Goal: Task Accomplishment & Management: Complete application form

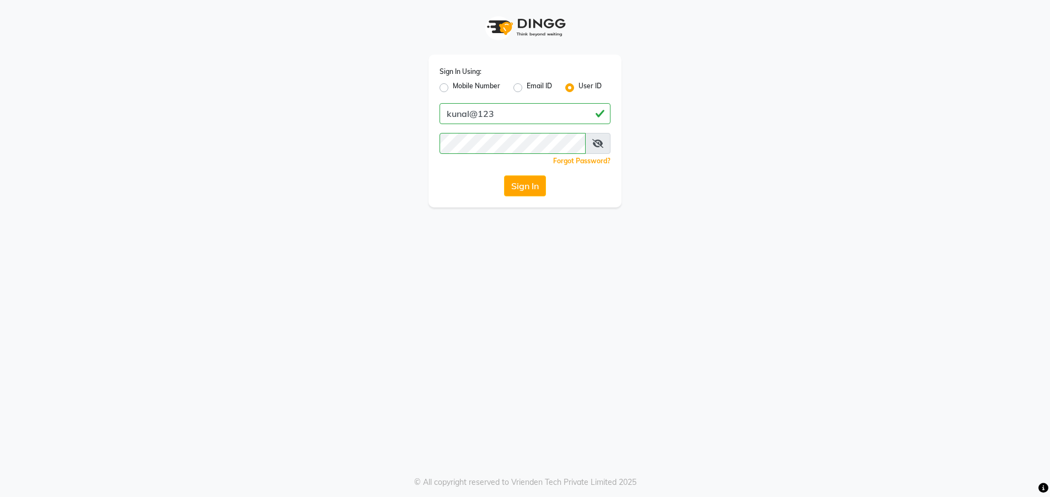
click at [528, 198] on div "Sign In Using: Mobile Number Email ID User ID kunal@123 Remember me Forgot Pass…" at bounding box center [524, 131] width 193 height 153
click at [528, 188] on button "Sign In" at bounding box center [525, 185] width 42 height 21
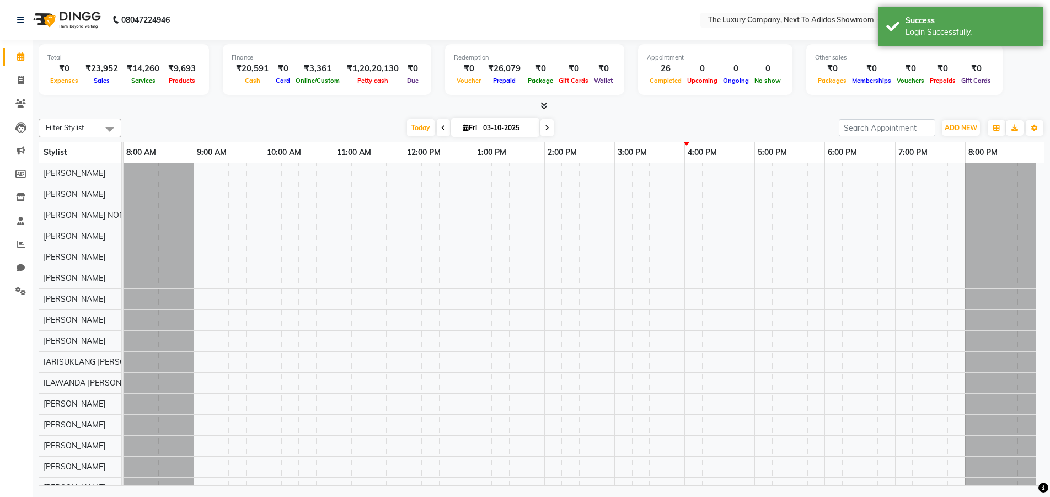
select select "en"
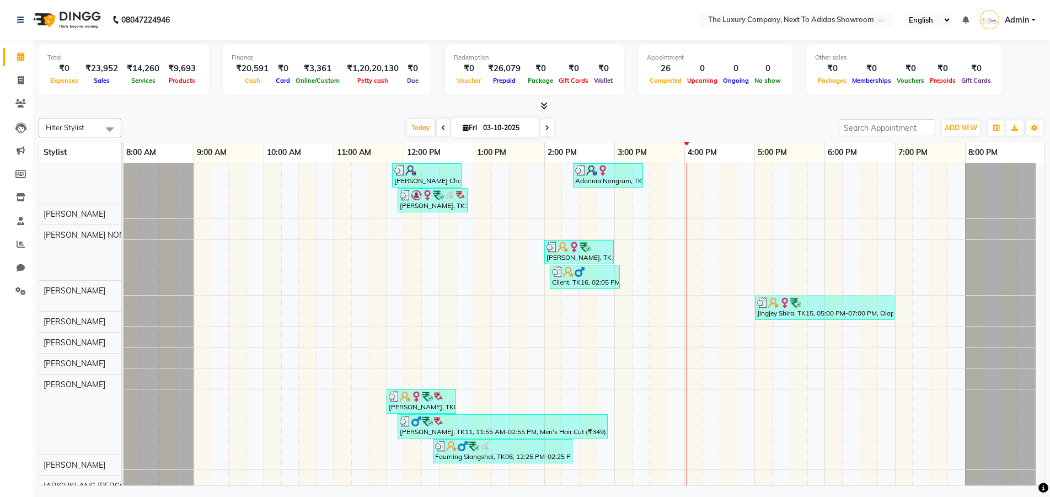
scroll to position [15, 0]
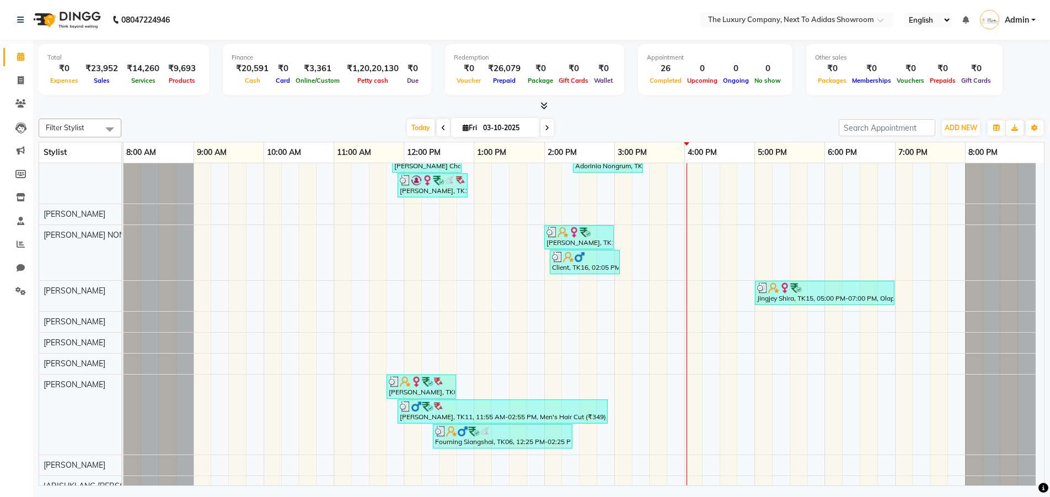
click at [616, 134] on div "[DATE] [DATE]" at bounding box center [480, 128] width 706 height 17
click at [21, 202] on span at bounding box center [20, 197] width 19 height 13
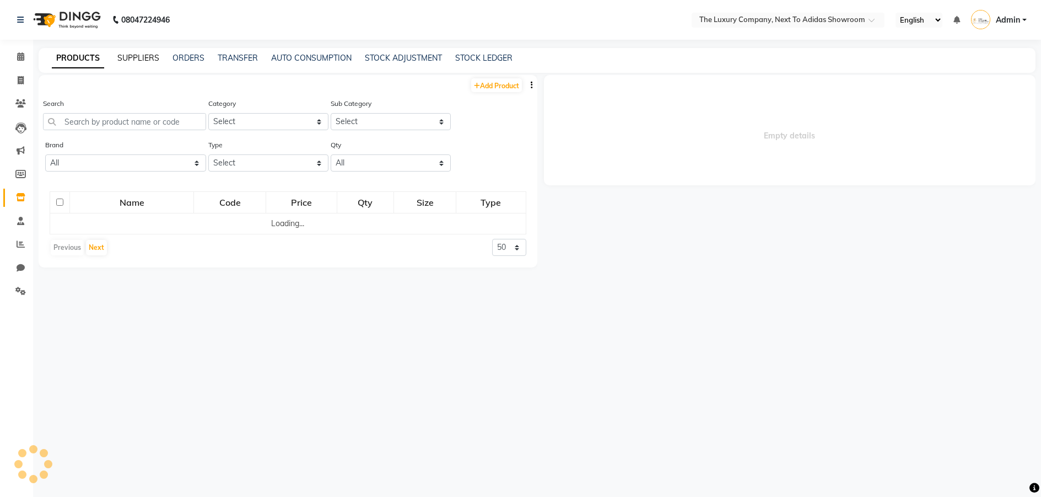
click at [143, 59] on link "SUPPLIERS" at bounding box center [138, 58] width 42 height 10
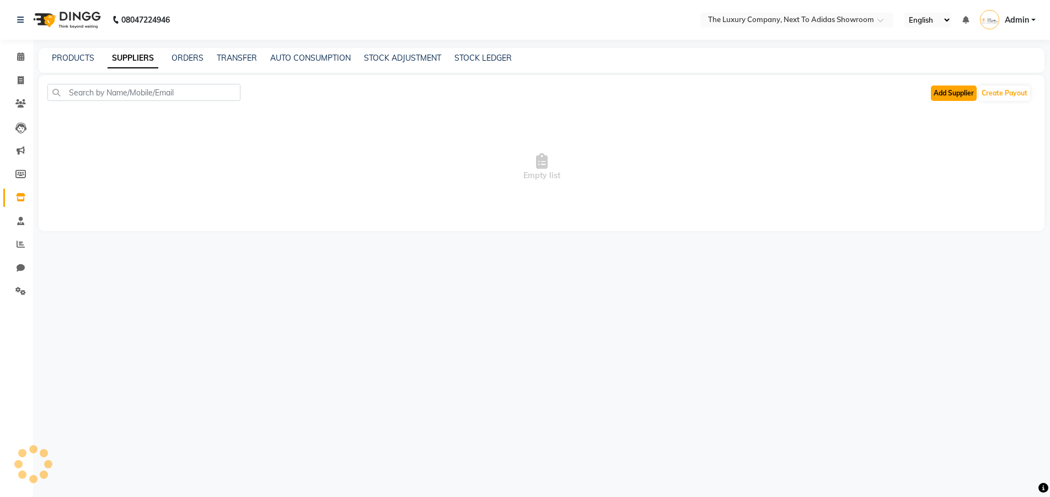
click at [954, 95] on button "Add Supplier" at bounding box center [953, 92] width 46 height 15
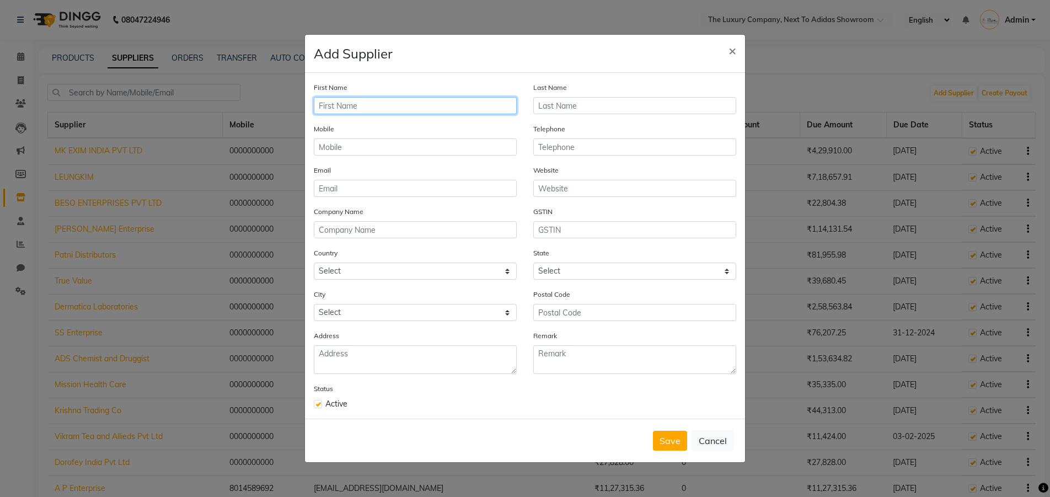
click at [395, 106] on input "text" at bounding box center [415, 105] width 203 height 17
type input "t"
type input "THANE MEDICAL AGENCY"
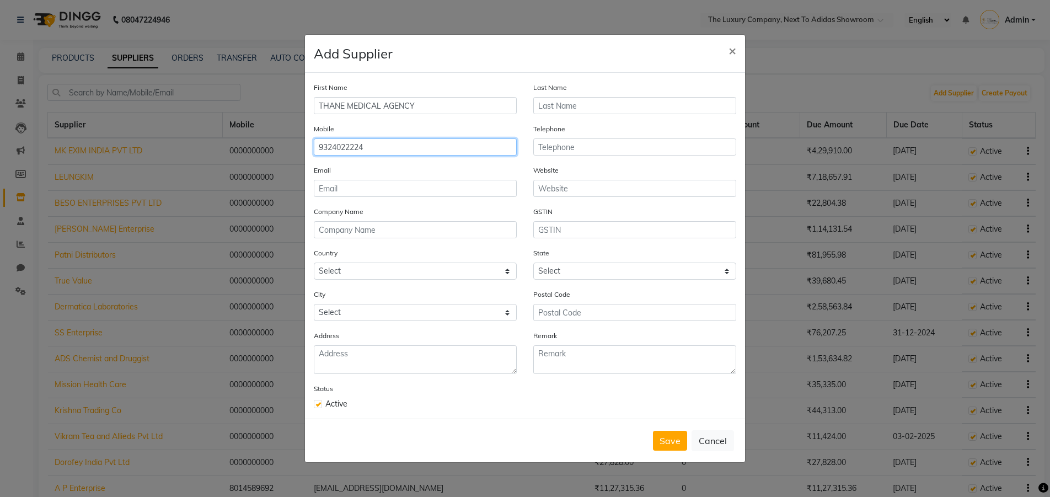
type input "9324022224"
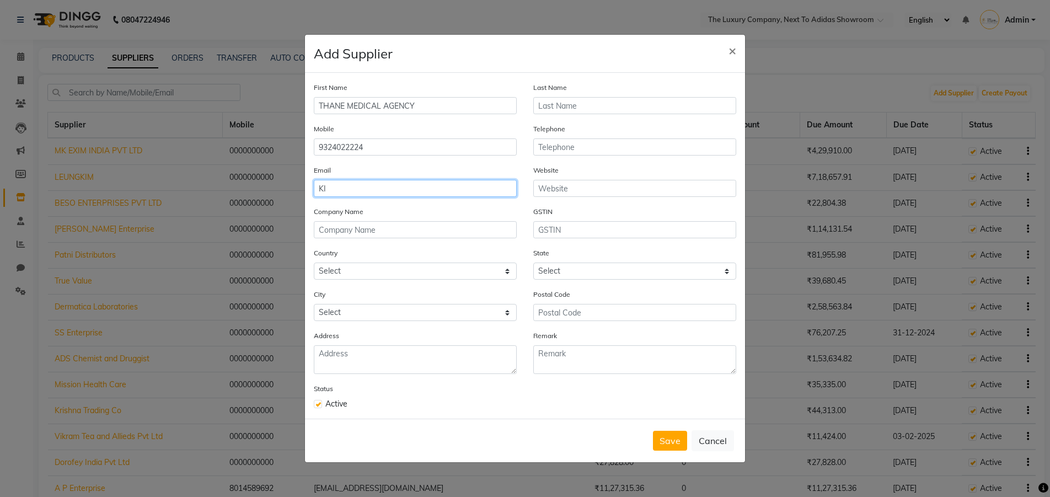
type input "K"
type input "[EMAIL_ADDRESS][DOMAIN_NAME]"
click at [656, 435] on button "Save" at bounding box center [670, 440] width 34 height 20
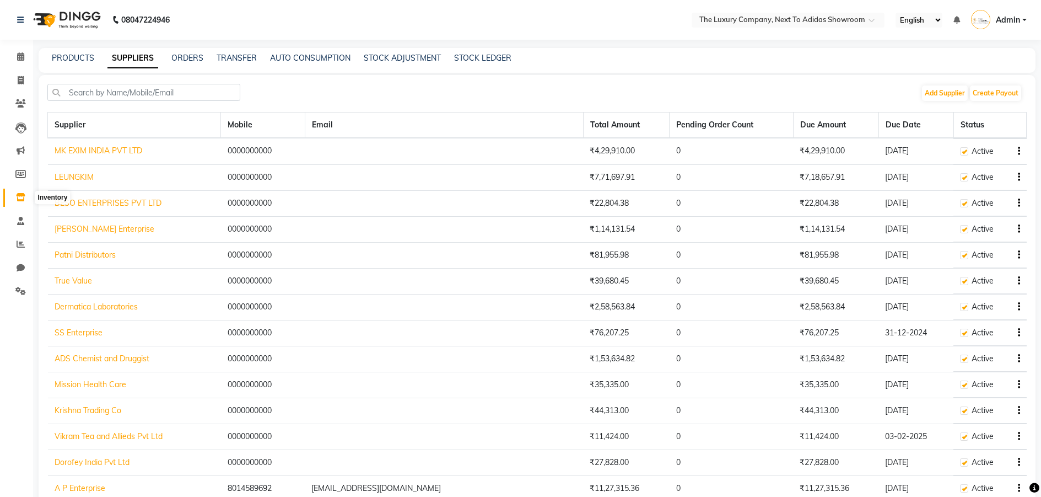
click at [22, 197] on icon at bounding box center [20, 197] width 9 height 8
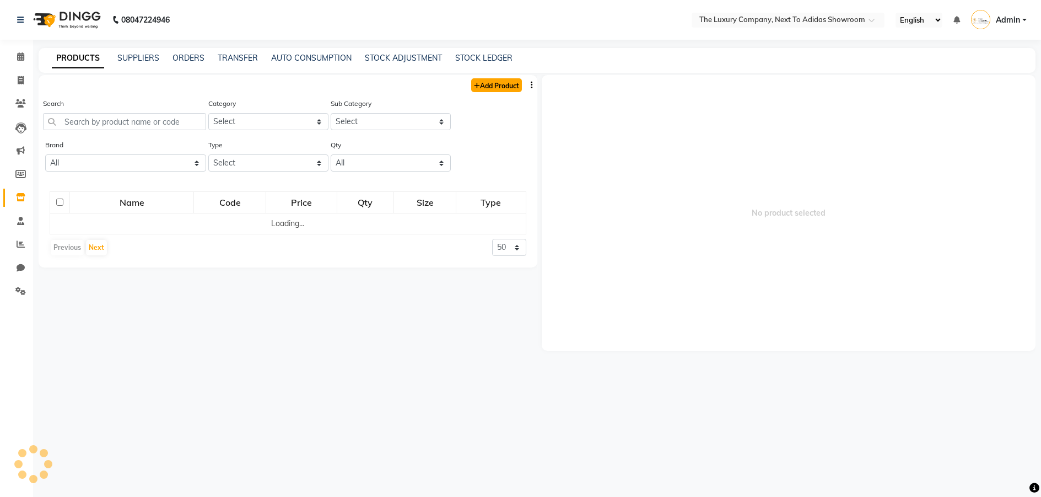
click at [505, 83] on link "Add Product" at bounding box center [496, 85] width 51 height 14
select select "true"
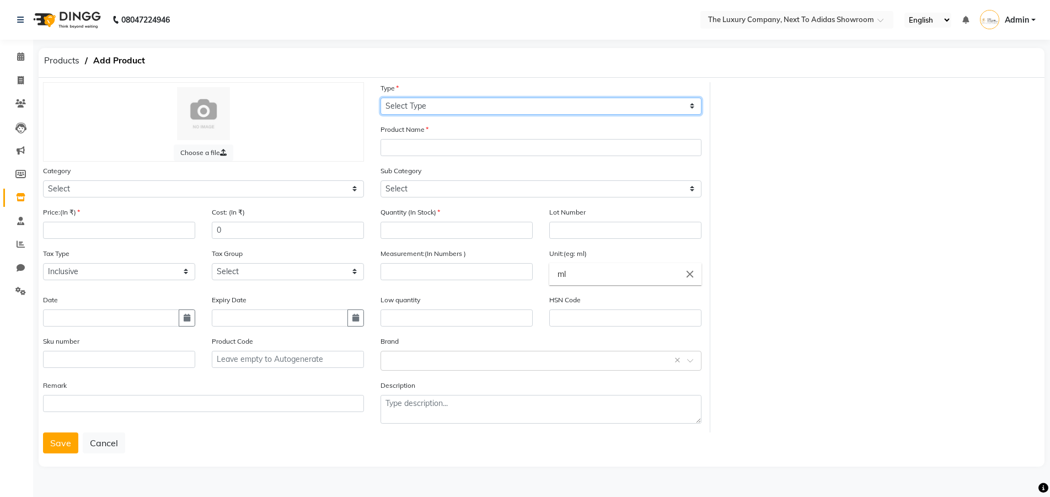
drag, startPoint x: 467, startPoint y: 106, endPoint x: 453, endPoint y: 114, distance: 16.8
click at [467, 106] on select "Select Type Both Retail Consumable" at bounding box center [540, 106] width 321 height 17
select select "R"
click at [380, 98] on select "Select Type Both Retail Consumable" at bounding box center [540, 106] width 321 height 17
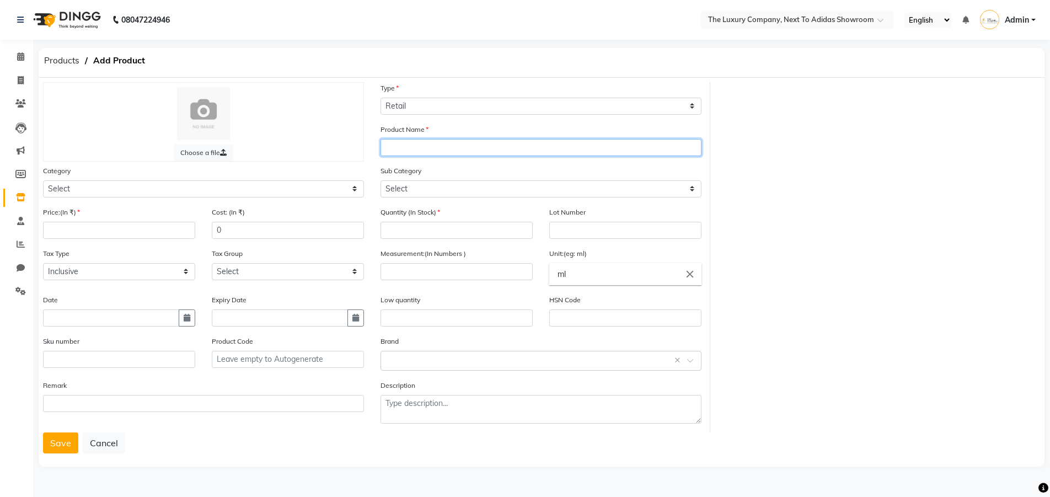
click at [432, 146] on input "text" at bounding box center [540, 147] width 321 height 17
type input "Safescreen VL Sunscreen Mrp 1325"
click at [124, 198] on div "Category Select RETAIL PRODUCT" at bounding box center [203, 185] width 337 height 41
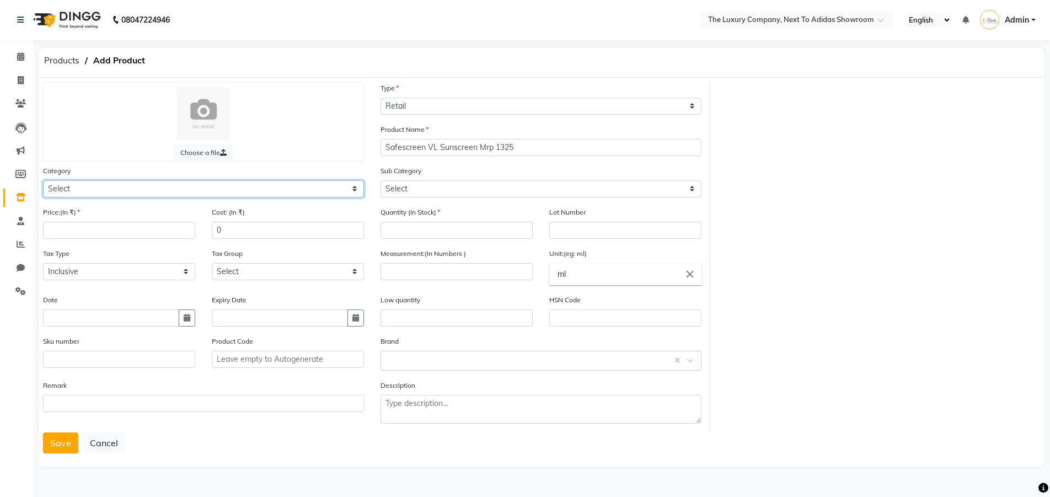
click at [126, 190] on select "Select RETAIL PRODUCT" at bounding box center [203, 188] width 321 height 17
select select "1136402050"
click at [43, 180] on select "Select RETAIL PRODUCT" at bounding box center [203, 188] width 321 height 17
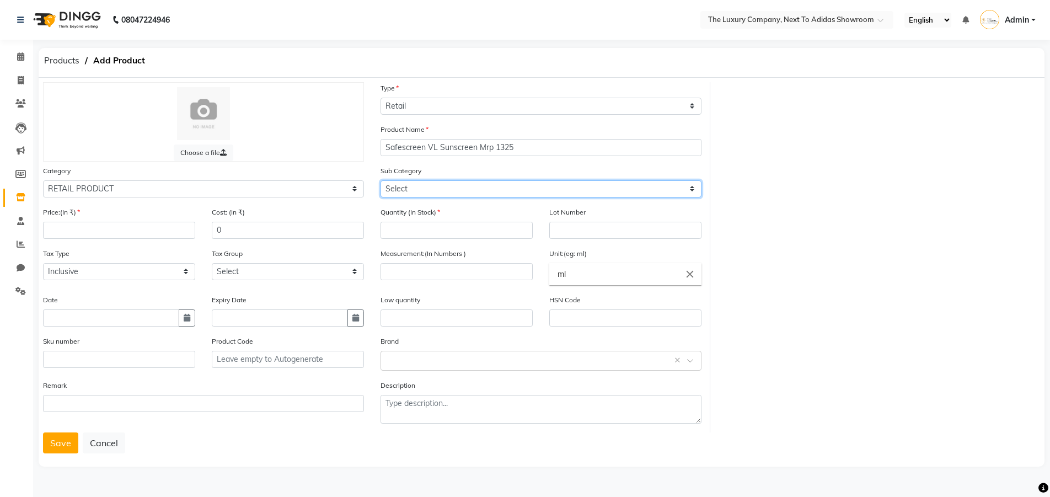
click at [412, 189] on select "Select ACTIUM BEAUTY GARAGE BIO DERMA BLUE SKY BRILLARE de fabulous DERMATICA D…" at bounding box center [540, 188] width 321 height 17
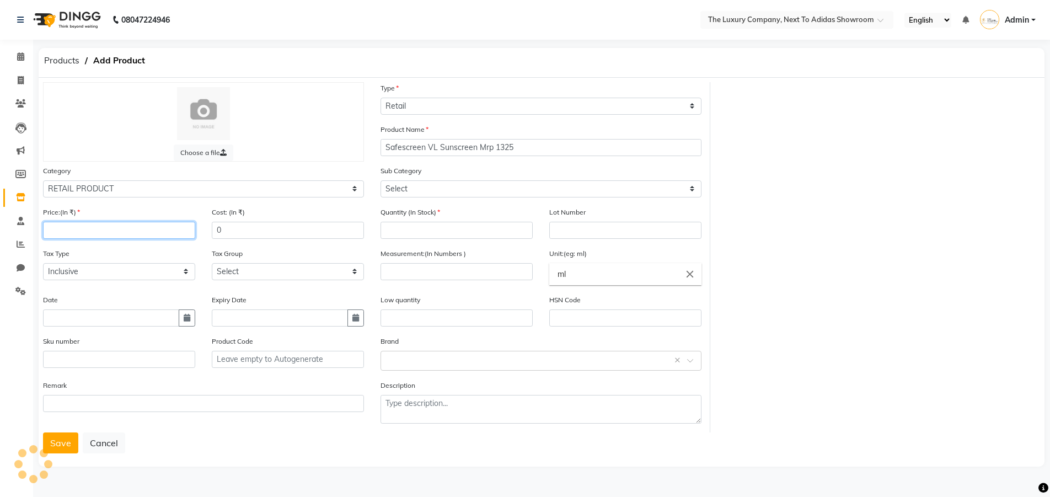
click at [85, 235] on input "number" at bounding box center [119, 230] width 152 height 17
type input "1325"
drag, startPoint x: 255, startPoint y: 233, endPoint x: 243, endPoint y: 230, distance: 13.1
click at [243, 230] on input "0" at bounding box center [288, 230] width 152 height 17
drag, startPoint x: 411, startPoint y: 233, endPoint x: 438, endPoint y: 168, distance: 70.6
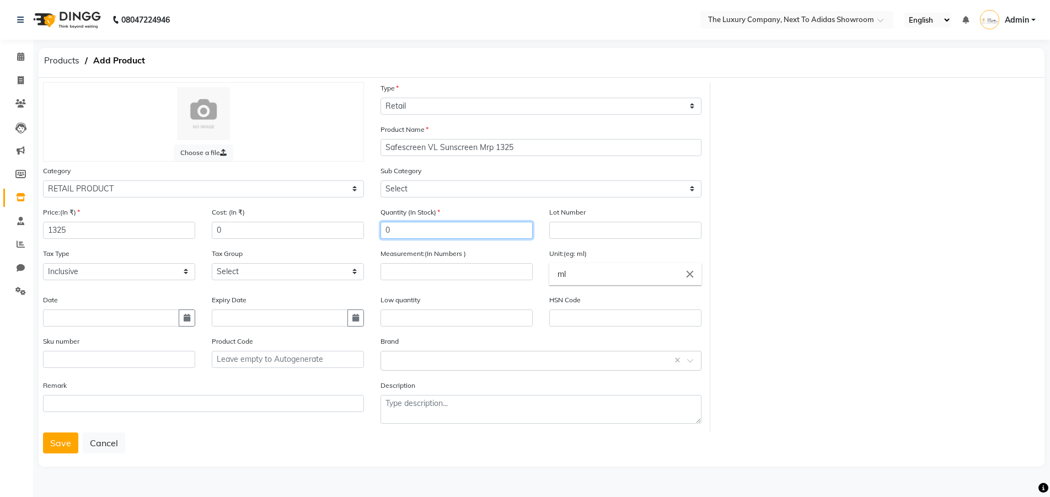
click at [411, 232] on input "0" at bounding box center [456, 230] width 152 height 17
type input "0"
click at [401, 273] on input "number" at bounding box center [456, 271] width 152 height 17
type input "10"
click at [591, 266] on input "ml" at bounding box center [625, 274] width 152 height 22
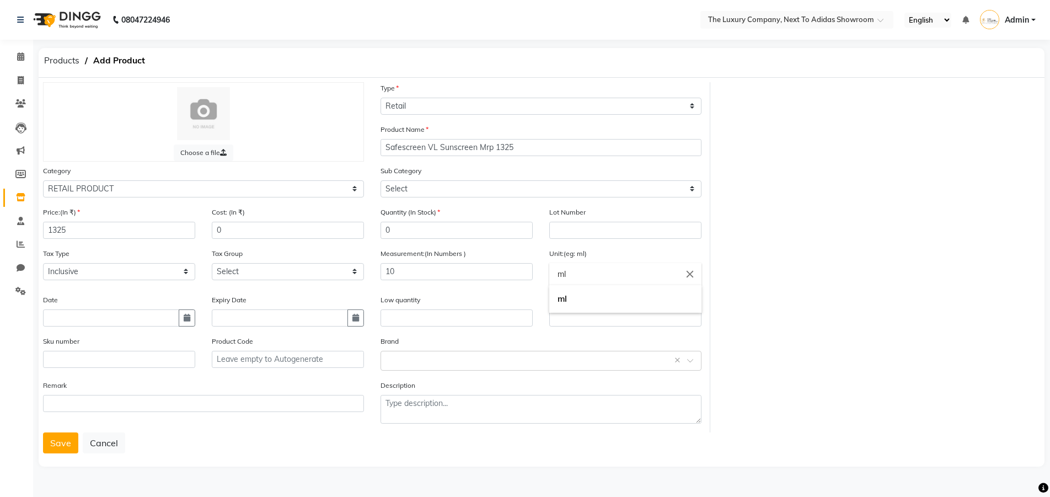
type input "m"
click at [581, 321] on link "pc" at bounding box center [625, 321] width 152 height 28
type input "pc"
click at [60, 445] on button "Save" at bounding box center [60, 442] width 35 height 21
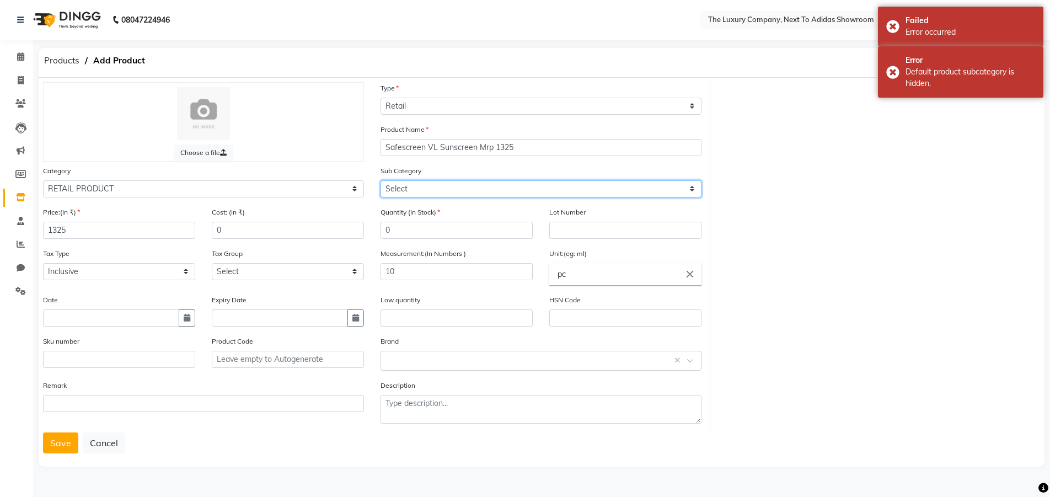
click at [405, 186] on select "Select ACTIUM BEAUTY GARAGE BIO DERMA BLUE SKY BRILLARE de fabulous DERMATICA D…" at bounding box center [540, 188] width 321 height 17
select select "11364020502"
click at [380, 180] on select "Select ACTIUM BEAUTY GARAGE BIO DERMA BLUE SKY BRILLARE de fabulous DERMATICA D…" at bounding box center [540, 188] width 321 height 17
click at [62, 448] on button "Save" at bounding box center [60, 442] width 35 height 21
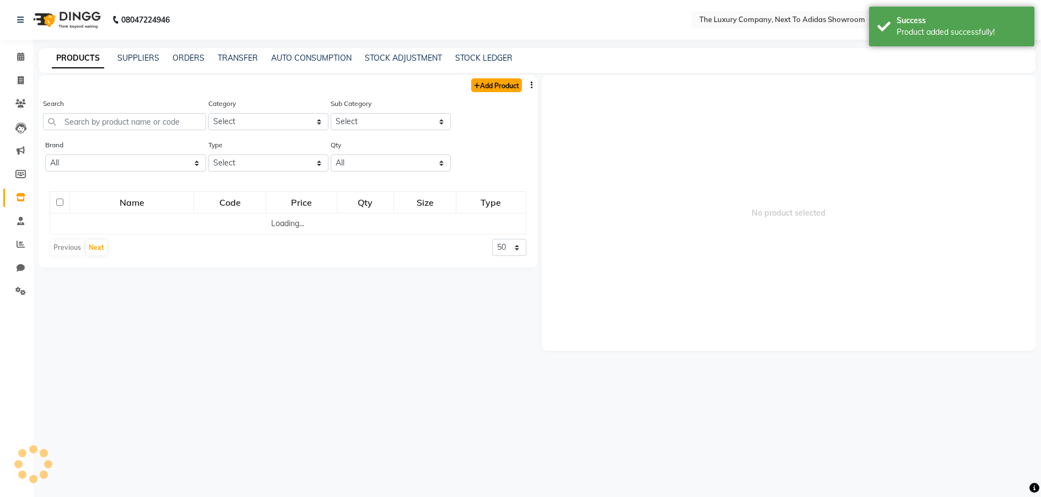
click at [513, 89] on link "Add Product" at bounding box center [496, 85] width 51 height 14
select select "true"
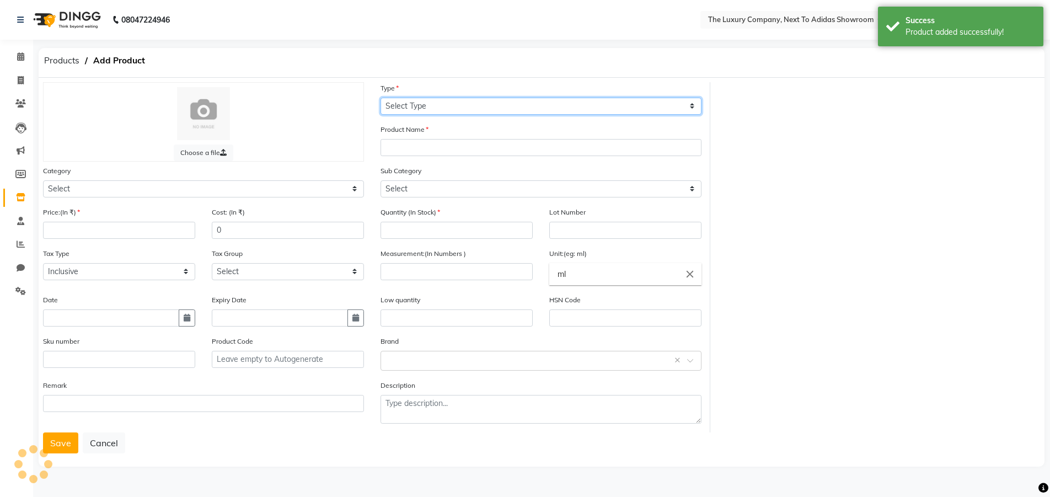
click at [415, 101] on select "Select Type Both Retail Consumable" at bounding box center [540, 106] width 321 height 17
select select "R"
click at [380, 98] on select "Select Type Both Retail Consumable" at bounding box center [540, 106] width 321 height 17
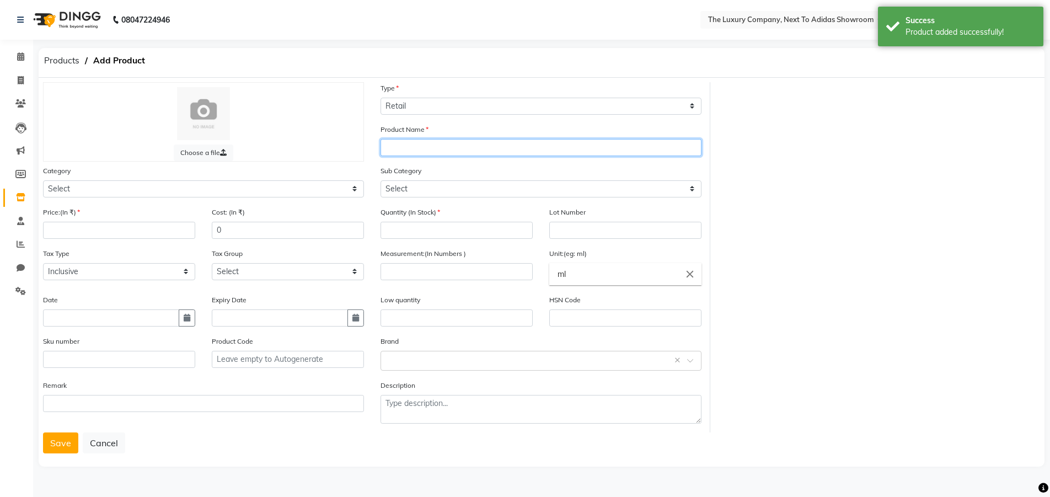
click at [418, 139] on input "text" at bounding box center [540, 147] width 321 height 17
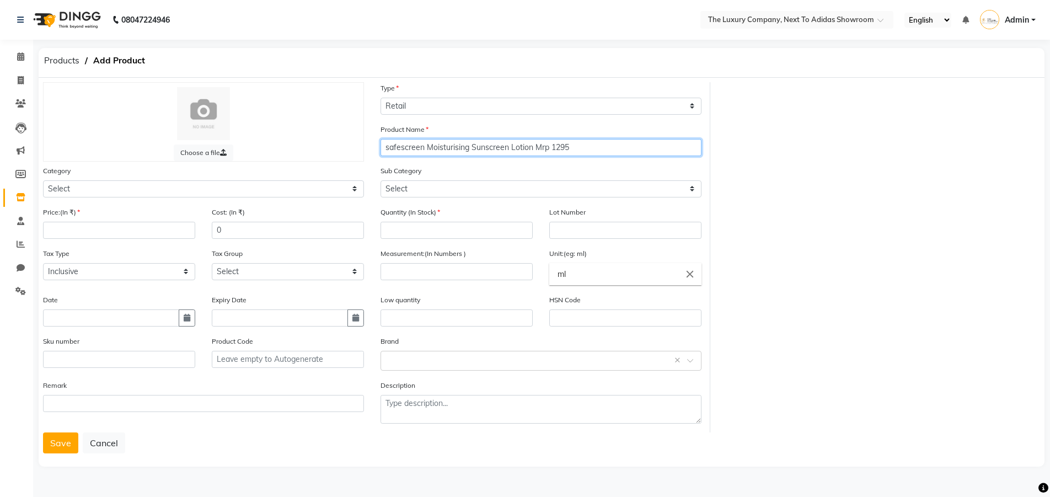
type input "safescreen Moisturising Sunscreen Lotion Mrp 1295"
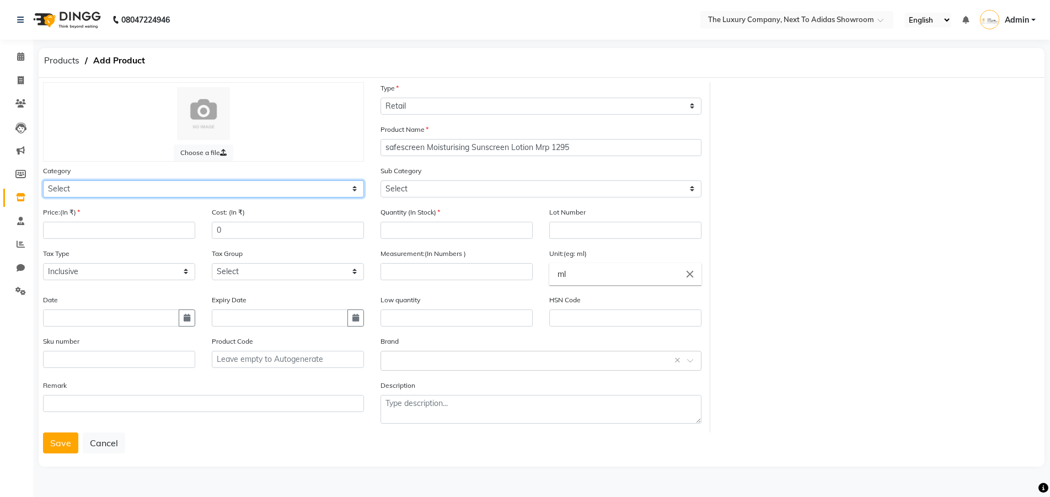
select select "1136402050"
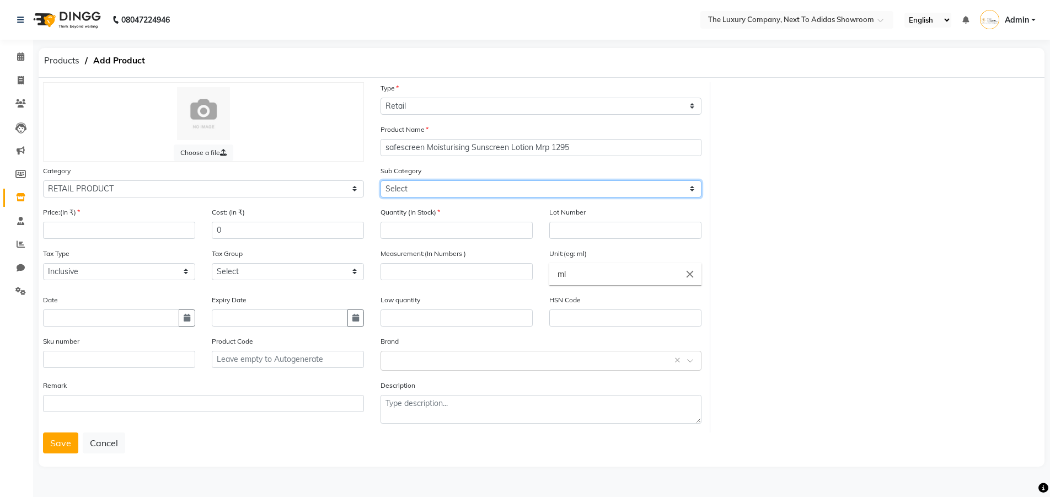
select select "11364020502"
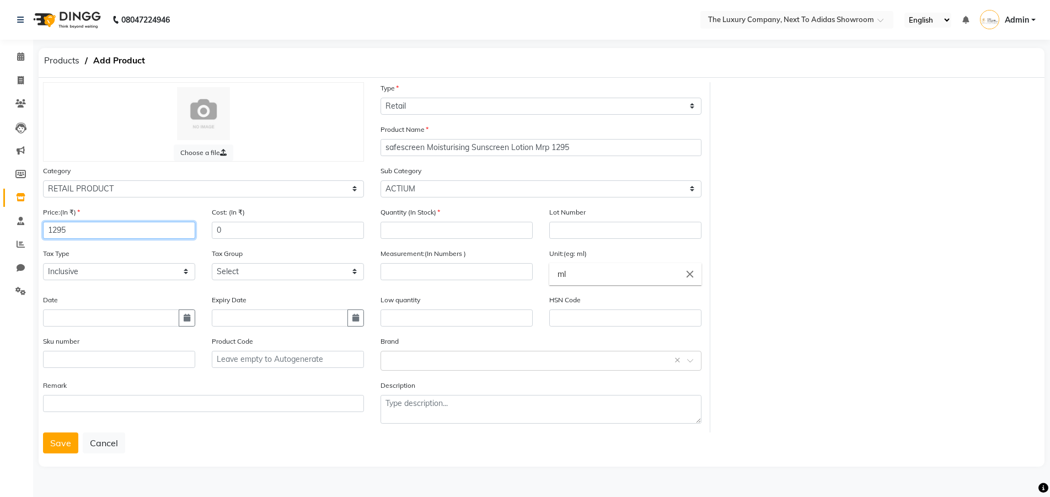
type input "1295"
type input "0"
type input "10"
type input "pc"
click at [57, 445] on button "Save" at bounding box center [60, 442] width 35 height 21
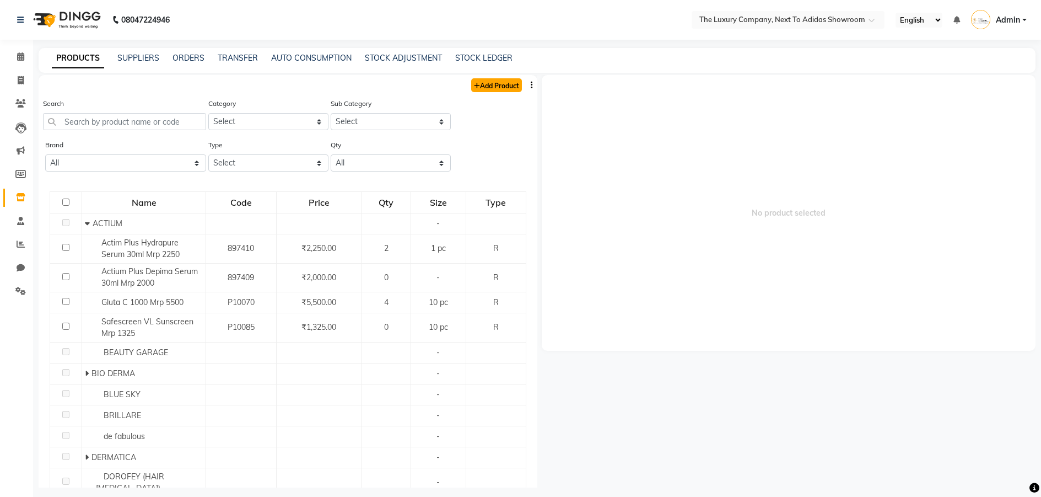
click at [477, 85] on link "Add Product" at bounding box center [496, 85] width 51 height 14
select select "true"
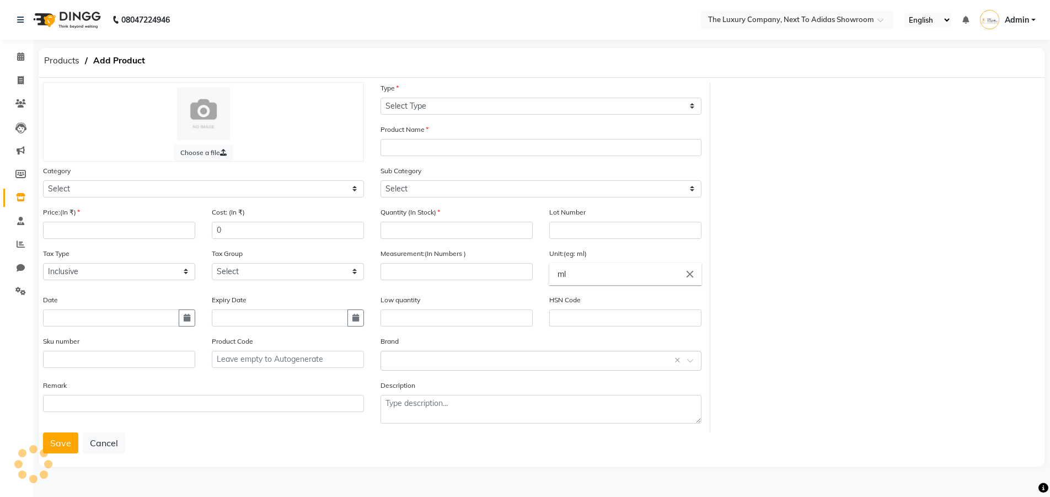
click at [412, 115] on div "Type Select Type Both Retail Consumable" at bounding box center [540, 102] width 337 height 41
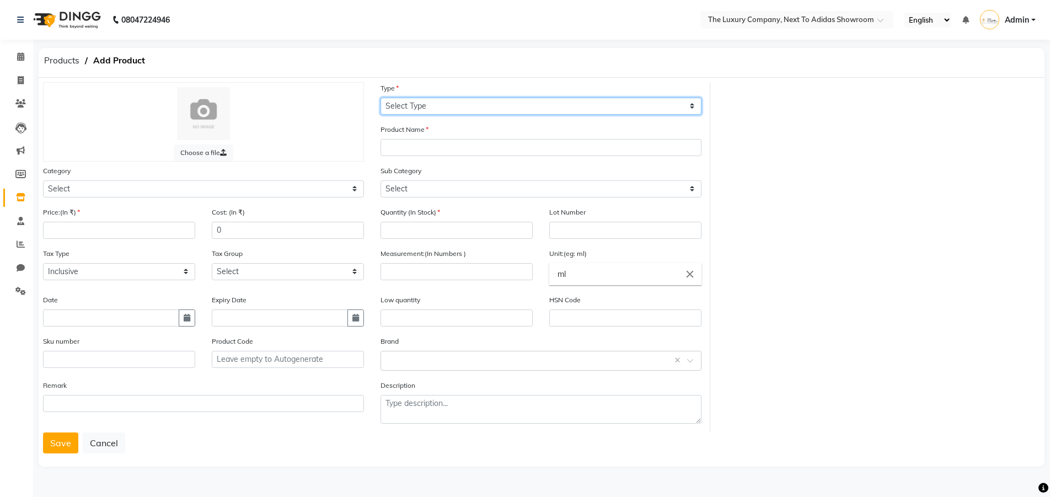
click at [418, 105] on select "Select Type Both Retail Consumable" at bounding box center [540, 106] width 321 height 17
select select "R"
click at [380, 98] on select "Select Type Both Retail Consumable" at bounding box center [540, 106] width 321 height 17
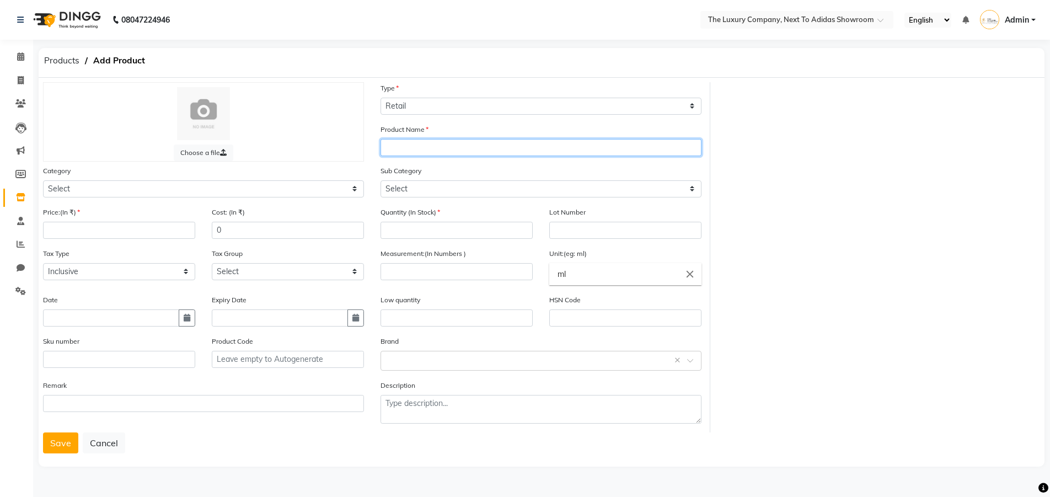
click at [422, 147] on input "text" at bounding box center [540, 147] width 321 height 17
type input "Safescreen [PERSON_NAME] (Light Shade) Mrp 1620"
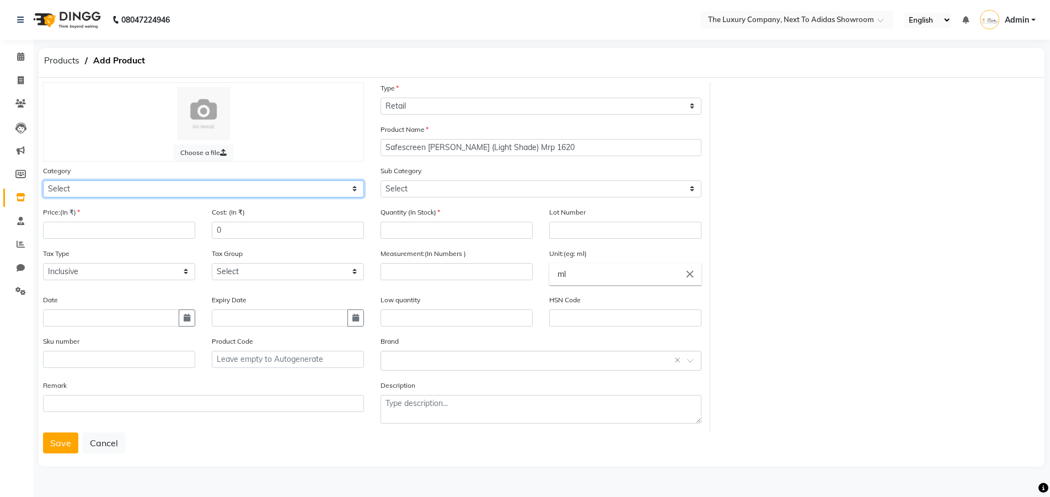
click at [96, 189] on select "Select RETAIL PRODUCT" at bounding box center [203, 188] width 321 height 17
select select "1136402050"
click at [43, 180] on select "Select RETAIL PRODUCT" at bounding box center [203, 188] width 321 height 17
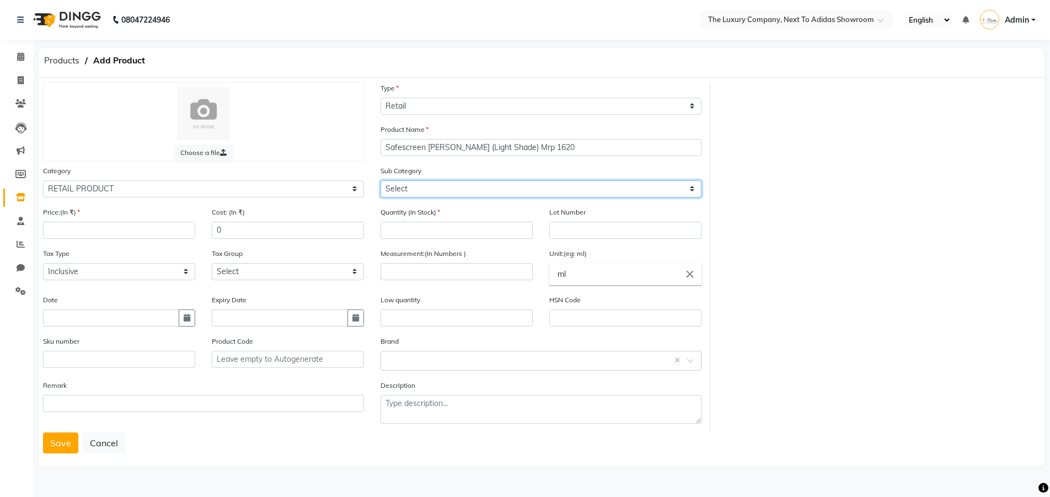
click at [485, 187] on select "Select ACTIUM BEAUTY GARAGE BIO DERMA BLUE SKY BRILLARE de fabulous DERMATICA D…" at bounding box center [540, 188] width 321 height 17
select select "11364020502"
click at [380, 180] on select "Select ACTIUM BEAUTY GARAGE BIO DERMA BLUE SKY BRILLARE de fabulous DERMATICA D…" at bounding box center [540, 188] width 321 height 17
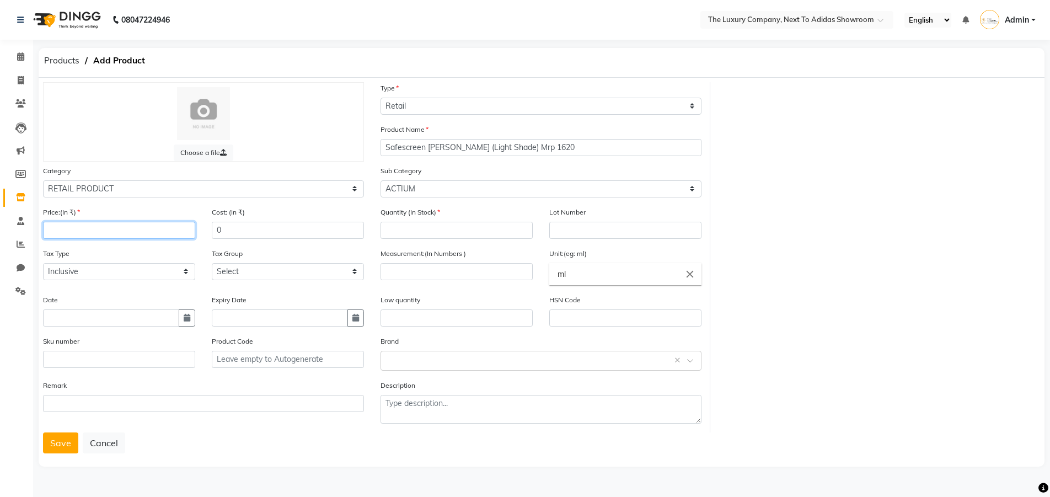
click at [139, 232] on input "number" at bounding box center [119, 230] width 152 height 17
type input "1620"
type input "0"
type input "10"
type input "pc"
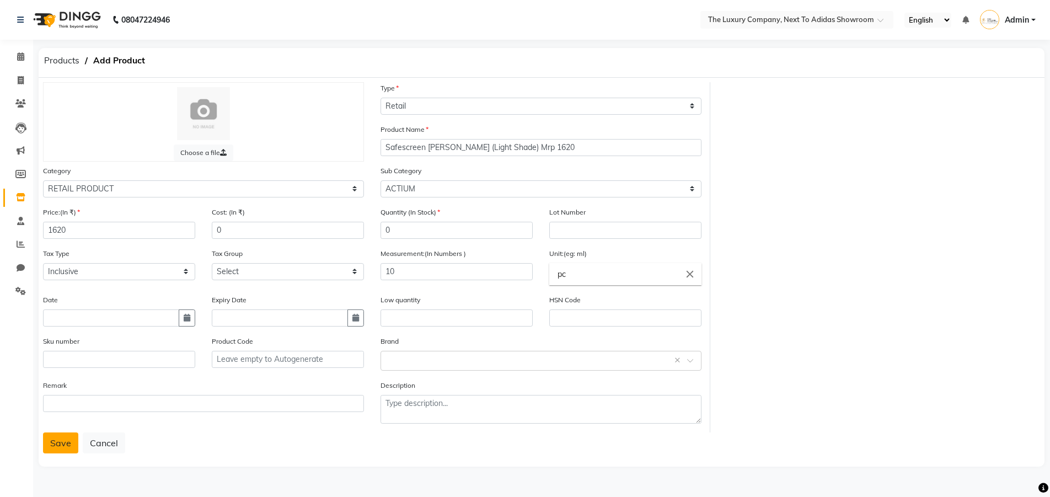
click at [52, 440] on button "Save" at bounding box center [60, 442] width 35 height 21
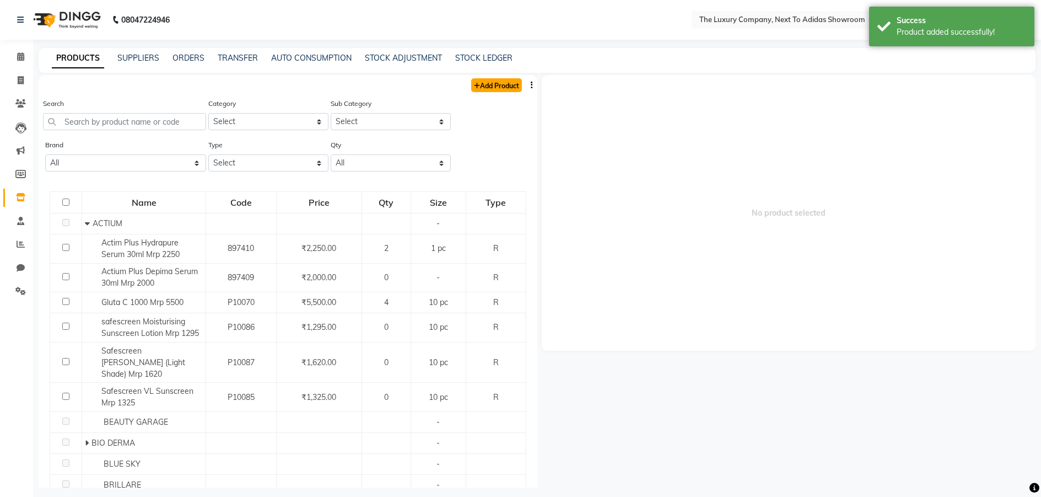
click at [474, 88] on icon at bounding box center [477, 86] width 6 height 7
select select "true"
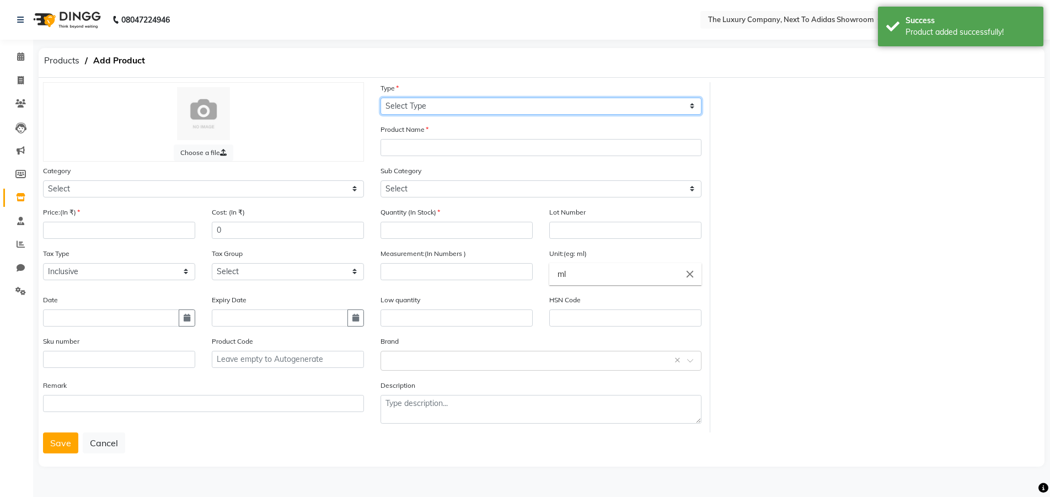
drag, startPoint x: 415, startPoint y: 104, endPoint x: 416, endPoint y: 114, distance: 10.6
click at [415, 104] on select "Select Type Both Retail Consumable" at bounding box center [540, 106] width 321 height 17
select select "R"
click at [380, 98] on select "Select Type Both Retail Consumable" at bounding box center [540, 106] width 321 height 17
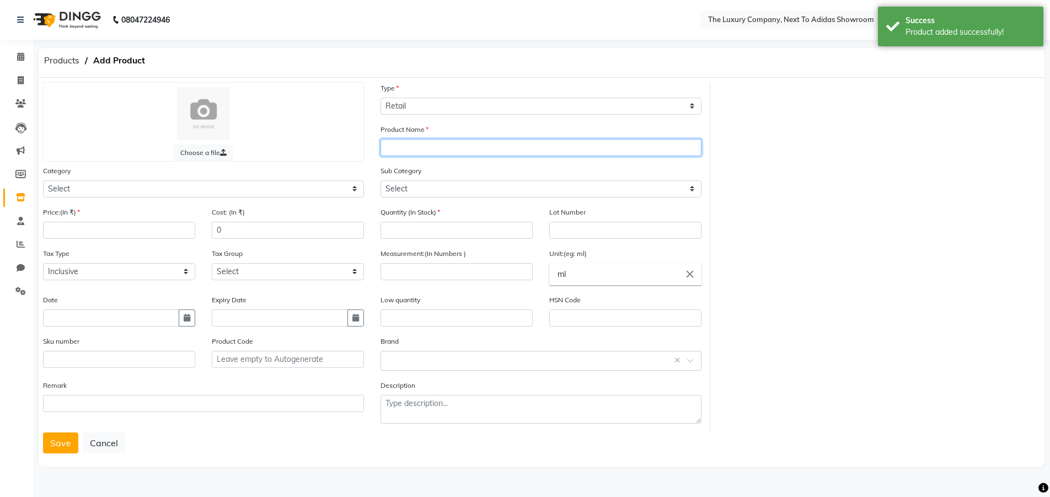
click at [426, 143] on input "text" at bounding box center [540, 147] width 321 height 17
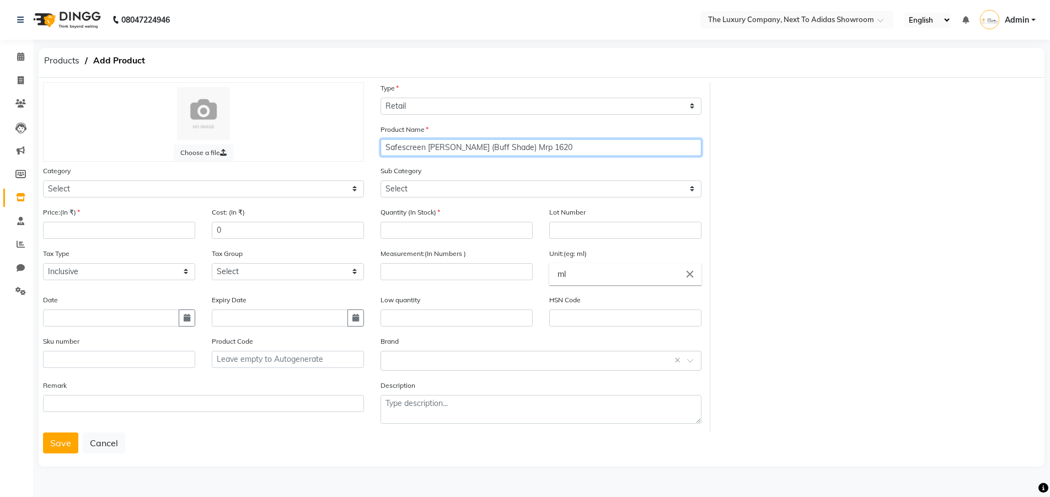
type input "Safescreen [PERSON_NAME] (Buff Shade) Mrp 1620"
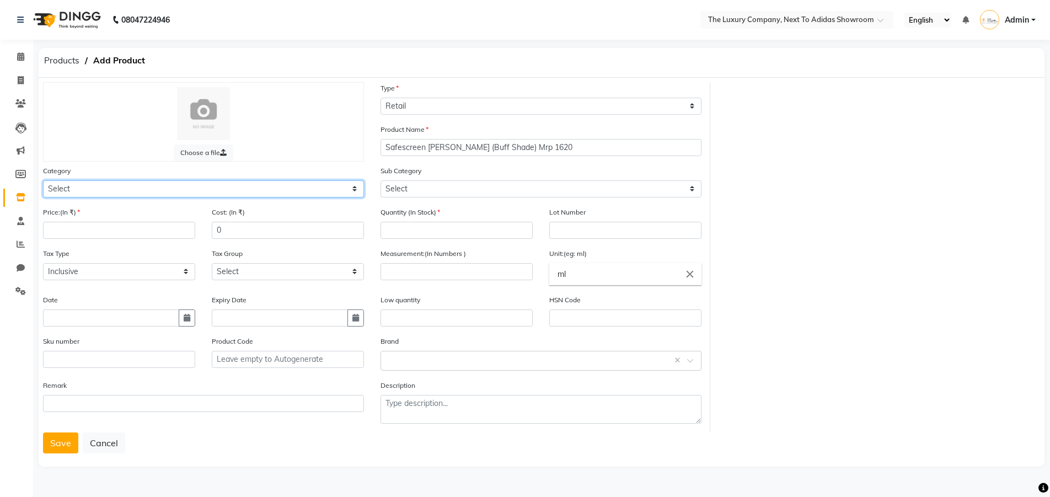
click at [193, 189] on select "Select RETAIL PRODUCT" at bounding box center [203, 188] width 321 height 17
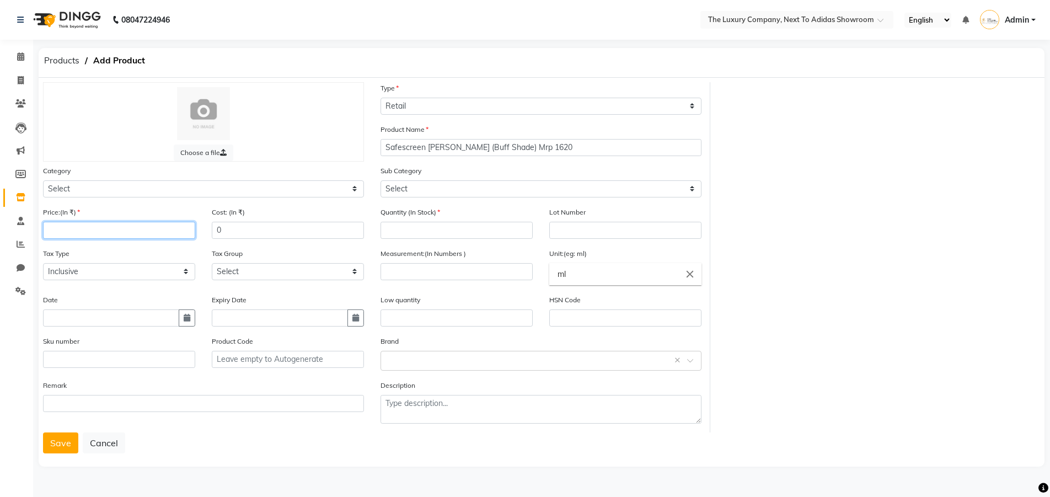
click at [146, 228] on input "number" at bounding box center [119, 230] width 152 height 17
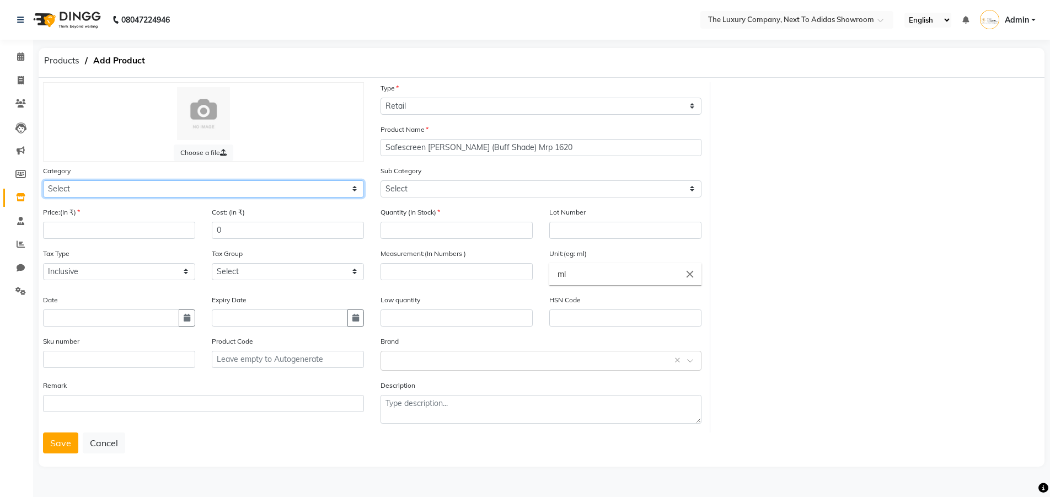
drag, startPoint x: 260, startPoint y: 186, endPoint x: 255, endPoint y: 196, distance: 11.6
click at [260, 186] on select "Select RETAIL PRODUCT" at bounding box center [203, 188] width 321 height 17
select select "1136402050"
click at [43, 180] on select "Select RETAIL PRODUCT" at bounding box center [203, 188] width 321 height 17
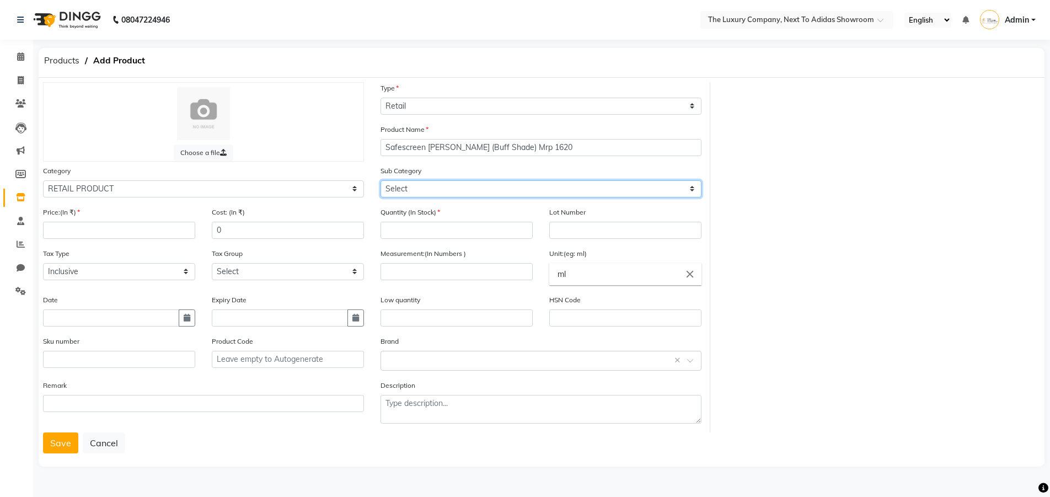
click at [442, 191] on select "Select ACTIUM BEAUTY GARAGE BIO DERMA BLUE SKY BRILLARE de fabulous DERMATICA D…" at bounding box center [540, 188] width 321 height 17
select select "11364020502"
click at [380, 180] on select "Select ACTIUM BEAUTY GARAGE BIO DERMA BLUE SKY BRILLARE de fabulous DERMATICA D…" at bounding box center [540, 188] width 321 height 17
click at [92, 246] on div "Price:(In ₹)" at bounding box center [119, 226] width 169 height 41
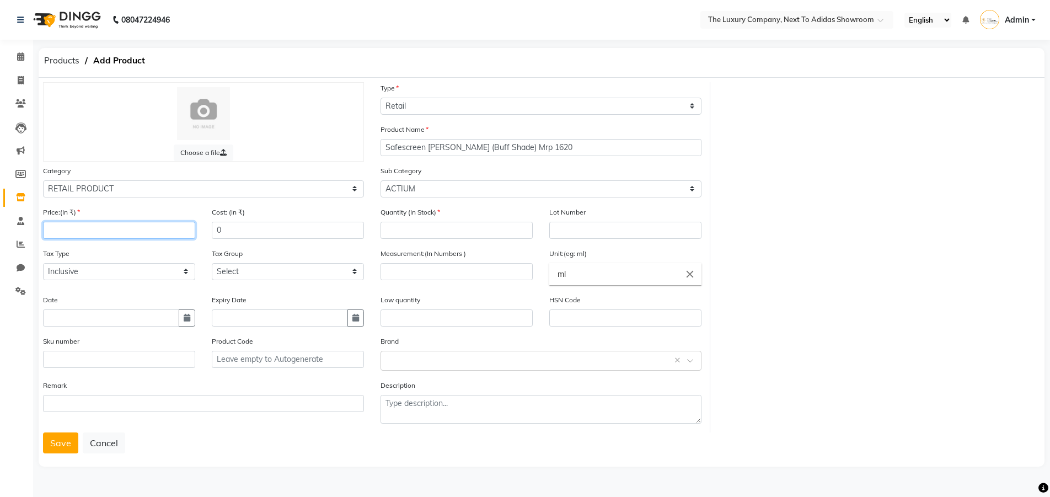
click at [93, 234] on input "number" at bounding box center [119, 230] width 152 height 17
type input "1620"
type input "0"
type input "10"
type input "pc"
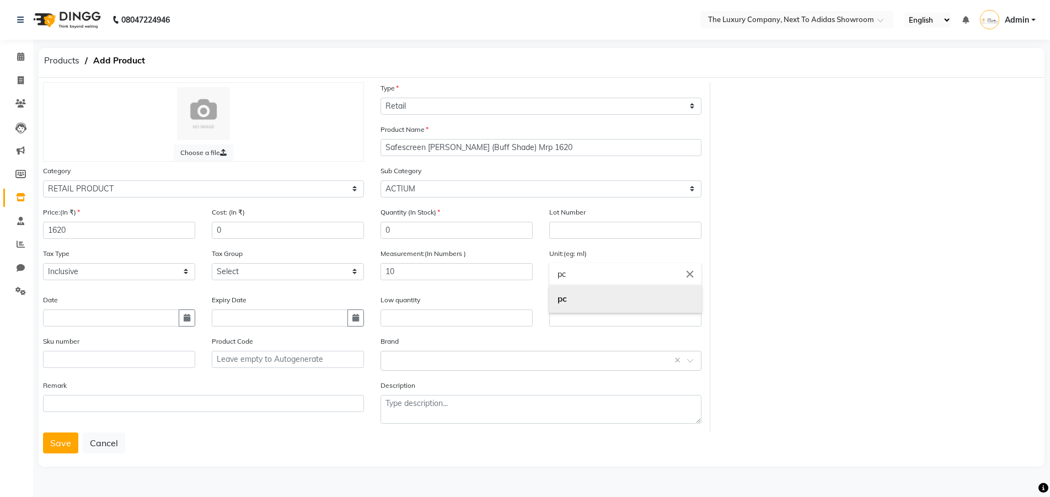
click at [572, 305] on link "pc" at bounding box center [625, 299] width 152 height 28
click at [67, 443] on button "Save" at bounding box center [60, 442] width 35 height 21
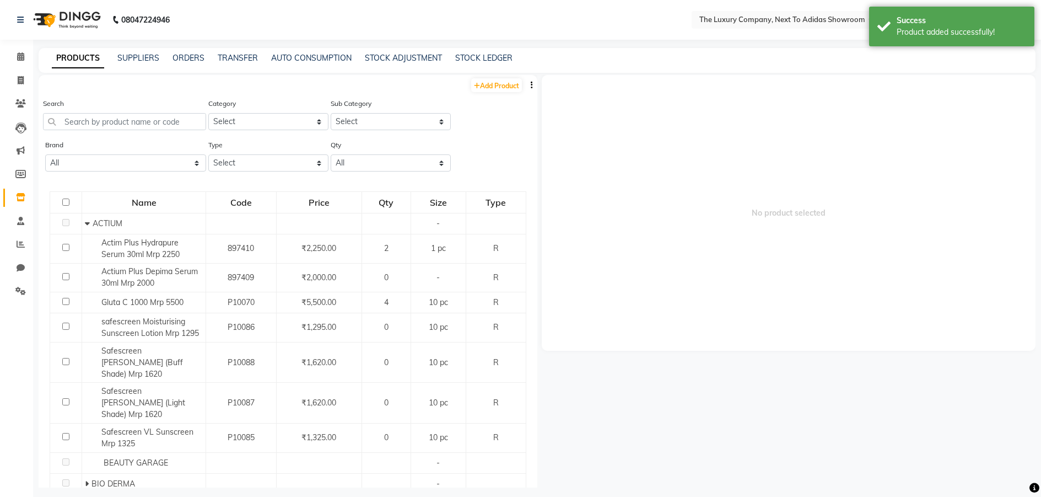
click at [180, 65] on div "PRODUCTS SUPPLIERS ORDERS TRANSFER AUTO CONSUMPTION STOCK ADJUSTMENT STOCK LEDG…" at bounding box center [537, 60] width 997 height 25
click at [183, 61] on link "ORDERS" at bounding box center [189, 58] width 32 height 10
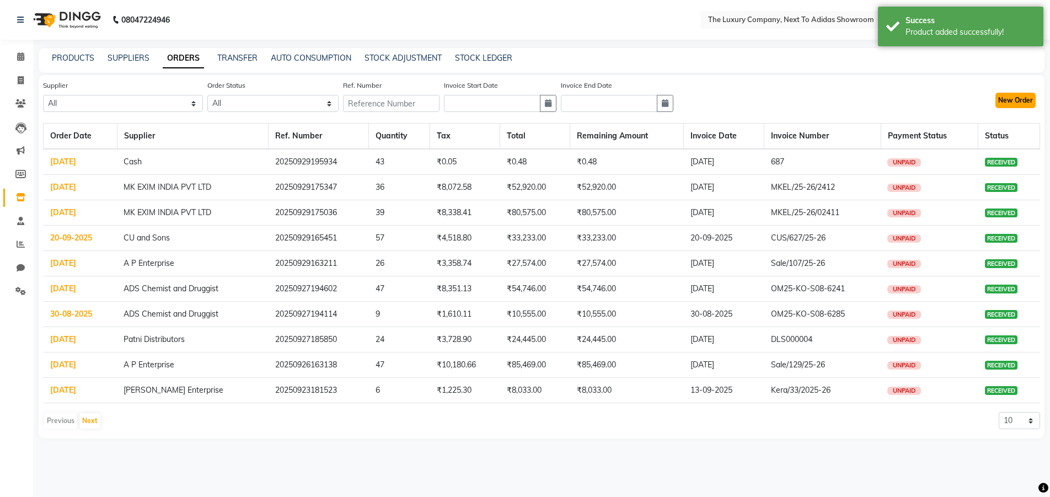
click at [1021, 105] on button "New Order" at bounding box center [1015, 100] width 40 height 15
select select "true"
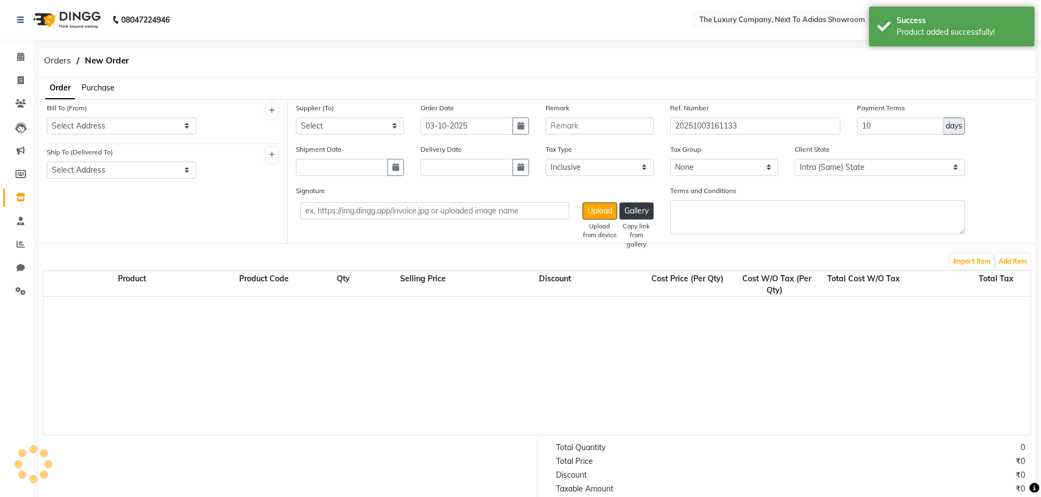
click at [92, 85] on span "Purchase" at bounding box center [98, 88] width 33 height 10
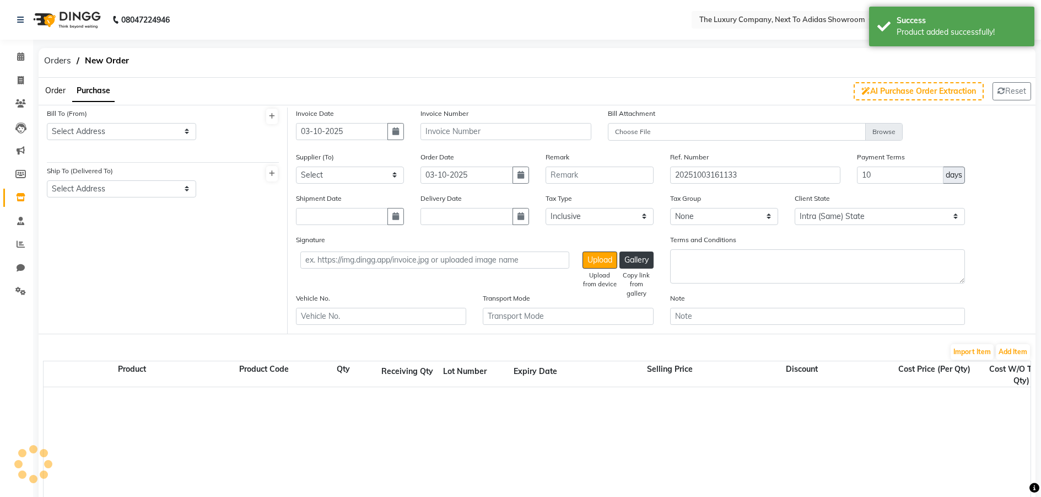
select select "2994"
click at [96, 124] on select "Select Address THE LUXURY COMPANY" at bounding box center [121, 131] width 149 height 17
click at [96, 136] on select "Select Address THE LUXURY COMPANY" at bounding box center [121, 131] width 149 height 17
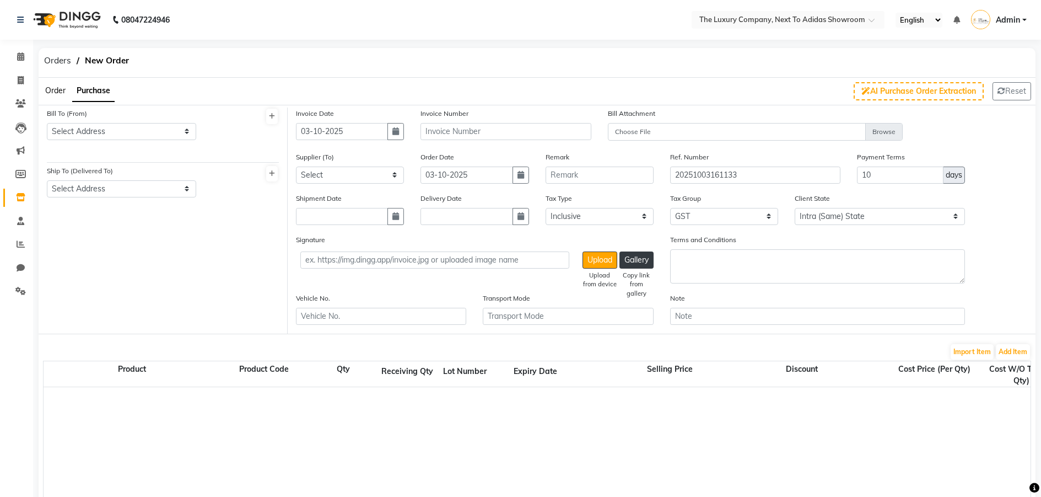
click at [98, 140] on div "Bill To (From) Select Address THE LUXURY COMPANY" at bounding box center [122, 127] width 166 height 41
click at [107, 134] on select "Select Address THE LUXURY COMPANY" at bounding box center [121, 131] width 149 height 17
select select "1156"
click at [47, 123] on select "Select Address THE LUXURY COMPANY" at bounding box center [121, 131] width 149 height 17
drag, startPoint x: 115, startPoint y: 185, endPoint x: 114, endPoint y: 190, distance: 5.5
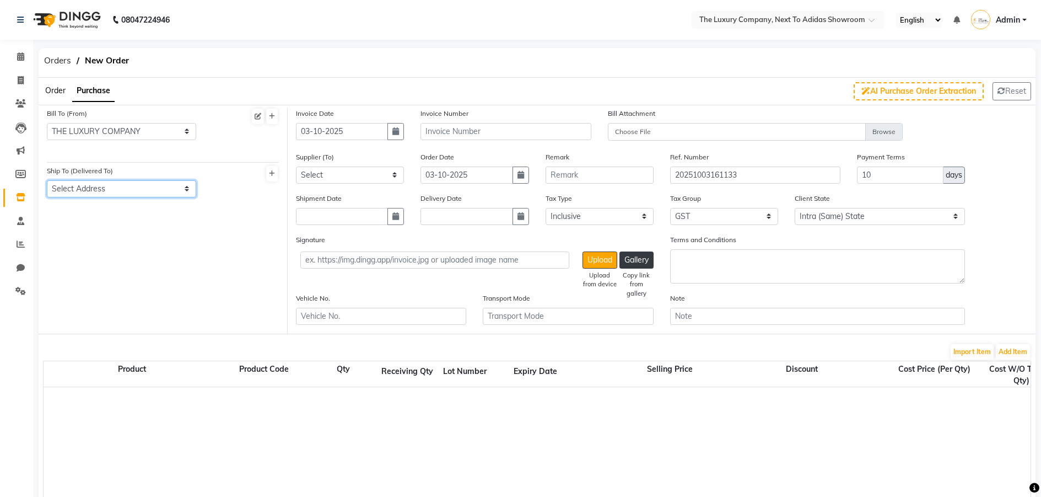
click at [115, 185] on select "Select Address THE LUXURY COMPANY" at bounding box center [121, 188] width 149 height 17
select select "1157"
click at [47, 180] on select "Select Address THE LUXURY COMPANY" at bounding box center [121, 188] width 149 height 17
click at [372, 143] on div "Invoice Date [DATE]" at bounding box center [350, 129] width 125 height 44
click at [372, 134] on input "03-10-2025" at bounding box center [342, 131] width 92 height 17
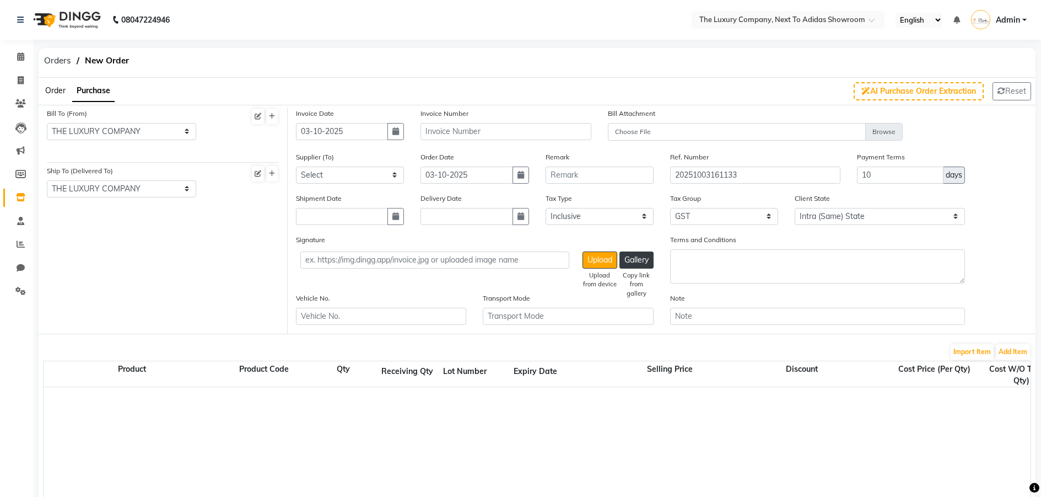
select select "10"
select select "2025"
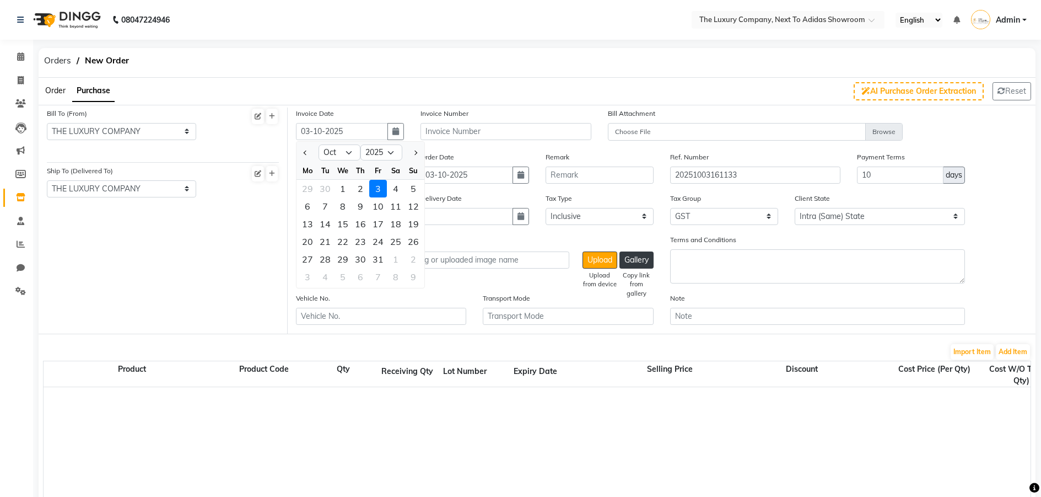
click at [308, 162] on div "Mo" at bounding box center [308, 171] width 18 height 18
click at [306, 154] on span "Previous month" at bounding box center [306, 152] width 4 height 4
select select "9"
click at [362, 244] on div "25" at bounding box center [361, 242] width 18 height 18
type input "[DATE]"
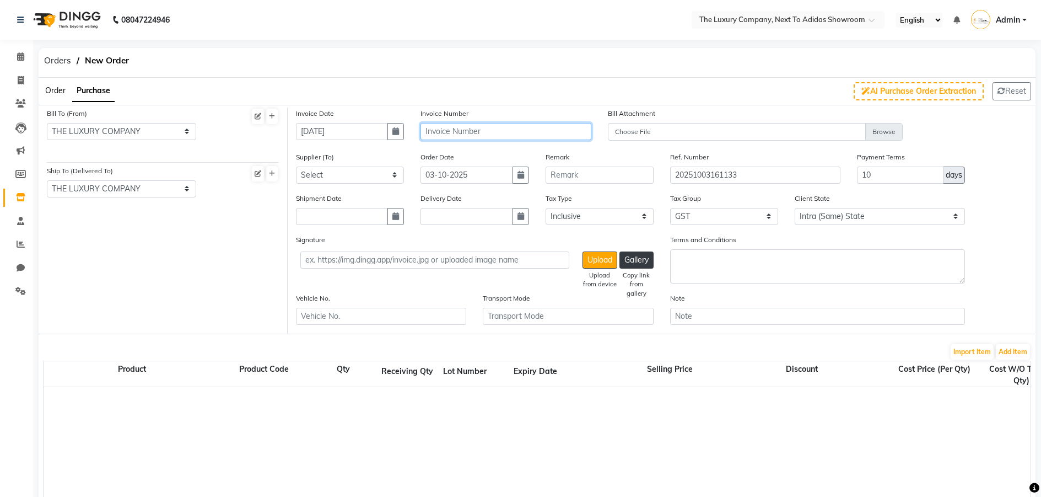
click at [457, 137] on input "text" at bounding box center [506, 131] width 170 height 17
type input "K-25-26000533"
click at [318, 181] on select "Select MK EXIM INDIA PVT LTD LEUNGKIM BESO ENTERPRISES PVT LTD [PERSON_NAME] En…" at bounding box center [350, 174] width 108 height 17
select select "6071"
click at [296, 166] on select "Select MK EXIM INDIA PVT LTD LEUNGKIM BESO ENTERPRISES PVT LTD [PERSON_NAME] En…" at bounding box center [350, 174] width 108 height 17
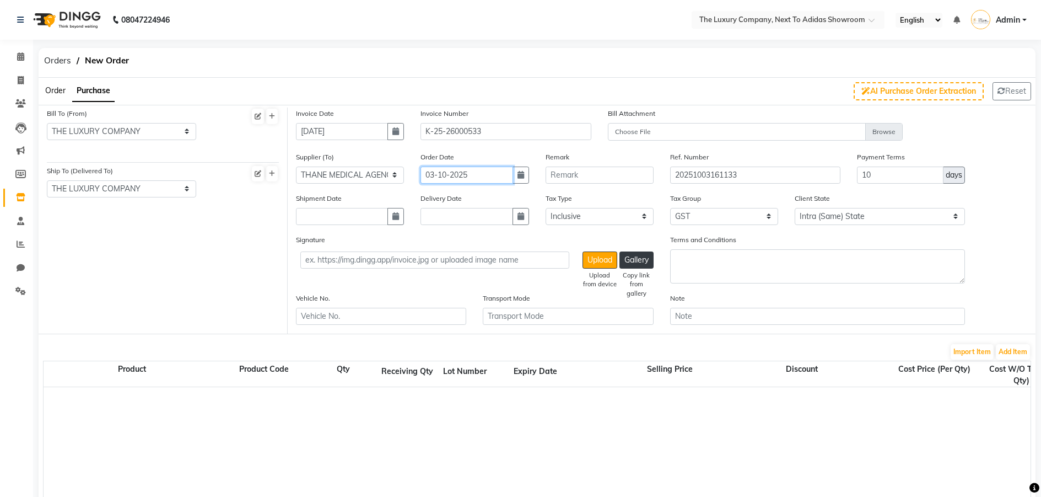
click at [479, 176] on input "03-10-2025" at bounding box center [467, 174] width 92 height 17
select select "10"
select select "2025"
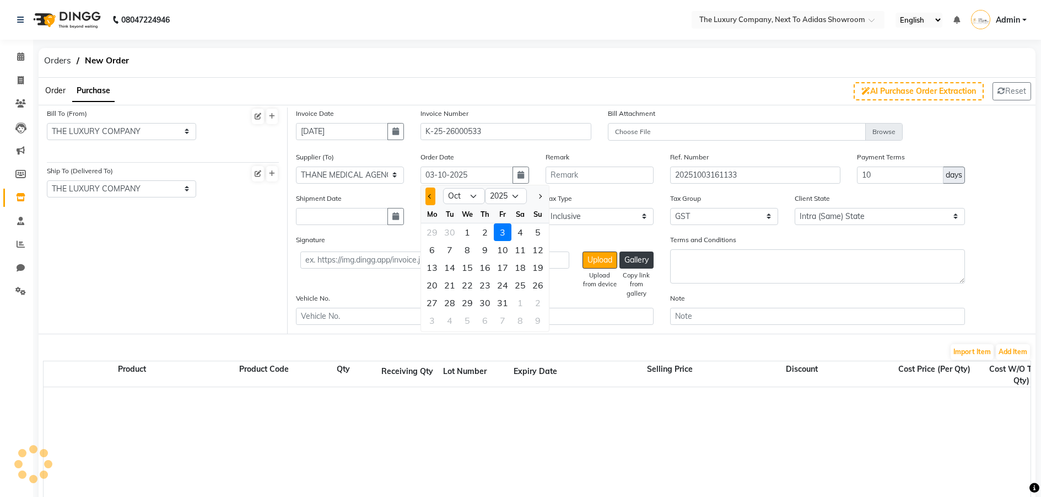
click at [433, 196] on button "Previous month" at bounding box center [430, 196] width 9 height 18
select select "9"
click at [488, 286] on div "25" at bounding box center [485, 285] width 18 height 18
type input "[DATE]"
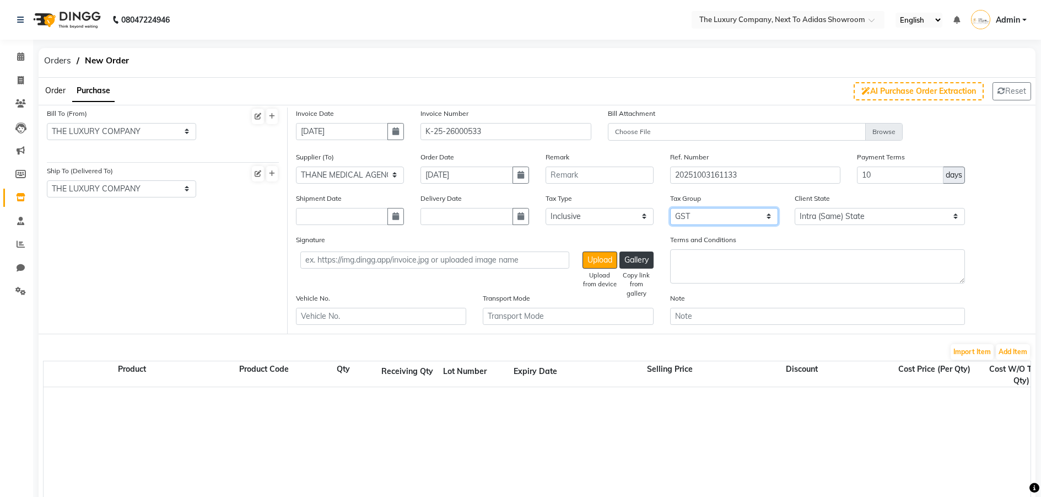
click at [754, 216] on select "None GST 5% GST" at bounding box center [724, 216] width 108 height 17
click at [1013, 349] on button "Add Item" at bounding box center [1013, 351] width 34 height 15
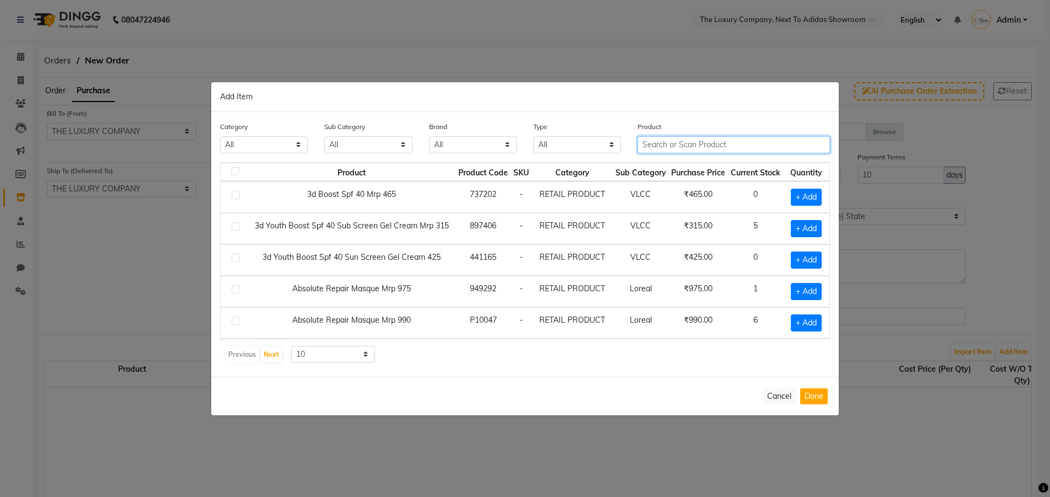
click at [705, 143] on input "text" at bounding box center [733, 144] width 192 height 17
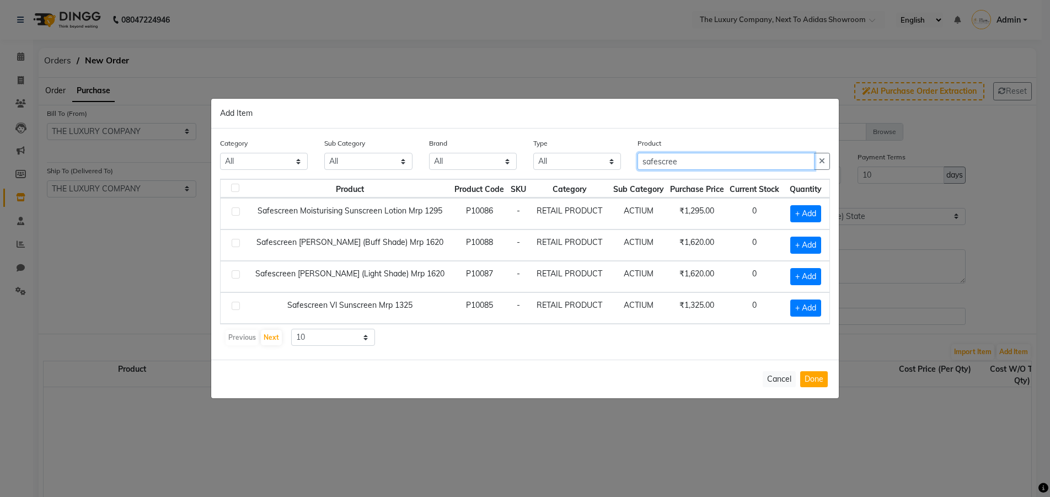
type input "safescree"
click at [812, 222] on td "+ Add" at bounding box center [805, 213] width 47 height 31
click at [810, 216] on span "+ Add" at bounding box center [805, 213] width 31 height 17
checkbox input "true"
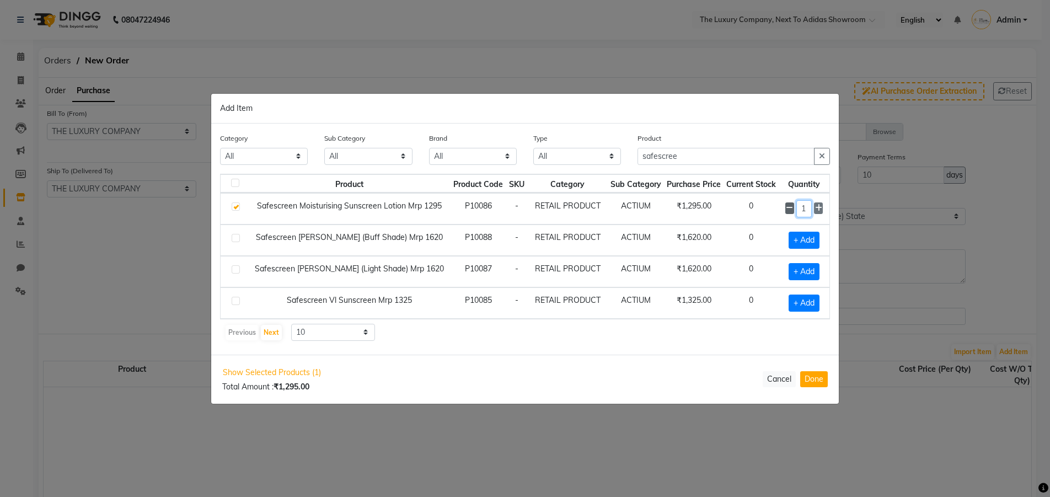
drag, startPoint x: 807, startPoint y: 209, endPoint x: 790, endPoint y: 212, distance: 16.7
click at [790, 212] on div "1" at bounding box center [803, 208] width 37 height 17
type input "10"
click at [815, 380] on button "Done" at bounding box center [814, 379] width 28 height 16
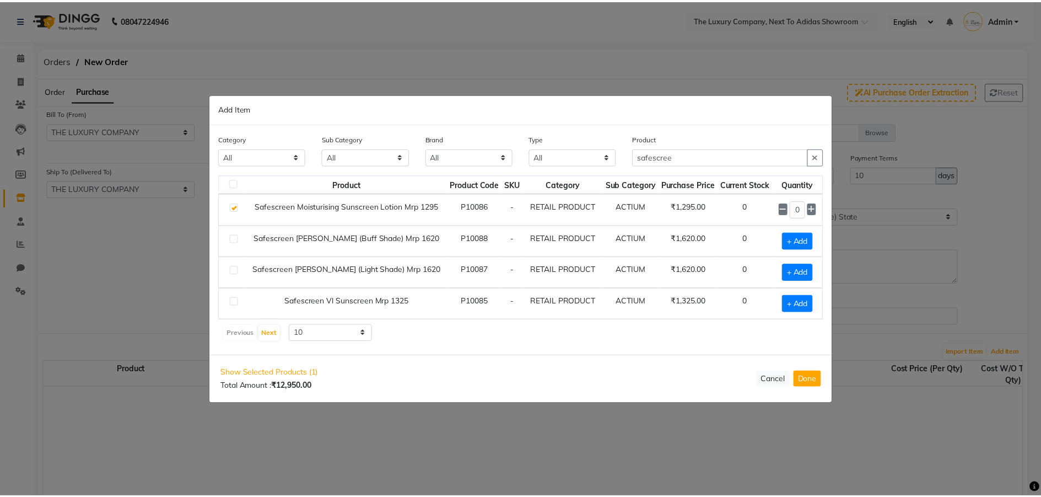
scroll to position [0, 0]
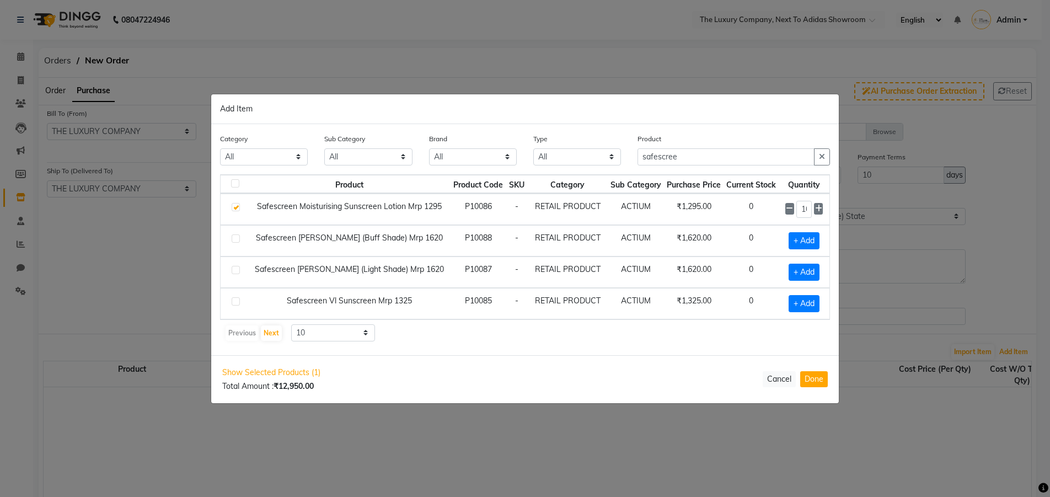
select select "2994"
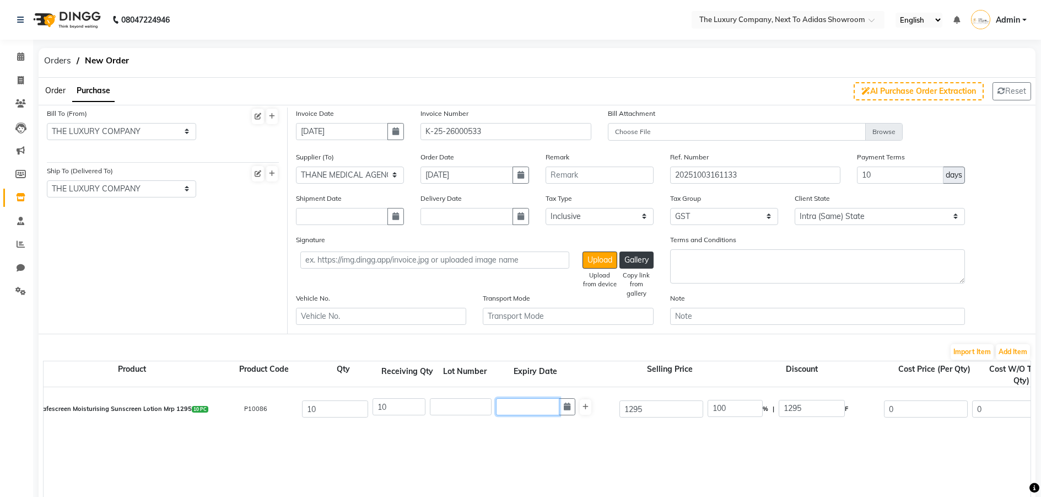
click at [523, 412] on input "text" at bounding box center [527, 406] width 63 height 17
select select "10"
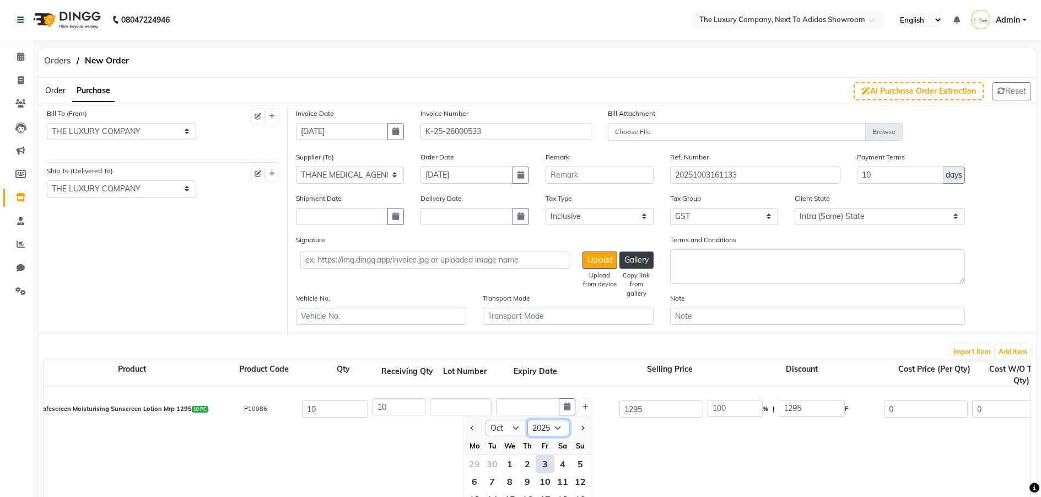
click at [542, 426] on select "2015 2016 2017 2018 2019 2020 2021 2022 2023 2024 2025 2026 2027 2028 2029 2030…" at bounding box center [549, 427] width 42 height 17
select select "2026"
click at [528, 419] on select "2015 2016 2017 2018 2019 2020 2021 2022 2023 2024 2025 2026 2027 2028 2029 2030…" at bounding box center [549, 427] width 42 height 17
click at [521, 430] on select "Jan Feb Mar Apr May Jun [DATE] Aug Sep Oct Nov Dec" at bounding box center [507, 427] width 42 height 17
select select "7"
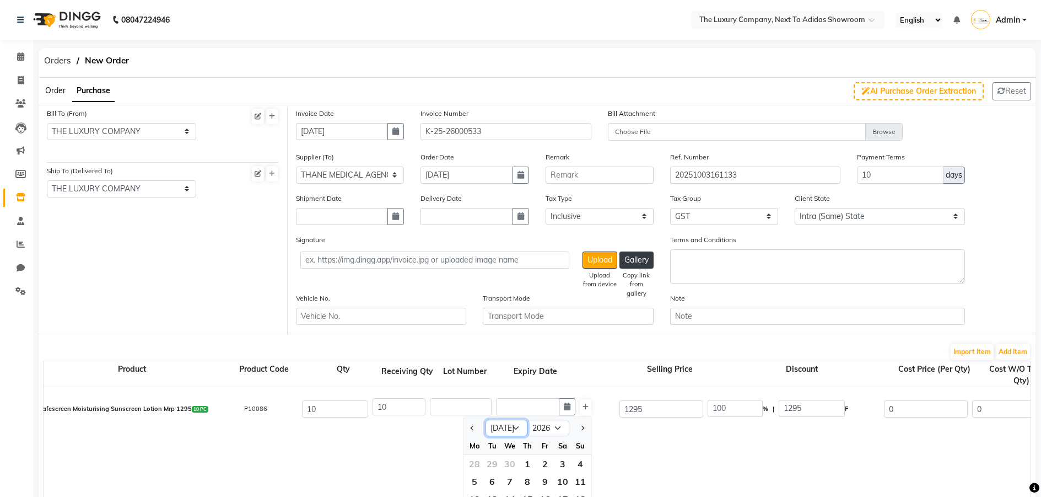
click at [486, 419] on select "Jan Feb Mar Apr May Jun [DATE] Aug Sep Oct Nov Dec" at bounding box center [507, 427] width 42 height 17
click at [508, 466] on div "1" at bounding box center [510, 464] width 18 height 18
type input "[DATE]"
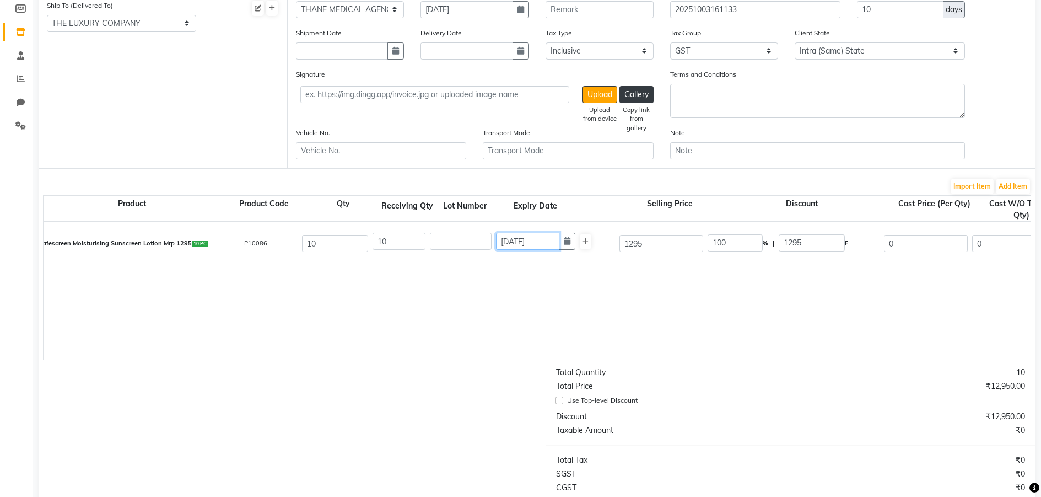
scroll to position [110, 0]
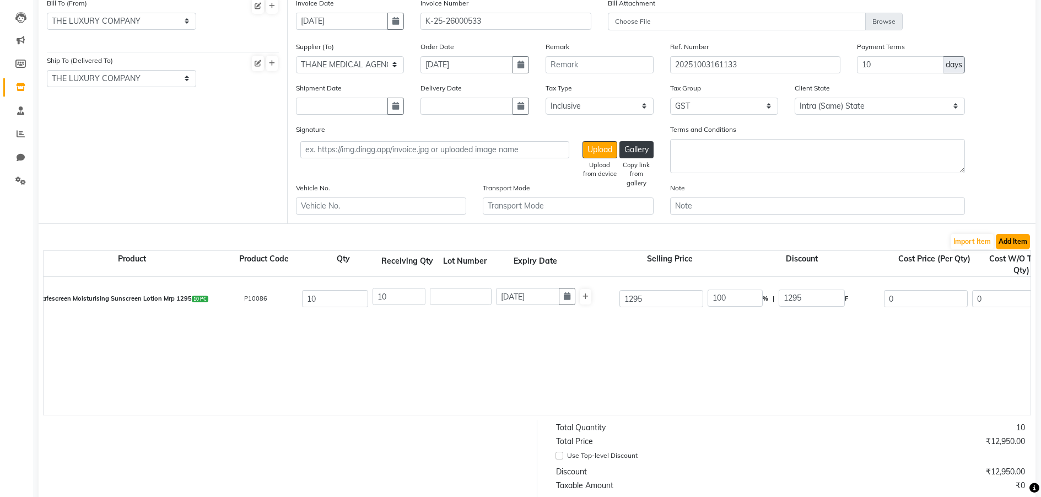
click at [1020, 243] on button "Add Item" at bounding box center [1013, 241] width 34 height 15
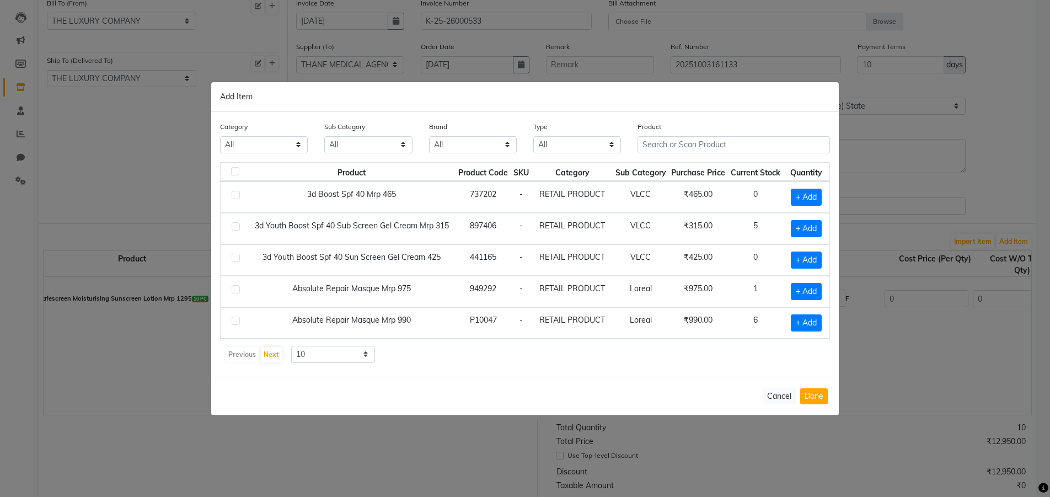
click at [718, 155] on div "Product" at bounding box center [733, 141] width 209 height 41
click at [715, 146] on input "text" at bounding box center [733, 144] width 192 height 17
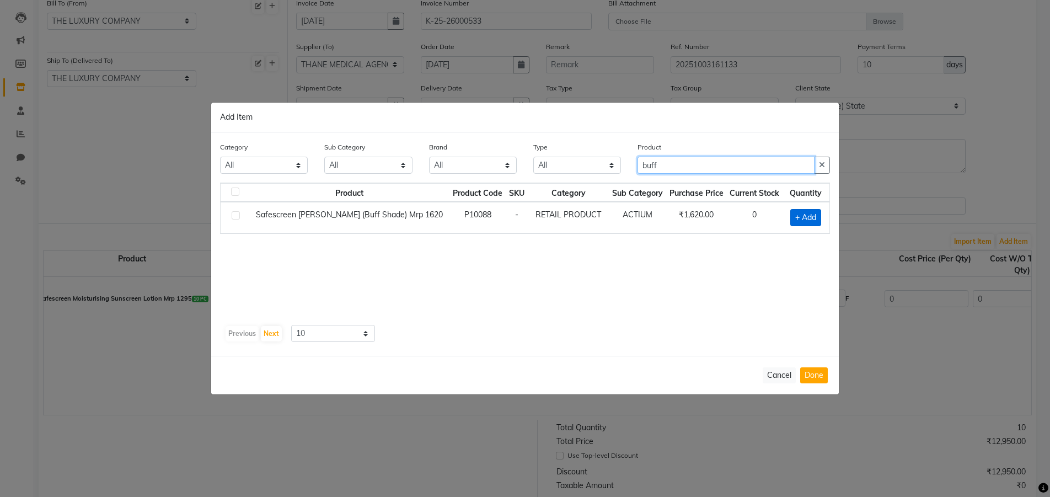
type input "buff"
click at [804, 215] on span "+ Add" at bounding box center [805, 217] width 31 height 17
checkbox input "true"
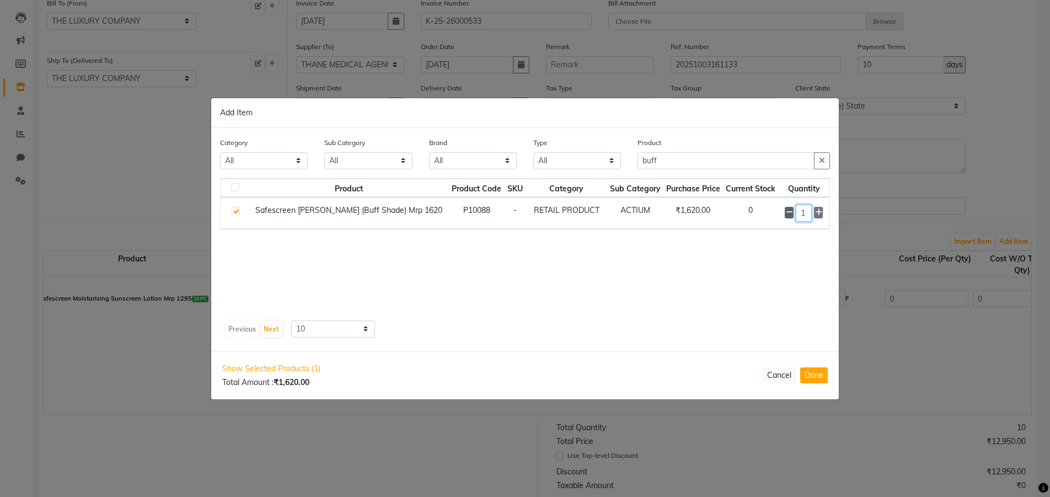
drag, startPoint x: 808, startPoint y: 213, endPoint x: 789, endPoint y: 213, distance: 18.7
click at [790, 213] on div "1" at bounding box center [803, 212] width 38 height 17
type input "8"
click at [821, 373] on button "Done" at bounding box center [814, 375] width 28 height 16
select select "2994"
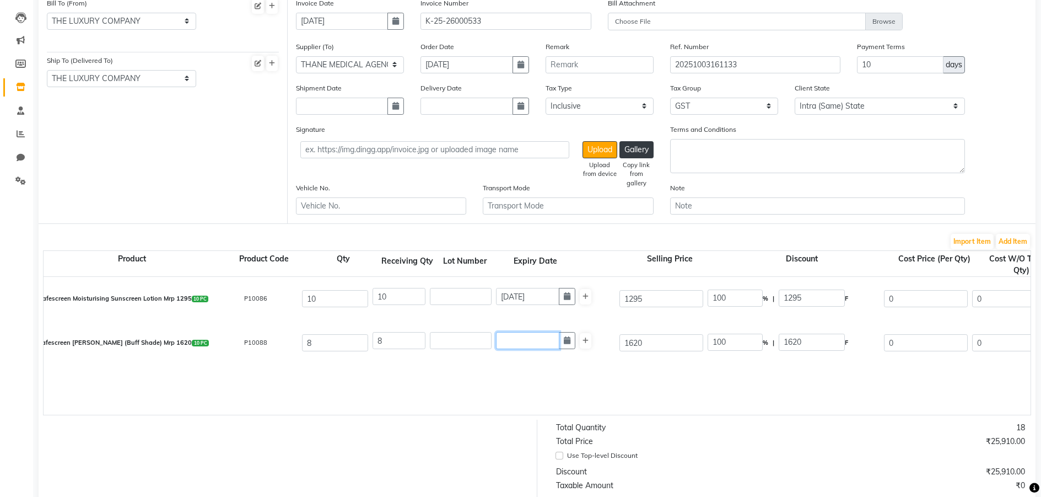
click at [529, 343] on input "text" at bounding box center [527, 340] width 63 height 17
select select "10"
click at [561, 362] on select "2015 2016 2017 2018 2019 2020 2021 2022 2023 2024 2025 2026 2027 2028 2029 2030…" at bounding box center [549, 361] width 42 height 17
select select "2027"
click at [528, 353] on select "2015 2016 2017 2018 2019 2020 2021 2022 2023 2024 2025 2026 2027 2028 2029 2030…" at bounding box center [549, 361] width 42 height 17
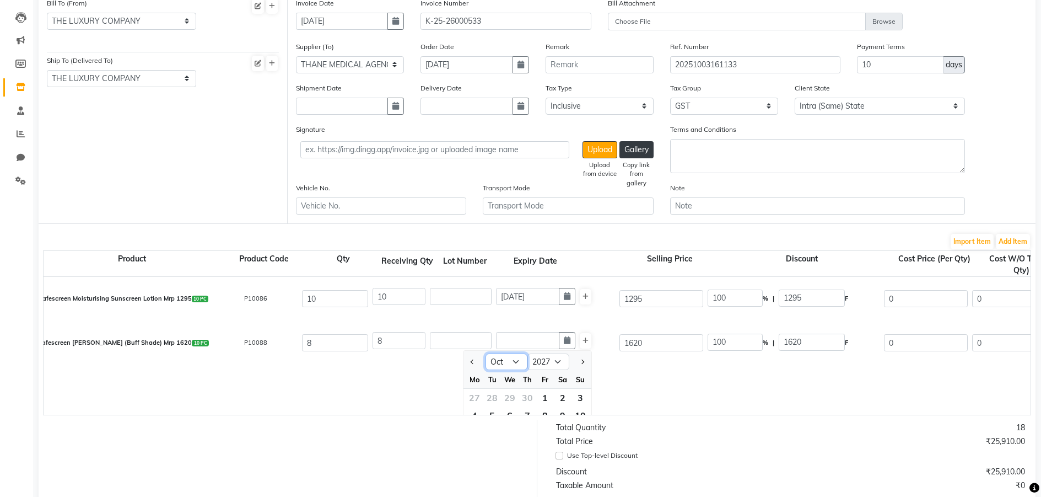
click at [508, 365] on select "Jan Feb Mar Apr May Jun [DATE] Aug Sep Oct Nov Dec" at bounding box center [507, 361] width 42 height 17
select select "1"
click at [486, 353] on select "Jan Feb Mar Apr May Jun [DATE] Aug Sep Oct Nov Dec" at bounding box center [507, 361] width 42 height 17
click at [547, 398] on div "1" at bounding box center [545, 398] width 18 height 18
type input "[DATE]"
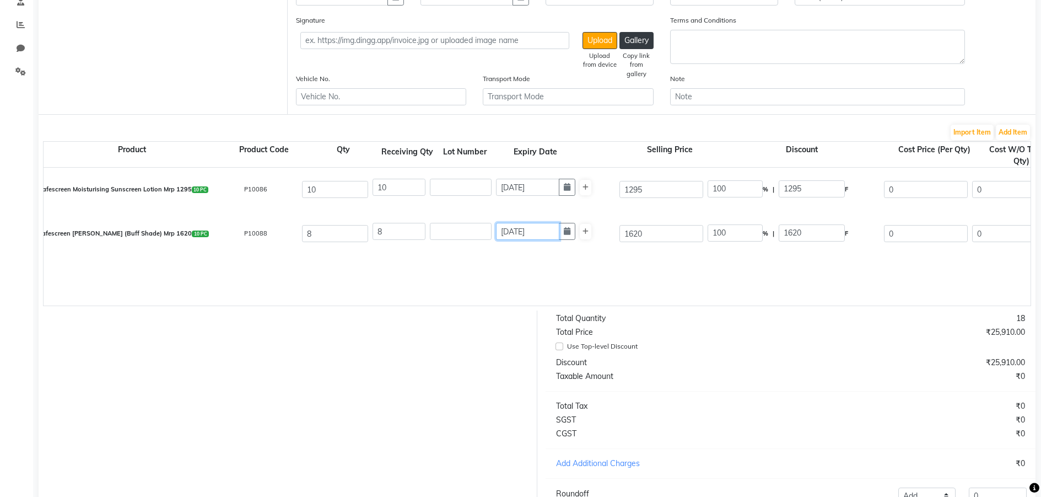
scroll to position [220, 0]
click at [1007, 136] on button "Add Item" at bounding box center [1013, 130] width 34 height 15
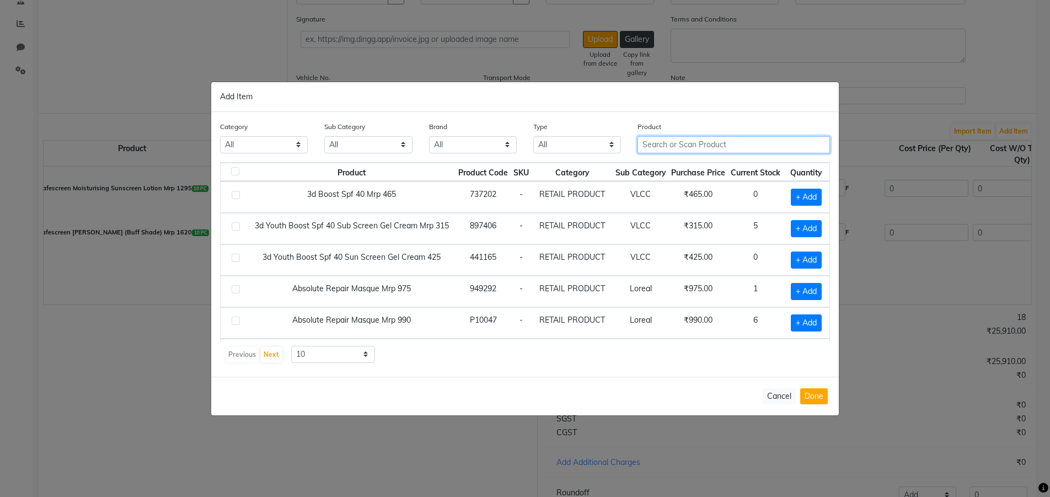
click at [767, 150] on input "text" at bounding box center [733, 144] width 192 height 17
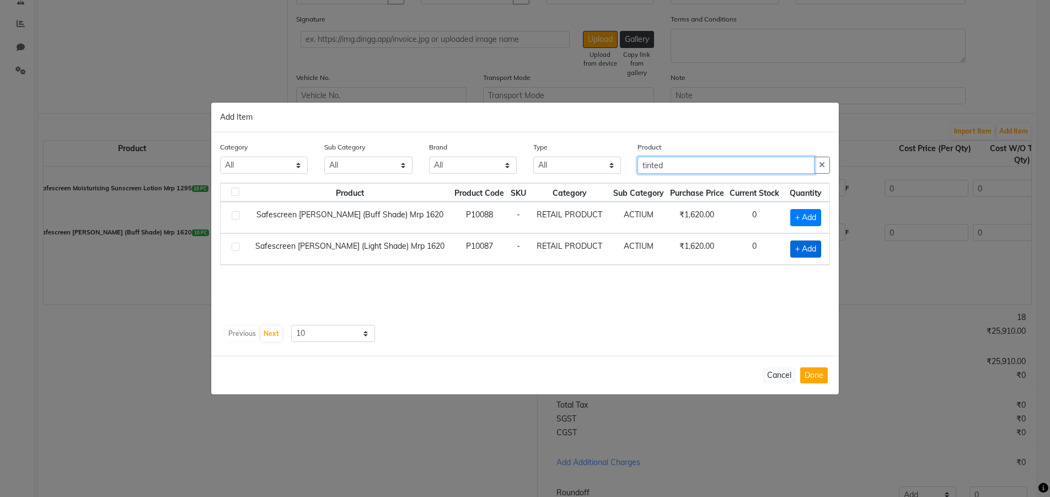
type input "tinted"
click at [798, 246] on span "+ Add" at bounding box center [805, 248] width 31 height 17
checkbox input "true"
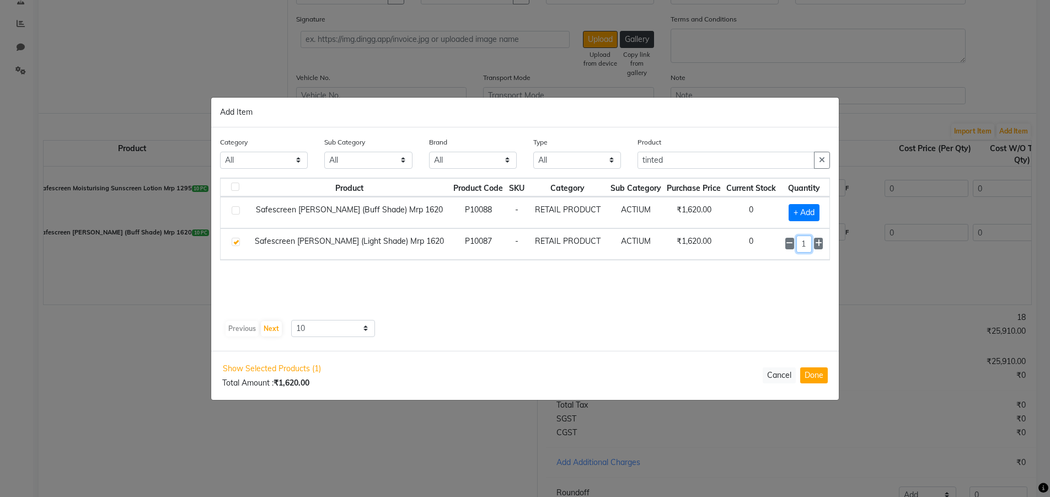
drag, startPoint x: 811, startPoint y: 246, endPoint x: 798, endPoint y: 245, distance: 12.8
click at [798, 245] on input "1" at bounding box center [803, 243] width 15 height 17
click at [814, 372] on button "Done" at bounding box center [814, 375] width 28 height 16
select select "2994"
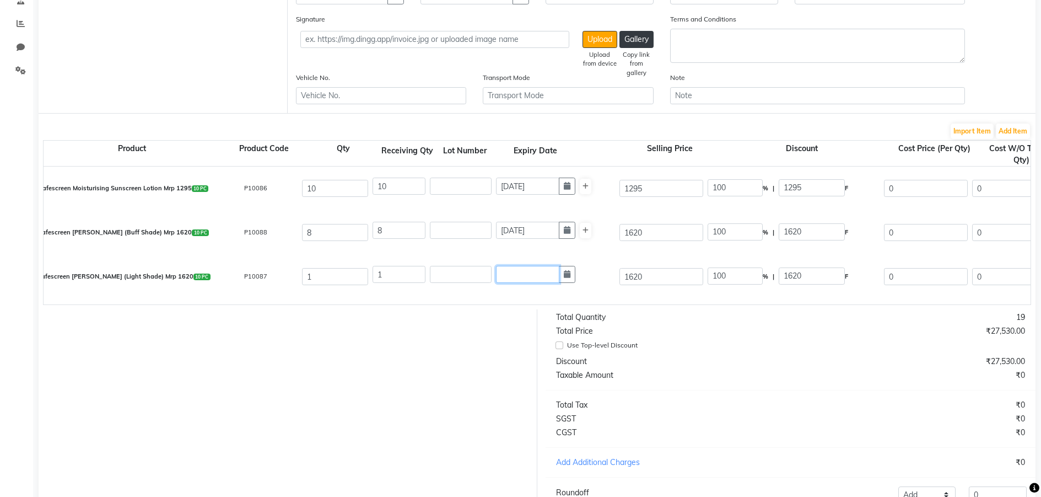
click at [542, 283] on input "text" at bounding box center [527, 274] width 63 height 17
select select "10"
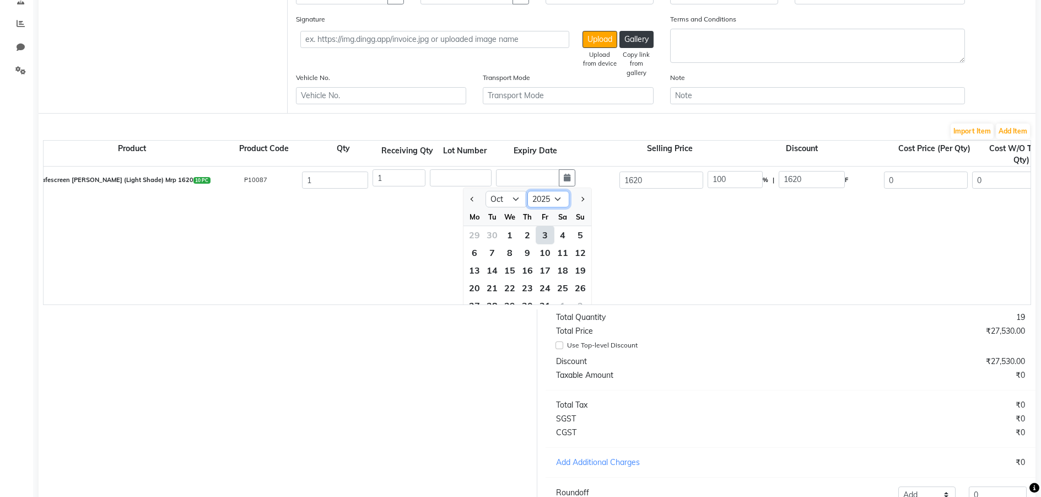
drag, startPoint x: 558, startPoint y: 198, endPoint x: 555, endPoint y: 206, distance: 8.4
click at [558, 198] on select "2015 2016 2017 2018 2019 2020 2021 2022 2023 2024 2025 2026 2027 2028 2029 2030…" at bounding box center [549, 199] width 42 height 17
select select "2026"
click at [528, 191] on select "2015 2016 2017 2018 2019 2020 2021 2022 2023 2024 2025 2026 2027 2028 2029 2030…" at bounding box center [549, 199] width 42 height 17
click at [512, 202] on select "Jan Feb Mar Apr May Jun [DATE] Aug Sep Oct Nov Dec" at bounding box center [507, 199] width 42 height 17
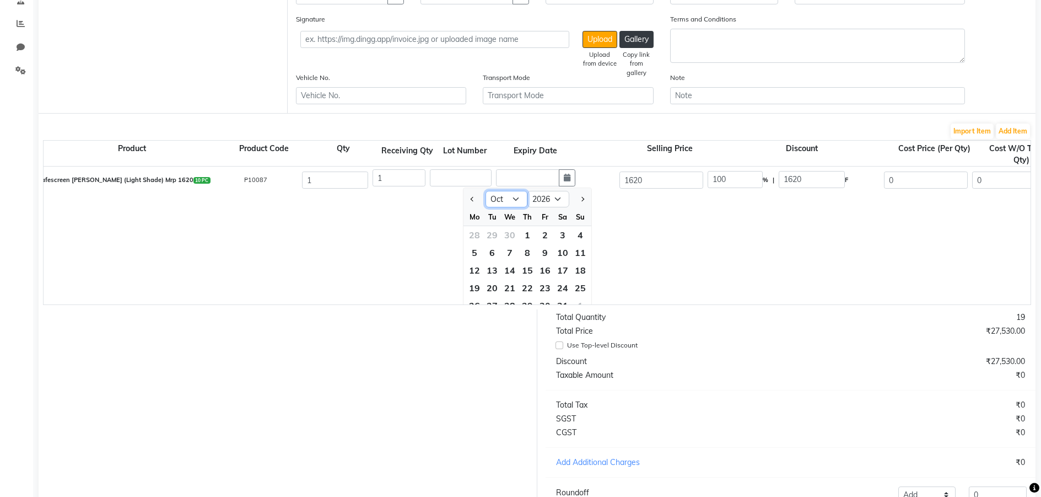
select select "9"
click at [486, 191] on select "Jan Feb Mar Apr May Jun [DATE] Aug Sep Oct Nov Dec" at bounding box center [507, 199] width 42 height 17
click at [489, 235] on div "1" at bounding box center [492, 235] width 18 height 18
type input "[DATE]"
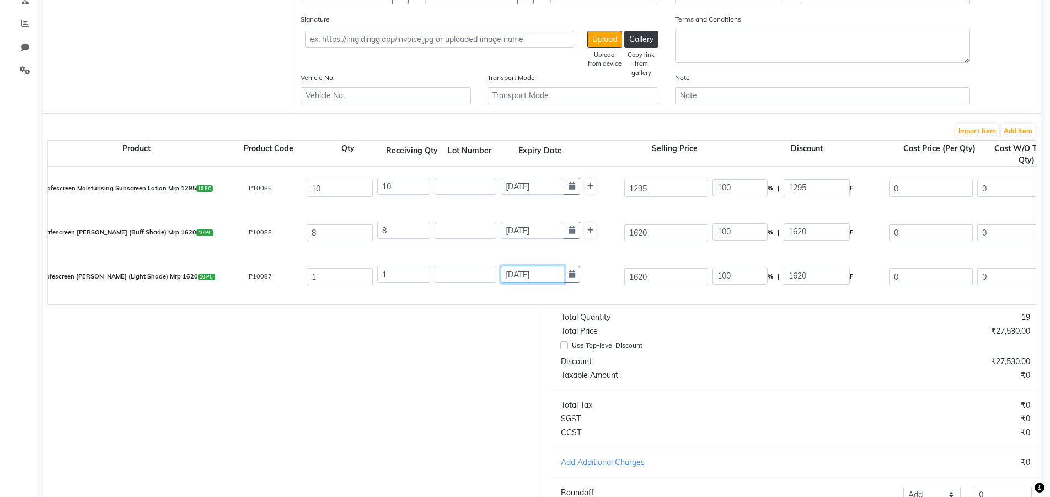
scroll to position [0, 0]
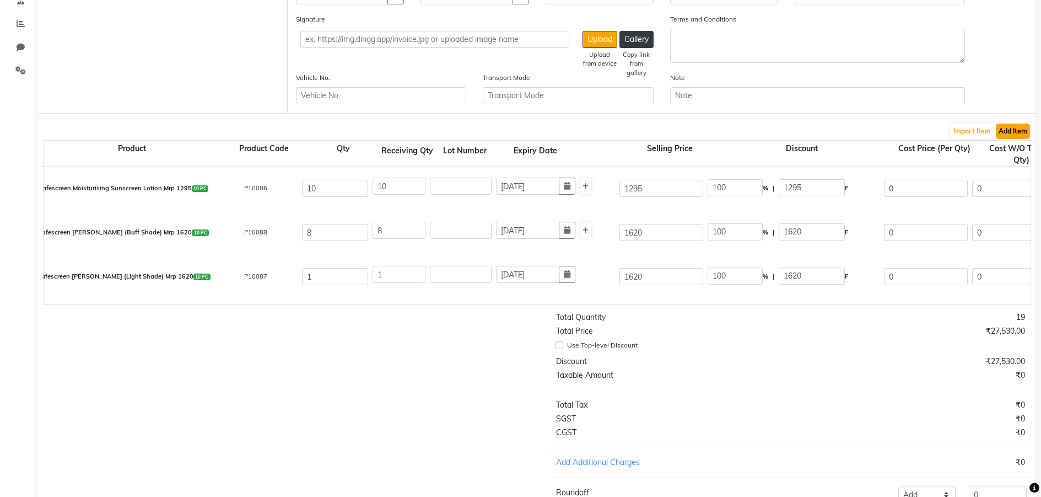
click at [1012, 130] on button "Add Item" at bounding box center [1013, 130] width 34 height 15
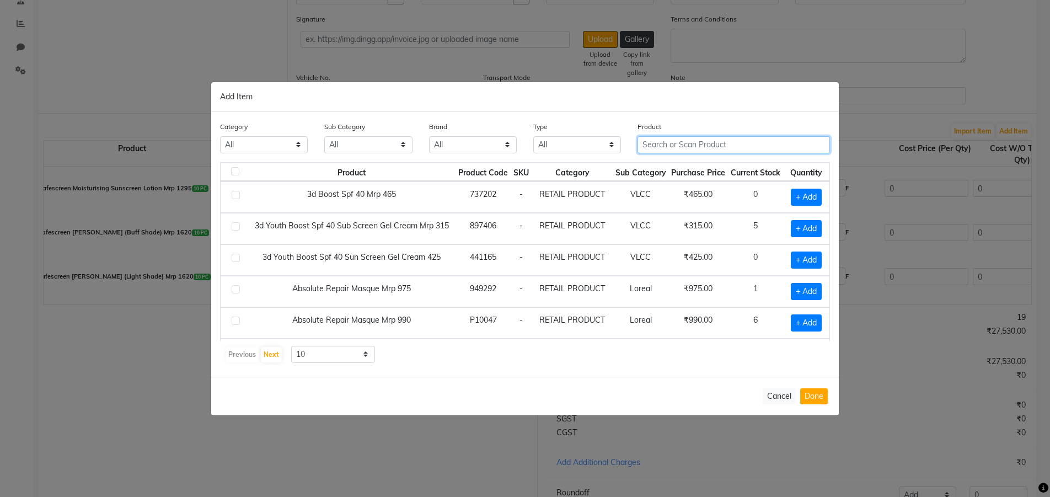
click at [696, 148] on input "text" at bounding box center [733, 144] width 192 height 17
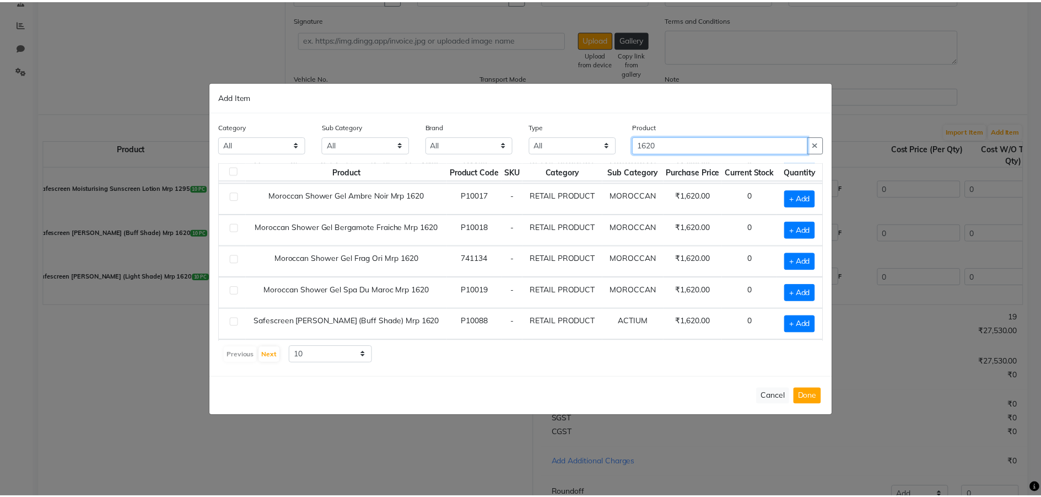
scroll to position [61, 0]
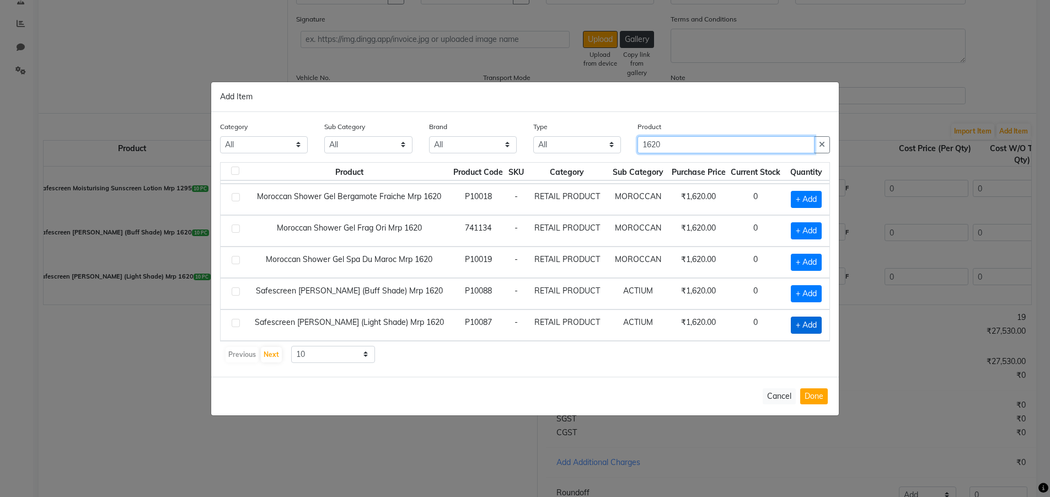
type input "1620"
click at [796, 325] on span "+ Add" at bounding box center [805, 324] width 31 height 17
checkbox input "true"
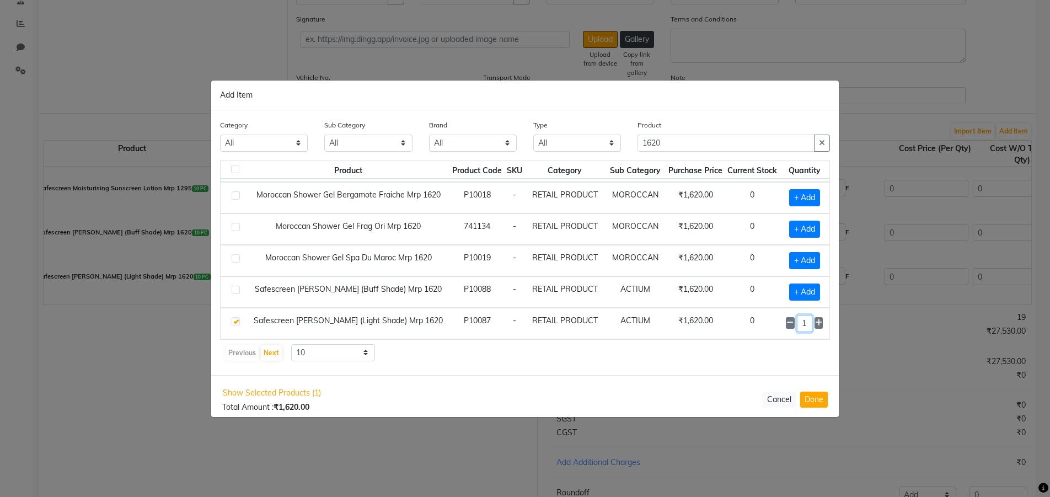
drag, startPoint x: 801, startPoint y: 325, endPoint x: 769, endPoint y: 319, distance: 32.4
click at [769, 319] on tr "Safescreen Tintense Light (Light Shade) Mrp 1620 P10087 - RETAIL PRODUCT ACTIUM…" at bounding box center [524, 323] width 609 height 31
type input "7"
click at [815, 391] on button "Done" at bounding box center [814, 399] width 28 height 16
select select "2994"
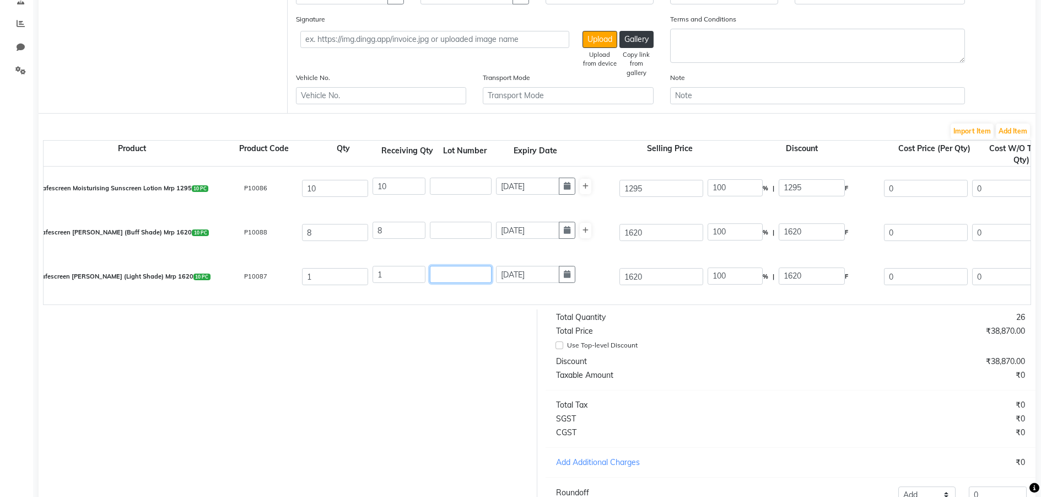
click at [439, 273] on input "text" at bounding box center [461, 274] width 62 height 17
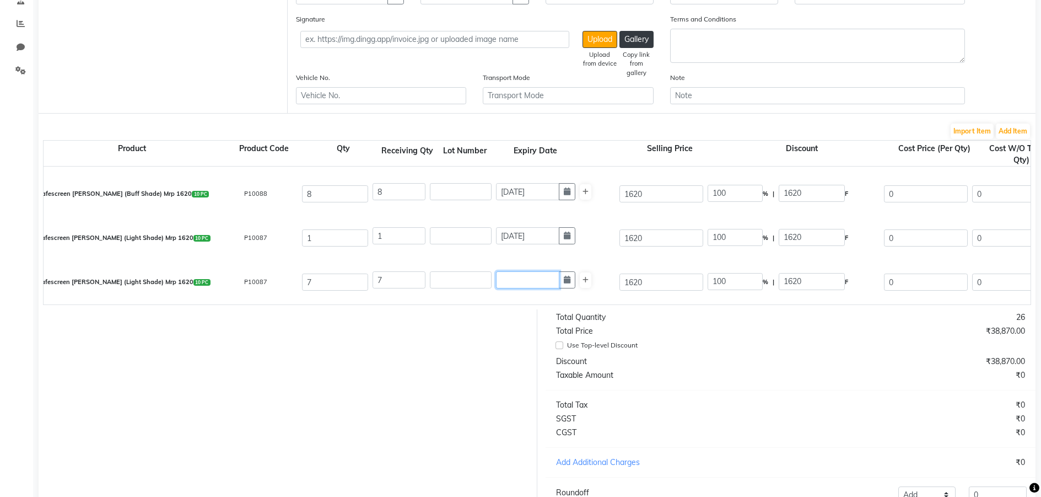
click at [532, 283] on input "text" at bounding box center [527, 279] width 63 height 17
select select "10"
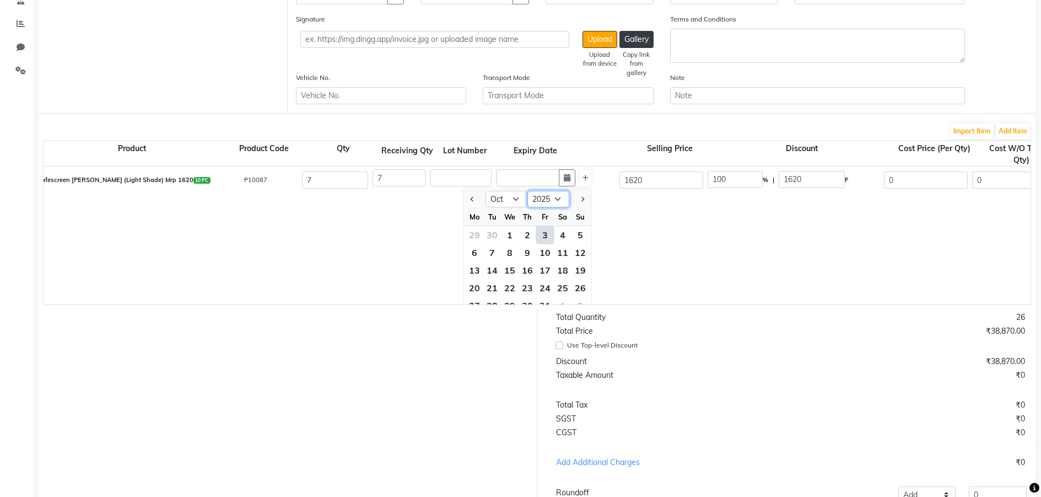
click at [558, 197] on select "2015 2016 2017 2018 2019 2020 2021 2022 2023 2024 2025 2026 2027 2028 2029 2030…" at bounding box center [549, 199] width 42 height 17
select select "2026"
click at [528, 191] on select "2015 2016 2017 2018 2019 2020 2021 2022 2023 2024 2025 2026 2027 2028 2029 2030…" at bounding box center [549, 199] width 42 height 17
click at [516, 197] on select "Jan Feb Mar Apr May Jun [DATE] Aug Sep Oct Nov Dec" at bounding box center [507, 199] width 42 height 17
select select "11"
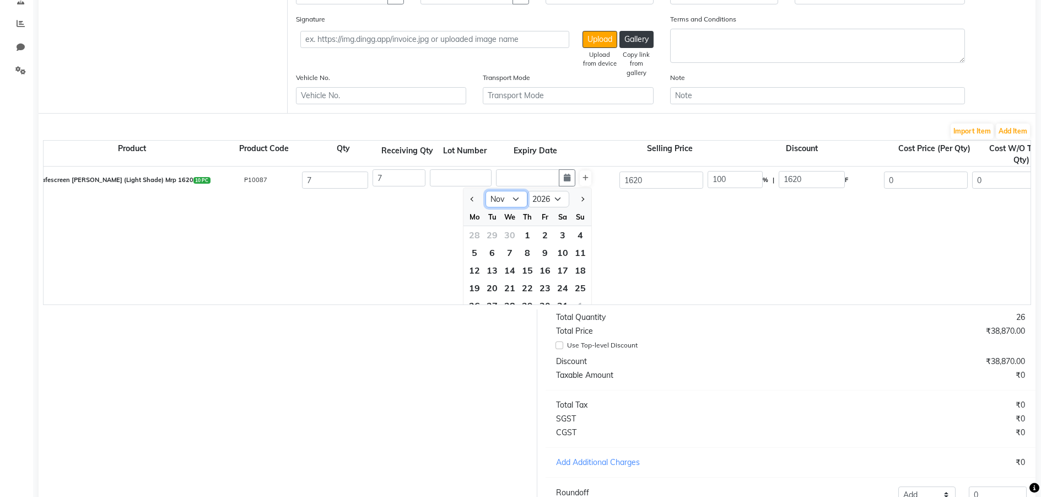
click at [486, 191] on select "Jan Feb Mar Apr May Jun [DATE] Aug Sep Oct Nov Dec" at bounding box center [507, 199] width 42 height 17
click at [581, 236] on div "1" at bounding box center [581, 235] width 18 height 18
type input "[DATE]"
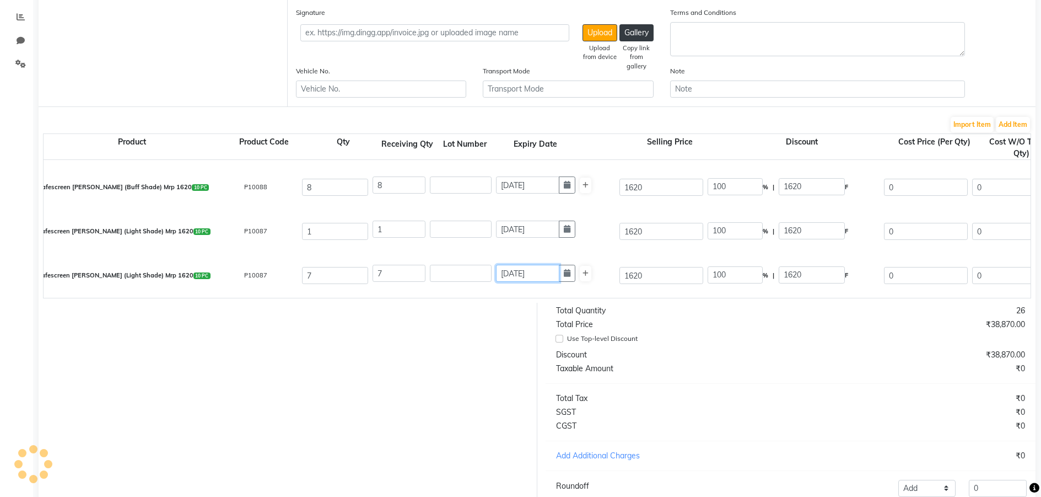
scroll to position [104, 0]
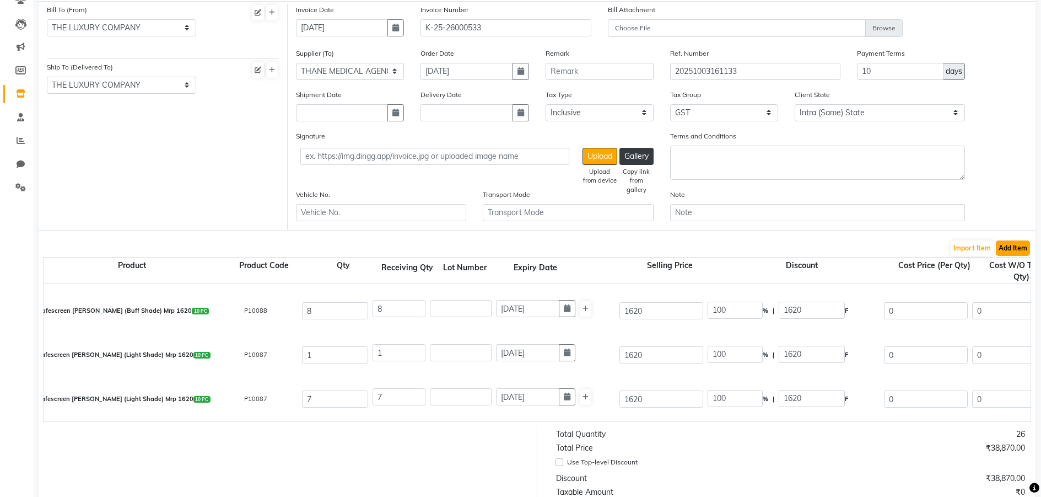
click at [1003, 252] on button "Add Item" at bounding box center [1013, 247] width 34 height 15
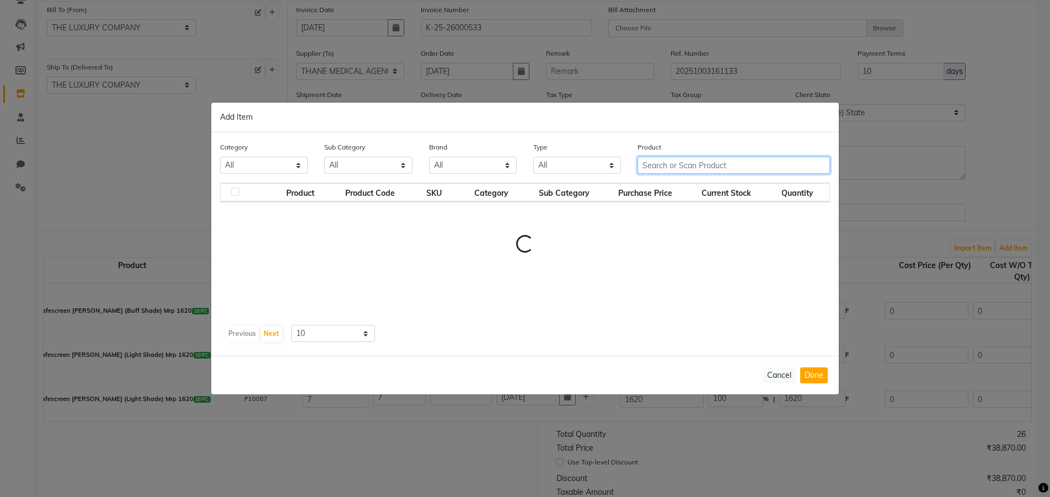
click at [729, 165] on input "text" at bounding box center [733, 165] width 192 height 17
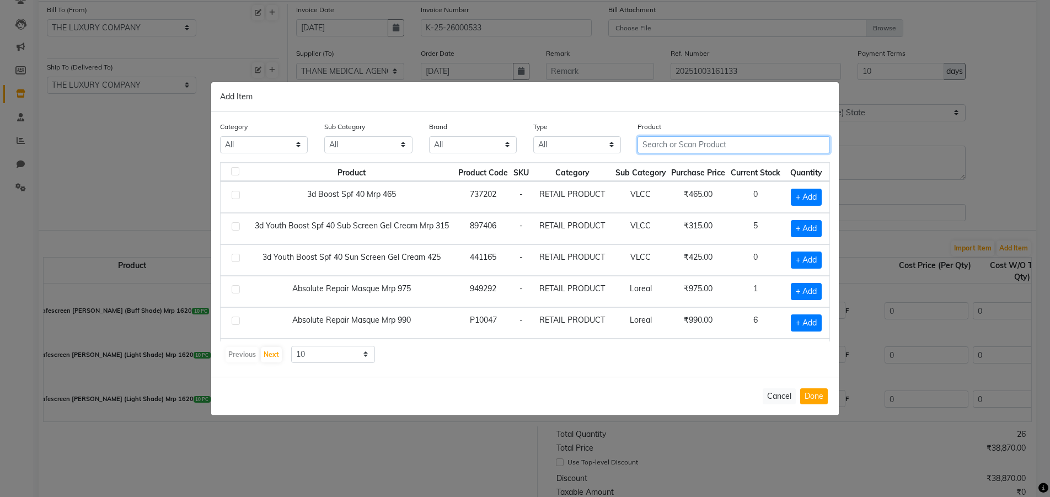
type input "w"
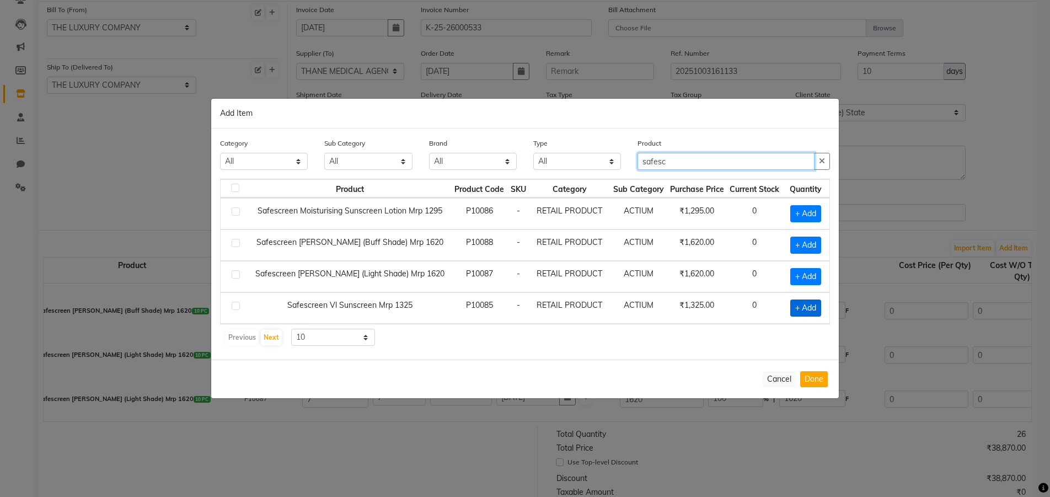
type input "safesc"
click at [815, 314] on span "+ Add" at bounding box center [805, 307] width 31 height 17
checkbox input "true"
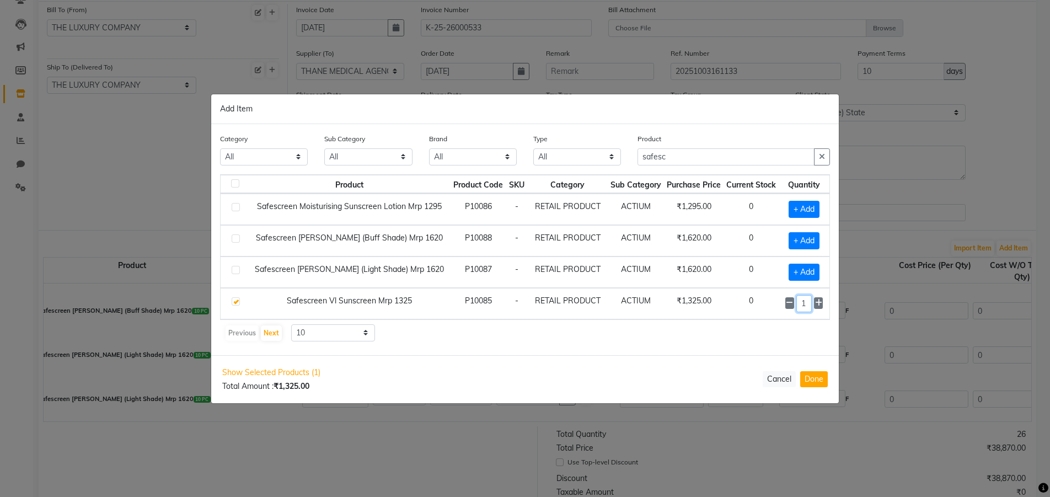
drag, startPoint x: 809, startPoint y: 302, endPoint x: 797, endPoint y: 302, distance: 11.6
click at [801, 302] on input "1" at bounding box center [803, 303] width 15 height 17
type input "6"
click at [823, 374] on button "Done" at bounding box center [814, 379] width 28 height 16
select select "2994"
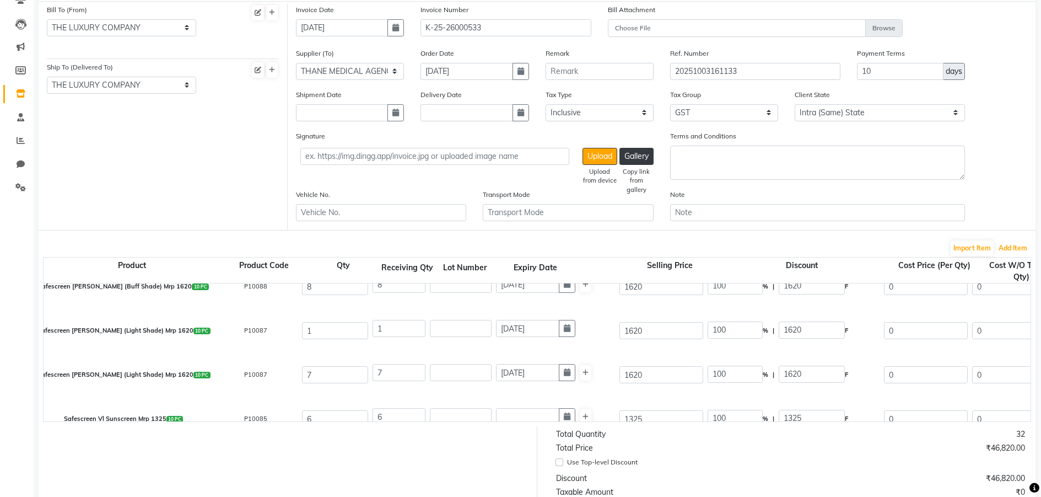
scroll to position [83, 0]
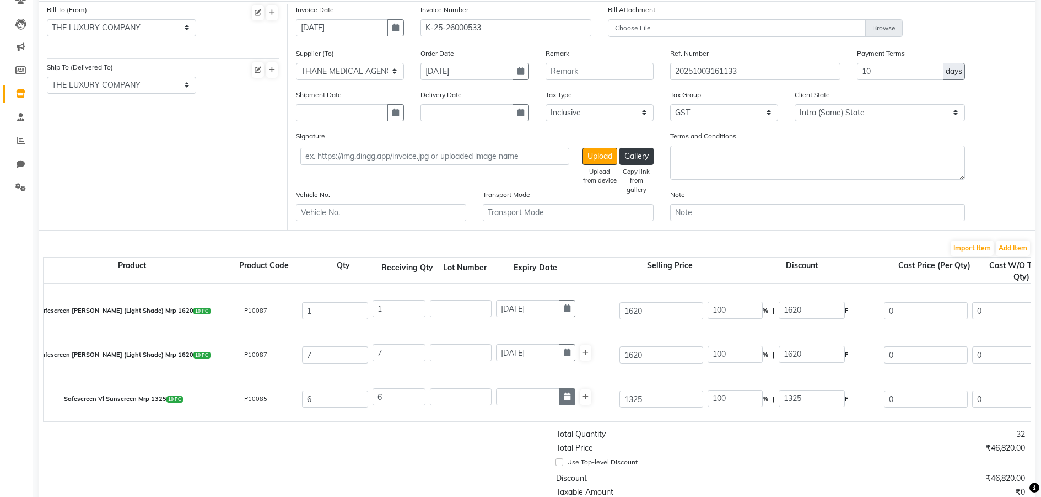
click at [567, 398] on icon "button" at bounding box center [567, 396] width 7 height 8
select select "10"
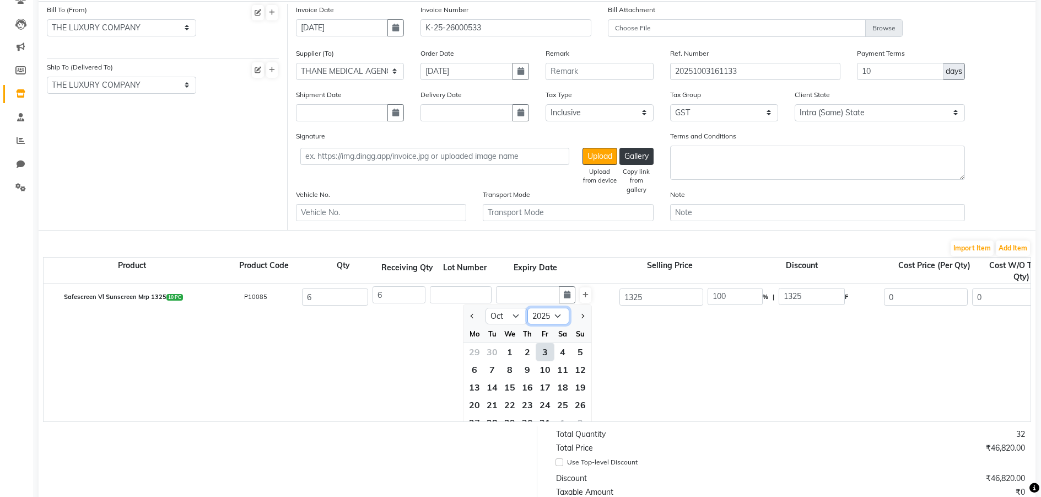
click at [558, 318] on select "2015 2016 2017 2018 2019 2020 2021 2022 2023 2024 2025 2026 2027 2028 2029 2030…" at bounding box center [549, 316] width 42 height 17
select select "2026"
click at [528, 308] on select "2015 2016 2017 2018 2019 2020 2021 2022 2023 2024 2025 2026 2027 2028 2029 2030…" at bounding box center [549, 316] width 42 height 17
click at [516, 317] on select "Jan Feb Mar Apr May Jun [DATE] Aug Sep Oct Nov Dec" at bounding box center [507, 316] width 42 height 17
select select "8"
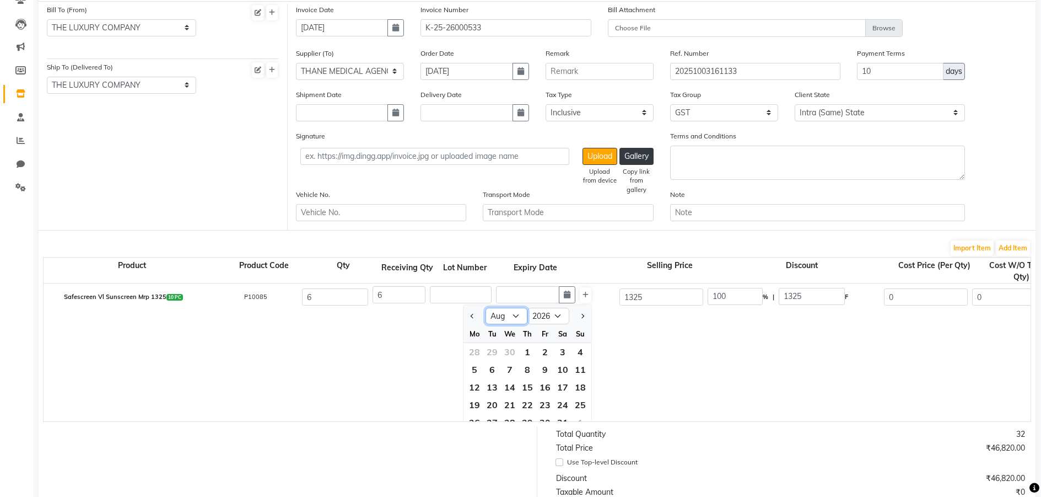
click at [486, 308] on select "Jan Feb Mar Apr May Jun [DATE] Aug Sep Oct Nov Dec" at bounding box center [507, 316] width 42 height 17
click at [564, 349] on div "1" at bounding box center [563, 352] width 18 height 18
type input "[DATE]"
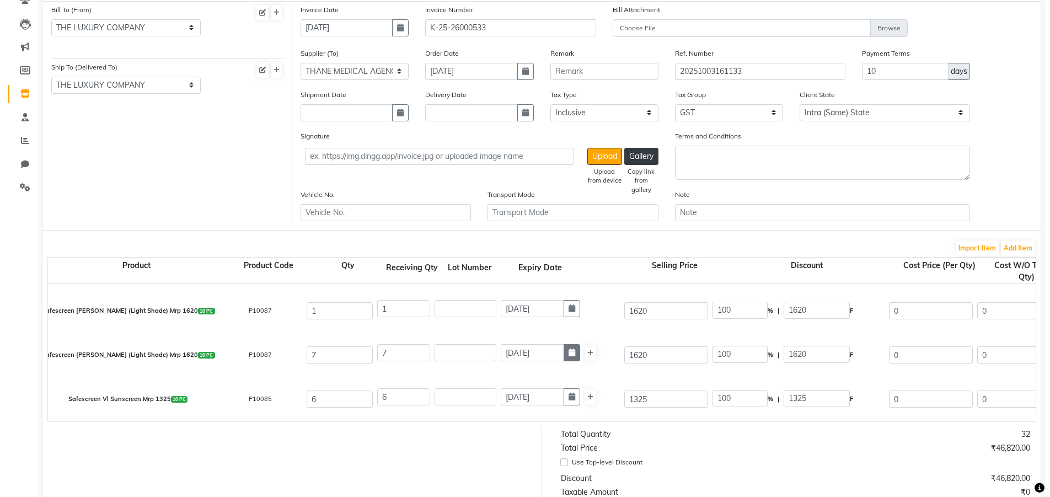
scroll to position [83, 0]
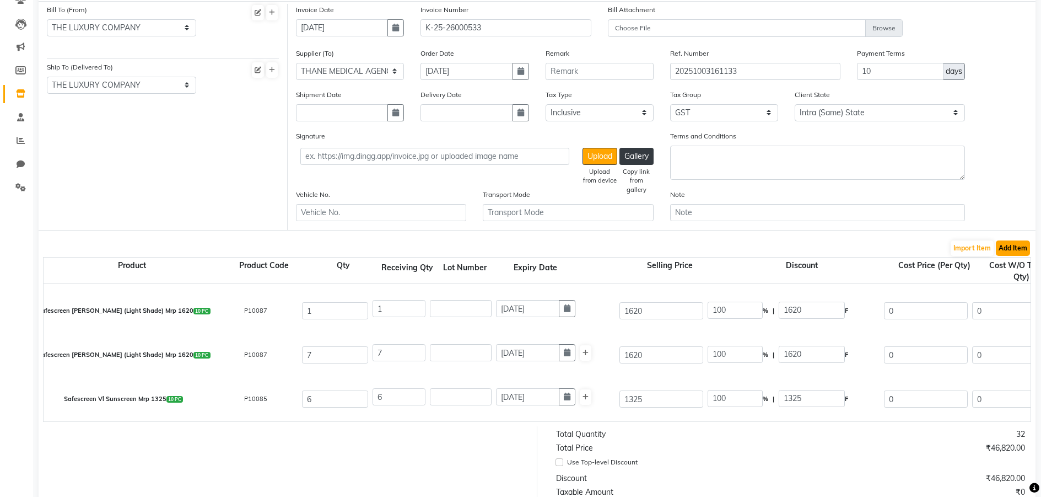
click at [1007, 247] on button "Add Item" at bounding box center [1013, 247] width 34 height 15
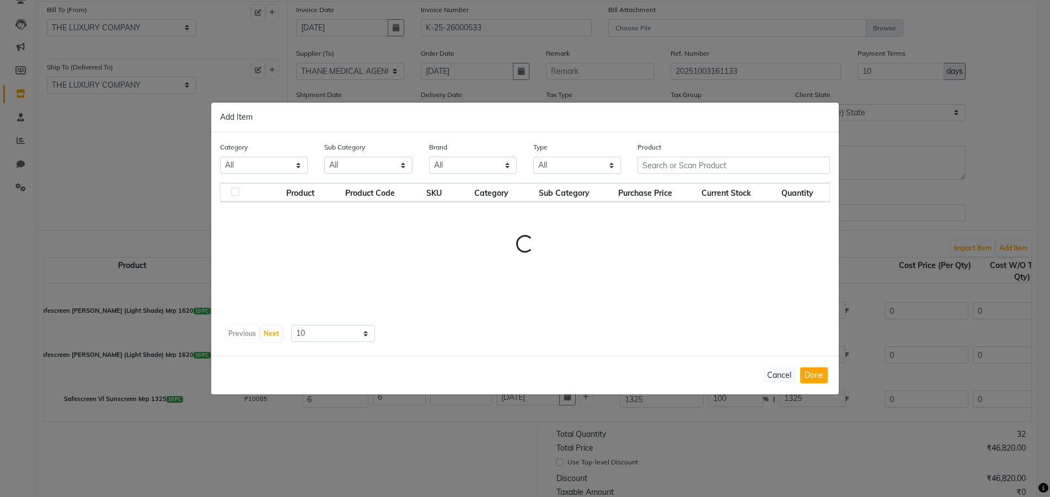
click at [686, 183] on th "Purchase Price" at bounding box center [645, 192] width 83 height 19
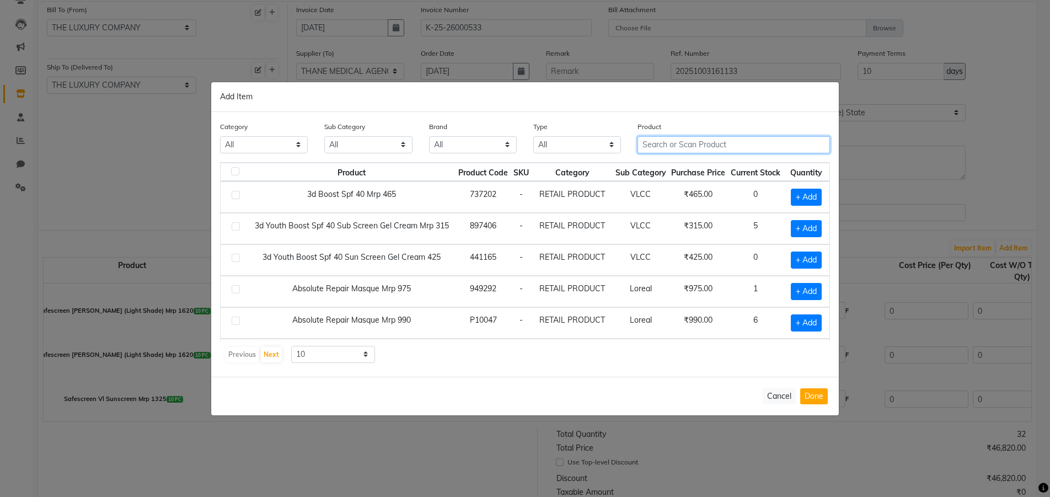
click at [712, 145] on input "text" at bounding box center [733, 144] width 192 height 17
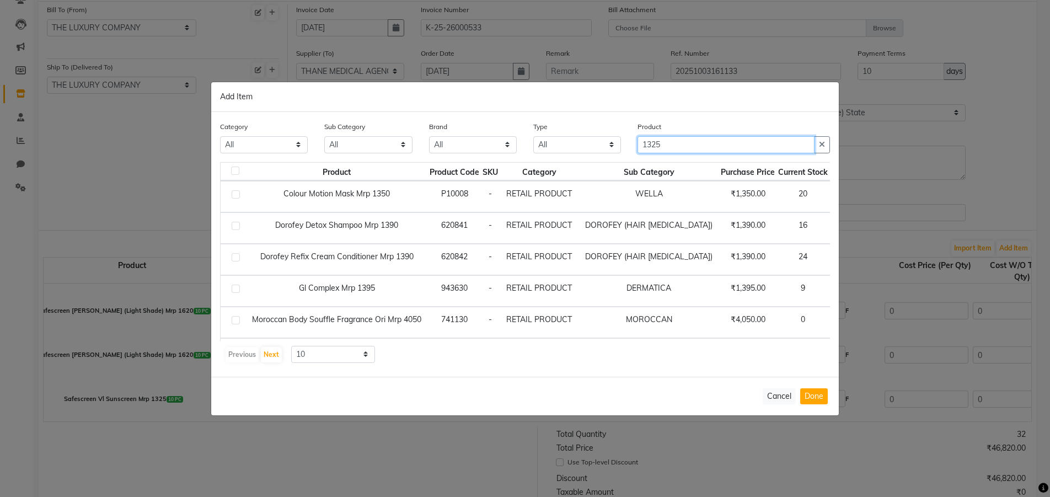
scroll to position [163, 0]
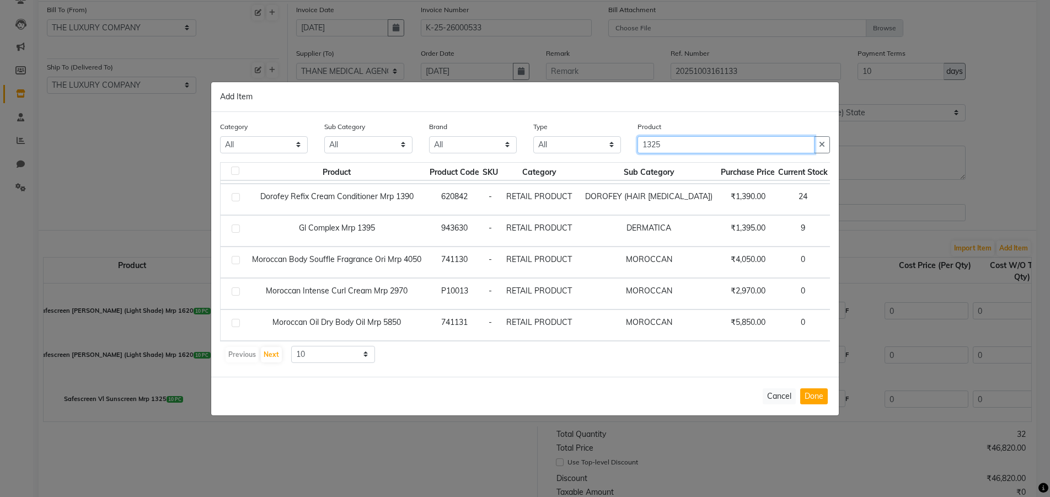
drag, startPoint x: 664, startPoint y: 141, endPoint x: 593, endPoint y: 147, distance: 71.4
click at [602, 145] on div "Category All RETAIL PRODUCT Sub Category All ACTIUM Abode Essencia BEAUTY GARAG…" at bounding box center [525, 141] width 626 height 41
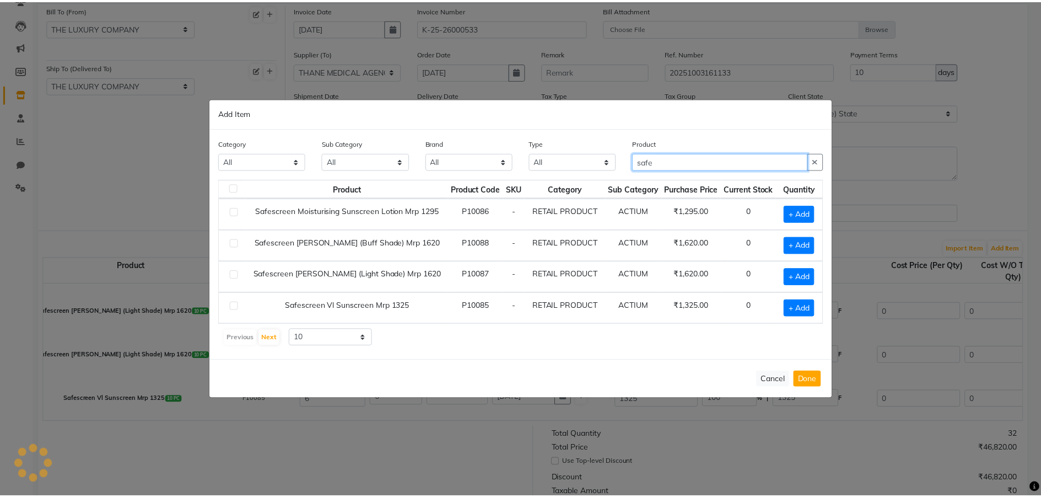
scroll to position [0, 0]
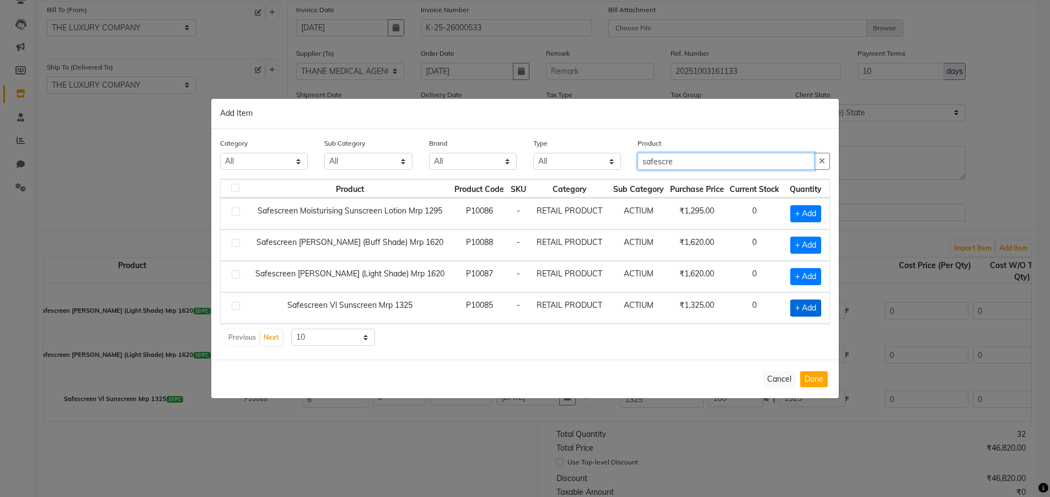
type input "safescre"
click at [809, 310] on span "+ Add" at bounding box center [805, 307] width 31 height 17
checkbox input "true"
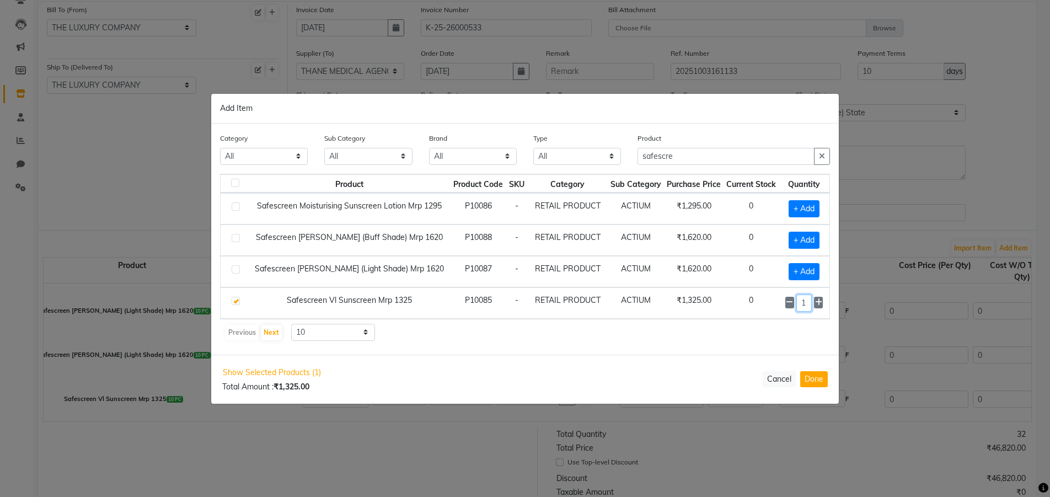
drag, startPoint x: 809, startPoint y: 301, endPoint x: 799, endPoint y: 300, distance: 10.0
click at [799, 300] on input "1" at bounding box center [803, 302] width 15 height 17
type input "4"
click at [831, 379] on div "Show Selected Products (1) Total Amount : ₹5,300.00 Cancel Done" at bounding box center [524, 379] width 627 height 48
click at [824, 381] on button "Done" at bounding box center [814, 379] width 28 height 16
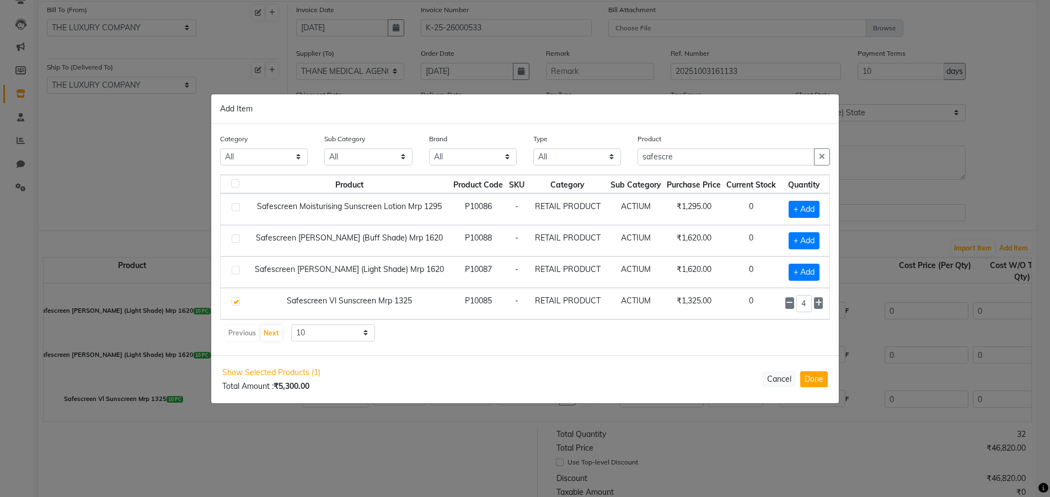
select select "2994"
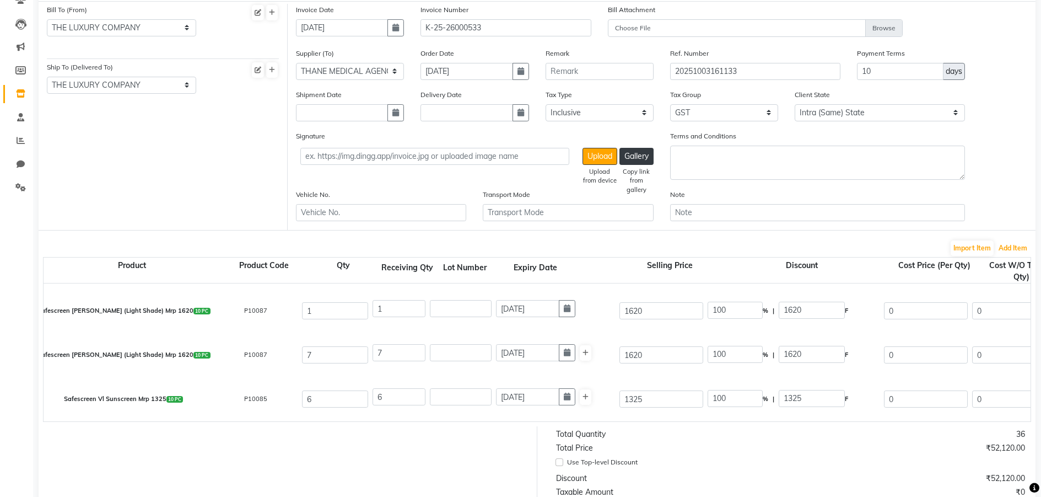
scroll to position [127, 0]
click at [535, 400] on input "text" at bounding box center [527, 396] width 63 height 17
select select "10"
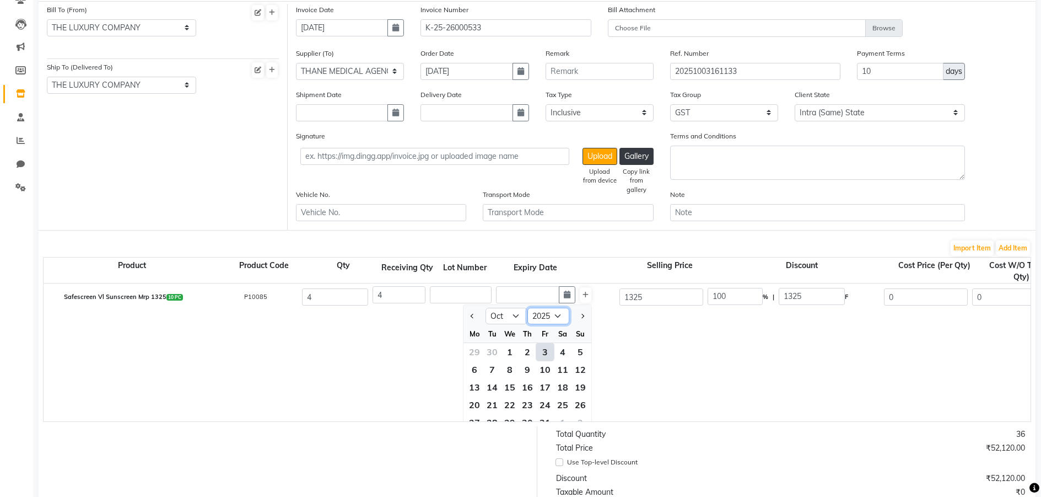
click at [556, 313] on select "2015 2016 2017 2018 2019 2020 2021 2022 2023 2024 2025 2026 2027 2028 2029 2030…" at bounding box center [549, 316] width 42 height 17
select select "2027"
click at [528, 308] on select "2015 2016 2017 2018 2019 2020 2021 2022 2023 2024 2025 2026 2027 2028 2029 2030…" at bounding box center [549, 316] width 42 height 17
click at [517, 319] on select "Jan Feb Mar Apr May Jun [DATE] Aug Sep Oct Nov Dec" at bounding box center [507, 316] width 42 height 17
select select "1"
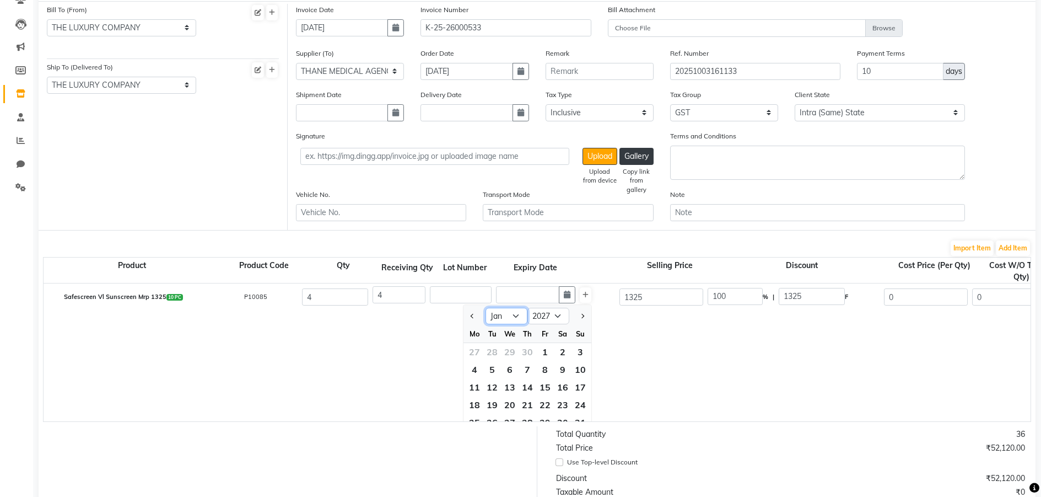
click at [486, 308] on select "Jan Feb Mar Apr May Jun [DATE] Aug Sep Oct Nov Dec" at bounding box center [507, 316] width 42 height 17
click at [546, 352] on div "1" at bounding box center [545, 352] width 18 height 18
type input "[DATE]"
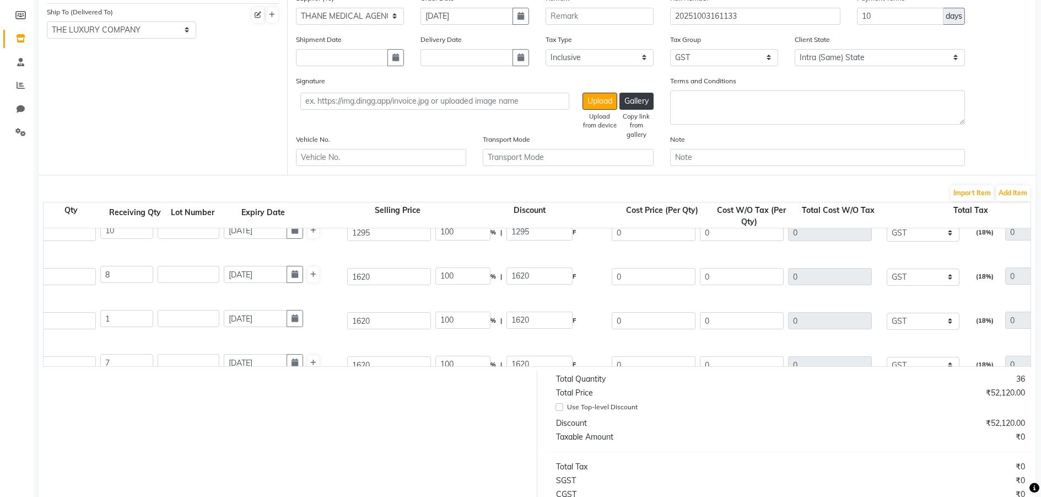
scroll to position [0, 0]
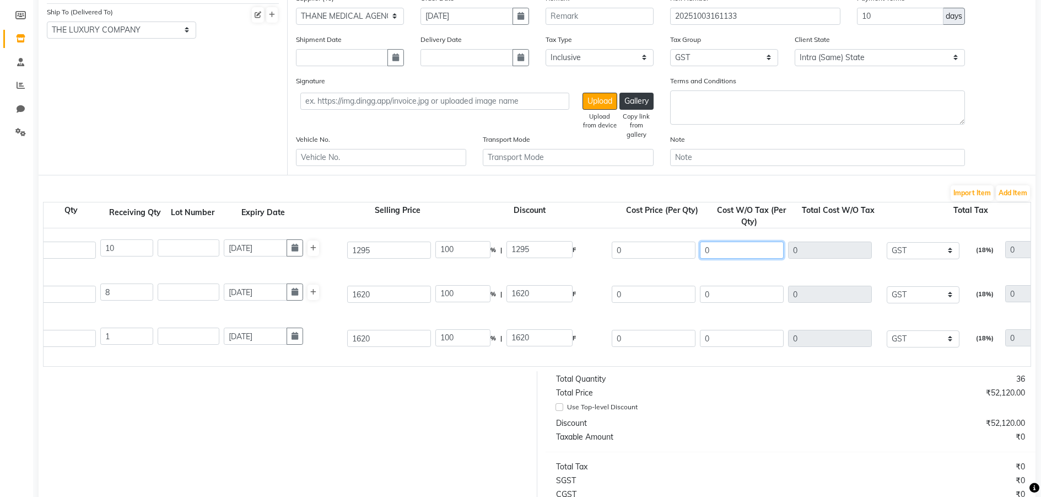
drag, startPoint x: 732, startPoint y: 252, endPoint x: 699, endPoint y: 252, distance: 33.1
click at [699, 252] on div "0" at bounding box center [742, 249] width 88 height 21
type input "8"
type input "80"
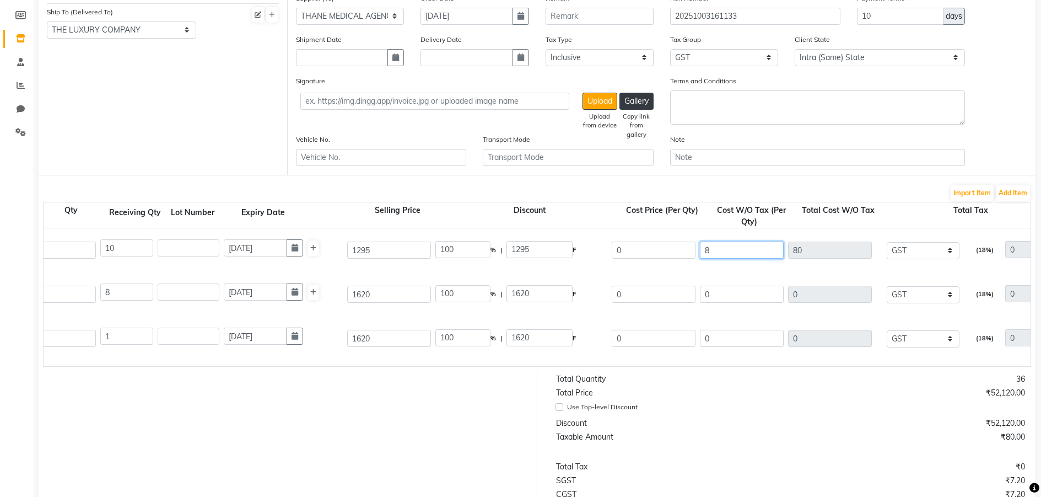
type input "87"
type input "870"
type input "878"
type input "8780"
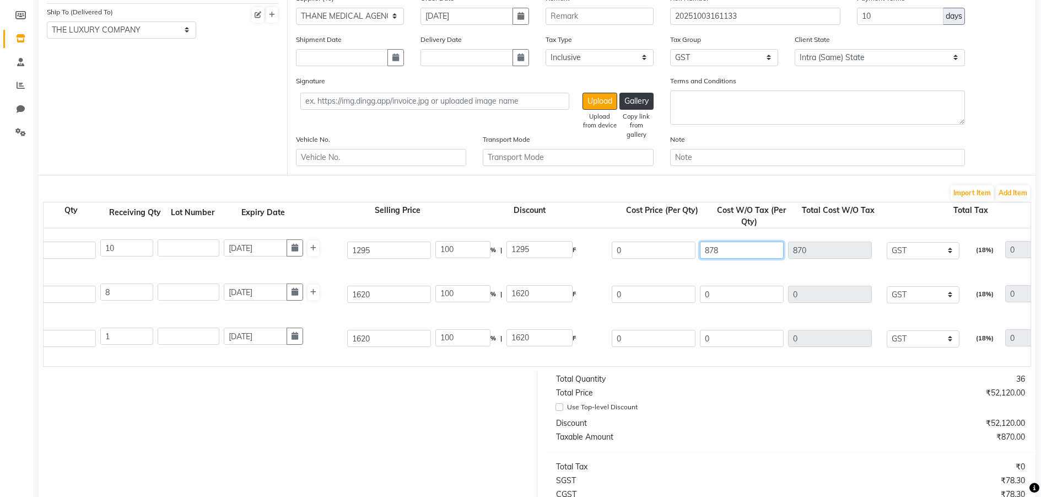
type input "8780"
type input "878"
click at [740, 300] on input "0" at bounding box center [742, 294] width 84 height 17
type input "20"
type input "258.96"
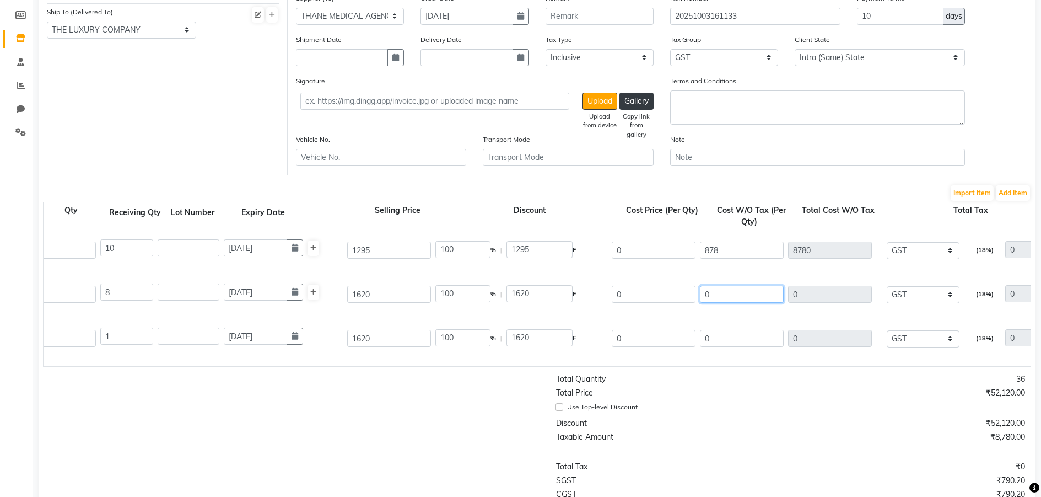
type input "1036.04"
type input "1580.4"
type input "10360.4"
drag, startPoint x: 734, startPoint y: 299, endPoint x: 695, endPoint y: 290, distance: 40.5
click at [708, 293] on input "0" at bounding box center [742, 294] width 84 height 17
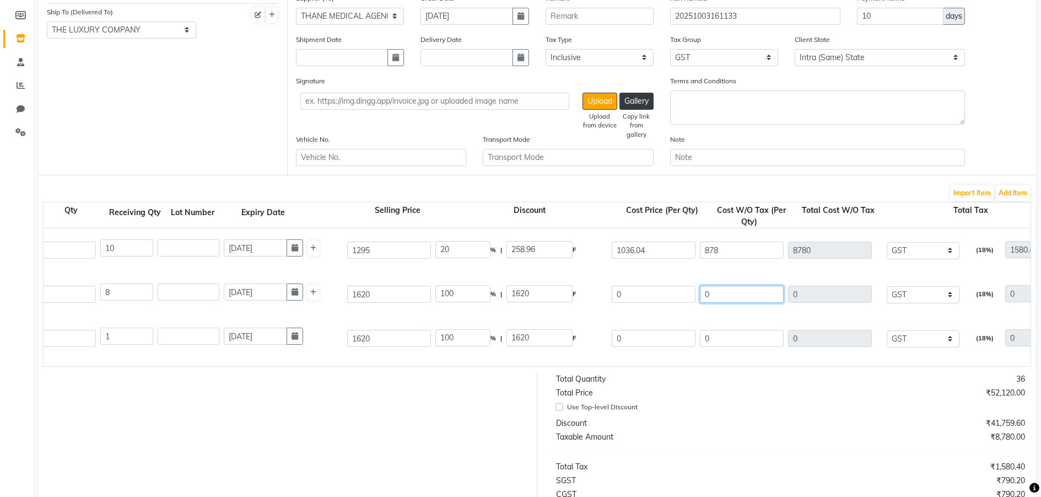
type input "01"
type input "8"
type input "010"
type input "80"
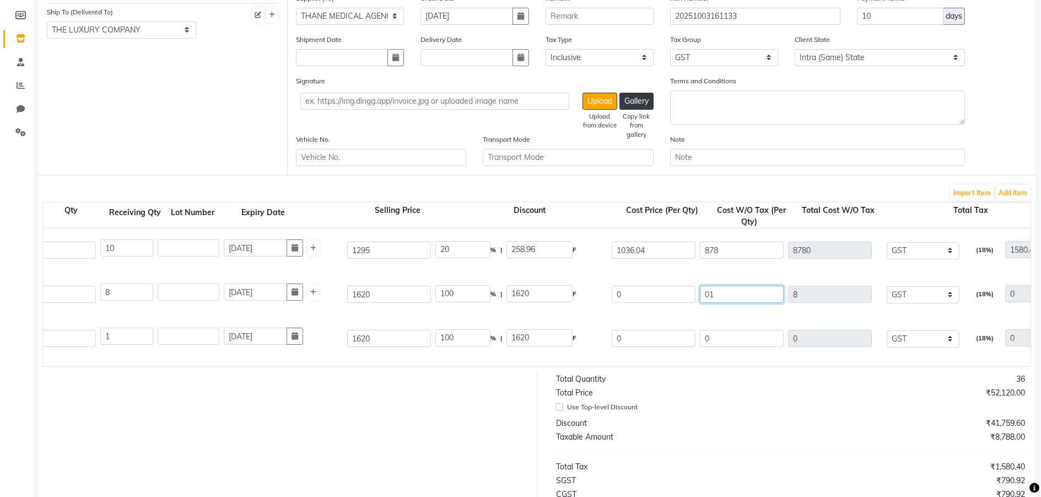
type input "80"
type input "0109"
type input "872"
type input "01098"
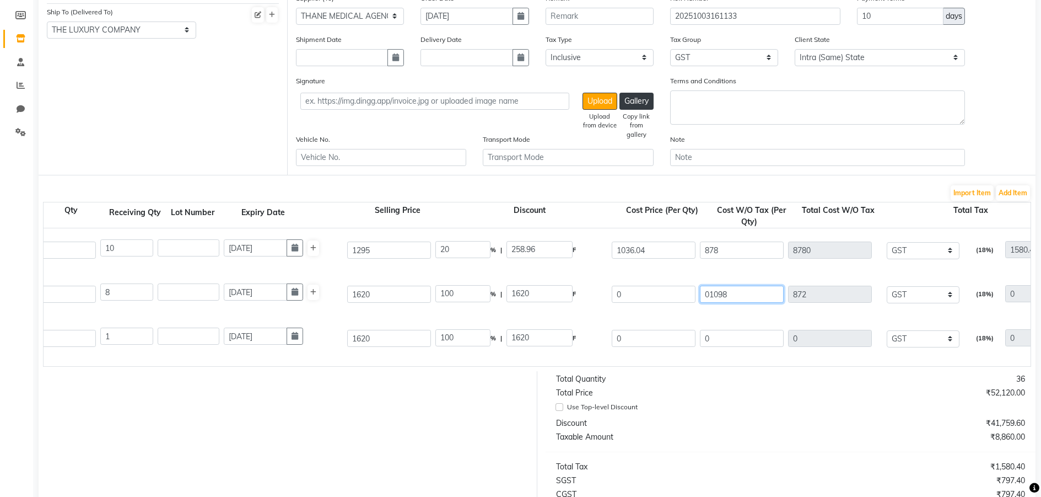
type input "8784"
type input "0109"
type input "872"
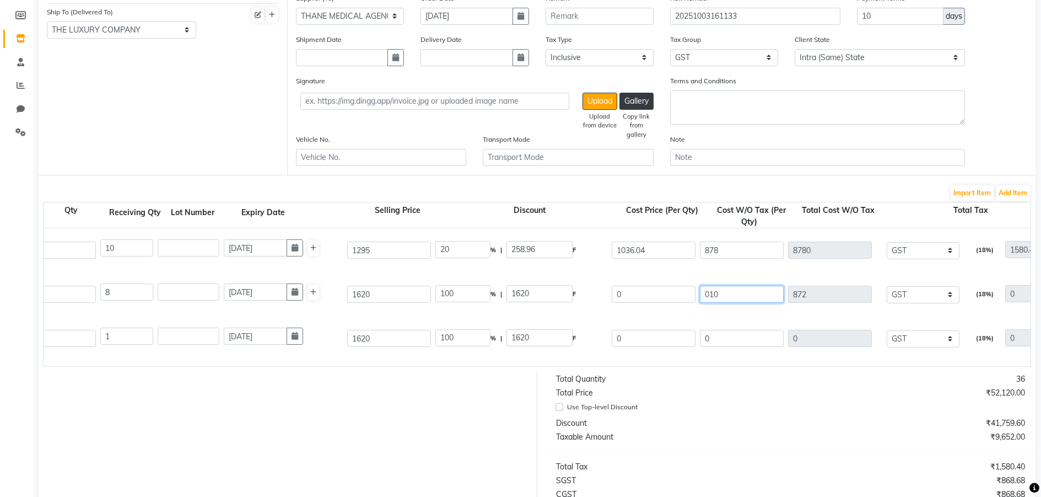
type input "01"
type input "8"
type input "0"
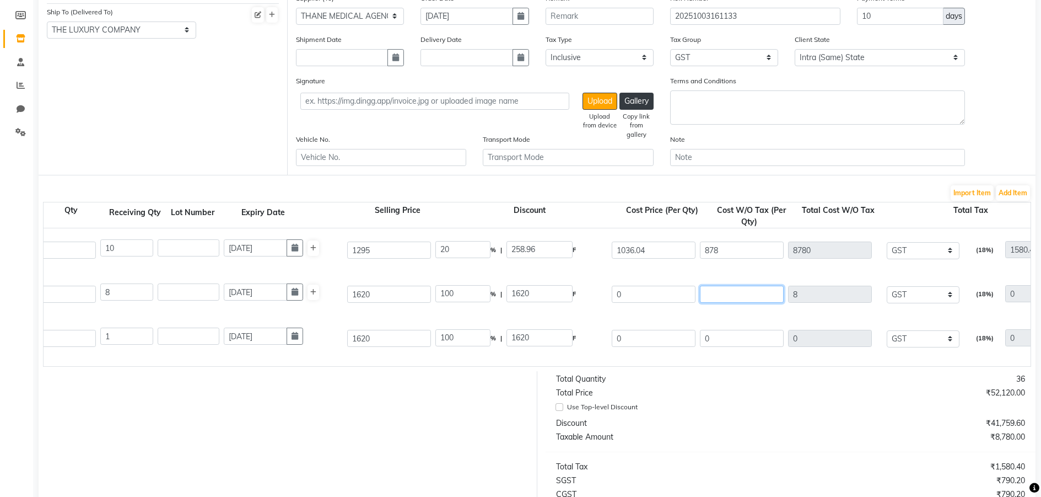
type input "0"
type input "1"
type input "8"
type input "10"
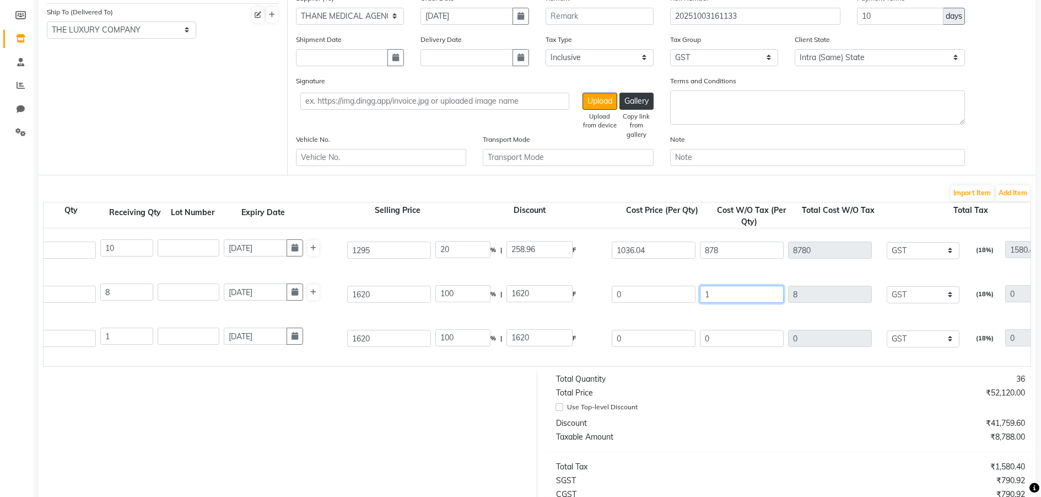
type input "80"
type input "109"
type input "872"
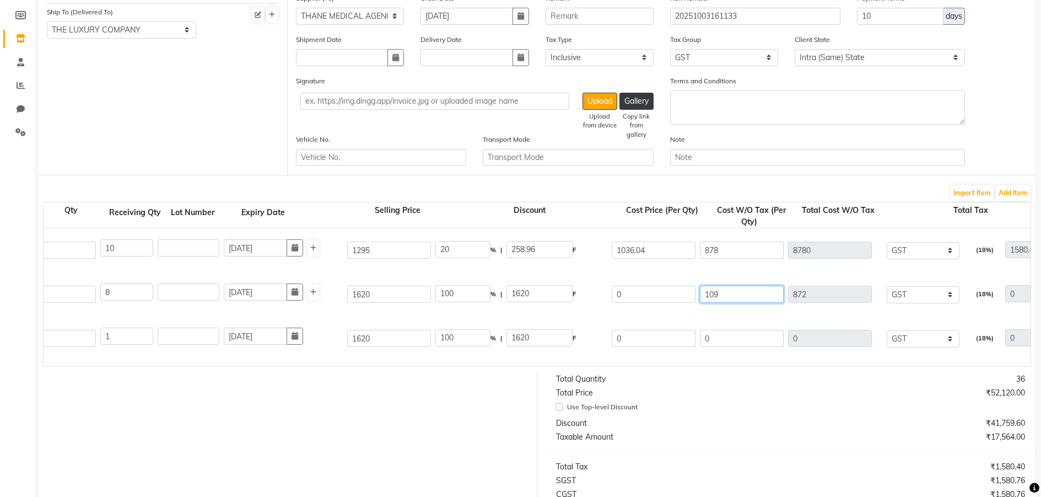
type input "1098"
type input "8784"
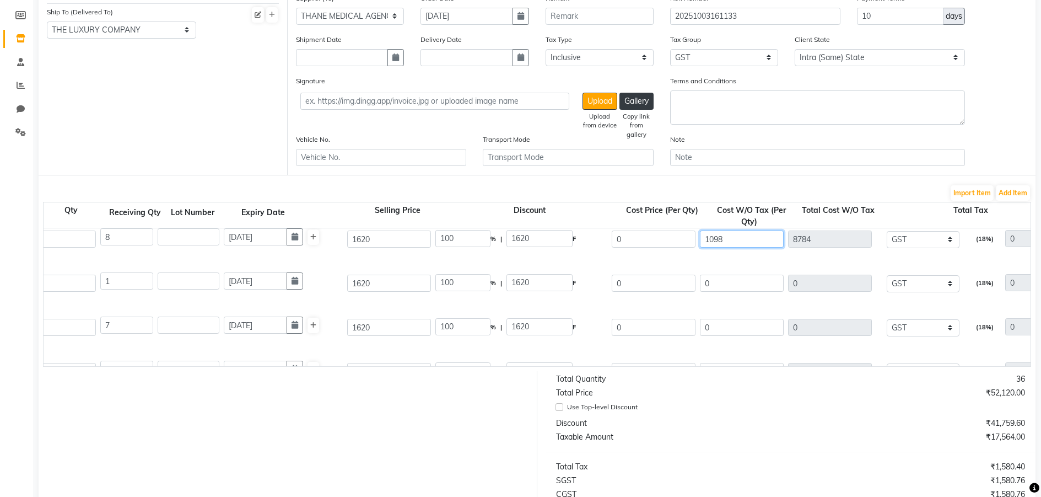
type input "1098"
type input "20.02"
type input "324.36"
type input "1295.64"
type input "1581.12"
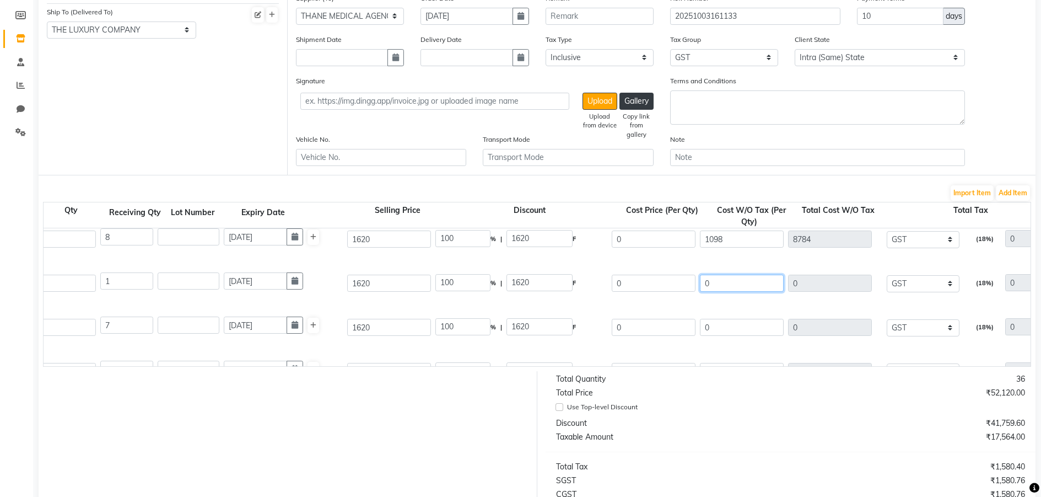
type input "10365.12"
drag, startPoint x: 705, startPoint y: 281, endPoint x: 620, endPoint y: 287, distance: 85.7
click at [657, 281] on div "Safescreen [PERSON_NAME] (Light Shade) Mrp 1620 10 PC P10087 1 1 [DATE] 1620 10…" at bounding box center [758, 283] width 1991 height 44
type input "1"
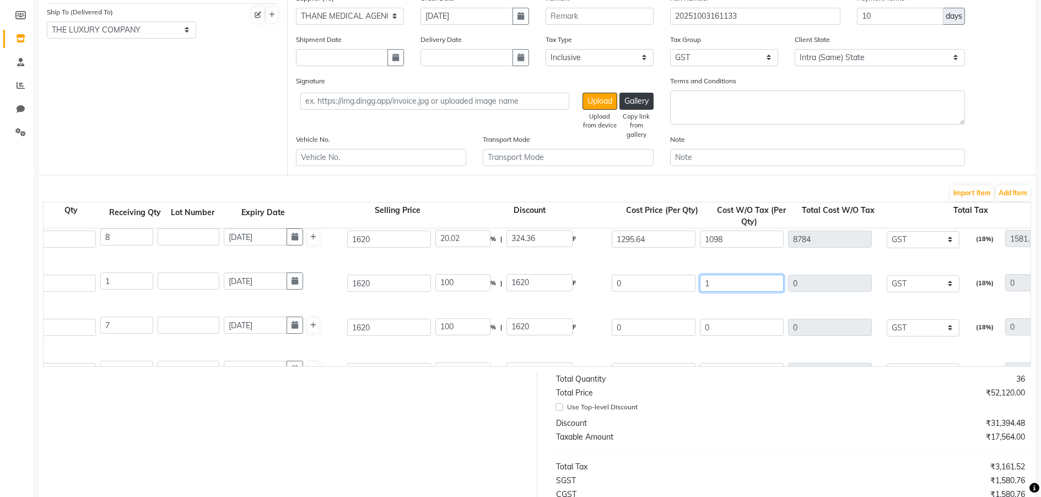
type input "1"
type input "10"
type input "1098"
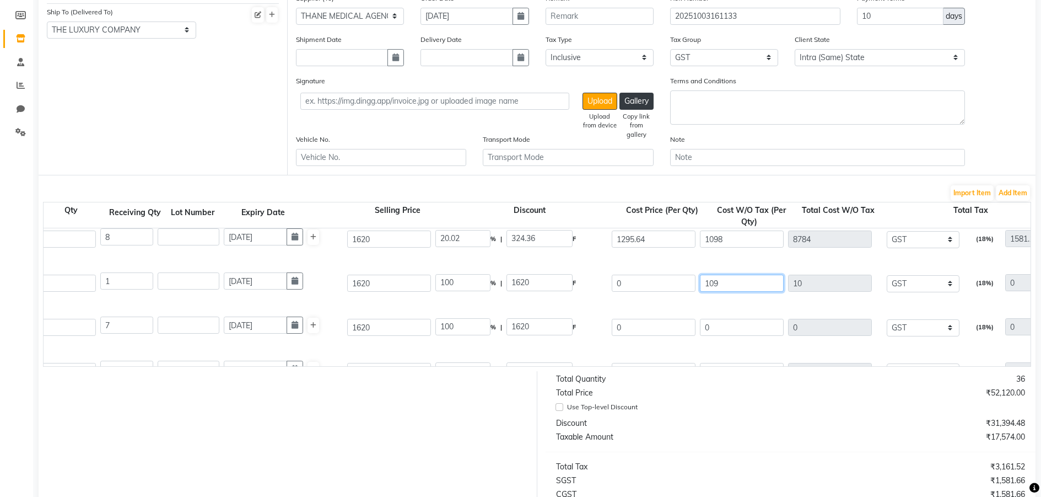
type input "1098"
type input "20.02"
type input "324.36"
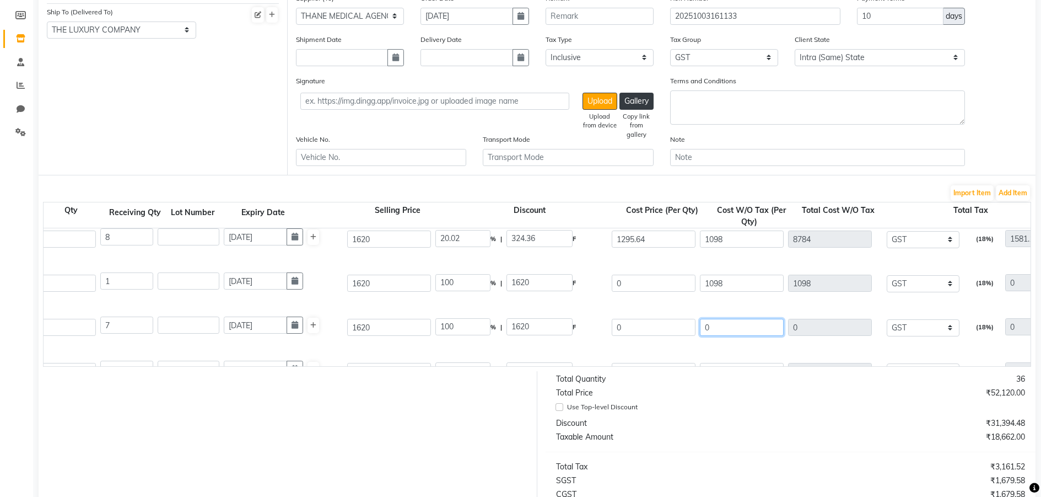
type input "1295.64"
type input "197.64"
type input "1295.64"
drag, startPoint x: 712, startPoint y: 332, endPoint x: 672, endPoint y: 323, distance: 41.2
click at [686, 327] on div "Safescreen [PERSON_NAME] (Light Shade) Mrp 1620 10 PC P10087 7 7 [DATE] 1620 10…" at bounding box center [758, 327] width 1991 height 44
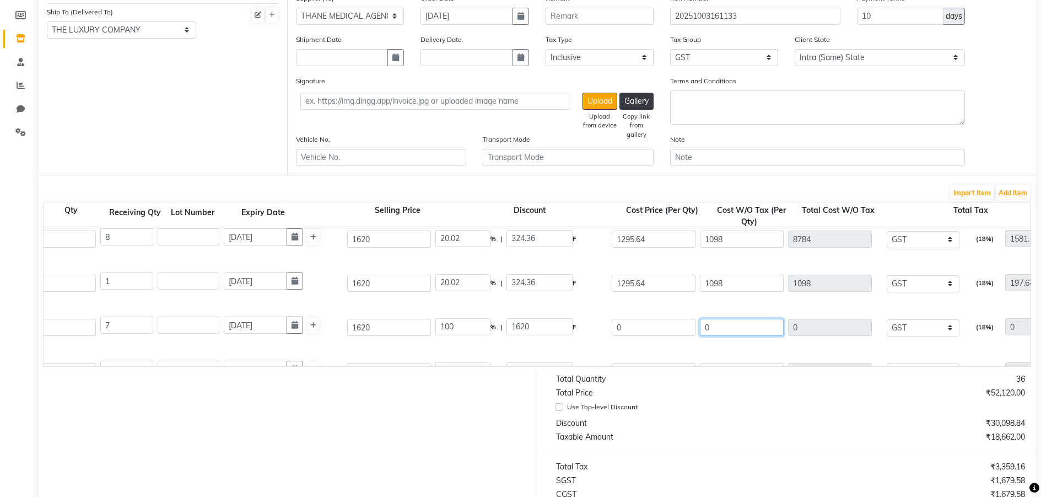
type input "1"
type input "7"
type input "10"
type input "70"
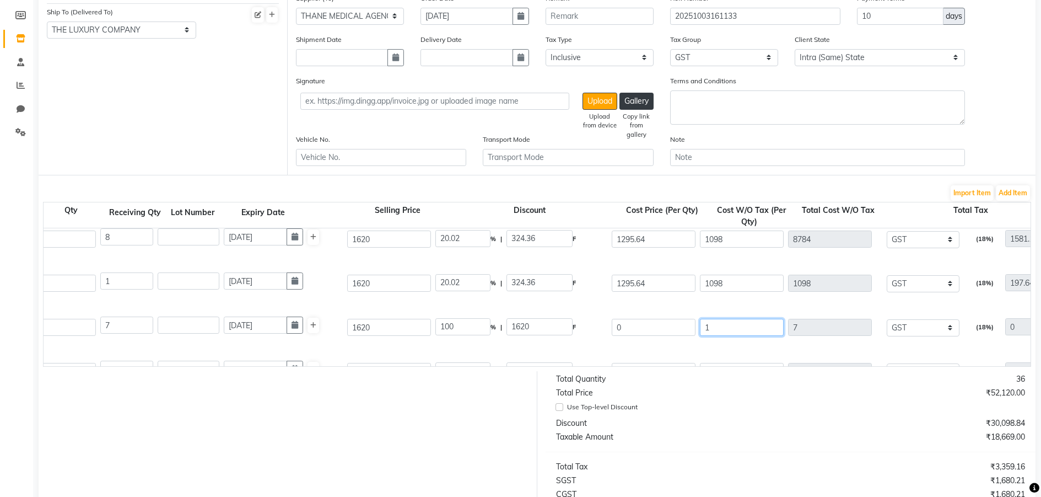
type input "70"
type input "109"
type input "763"
type input "1098"
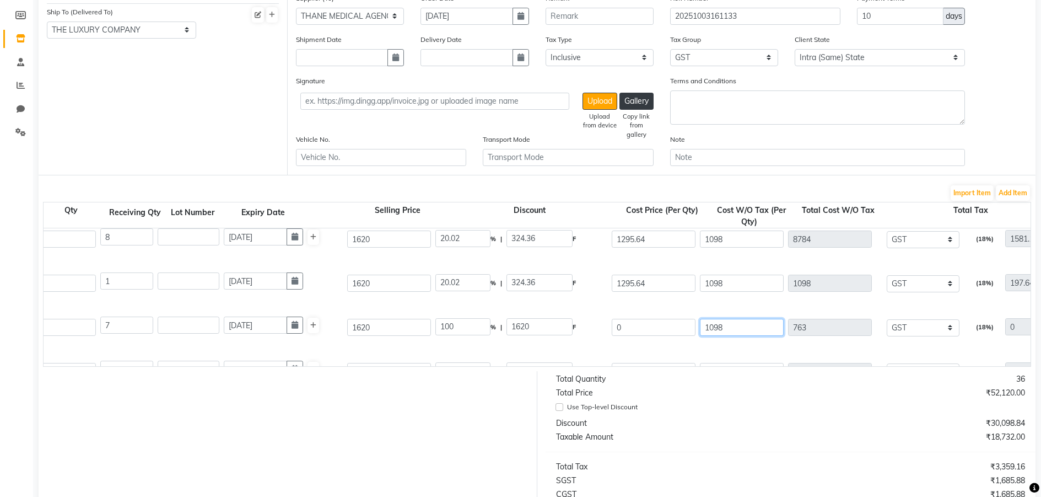
type input "7686"
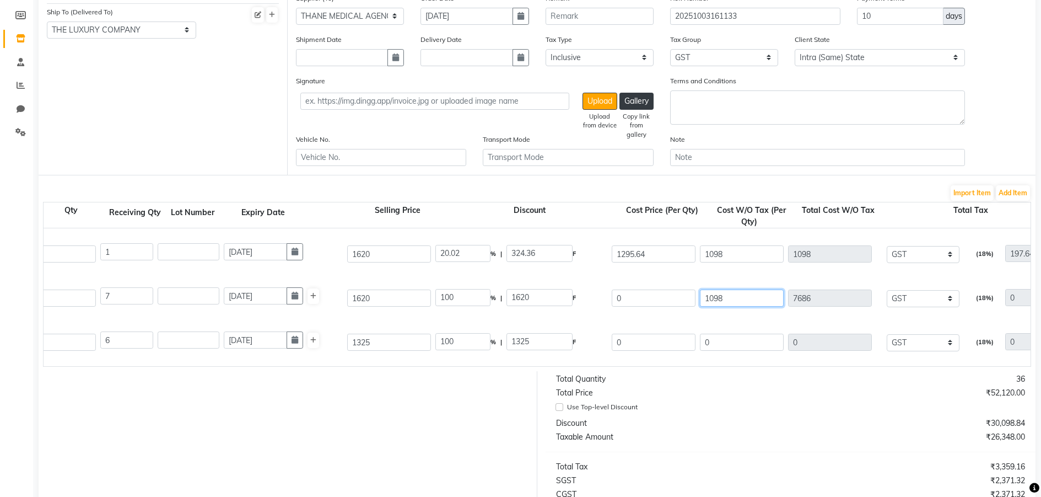
scroll to position [110, 0]
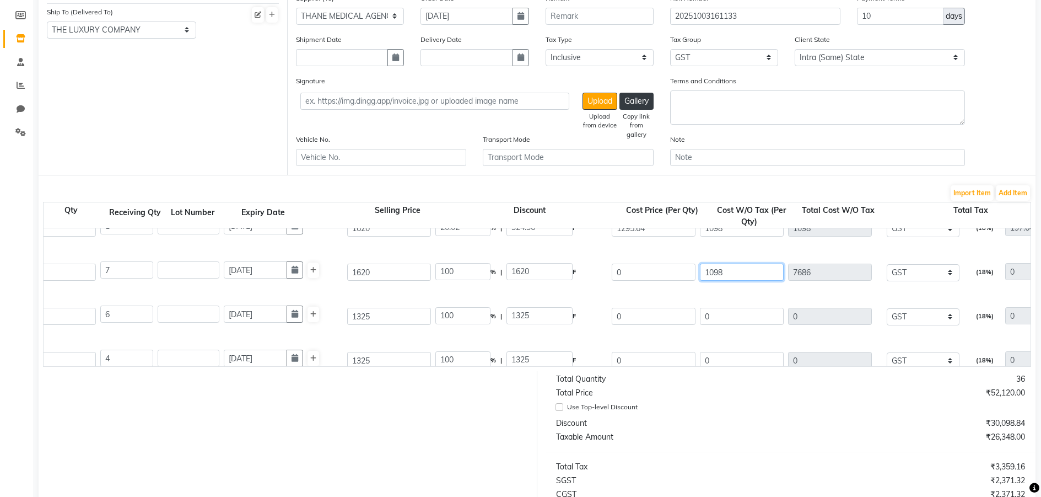
type input "1098"
type input "20.02"
type input "324.36"
type input "1295.64"
type input "1383.48"
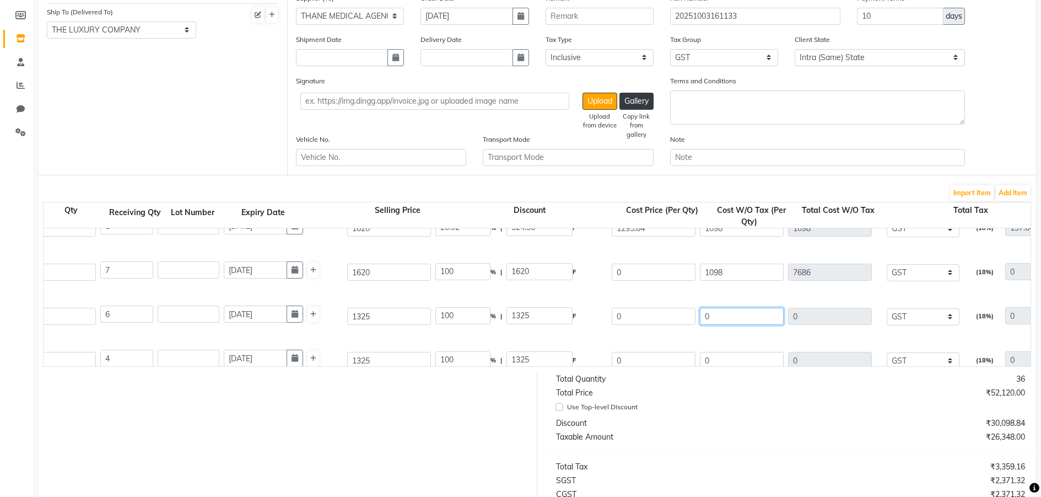
type input "9069.48"
drag, startPoint x: 715, startPoint y: 320, endPoint x: 704, endPoint y: 319, distance: 11.1
click at [704, 319] on input "0" at bounding box center [742, 316] width 84 height 17
type input "8"
type input "48"
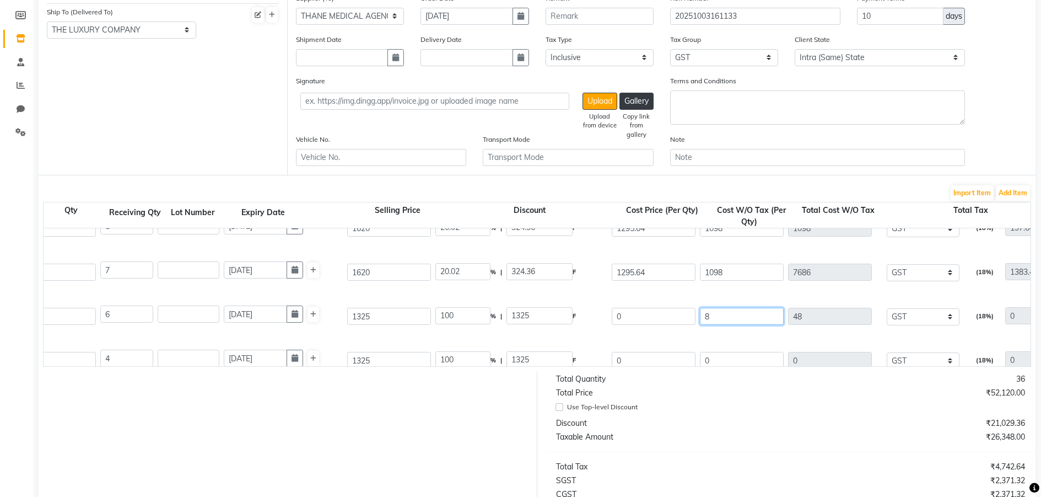
type input "48"
type input "89"
type input "534"
drag, startPoint x: 722, startPoint y: 362, endPoint x: 685, endPoint y: 358, distance: 37.2
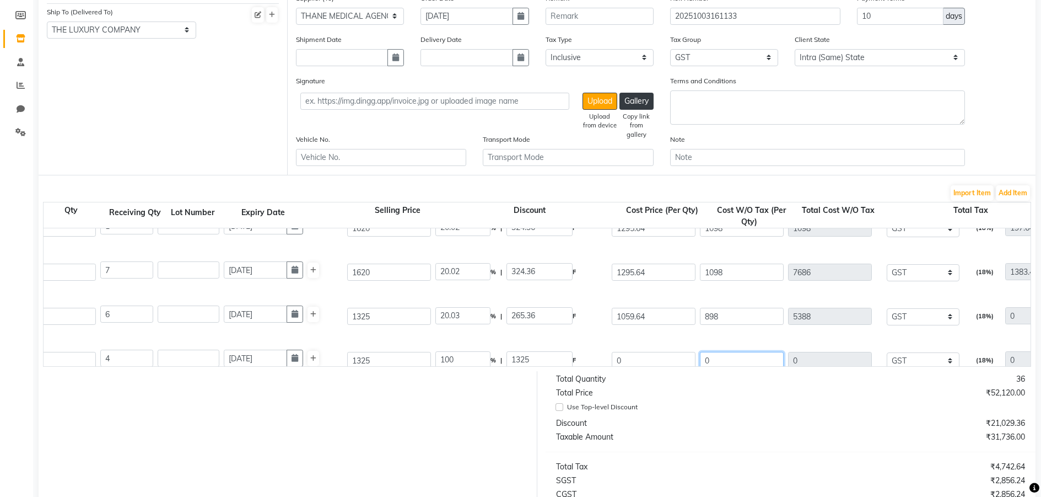
click at [693, 358] on div "Safescreen Vl Sunscreen Mrp 1325 10 PC P10085 4 4 [DATE] 1325 100 % | 1325 F 0 …" at bounding box center [758, 360] width 1991 height 44
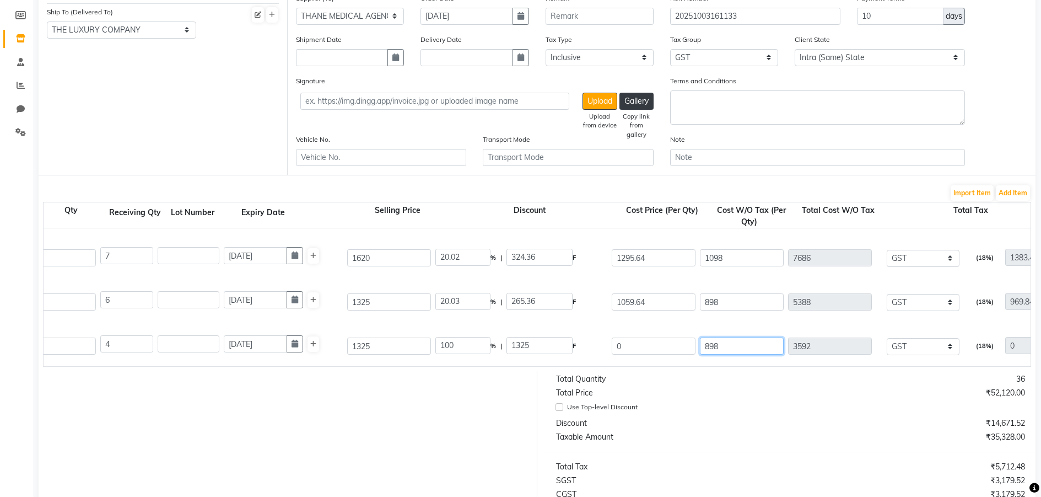
scroll to position [127, 0]
click at [808, 399] on div "₹52,120.00" at bounding box center [911, 393] width 243 height 12
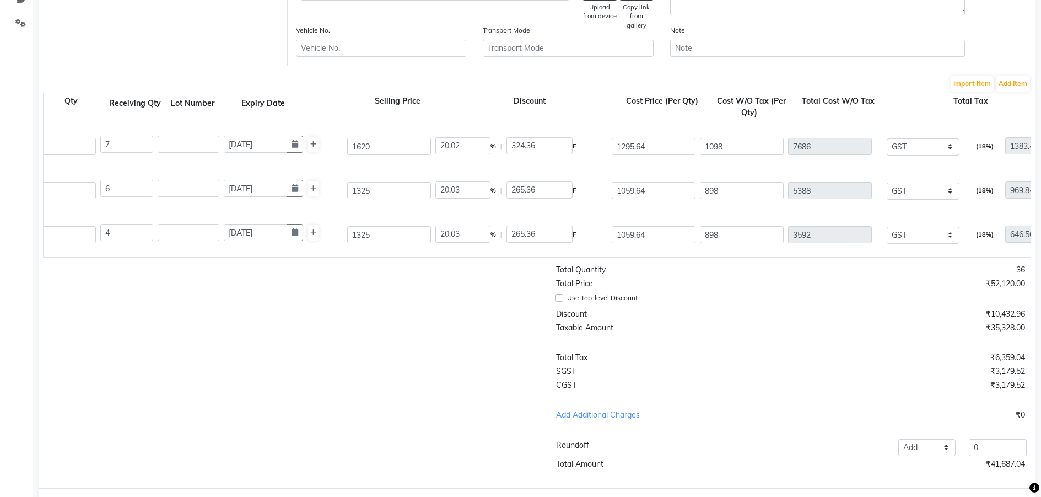
scroll to position [269, 0]
click at [561, 319] on div "Discount" at bounding box center [669, 313] width 243 height 12
drag, startPoint x: 556, startPoint y: 321, endPoint x: 1031, endPoint y: 324, distance: 475.7
click at [1031, 319] on div "Discount ₹10,432.96" at bounding box center [791, 313] width 486 height 12
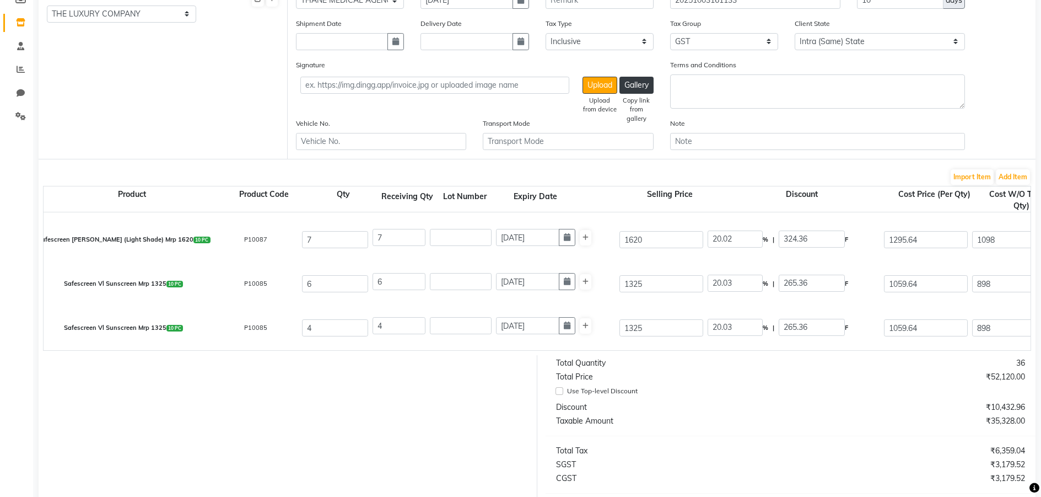
scroll to position [324, 0]
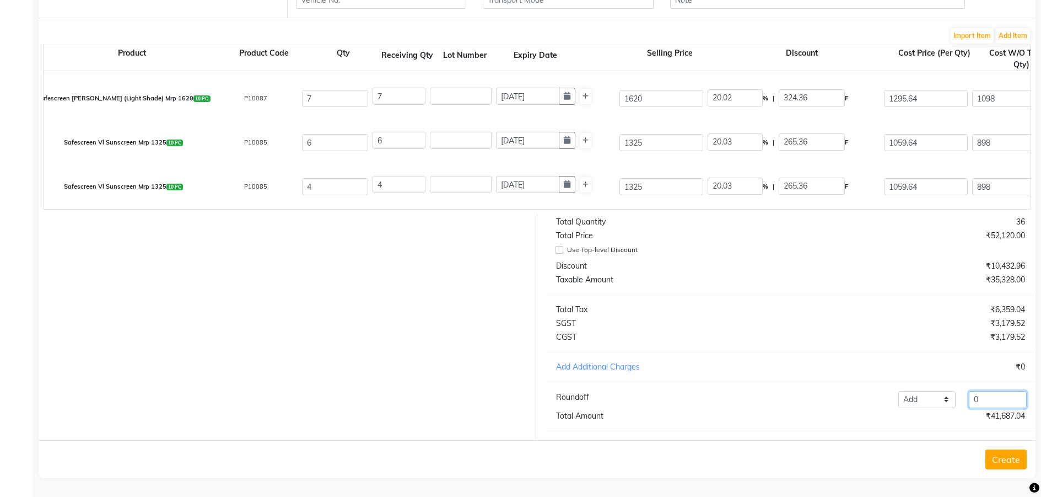
drag, startPoint x: 991, startPoint y: 398, endPoint x: 964, endPoint y: 395, distance: 27.1
click at [964, 395] on div "0" at bounding box center [997, 399] width 71 height 17
click at [564, 251] on div "Use Top-level Discount" at bounding box center [786, 250] width 461 height 13
click at [559, 251] on input "Use Top-level Discount" at bounding box center [560, 250] width 8 height 8
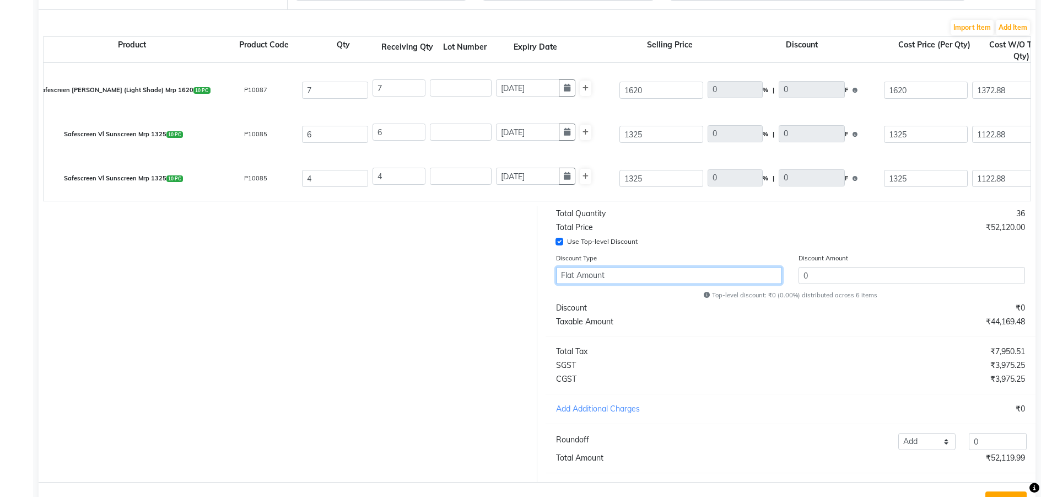
click at [653, 283] on select "Flat Amount Percentage" at bounding box center [669, 275] width 227 height 17
click at [556, 275] on select "Flat Amount Percentage" at bounding box center [669, 275] width 227 height 17
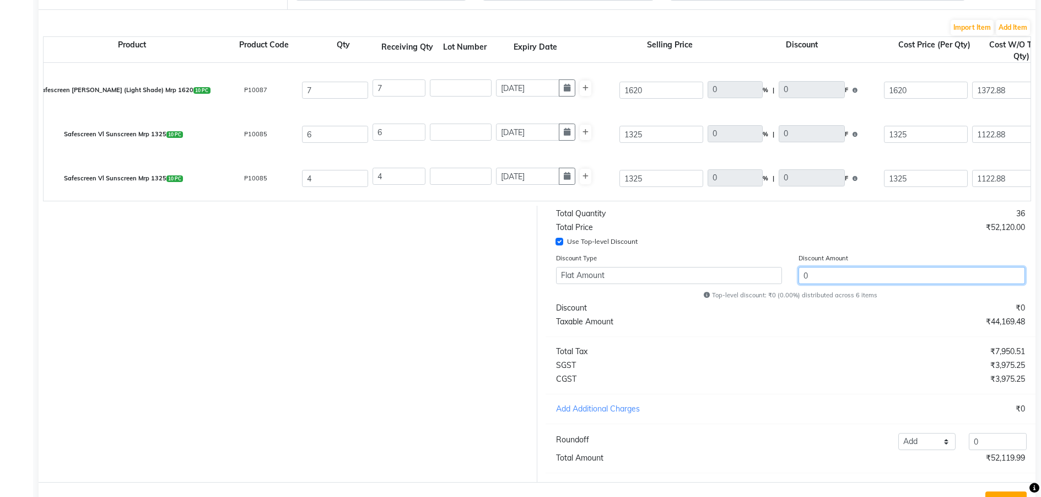
drag, startPoint x: 806, startPoint y: 284, endPoint x: 783, endPoint y: 289, distance: 23.6
click at [789, 286] on div "Discount Type Flat Amount Percentage Discount Amount 0" at bounding box center [791, 270] width 486 height 37
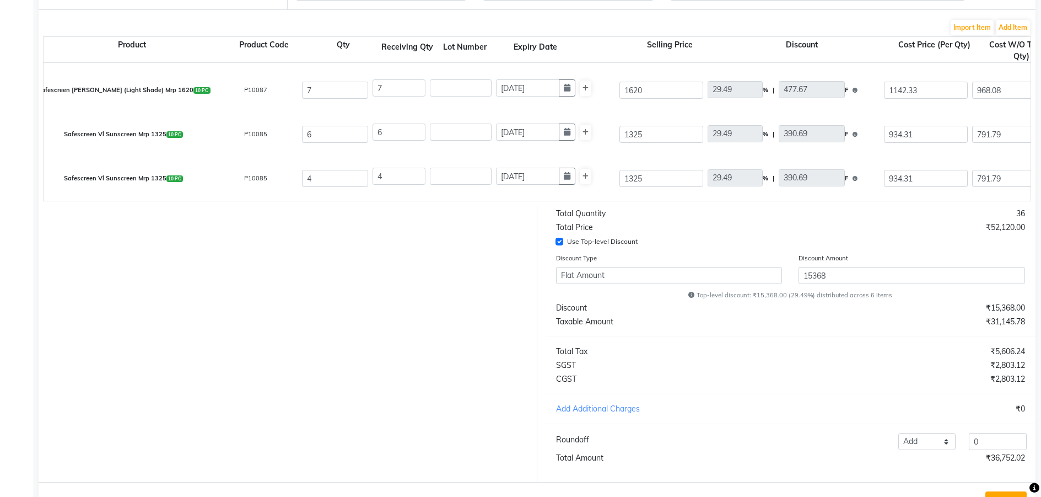
scroll to position [374, 0]
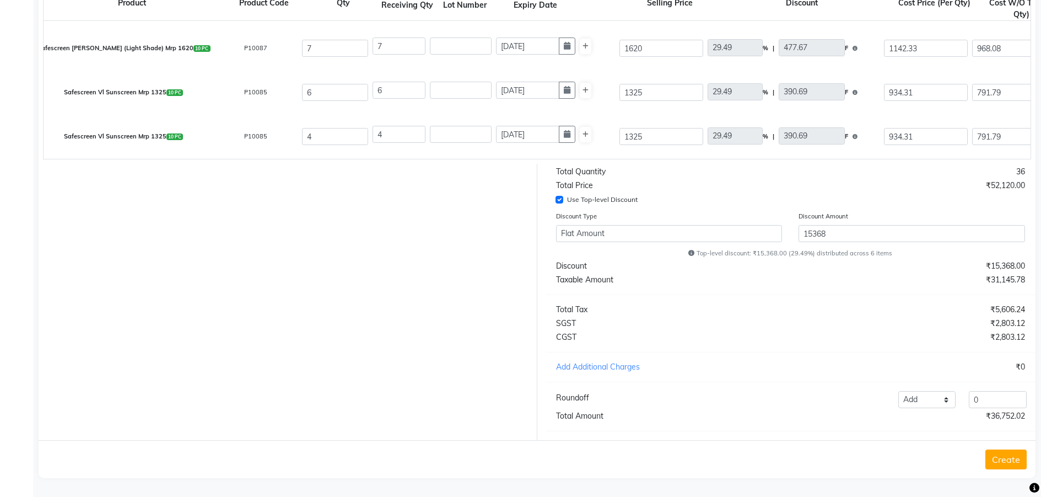
click at [785, 332] on div "CGST" at bounding box center [669, 337] width 243 height 12
click at [708, 236] on select "Flat Amount Percentage" at bounding box center [669, 233] width 227 height 17
click at [556, 225] on select "Flat Amount Percentage" at bounding box center [669, 233] width 227 height 17
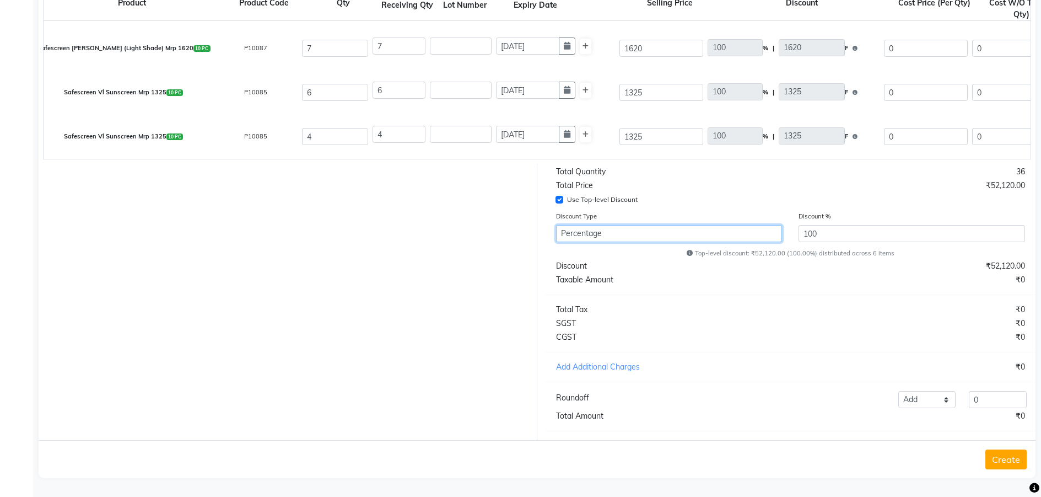
click at [655, 229] on select "Flat Amount Percentage" at bounding box center [669, 233] width 227 height 17
click at [556, 225] on select "Flat Amount Percentage" at bounding box center [669, 233] width 227 height 17
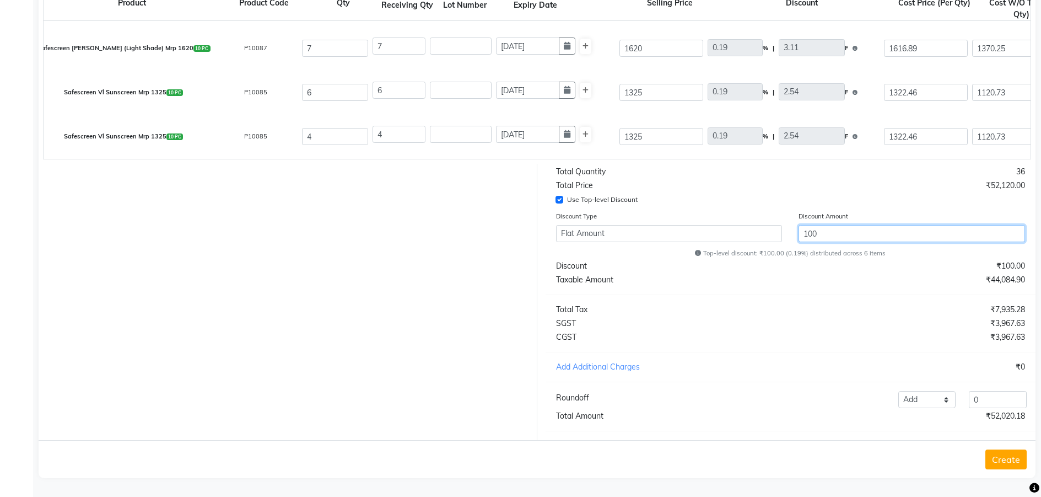
drag, startPoint x: 841, startPoint y: 238, endPoint x: 763, endPoint y: 227, distance: 79.0
click at [766, 228] on div "Discount Type Flat Amount Percentage Discount Amount 100" at bounding box center [791, 228] width 486 height 37
click at [765, 315] on div "Total Tax" at bounding box center [669, 310] width 243 height 12
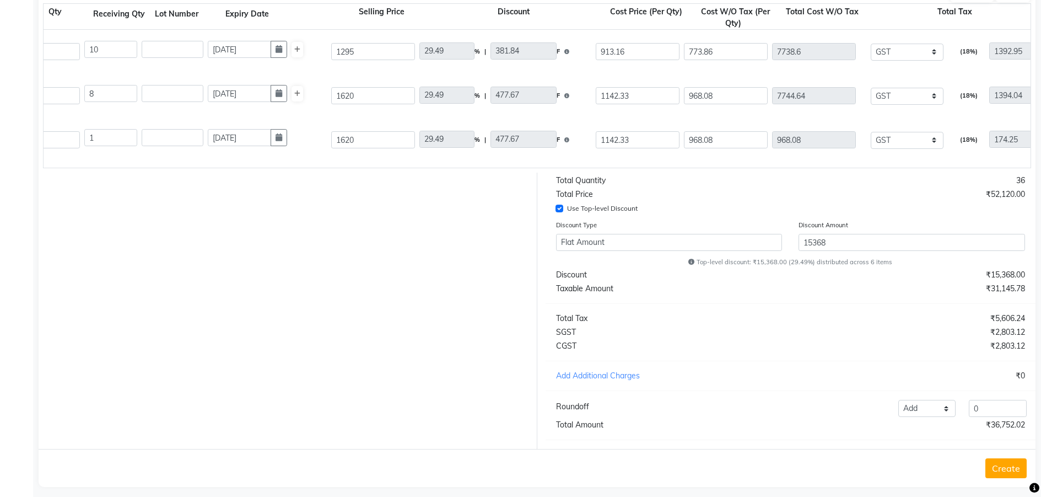
scroll to position [365, 0]
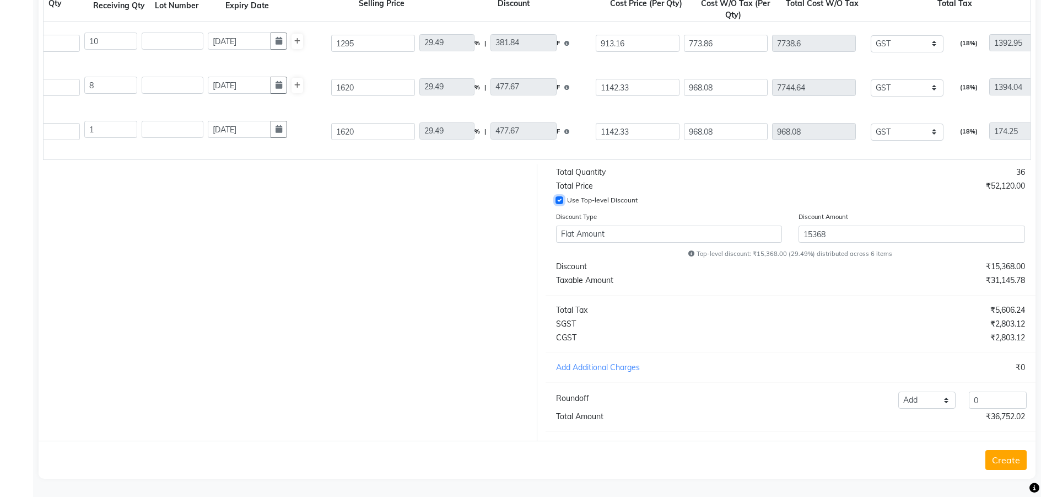
click at [557, 204] on input "Use Top-level Discount" at bounding box center [560, 200] width 8 height 8
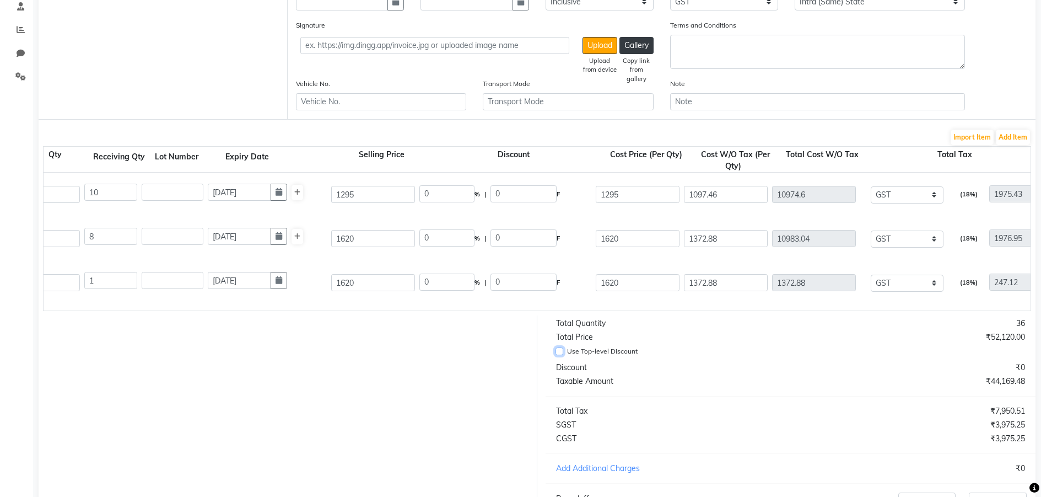
scroll to position [214, 0]
click at [719, 201] on input "1097.46" at bounding box center [726, 194] width 84 height 17
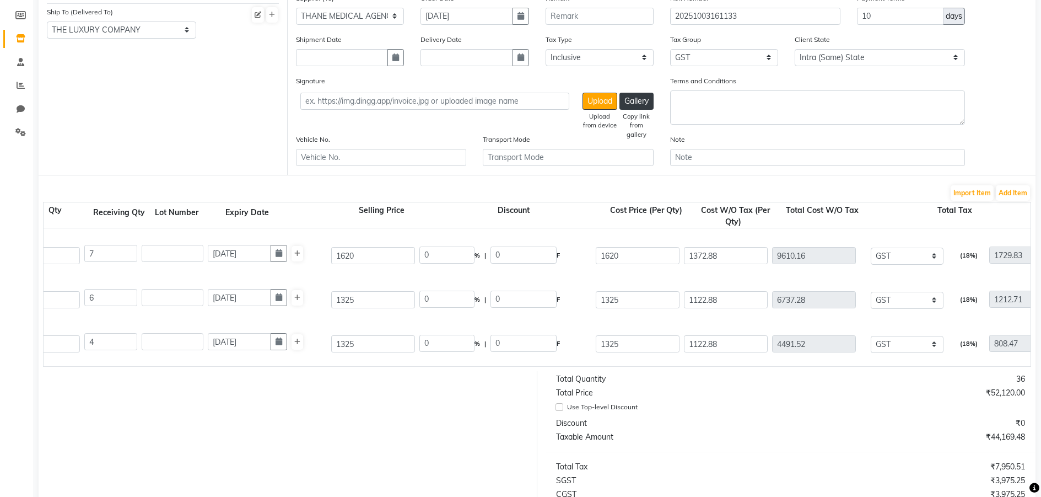
scroll to position [324, 0]
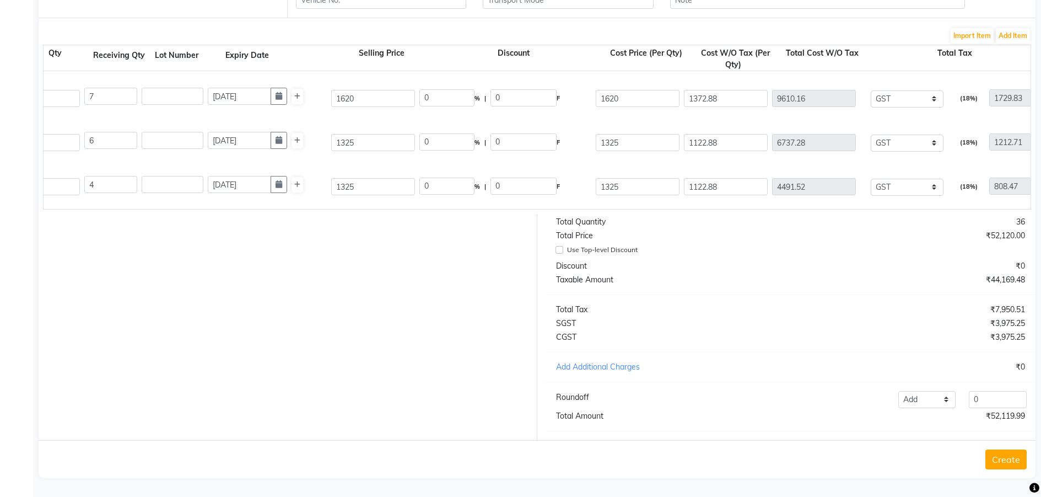
click at [750, 356] on div "Total Quantity 36 Total Price ₹52,120.00 Use Top-level Discount Discount ₹0 Tax…" at bounding box center [790, 327] width 507 height 226
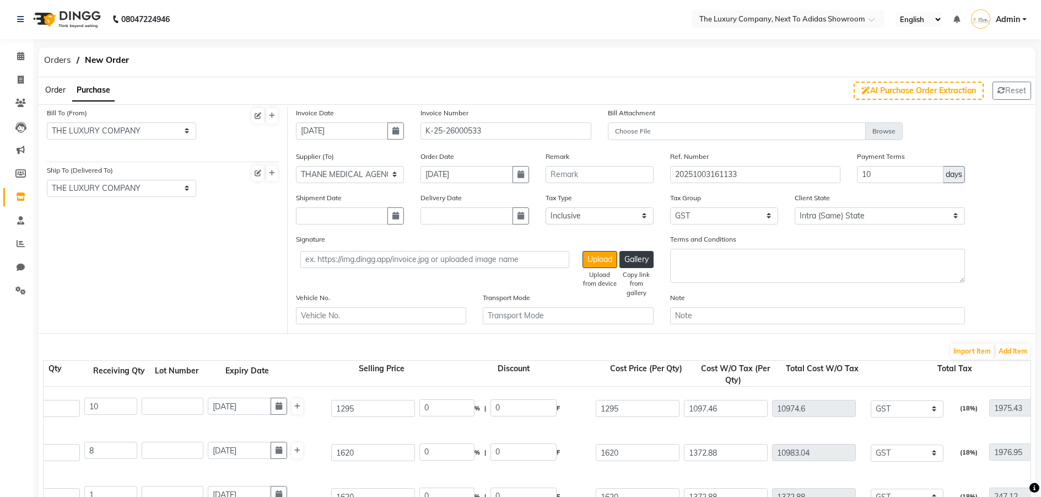
scroll to position [0, 0]
drag, startPoint x: 726, startPoint y: 399, endPoint x: 653, endPoint y: 389, distance: 74.1
click at [655, 390] on div "Safescreen Moisturising Sunscreen Lotion Mrp 1295 10 PC P10086 10 10 [DATE] 129…" at bounding box center [742, 409] width 1991 height 44
drag, startPoint x: 725, startPoint y: 424, endPoint x: 721, endPoint y: 430, distance: 7.2
click at [724, 425] on div "Safescreen Moisturising Sunscreen Lotion Mrp 1295 10 PC P10086 10 10 [DATE] 129…" at bounding box center [742, 409] width 1991 height 44
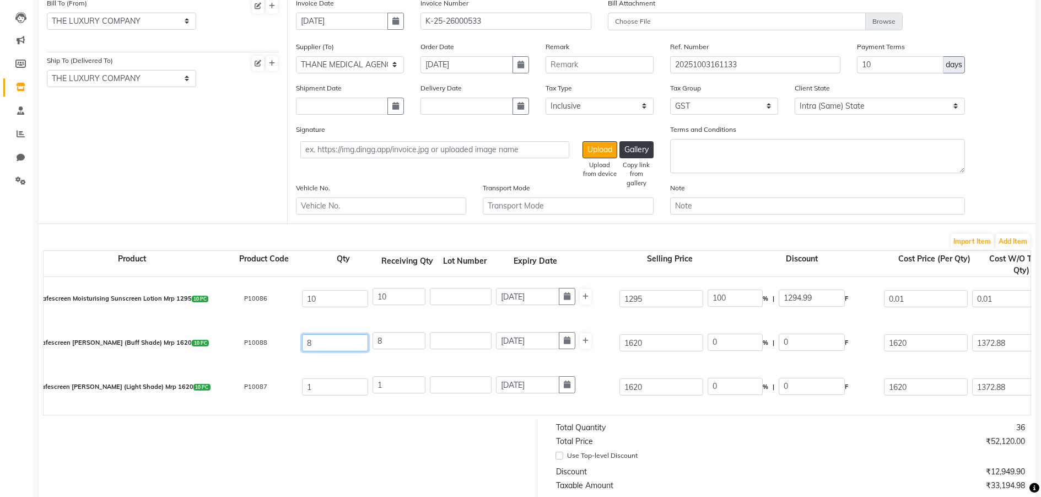
drag, startPoint x: 322, startPoint y: 346, endPoint x: 288, endPoint y: 336, distance: 35.7
click at [289, 336] on div "Safescreen [PERSON_NAME] (Buff Shade) Mrp 1620 10 PC P10088 8 8 [DATE] 1620 0 %…" at bounding box center [1030, 343] width 1991 height 44
drag, startPoint x: 384, startPoint y: 340, endPoint x: 350, endPoint y: 341, distance: 34.2
click at [372, 340] on div "8 [DATE]" at bounding box center [493, 343] width 247 height 26
click at [472, 348] on input "text" at bounding box center [461, 340] width 62 height 17
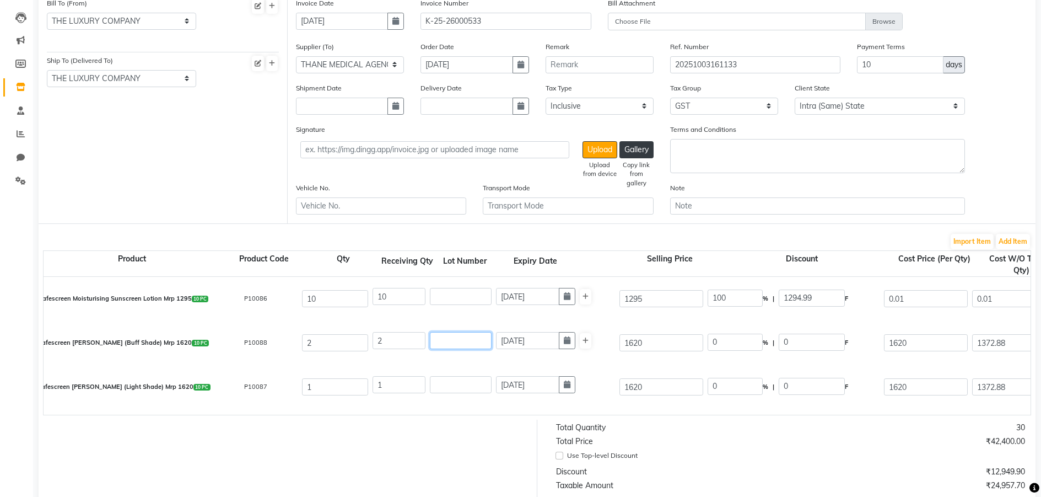
scroll to position [115, 0]
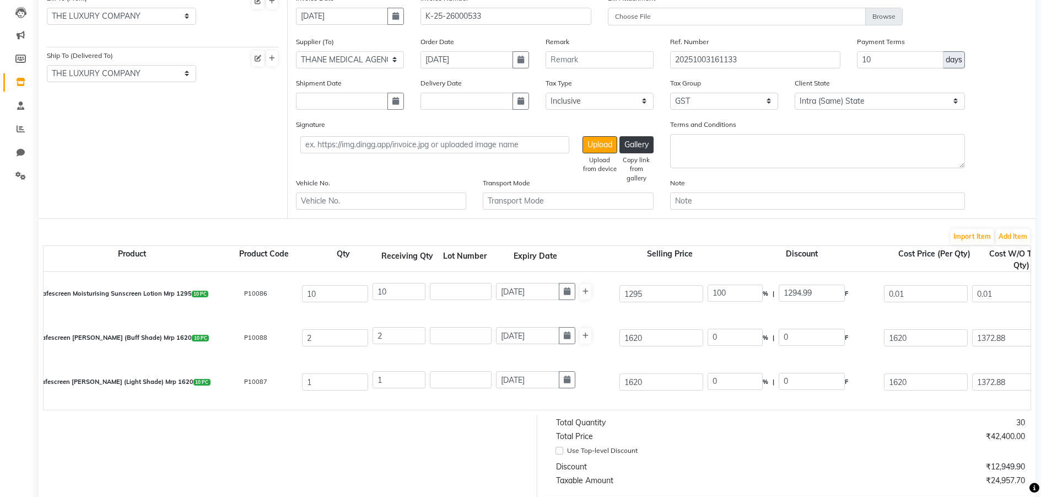
click at [1019, 244] on div "Import Item Add Item" at bounding box center [537, 237] width 988 height 18
click at [1017, 238] on button "Add Item" at bounding box center [1013, 236] width 34 height 15
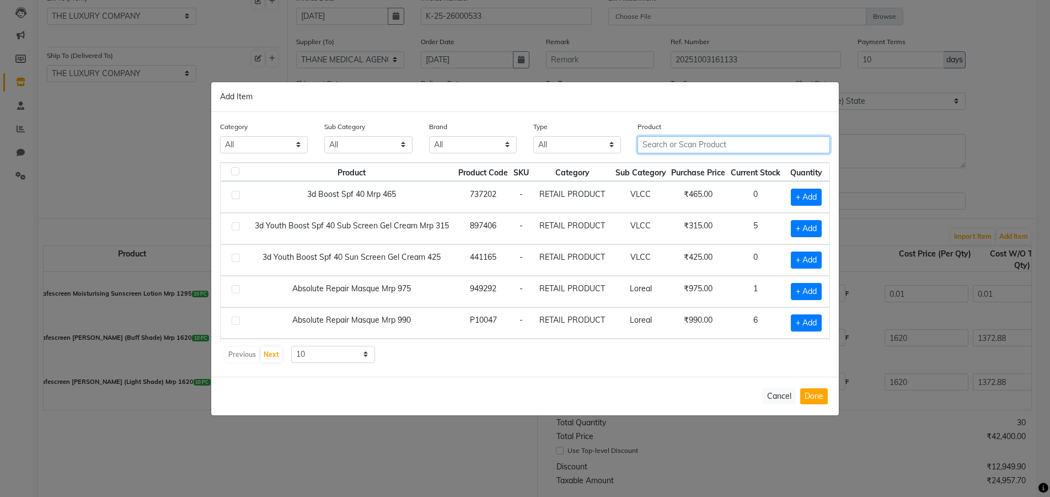
click at [675, 145] on input "text" at bounding box center [733, 144] width 192 height 17
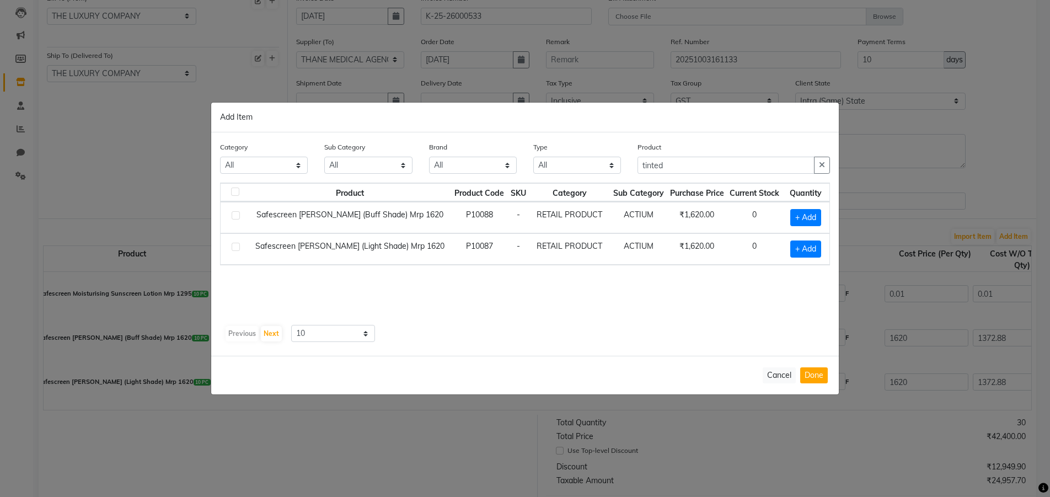
click at [384, 221] on td "Safescreen [PERSON_NAME] (Buff Shade) Mrp 1620" at bounding box center [349, 217] width 203 height 31
click at [806, 212] on span "+ Add" at bounding box center [805, 217] width 31 height 17
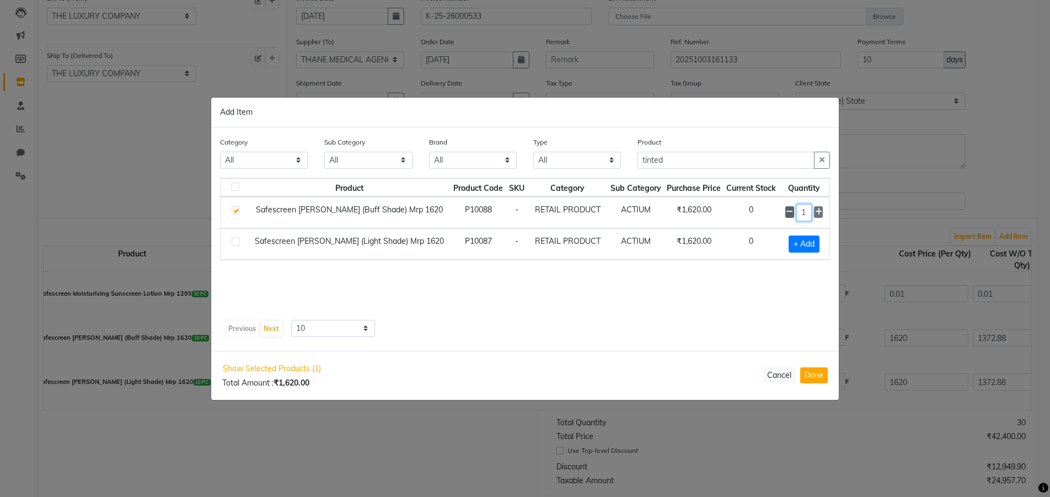
drag, startPoint x: 806, startPoint y: 212, endPoint x: 789, endPoint y: 215, distance: 16.9
click at [790, 215] on div "1" at bounding box center [803, 212] width 37 height 17
drag, startPoint x: 817, startPoint y: 376, endPoint x: 831, endPoint y: 340, distance: 38.2
click at [817, 376] on button "Done" at bounding box center [814, 375] width 28 height 16
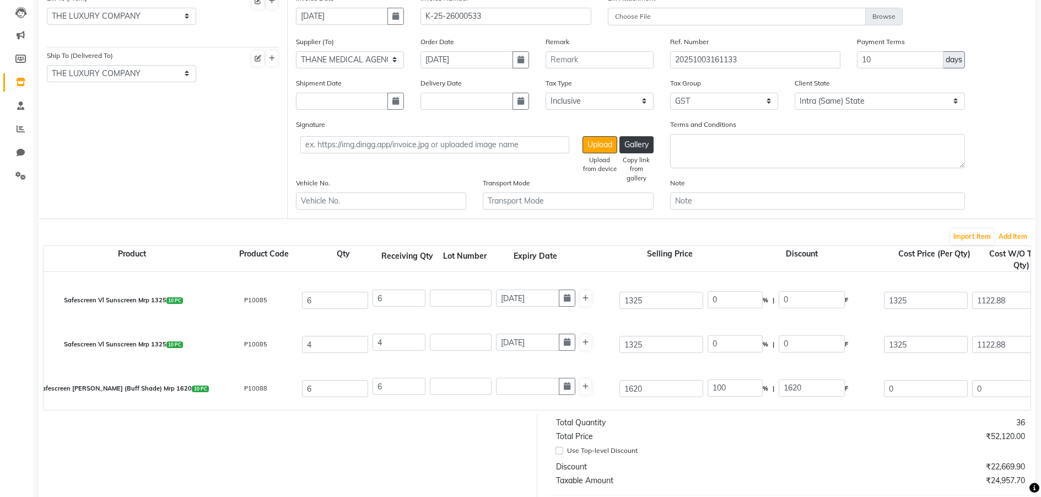
scroll to position [171, 0]
click at [568, 390] on button "button" at bounding box center [567, 384] width 17 height 17
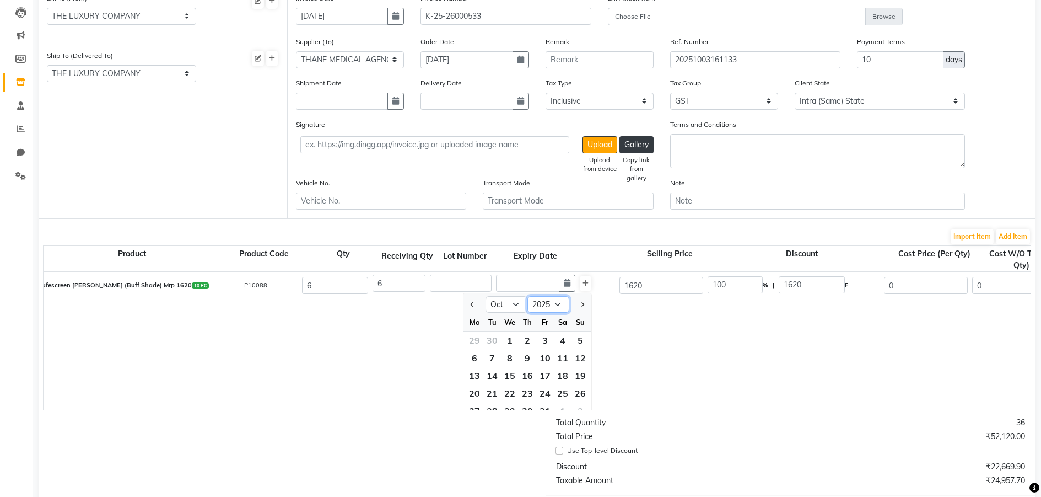
click at [564, 304] on select "2015 2016 2017 2018 2019 2020 2021 2022 2023 2024 2025 2026 2027 2028 2029 2030…" at bounding box center [549, 304] width 42 height 17
click at [528, 296] on select "2015 2016 2017 2018 2019 2020 2021 2022 2023 2024 2025 2026 2027 2028 2029 2030…" at bounding box center [549, 304] width 42 height 17
click at [515, 307] on select "Jan Feb Mar Apr May Jun [DATE] Aug Sep Oct Nov Dec" at bounding box center [507, 304] width 42 height 17
click at [486, 296] on select "Jan Feb Mar Apr May Jun [DATE] Aug Sep Oct Nov Dec" at bounding box center [507, 304] width 42 height 17
click at [547, 342] on div "1" at bounding box center [545, 340] width 18 height 18
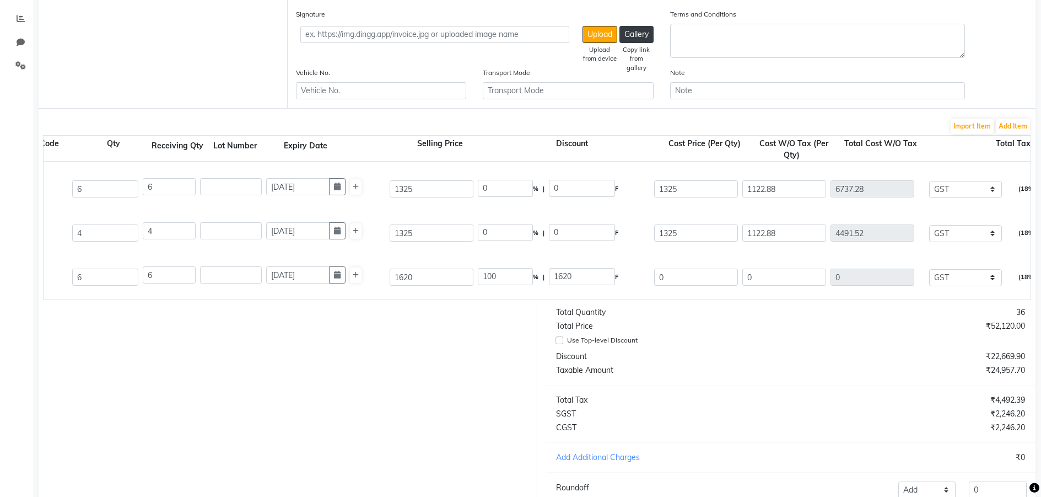
scroll to position [0, 268]
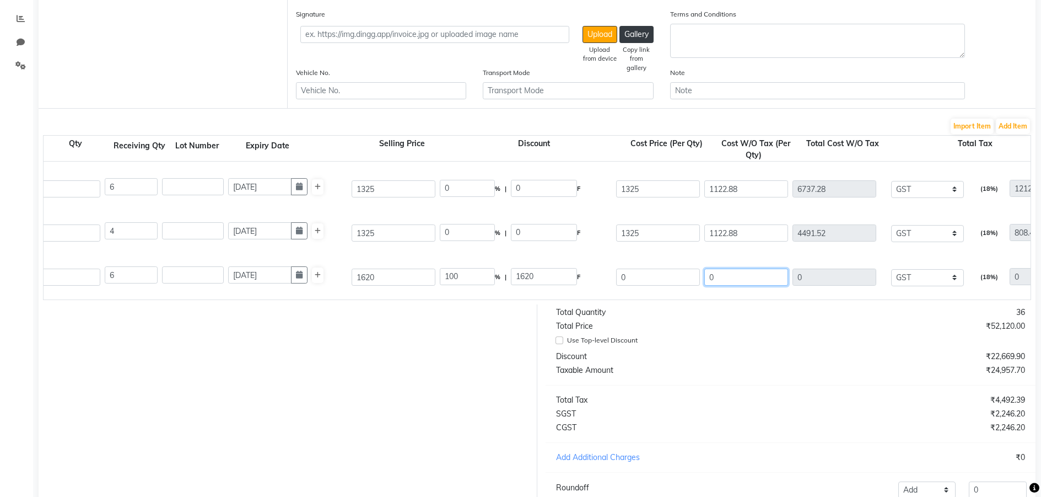
drag, startPoint x: 744, startPoint y: 279, endPoint x: 634, endPoint y: 274, distance: 109.8
click at [669, 273] on div "Safescreen [PERSON_NAME] (Buff Shade) Mrp 1620 10 PC P10088 6 6 [DATE] 1620 100…" at bounding box center [762, 277] width 1991 height 44
click at [847, 406] on div "₹4,492.39" at bounding box center [911, 400] width 243 height 12
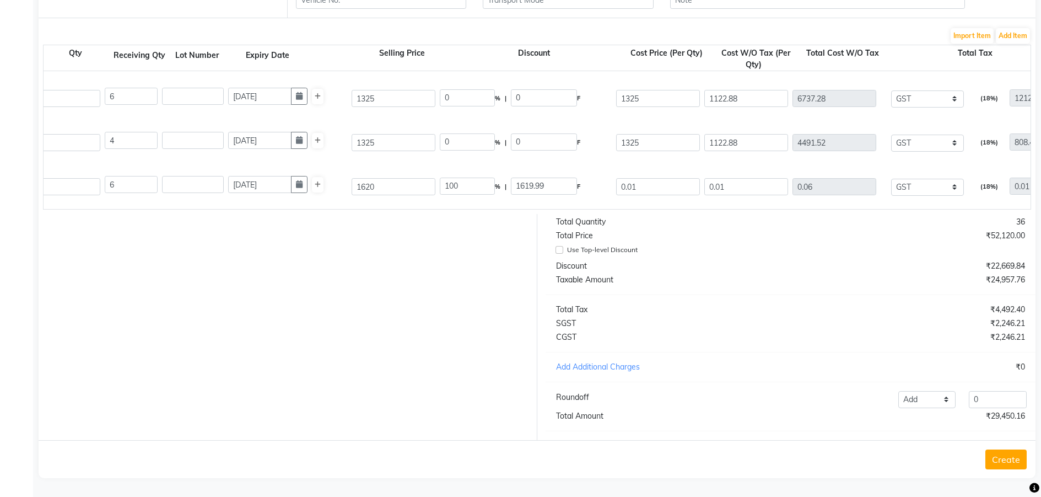
scroll to position [0, 269]
click at [837, 334] on div "₹2,246.21" at bounding box center [911, 337] width 243 height 12
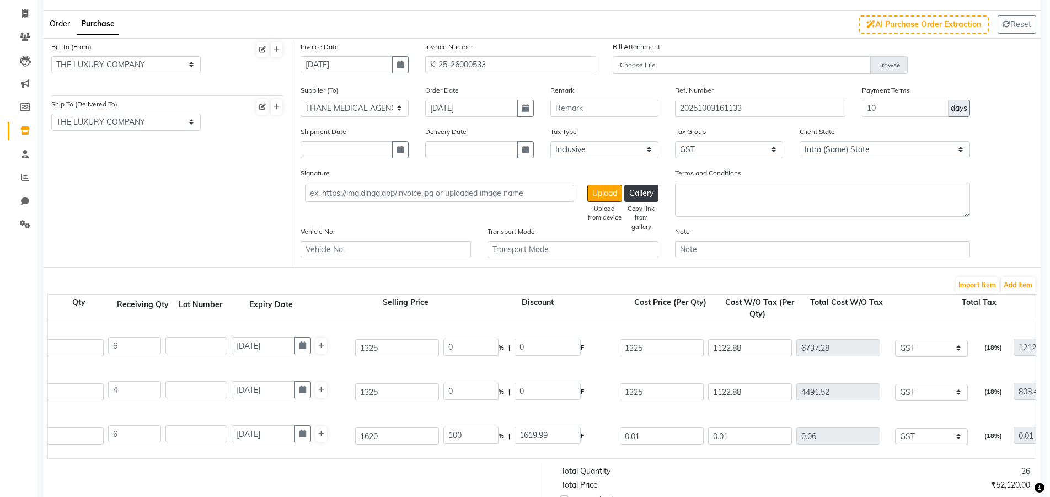
scroll to position [0, 0]
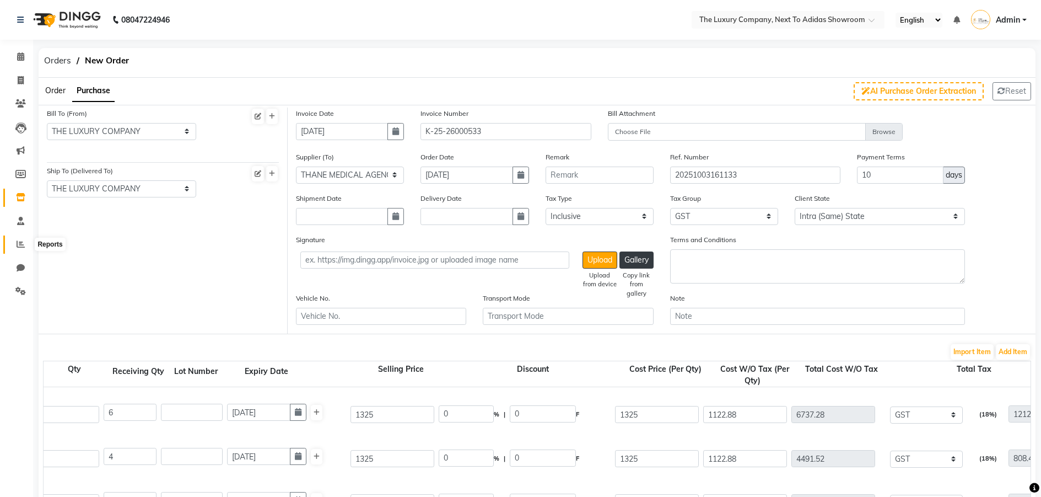
click at [19, 242] on icon at bounding box center [21, 244] width 8 height 8
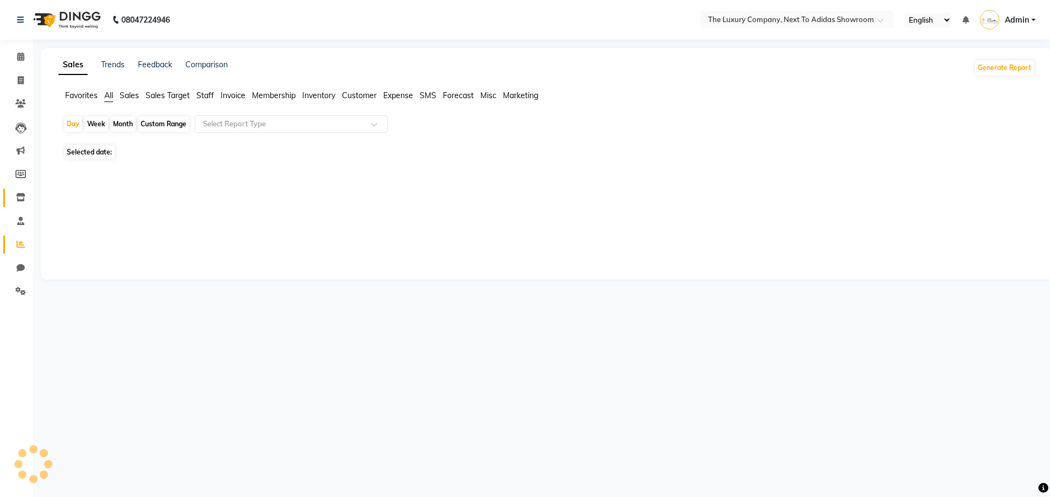
click at [22, 194] on icon at bounding box center [20, 197] width 9 height 8
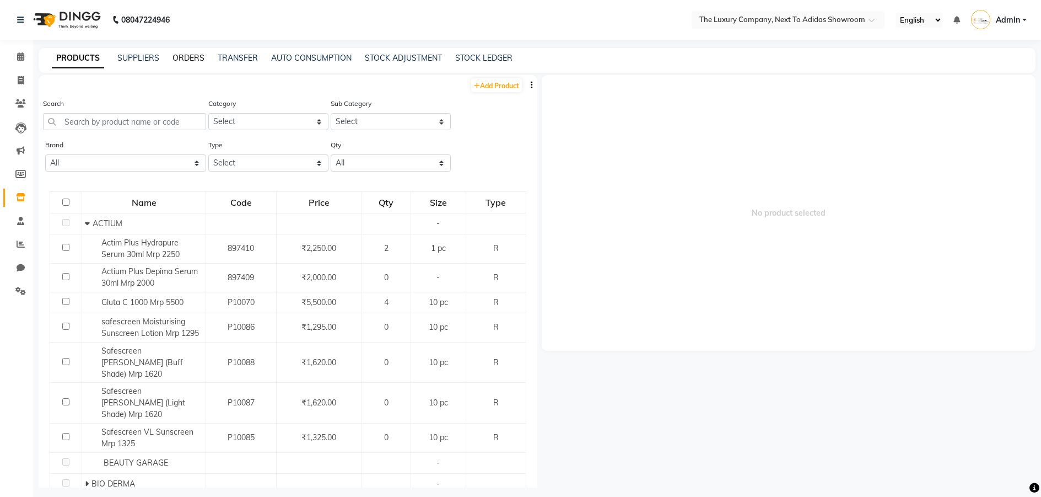
click at [177, 56] on link "ORDERS" at bounding box center [189, 58] width 32 height 10
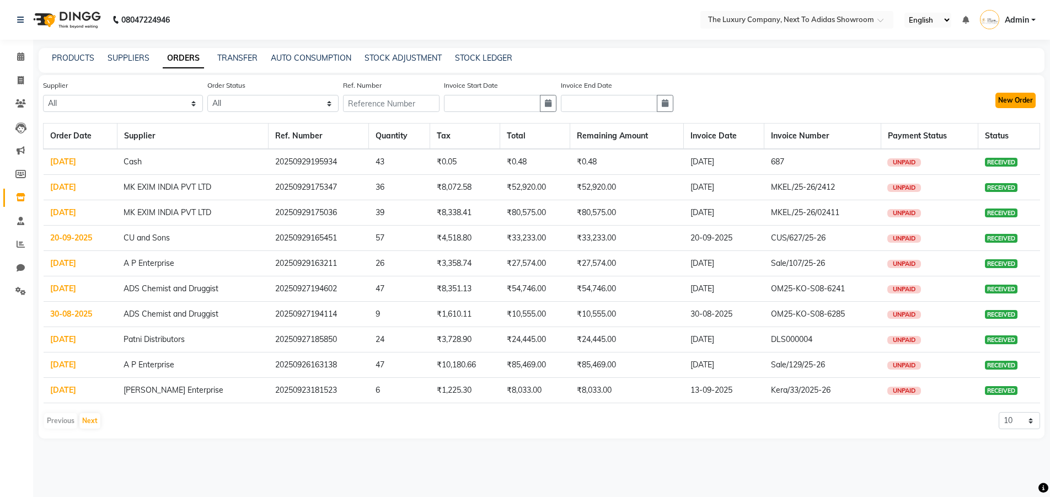
click at [1010, 95] on button "New Order" at bounding box center [1015, 100] width 40 height 15
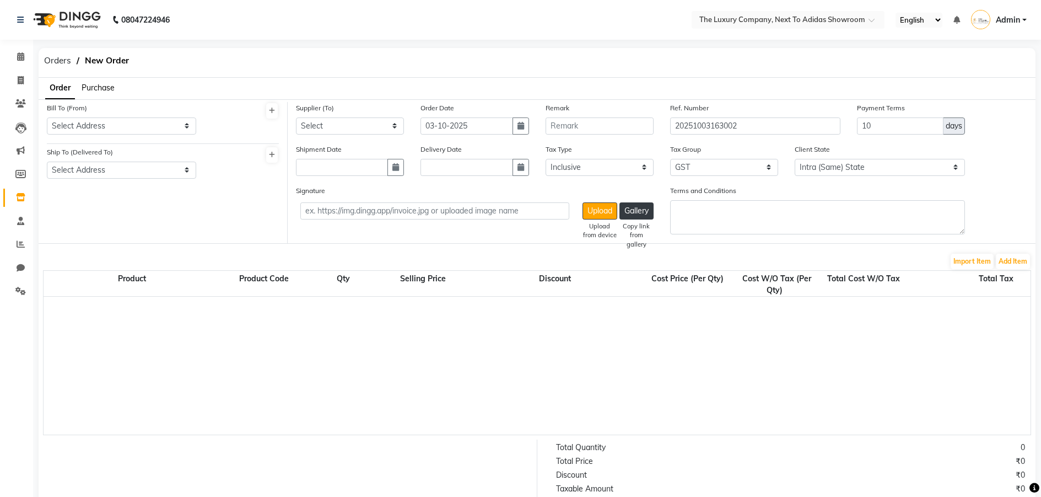
click at [100, 87] on span "Purchase" at bounding box center [98, 88] width 33 height 10
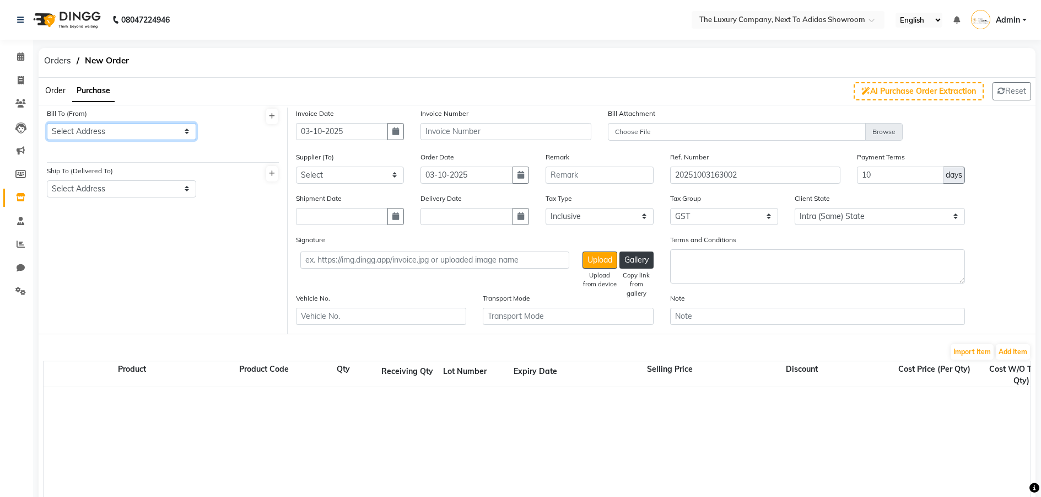
click at [112, 136] on select "Select Address THE LUXURY COMPANY" at bounding box center [121, 131] width 149 height 17
click at [47, 123] on select "Select Address THE LUXURY COMPANY" at bounding box center [121, 131] width 149 height 17
click at [124, 192] on select "Select Address THE LUXURY COMPANY" at bounding box center [121, 188] width 149 height 17
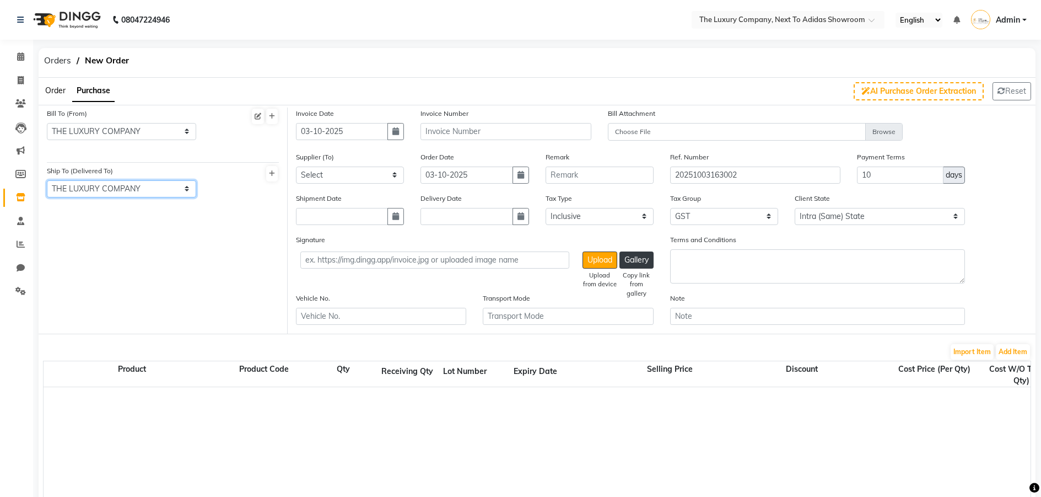
click at [47, 180] on select "Select Address THE LUXURY COMPANY" at bounding box center [121, 188] width 149 height 17
click at [351, 132] on input "03-10-2025" at bounding box center [342, 131] width 92 height 17
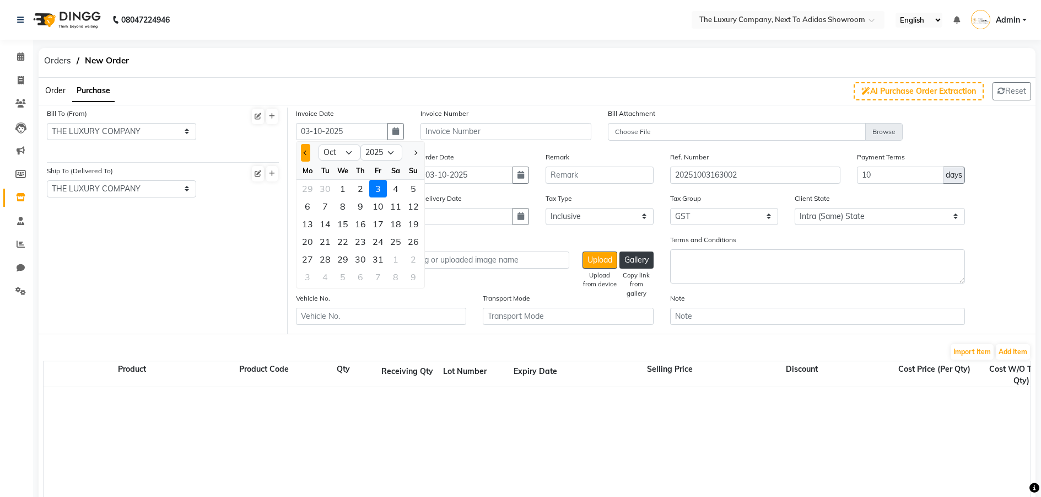
click at [306, 153] on span "Previous month" at bounding box center [306, 152] width 4 height 4
click at [360, 243] on div "25" at bounding box center [361, 242] width 18 height 18
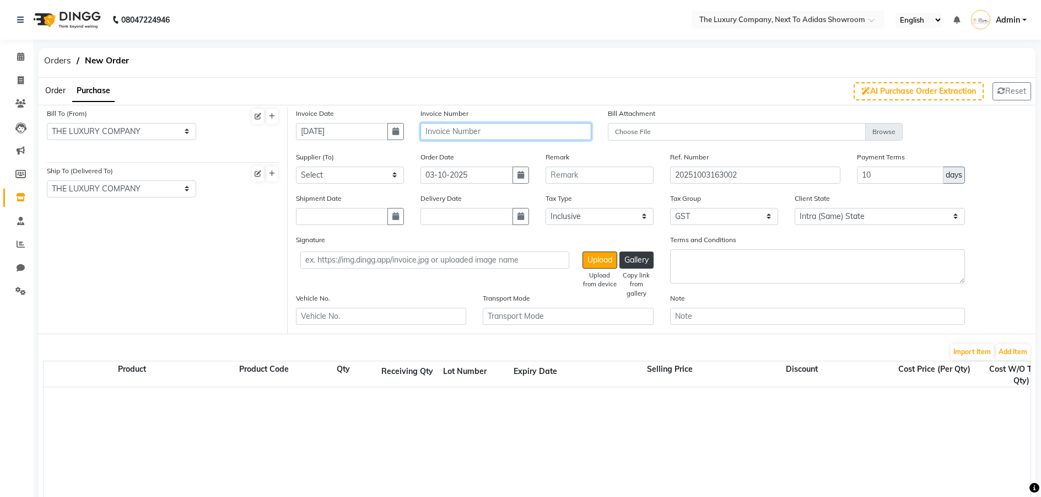
click at [448, 137] on input "text" at bounding box center [506, 131] width 170 height 17
click at [375, 169] on select "Select MK EXIM INDIA PVT LTD LEUNGKIM BESO ENTERPRISES PVT LTD [PERSON_NAME] En…" at bounding box center [350, 174] width 108 height 17
click at [296, 166] on select "Select MK EXIM INDIA PVT LTD LEUNGKIM BESO ENTERPRISES PVT LTD [PERSON_NAME] En…" at bounding box center [350, 174] width 108 height 17
click at [473, 175] on input "03-10-2025" at bounding box center [467, 174] width 92 height 17
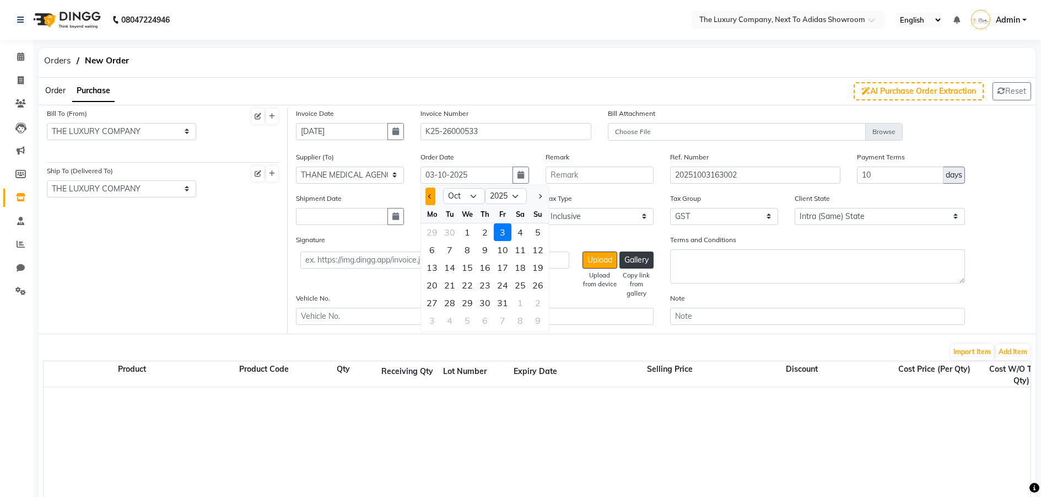
click at [428, 193] on button "Previous month" at bounding box center [430, 196] width 9 height 18
click at [490, 287] on div "25" at bounding box center [485, 285] width 18 height 18
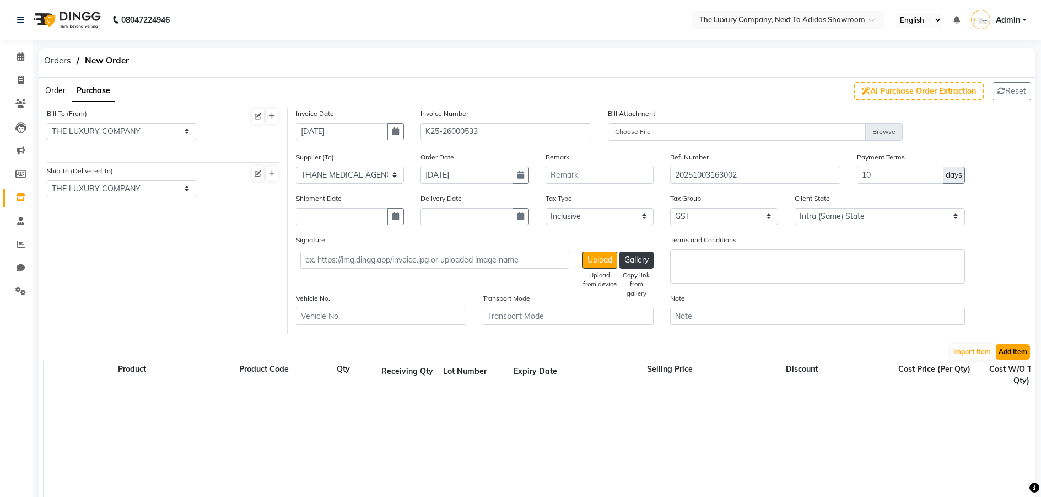
click at [1014, 351] on button "Add Item" at bounding box center [1013, 351] width 34 height 15
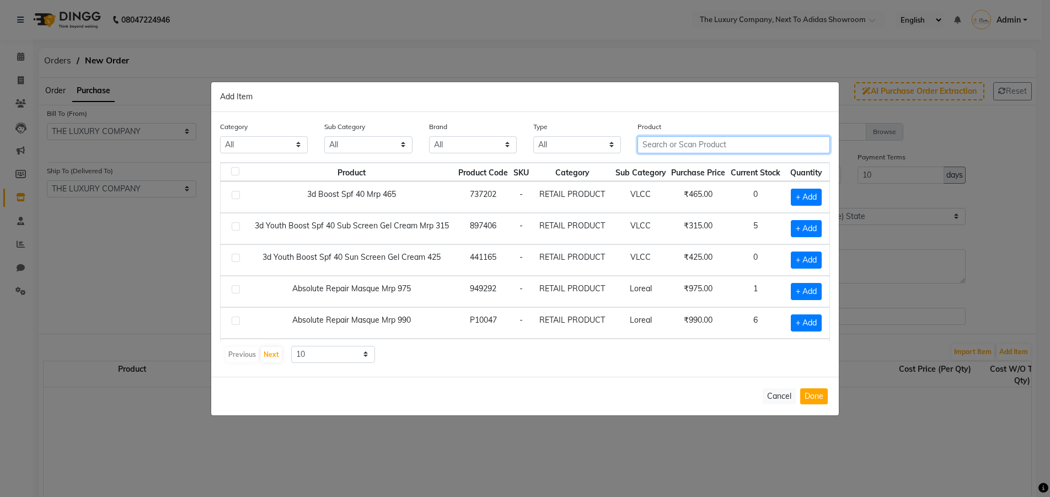
click at [744, 146] on input "text" at bounding box center [733, 144] width 192 height 17
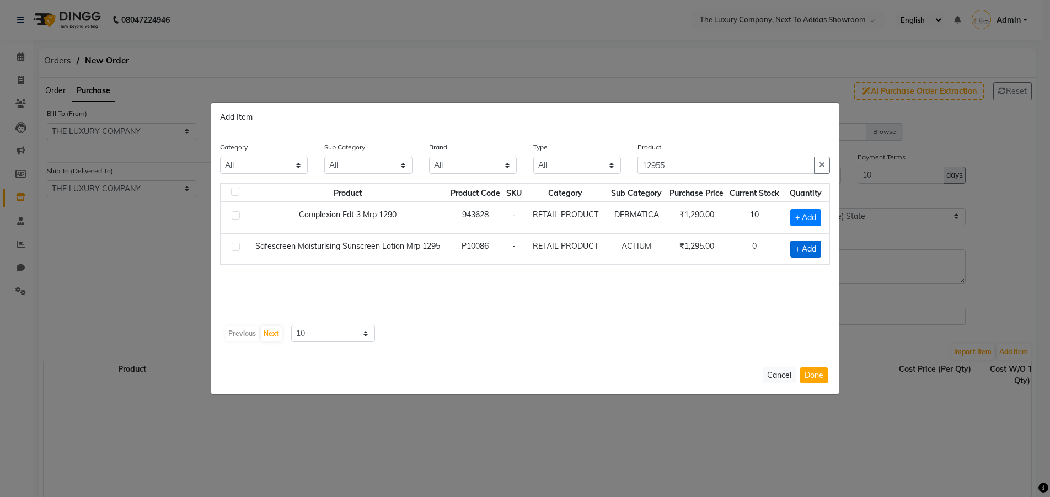
click at [805, 243] on span "+ Add" at bounding box center [805, 248] width 31 height 17
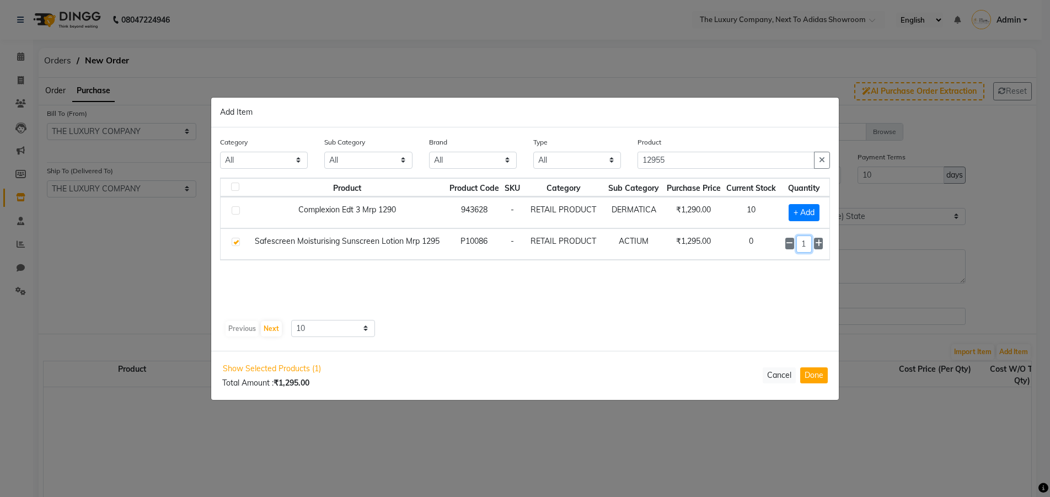
drag, startPoint x: 806, startPoint y: 247, endPoint x: 796, endPoint y: 243, distance: 10.6
click at [804, 245] on input "1" at bounding box center [803, 243] width 15 height 17
click at [817, 375] on button "Done" at bounding box center [814, 375] width 28 height 16
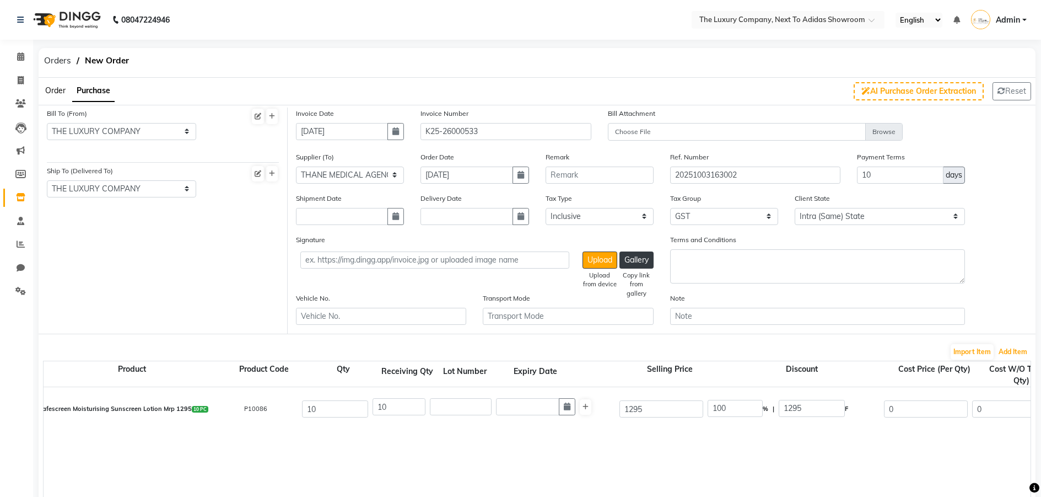
scroll to position [55, 0]
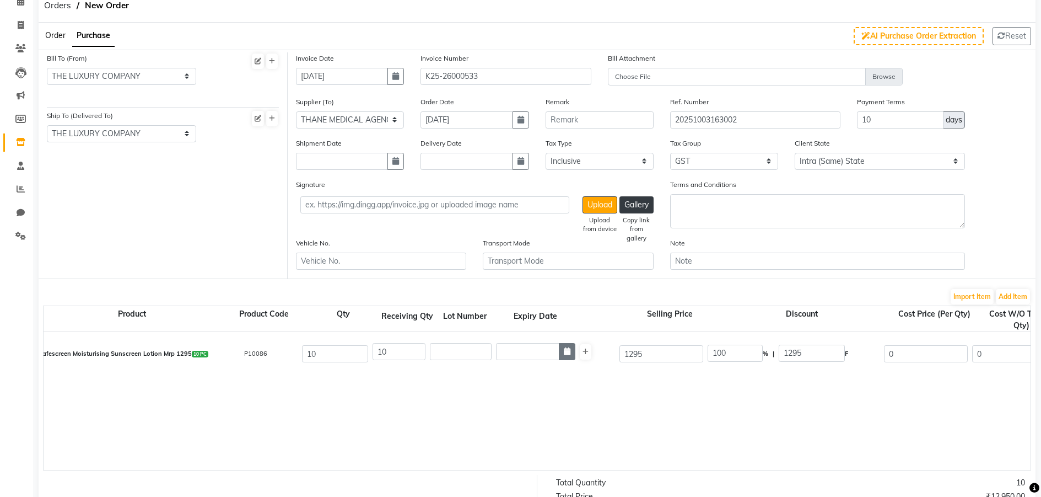
click at [561, 356] on button "button" at bounding box center [567, 351] width 17 height 17
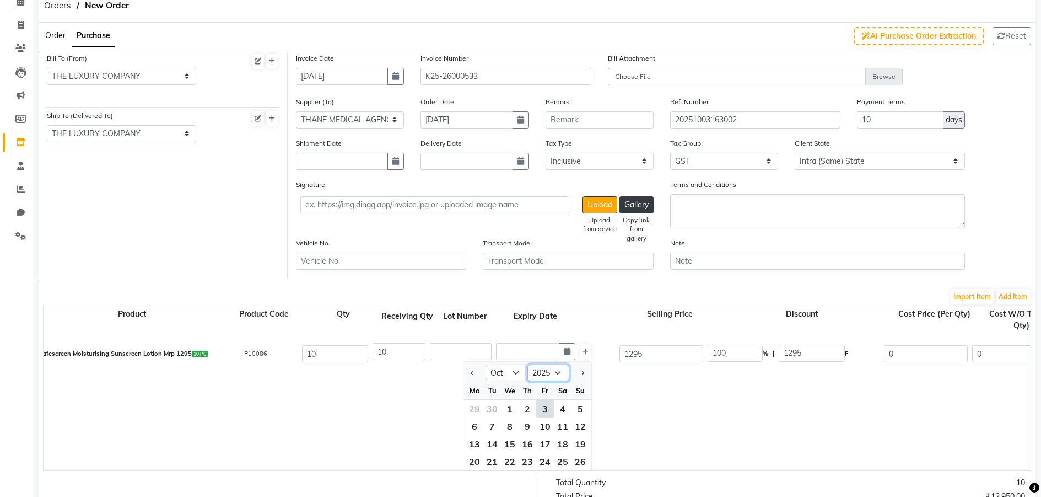
drag, startPoint x: 558, startPoint y: 376, endPoint x: 549, endPoint y: 389, distance: 15.8
click at [558, 376] on select "2015 2016 2017 2018 2019 2020 2021 2022 2023 2024 2025 2026 2027 2028 2029 2030…" at bounding box center [549, 372] width 42 height 17
click at [528, 364] on select "2015 2016 2017 2018 2019 2020 2021 2022 2023 2024 2025 2026 2027 2028 2029 2030…" at bounding box center [549, 372] width 42 height 17
click at [515, 370] on select "Jan Feb Mar Apr May Jun [DATE] Aug Sep Oct Nov Dec" at bounding box center [507, 372] width 42 height 17
click at [486, 364] on select "Jan Feb Mar Apr May Jun [DATE] Aug Sep Oct Nov Dec" at bounding box center [507, 372] width 42 height 17
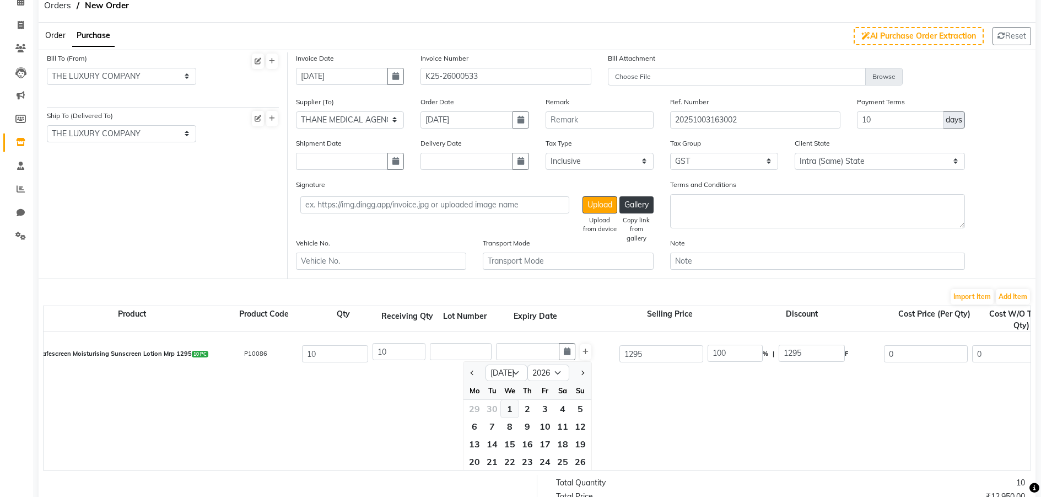
click at [512, 408] on div "1" at bounding box center [510, 409] width 18 height 18
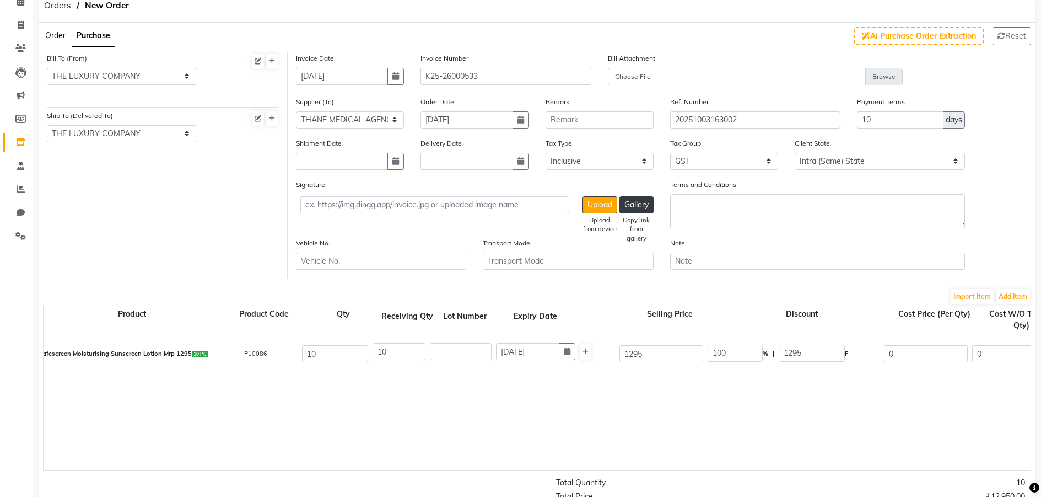
click at [701, 435] on div "Safescreen Moisturising Sunscreen Lotion Mrp 1295 10 PC P10086 10 10 [DATE] 129…" at bounding box center [1031, 401] width 1974 height 138
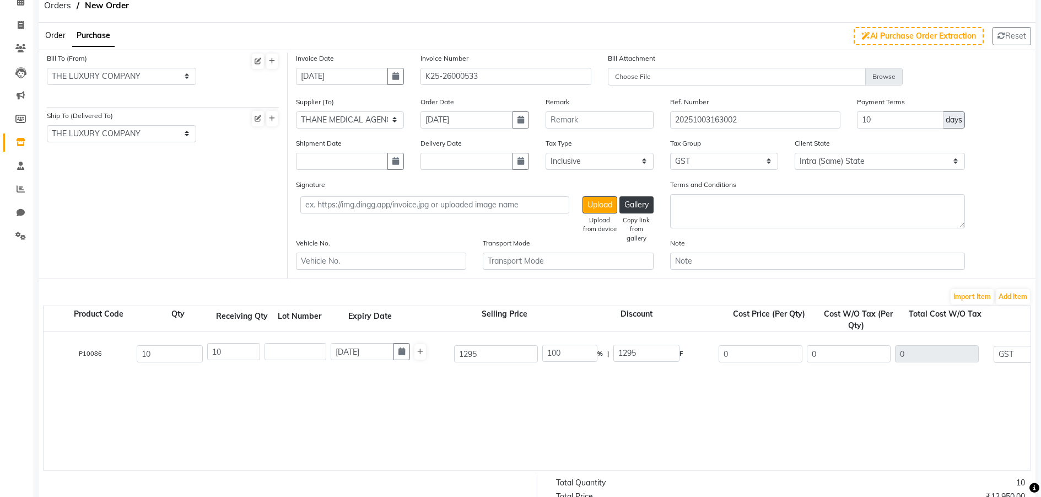
scroll to position [0, 186]
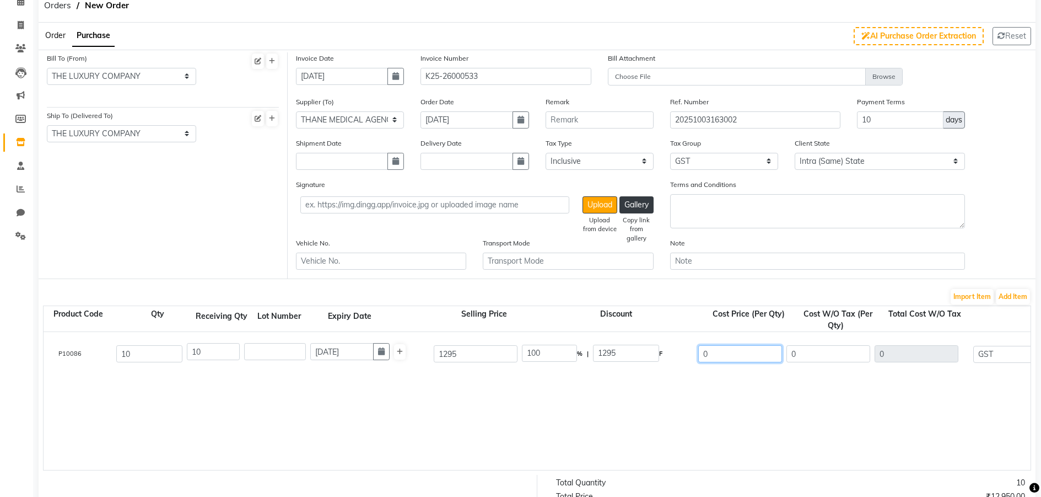
click at [734, 351] on input "0" at bounding box center [740, 353] width 84 height 17
drag, startPoint x: 733, startPoint y: 350, endPoint x: 638, endPoint y: 337, distance: 95.7
click at [692, 347] on div "Safescreen Moisturising Sunscreen Lotion Mrp 1295 10 PC P10086 10 10 [DATE] 129…" at bounding box center [845, 354] width 1991 height 44
click at [645, 378] on div "Safescreen Moisturising Sunscreen Lotion Mrp 1295 10 PC P10086 10 10 [DATE] 129…" at bounding box center [845, 401] width 1974 height 138
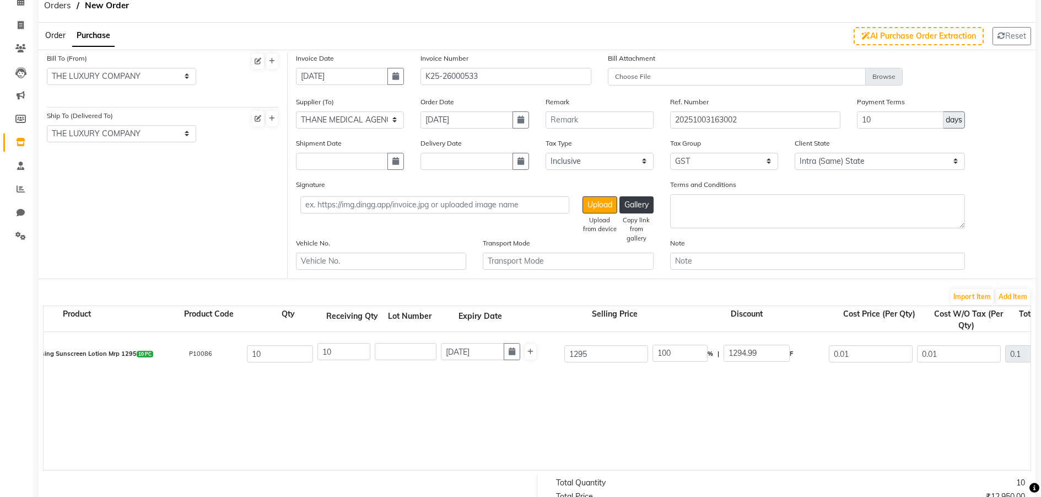
scroll to position [0, 0]
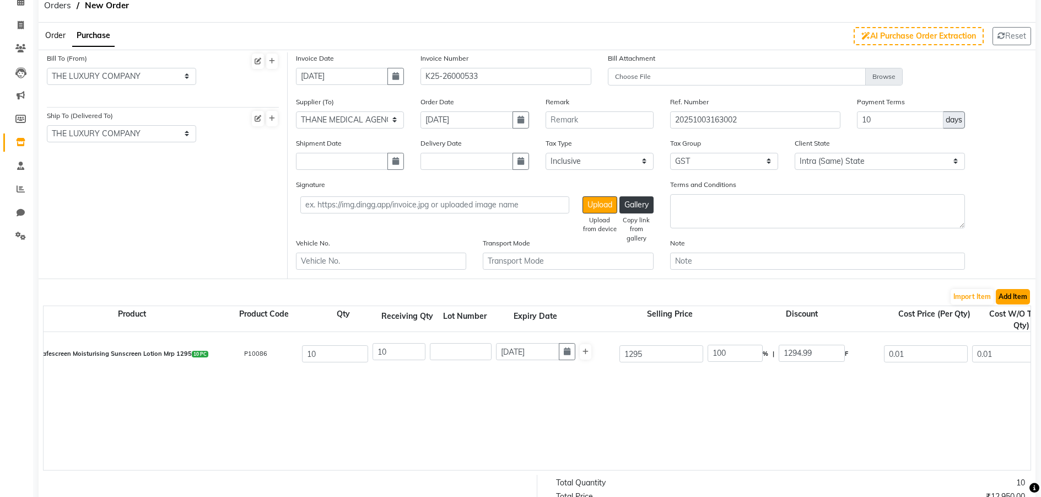
click at [1004, 297] on button "Add Item" at bounding box center [1013, 296] width 34 height 15
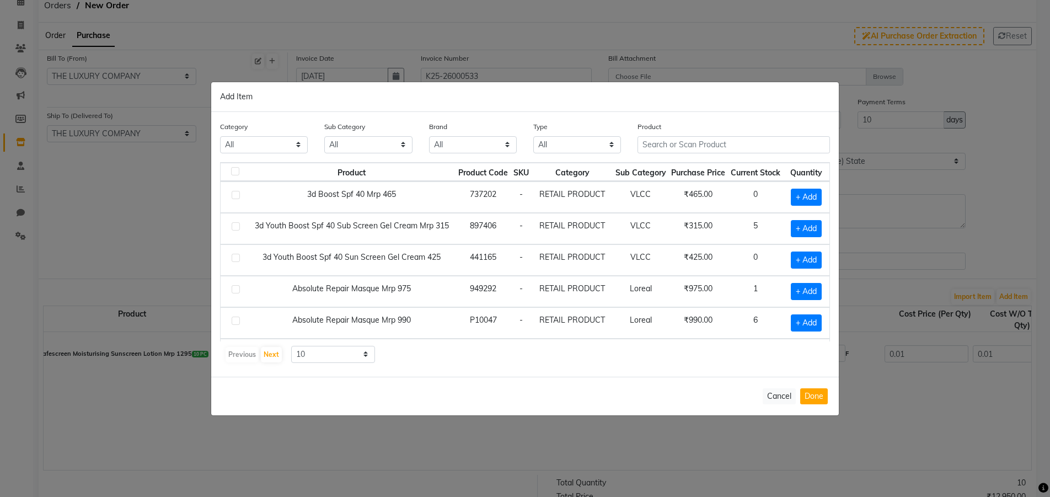
click at [701, 163] on th "Purchase Price" at bounding box center [699, 172] width 60 height 19
click at [691, 142] on input "text" at bounding box center [733, 144] width 192 height 17
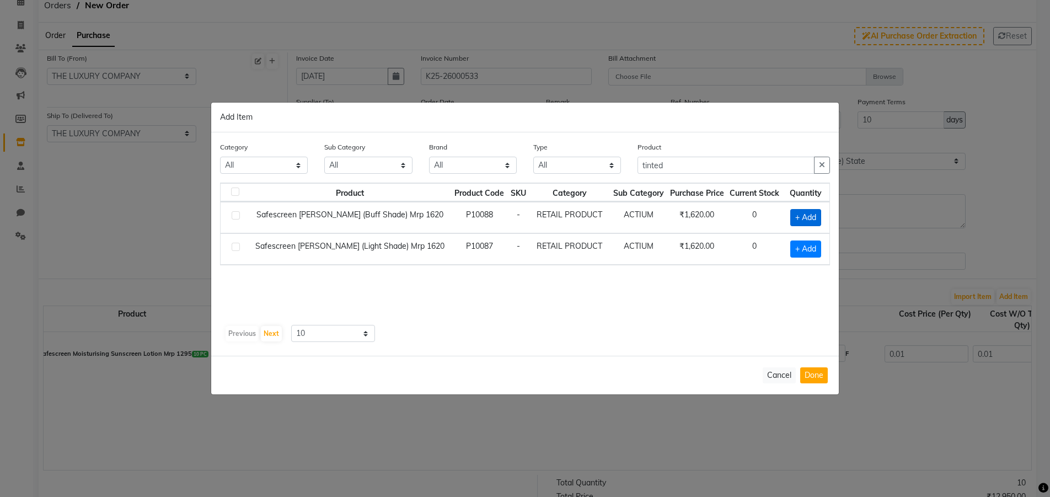
click at [804, 217] on span "+ Add" at bounding box center [805, 217] width 31 height 17
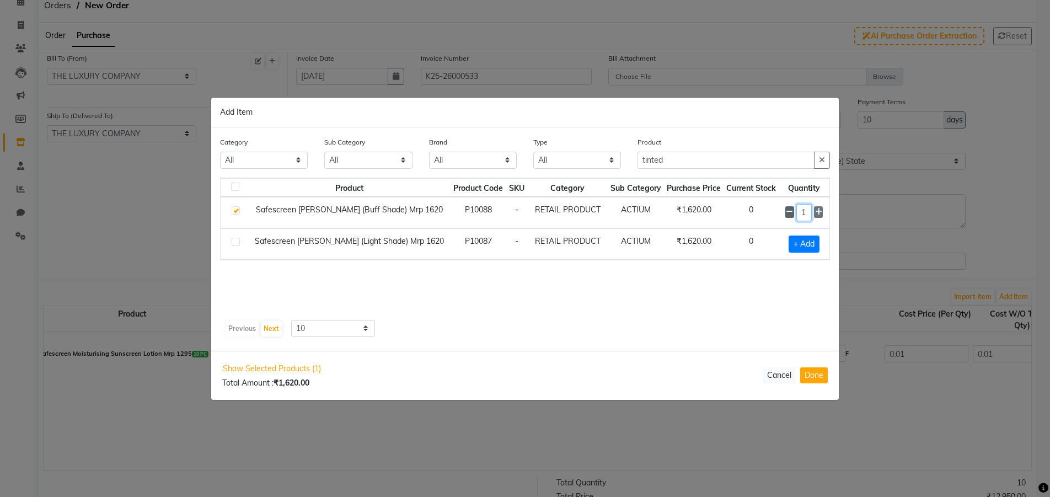
drag, startPoint x: 804, startPoint y: 217, endPoint x: 787, endPoint y: 214, distance: 17.9
click at [794, 215] on div "1" at bounding box center [803, 212] width 37 height 17
click at [811, 380] on button "Done" at bounding box center [814, 375] width 28 height 16
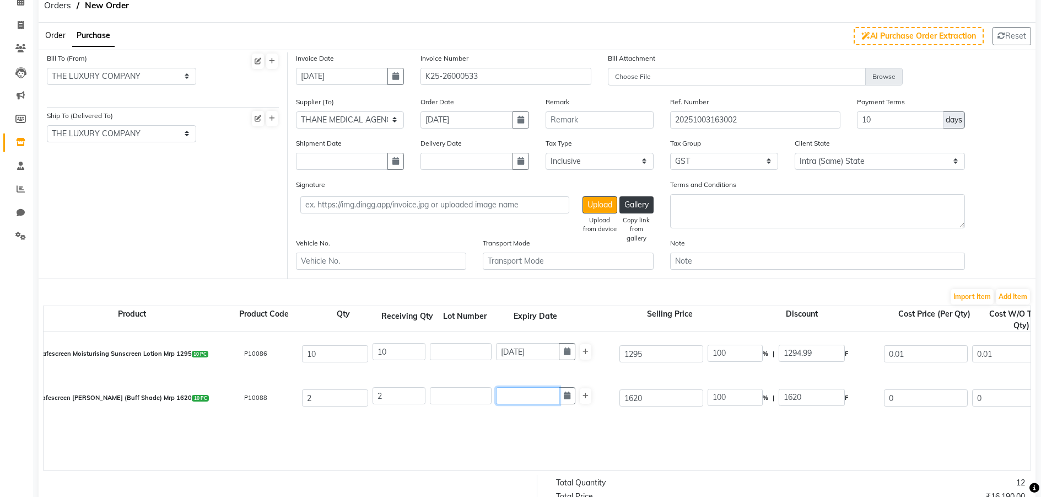
click at [526, 397] on input "text" at bounding box center [527, 395] width 63 height 17
click at [558, 418] on select "2015 2016 2017 2018 2019 2020 2021 2022 2023 2024 2025 2026 2027 2028 2029 2030…" at bounding box center [549, 416] width 42 height 17
click at [528, 408] on select "2015 2016 2017 2018 2019 2020 2021 2022 2023 2024 2025 2026 2027 2028 2029 2030…" at bounding box center [549, 416] width 42 height 17
click at [507, 422] on select "Jan Feb Mar Apr May Jun [DATE] Aug Sep Oct Nov Dec" at bounding box center [507, 416] width 42 height 17
click at [486, 408] on select "Jan Feb Mar Apr May Jun [DATE] Aug Sep Oct Nov Dec" at bounding box center [507, 416] width 42 height 17
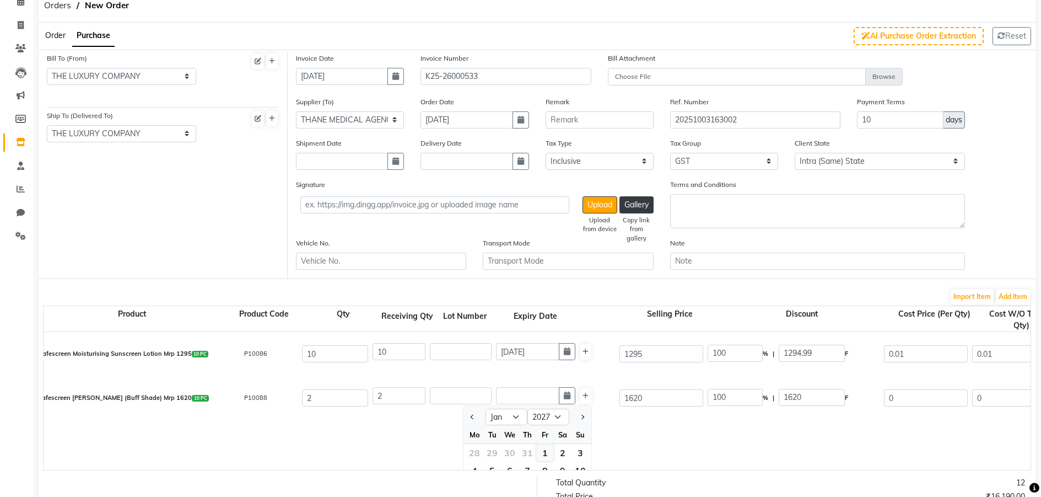
click at [546, 456] on div "1" at bounding box center [545, 453] width 18 height 18
drag, startPoint x: 983, startPoint y: 401, endPoint x: 952, endPoint y: 396, distance: 31.3
click at [952, 396] on div "Safescreen [PERSON_NAME] (Buff Shade) Mrp 1620 10 PC P10088 2 2 [DATE] 1620 100…" at bounding box center [1030, 398] width 1991 height 44
click at [730, 424] on div "Safescreen Moisturising Sunscreen Lotion Mrp 1295 10 PC P10086 10 10 [DATE] 129…" at bounding box center [1031, 401] width 1974 height 138
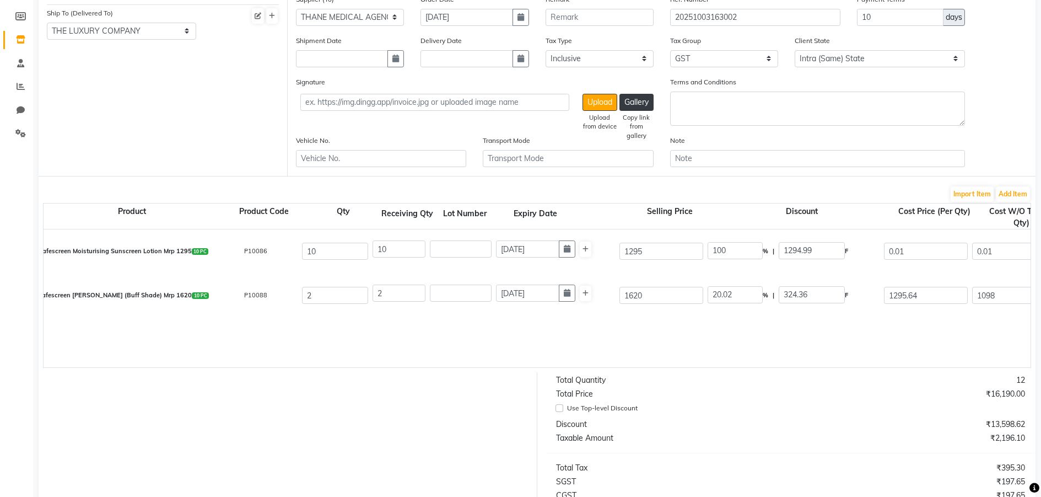
scroll to position [165, 0]
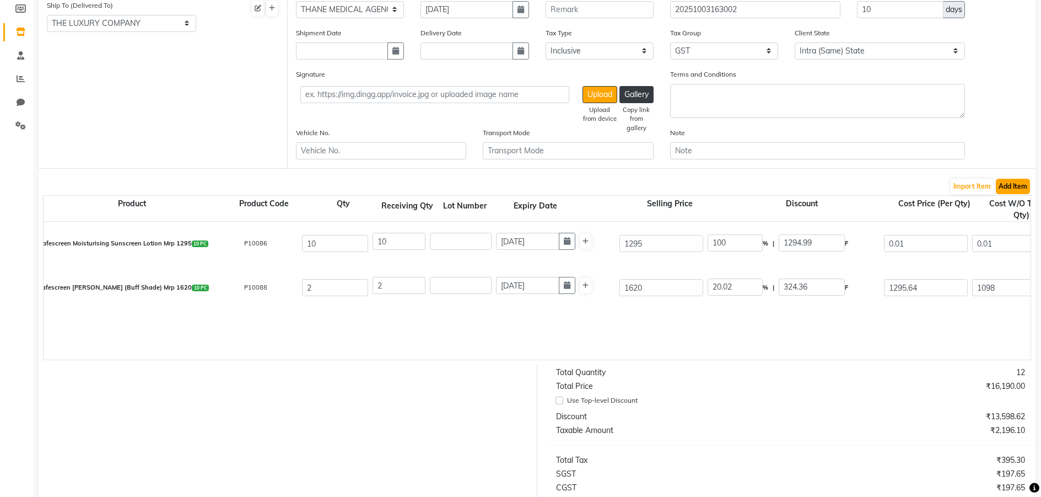
click at [1006, 190] on button "Add Item" at bounding box center [1013, 186] width 34 height 15
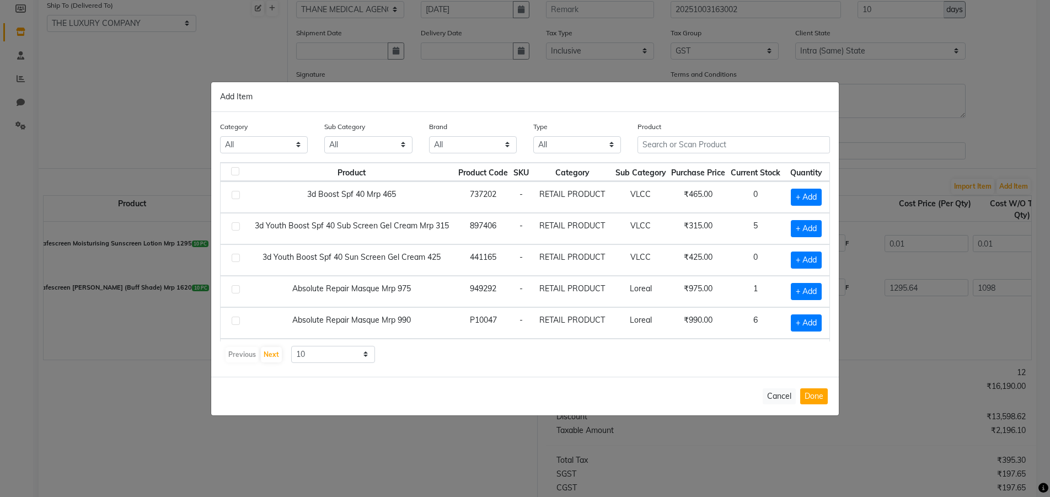
click at [705, 153] on div "Product" at bounding box center [733, 141] width 209 height 41
click at [706, 138] on input "text" at bounding box center [733, 144] width 192 height 17
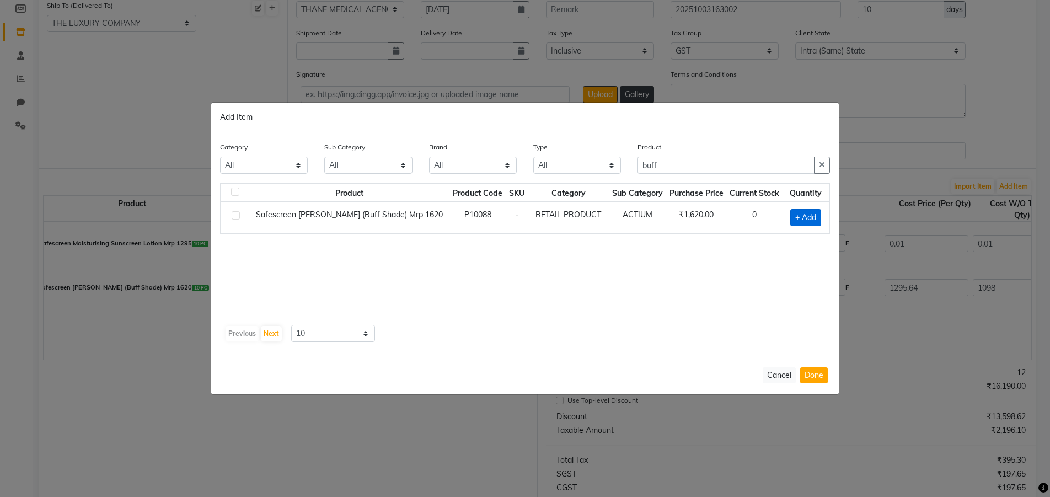
click at [805, 219] on span "+ Add" at bounding box center [805, 217] width 31 height 17
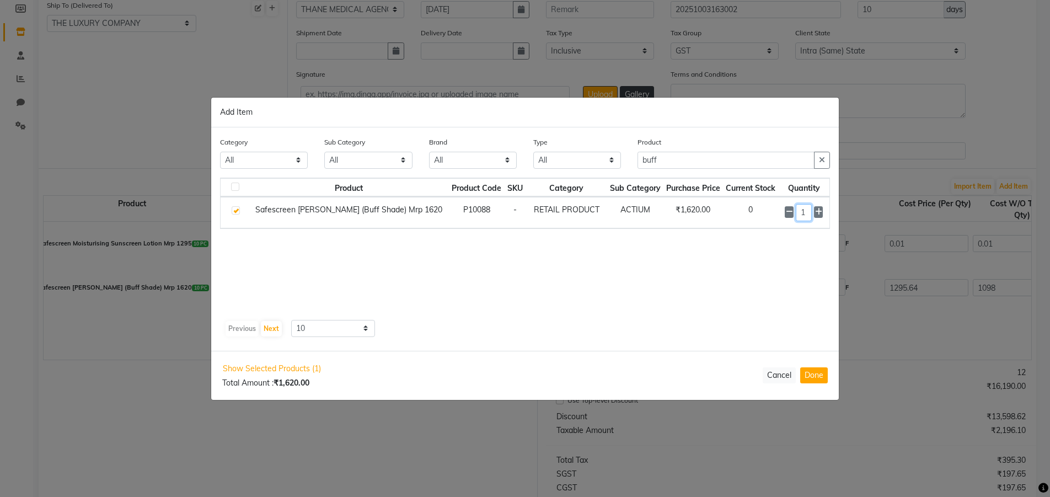
drag, startPoint x: 806, startPoint y: 212, endPoint x: 752, endPoint y: 208, distance: 54.2
click at [769, 211] on tr "Safescreen Tintense Light (Buff Shade) Mrp 1620 P10088 - RETAIL PRODUCT ACTIUM …" at bounding box center [524, 212] width 609 height 31
drag, startPoint x: 820, startPoint y: 381, endPoint x: 826, endPoint y: 382, distance: 5.5
click at [821, 381] on button "Done" at bounding box center [814, 375] width 28 height 16
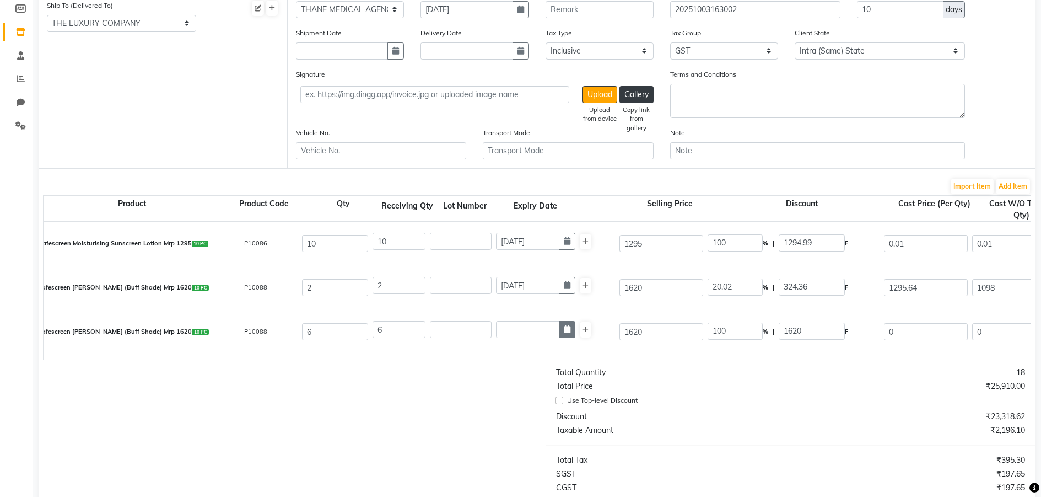
click at [570, 337] on button "button" at bounding box center [567, 329] width 17 height 17
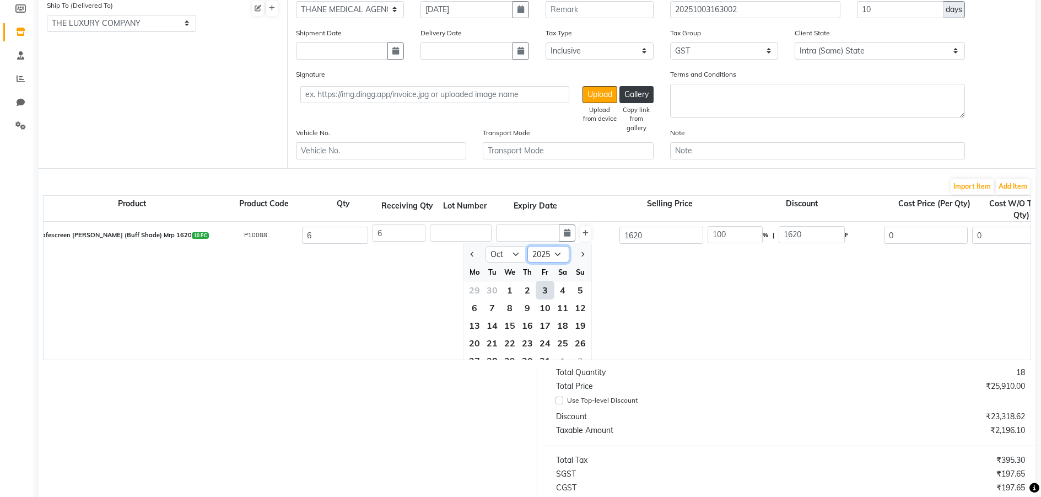
click at [556, 256] on select "2015 2016 2017 2018 2019 2020 2021 2022 2023 2024 2025 2026 2027 2028 2029 2030…" at bounding box center [549, 254] width 42 height 17
click at [528, 246] on select "2015 2016 2017 2018 2019 2020 2021 2022 2023 2024 2025 2026 2027 2028 2029 2030…" at bounding box center [549, 254] width 42 height 17
click at [515, 254] on select "Jan Feb Mar Apr May Jun [DATE] Aug Sep Oct Nov Dec" at bounding box center [507, 254] width 42 height 17
click at [486, 246] on select "Jan Feb Mar Apr May Jun [DATE] Aug Sep Oct Nov Dec" at bounding box center [507, 254] width 42 height 17
click at [547, 292] on div "1" at bounding box center [545, 290] width 18 height 18
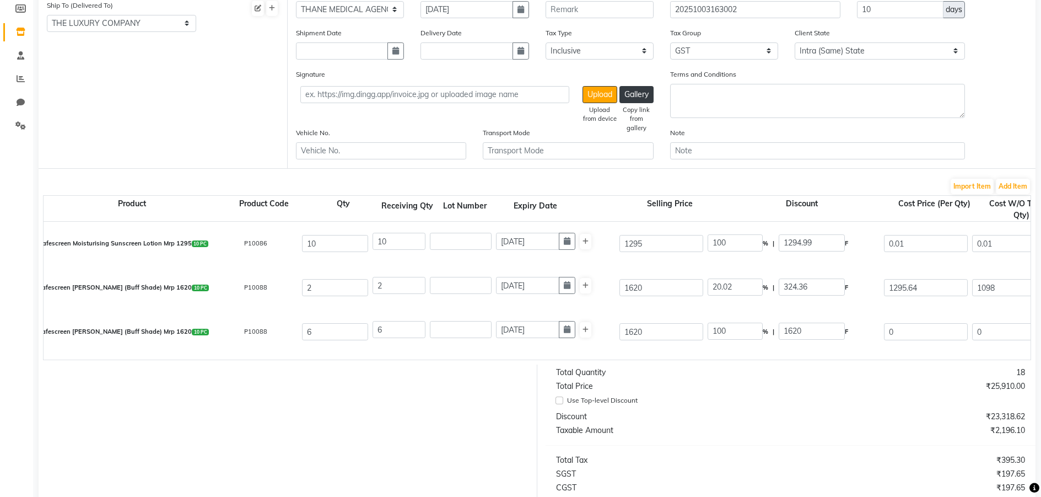
scroll to position [0, 0]
click at [906, 336] on input "0" at bounding box center [926, 331] width 84 height 17
drag, startPoint x: 906, startPoint y: 336, endPoint x: 892, endPoint y: 338, distance: 14.0
click at [894, 338] on input "0" at bounding box center [926, 331] width 84 height 17
click at [390, 322] on input "6" at bounding box center [399, 329] width 53 height 17
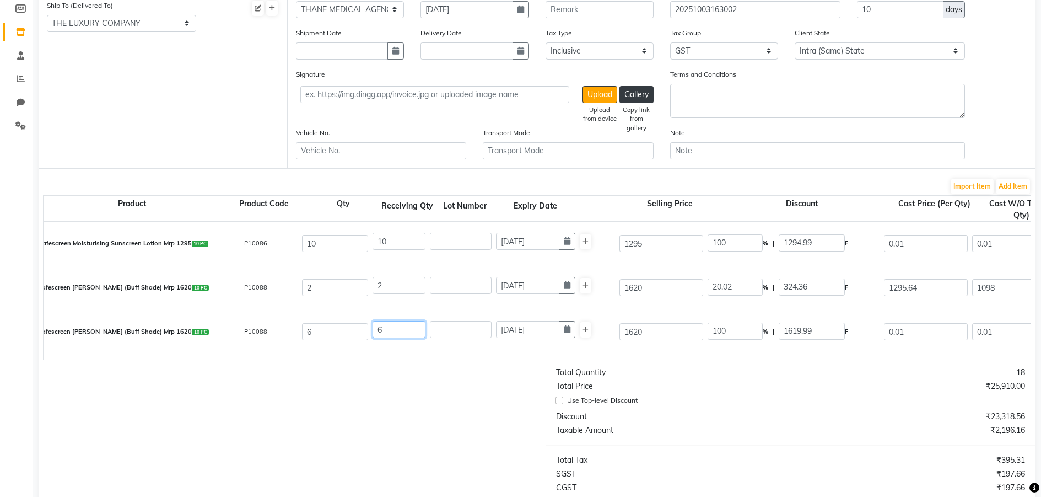
scroll to position [220, 0]
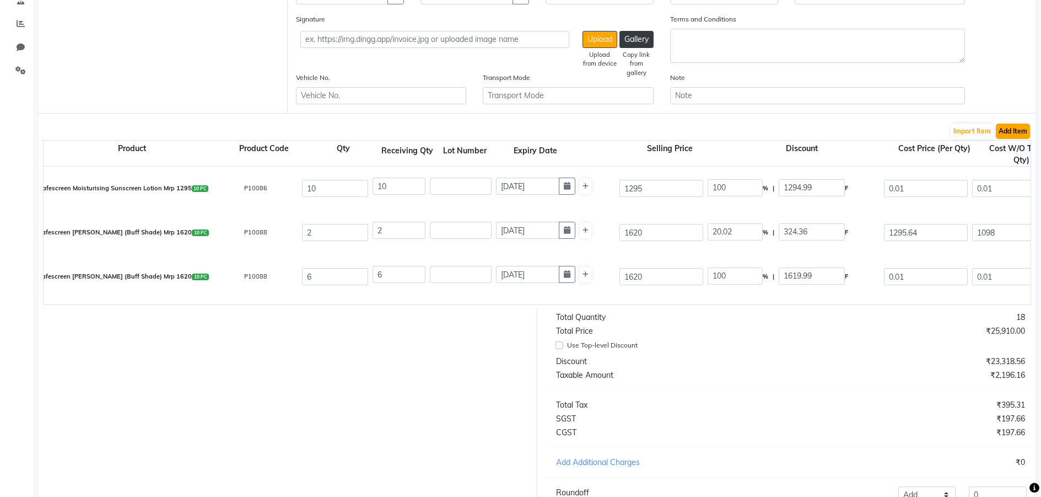
click at [1016, 131] on button "Add Item" at bounding box center [1013, 130] width 34 height 15
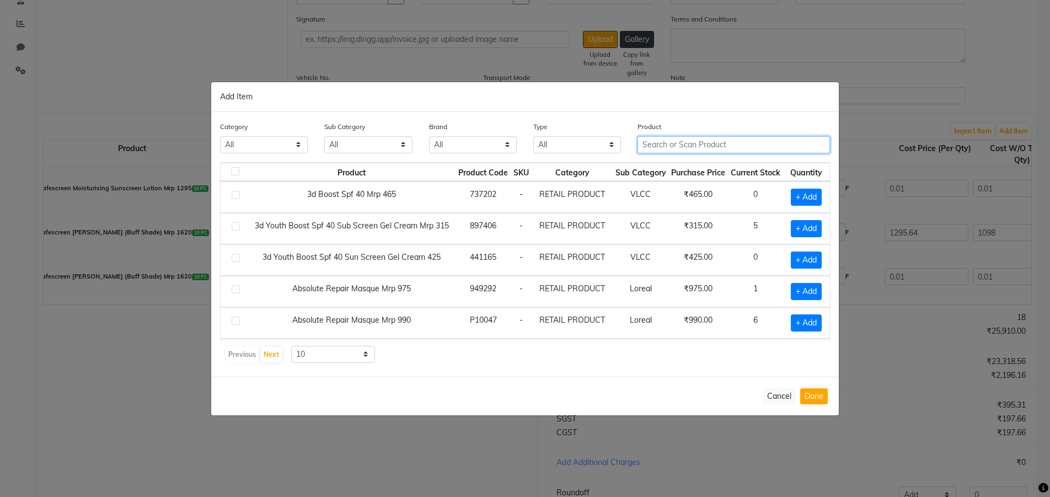
click at [740, 141] on input "text" at bounding box center [733, 144] width 192 height 17
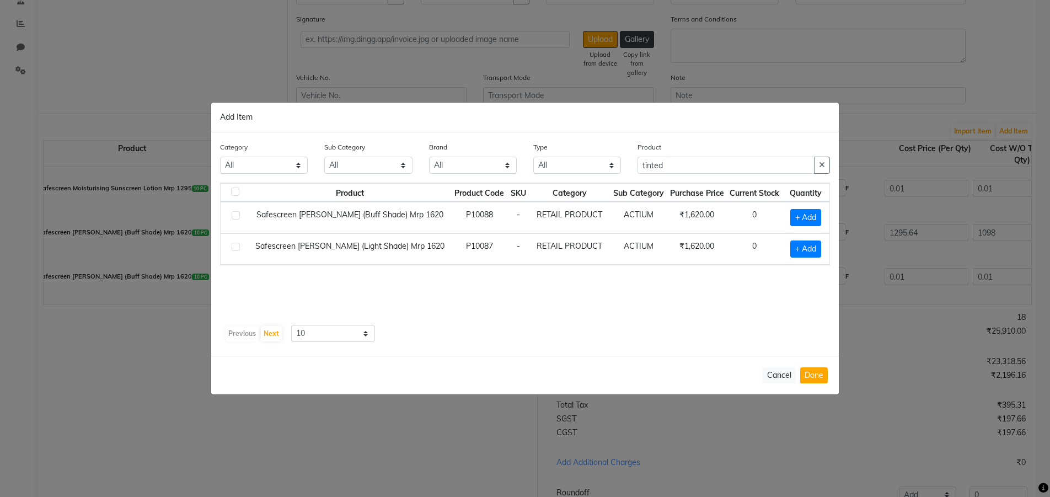
click at [352, 250] on td "Safescreen [PERSON_NAME] (Light Shade) Mrp 1620" at bounding box center [349, 248] width 203 height 31
click at [810, 246] on span "+ Add" at bounding box center [805, 248] width 31 height 17
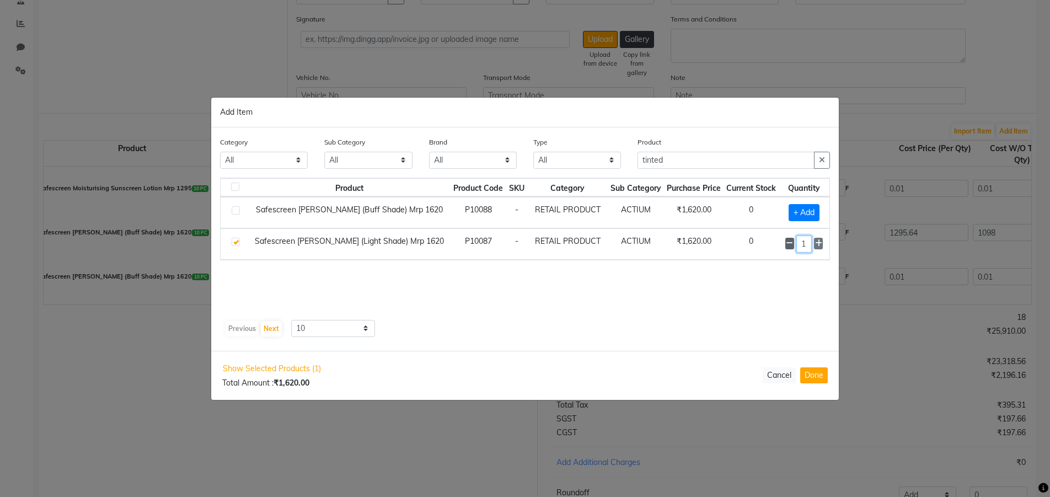
drag, startPoint x: 806, startPoint y: 246, endPoint x: 789, endPoint y: 244, distance: 17.2
click at [790, 244] on div "1" at bounding box center [803, 243] width 37 height 17
click at [820, 374] on button "Done" at bounding box center [814, 375] width 28 height 16
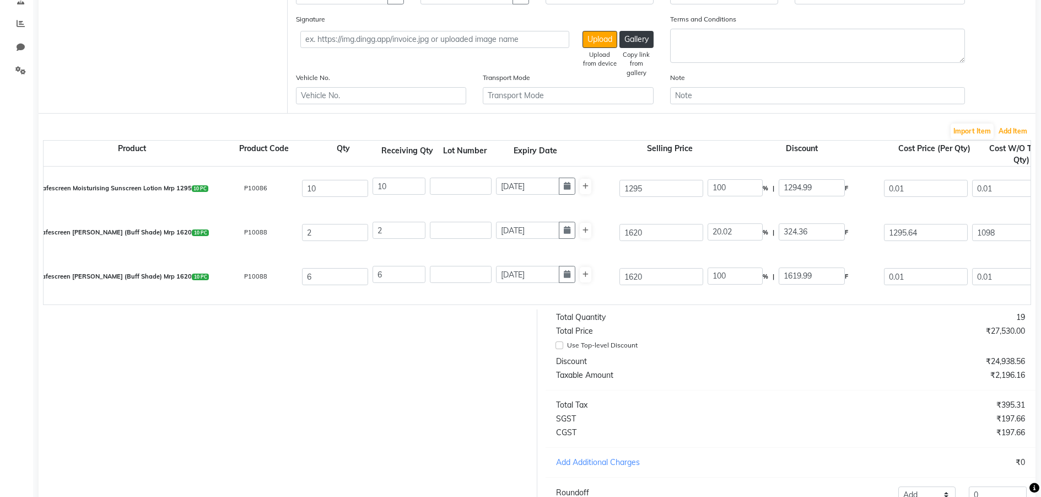
scroll to position [39, 0]
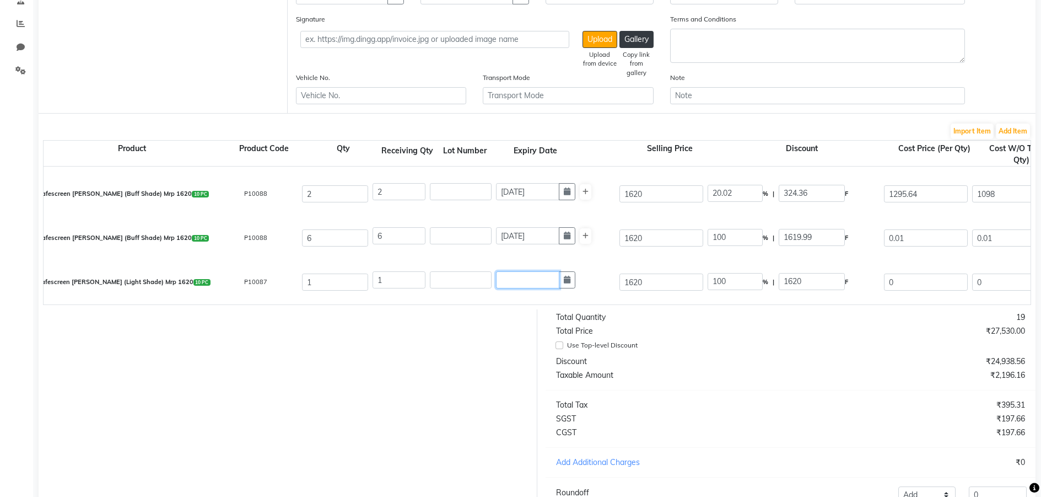
click at [516, 280] on input "text" at bounding box center [527, 279] width 63 height 17
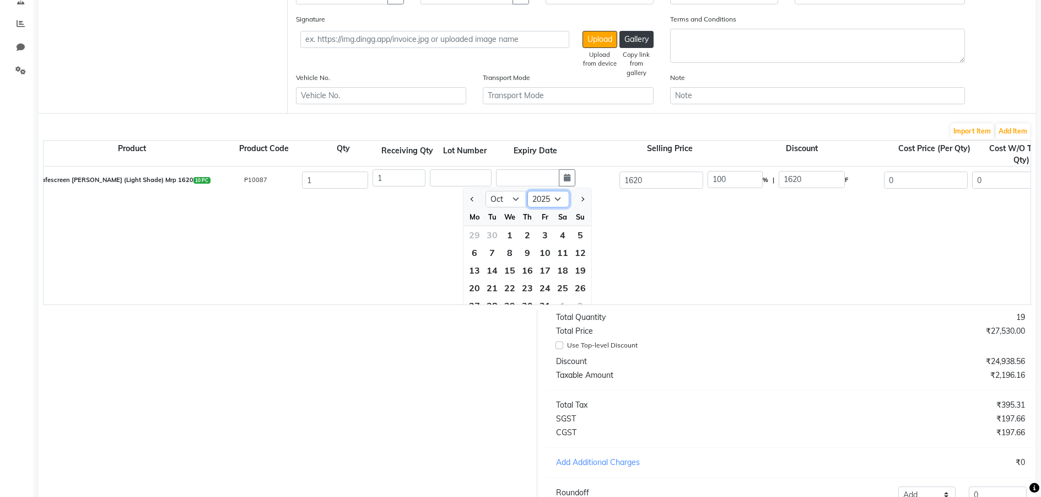
click at [564, 200] on select "2015 2016 2017 2018 2019 2020 2021 2022 2023 2024 2025 2026 2027 2028 2029 2030…" at bounding box center [549, 199] width 42 height 17
click at [528, 191] on select "2015 2016 2017 2018 2019 2020 2021 2022 2023 2024 2025 2026 2027 2028 2029 2030…" at bounding box center [549, 199] width 42 height 17
click at [512, 200] on select "Jan Feb Mar Apr May Jun [DATE] Aug Sep Oct Nov Dec" at bounding box center [507, 199] width 42 height 17
click at [486, 191] on select "Jan Feb Mar Apr May Jun [DATE] Aug Sep Oct Nov Dec" at bounding box center [507, 199] width 42 height 17
click at [487, 234] on div "1" at bounding box center [492, 235] width 18 height 18
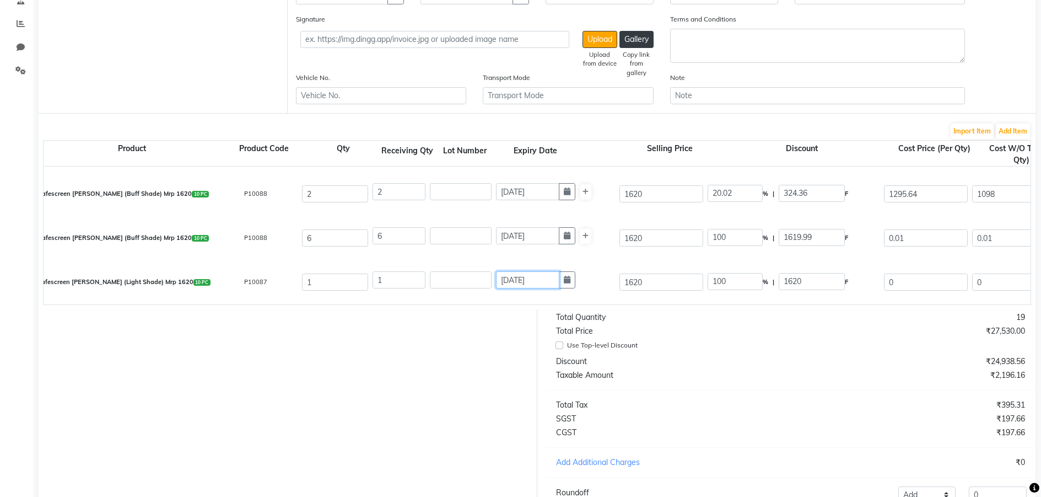
scroll to position [39, 0]
drag, startPoint x: 914, startPoint y: 283, endPoint x: 839, endPoint y: 276, distance: 75.4
click at [839, 276] on div "Safescreen [PERSON_NAME] (Light Shade) Mrp 1620 10 PC P10087 1 1 [DATE] 1620 10…" at bounding box center [1030, 282] width 1991 height 44
drag, startPoint x: 965, startPoint y: 281, endPoint x: 946, endPoint y: 283, distance: 19.4
click at [946, 283] on div "Safescreen [PERSON_NAME] (Light Shade) Mrp 1620 10 PC P10087 1 1 [DATE] 1620 32…" at bounding box center [1030, 282] width 1991 height 44
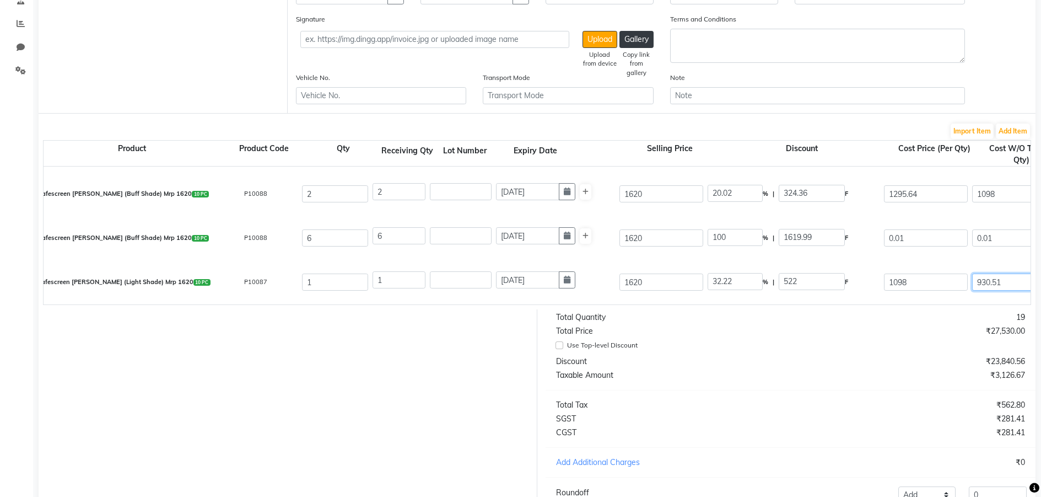
drag, startPoint x: 1016, startPoint y: 280, endPoint x: 973, endPoint y: 278, distance: 42.5
click at [973, 278] on input "930.51" at bounding box center [1014, 281] width 84 height 17
click at [816, 352] on div "Use Top-level Discount" at bounding box center [786, 345] width 461 height 13
click at [1015, 132] on button "Add Item" at bounding box center [1013, 130] width 34 height 15
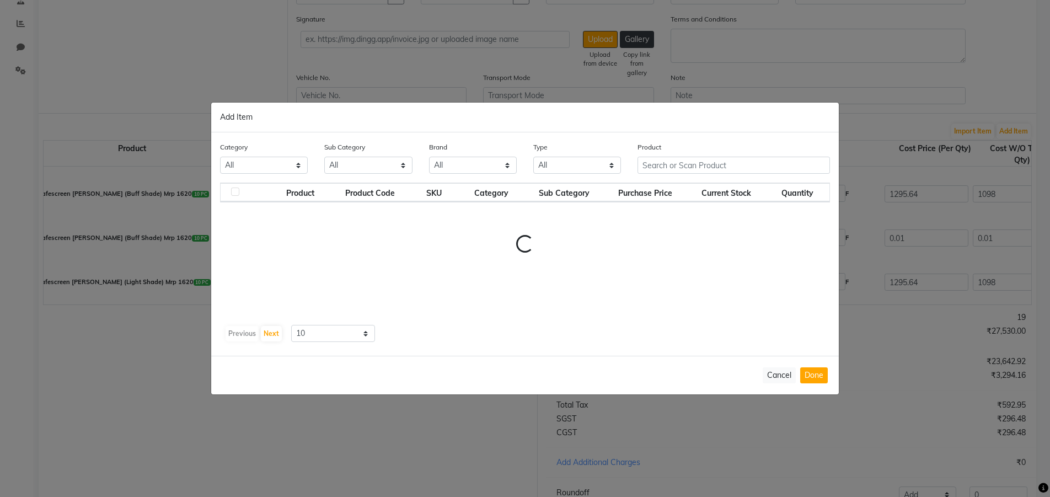
click at [706, 158] on div "Product" at bounding box center [733, 161] width 209 height 41
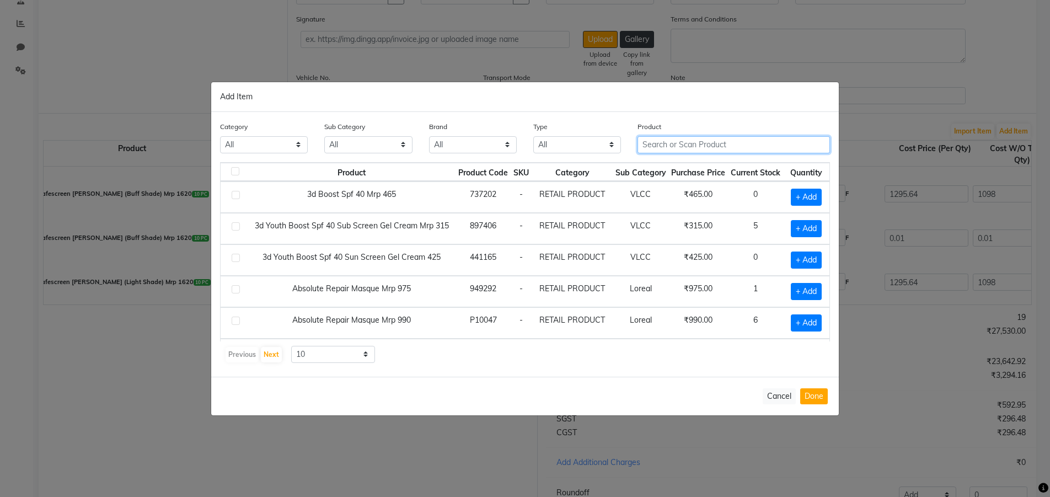
click at [693, 148] on input "text" at bounding box center [733, 144] width 192 height 17
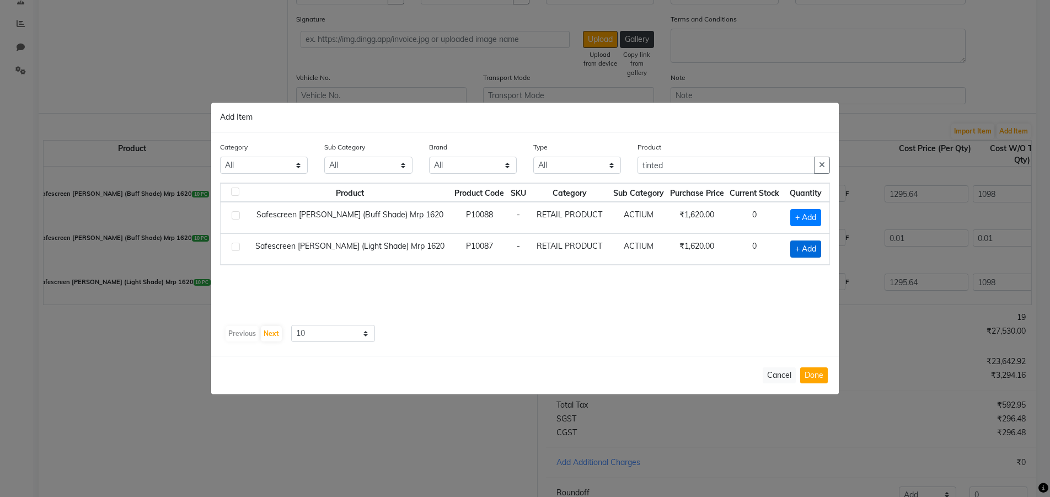
click at [814, 245] on span "+ Add" at bounding box center [805, 248] width 31 height 17
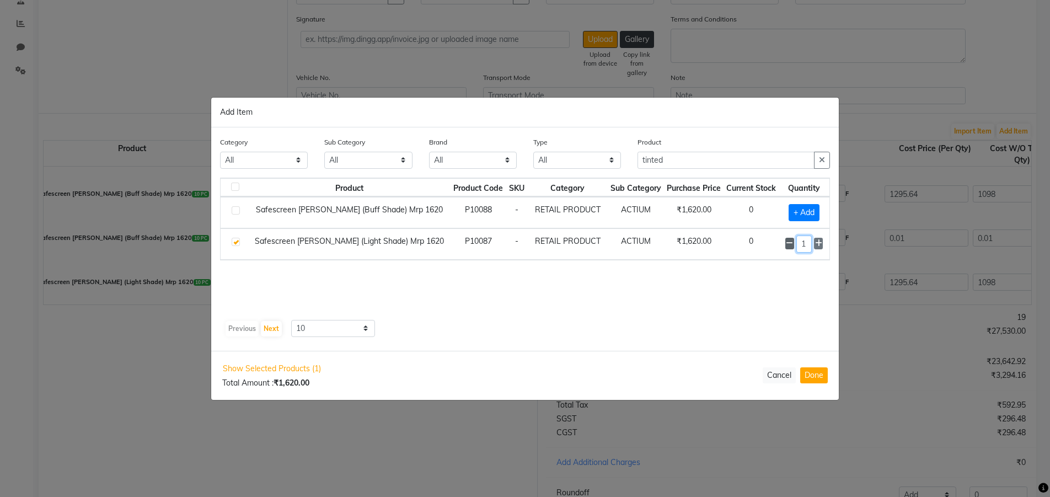
drag, startPoint x: 805, startPoint y: 244, endPoint x: 786, endPoint y: 241, distance: 18.9
click at [788, 241] on div "1" at bounding box center [803, 243] width 37 height 17
click at [814, 367] on button "Done" at bounding box center [814, 375] width 28 height 16
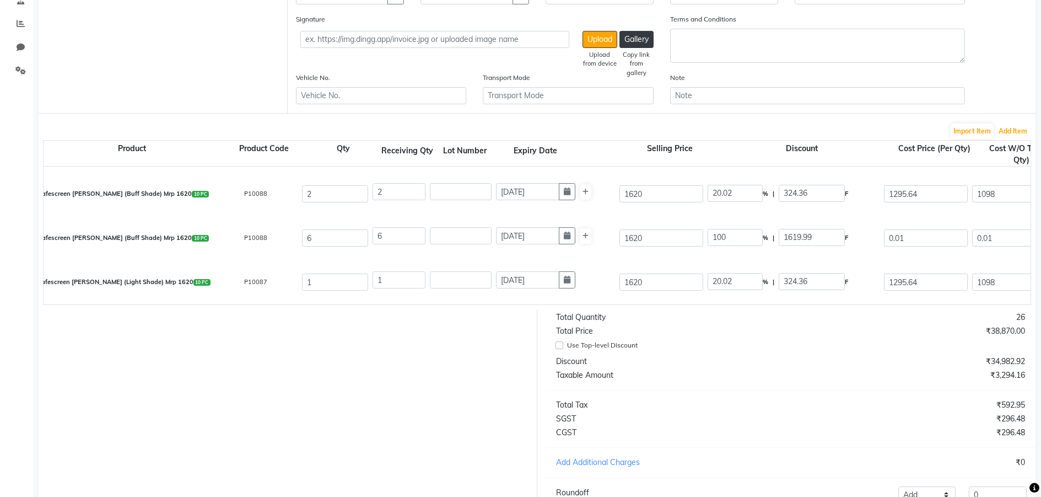
scroll to position [83, 0]
click at [543, 284] on input "text" at bounding box center [527, 279] width 63 height 17
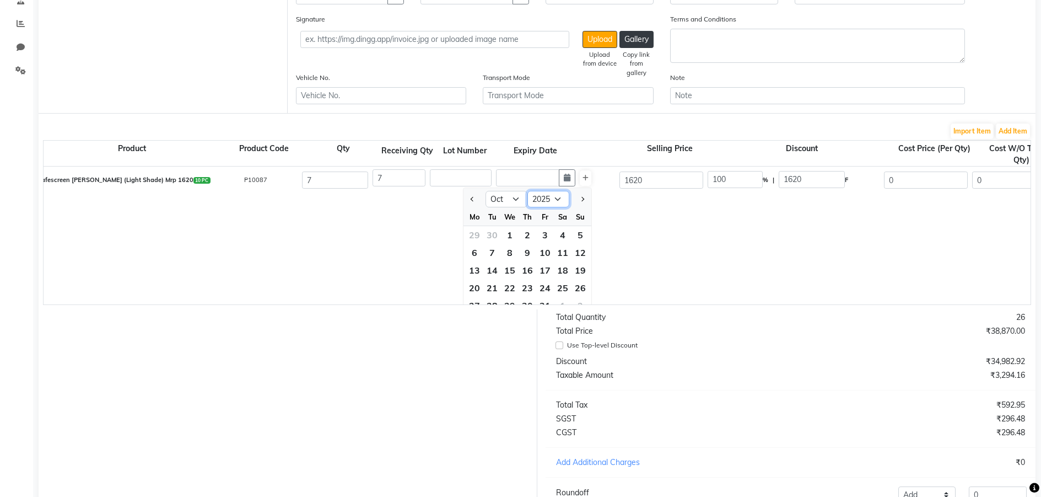
click at [557, 200] on select "2015 2016 2017 2018 2019 2020 2021 2022 2023 2024 2025 2026 2027 2028 2029 2030…" at bounding box center [549, 199] width 42 height 17
click at [528, 191] on select "2015 2016 2017 2018 2019 2020 2021 2022 2023 2024 2025 2026 2027 2028 2029 2030…" at bounding box center [549, 199] width 42 height 17
click at [516, 192] on select "Jan Feb Mar Apr May Jun [DATE] Aug Sep Oct Nov Dec" at bounding box center [507, 199] width 42 height 17
click at [486, 191] on select "Jan Feb Mar Apr May Jun [DATE] Aug Sep Oct Nov Dec" at bounding box center [507, 199] width 42 height 17
click at [582, 234] on div "1" at bounding box center [581, 235] width 18 height 18
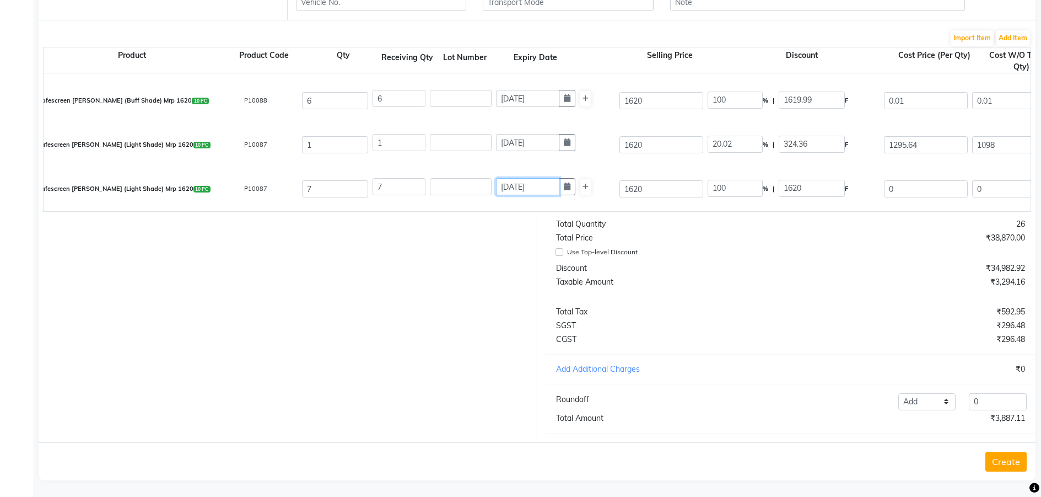
scroll to position [324, 0]
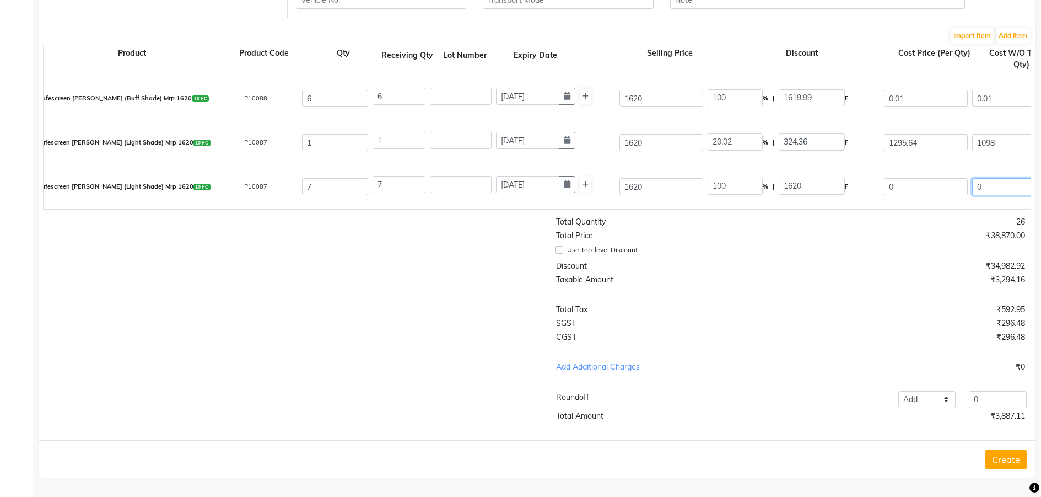
drag, startPoint x: 996, startPoint y: 181, endPoint x: 927, endPoint y: 175, distance: 69.7
click at [927, 174] on div "Safescreen [PERSON_NAME] (Light Shade) Mrp 1620 10 PC P10087 7 7 [DATE] 1620 10…" at bounding box center [1030, 187] width 1991 height 44
click at [379, 298] on div at bounding box center [283, 327] width 507 height 226
click at [1007, 29] on button "Add Item" at bounding box center [1013, 35] width 34 height 15
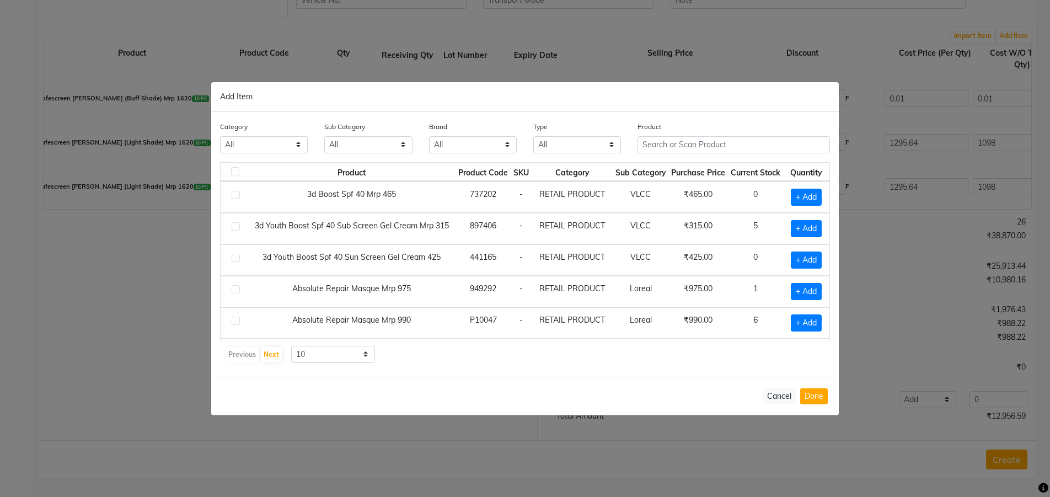
click at [744, 164] on th "Current Stock" at bounding box center [755, 172] width 55 height 19
click at [728, 145] on input "text" at bounding box center [733, 144] width 192 height 17
click at [677, 148] on input "text" at bounding box center [733, 144] width 192 height 17
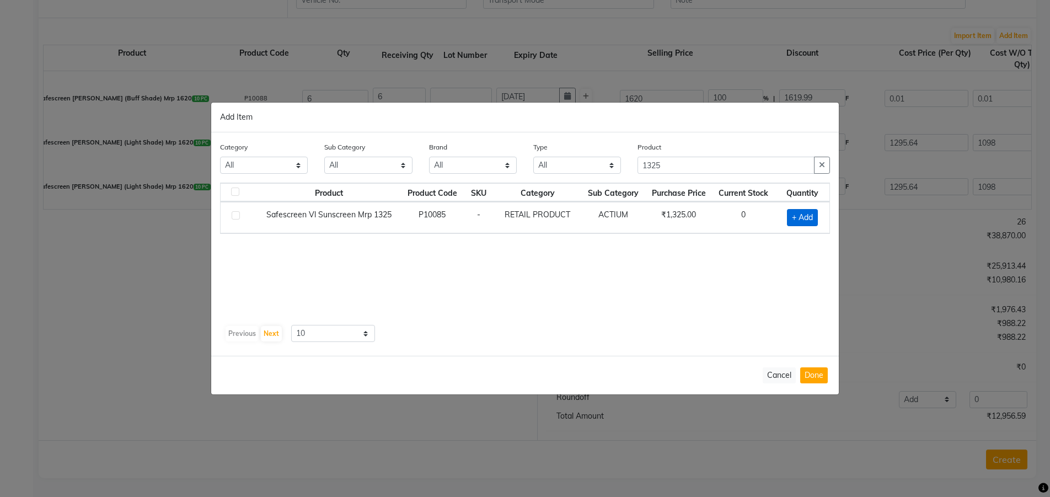
click at [811, 218] on span "+ Add" at bounding box center [802, 217] width 31 height 17
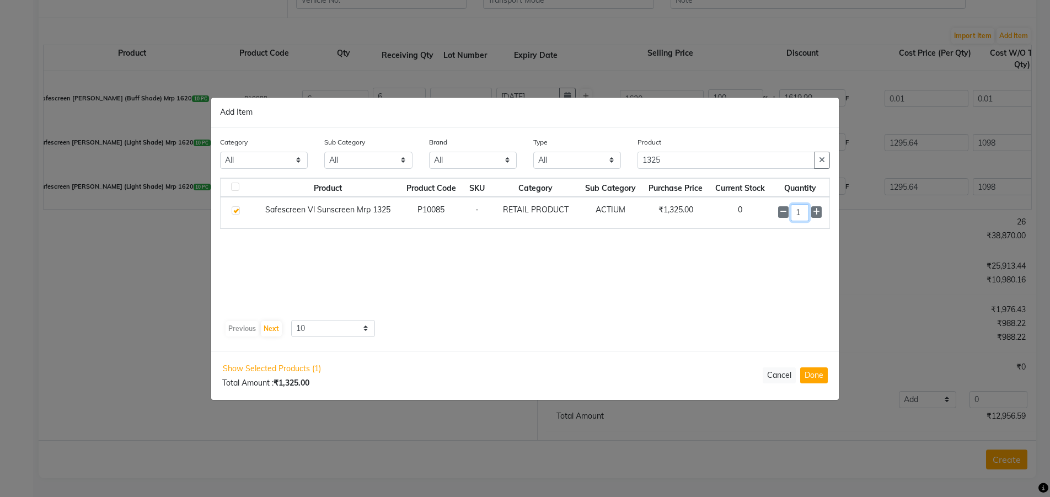
click at [790, 209] on input "1" at bounding box center [799, 212] width 19 height 17
drag, startPoint x: 800, startPoint y: 209, endPoint x: 790, endPoint y: 213, distance: 11.0
click at [796, 211] on input "1" at bounding box center [799, 212] width 19 height 17
click at [820, 373] on button "Done" at bounding box center [814, 375] width 28 height 16
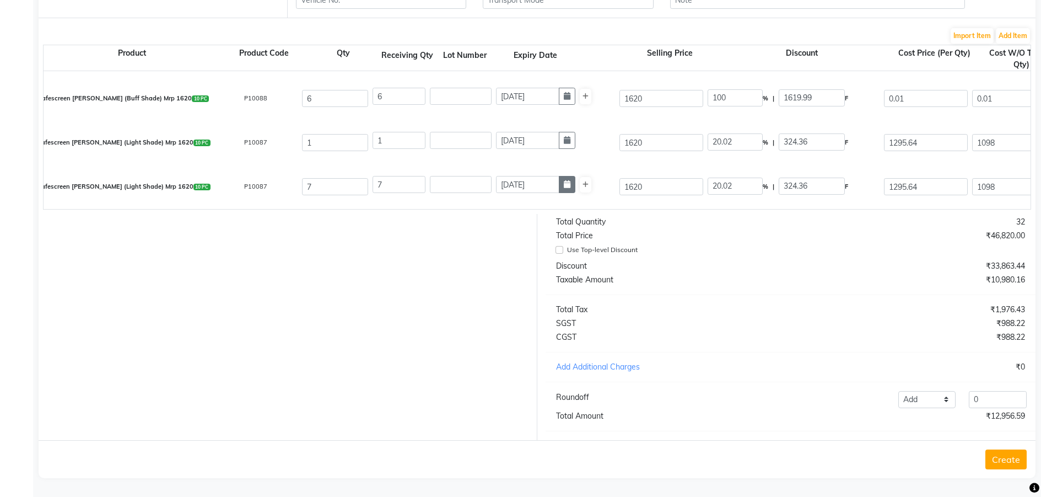
click at [564, 180] on button "button" at bounding box center [567, 184] width 17 height 17
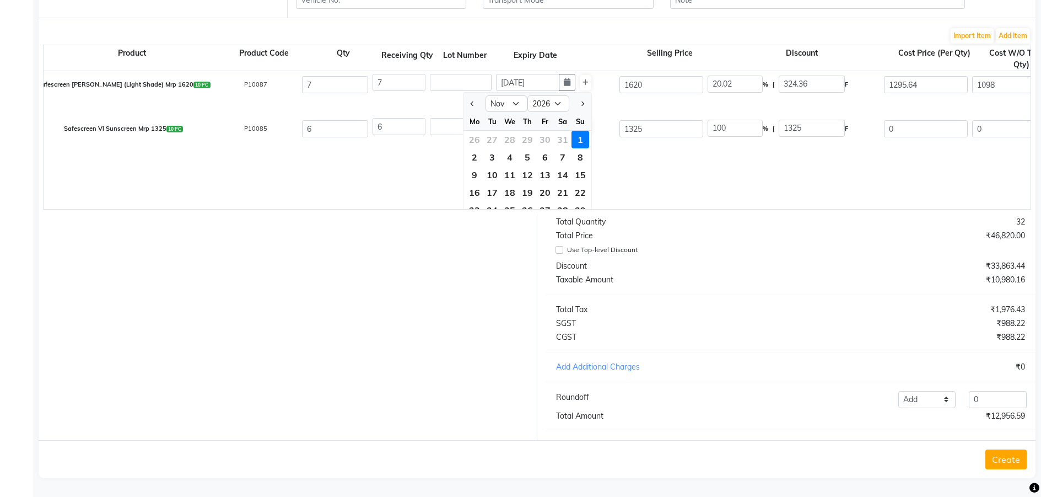
click at [649, 180] on div "Safescreen Moisturising Sunscreen Lotion Mrp 1295 10 PC P10086 10 10 [DATE] 129…" at bounding box center [1031, 140] width 1974 height 138
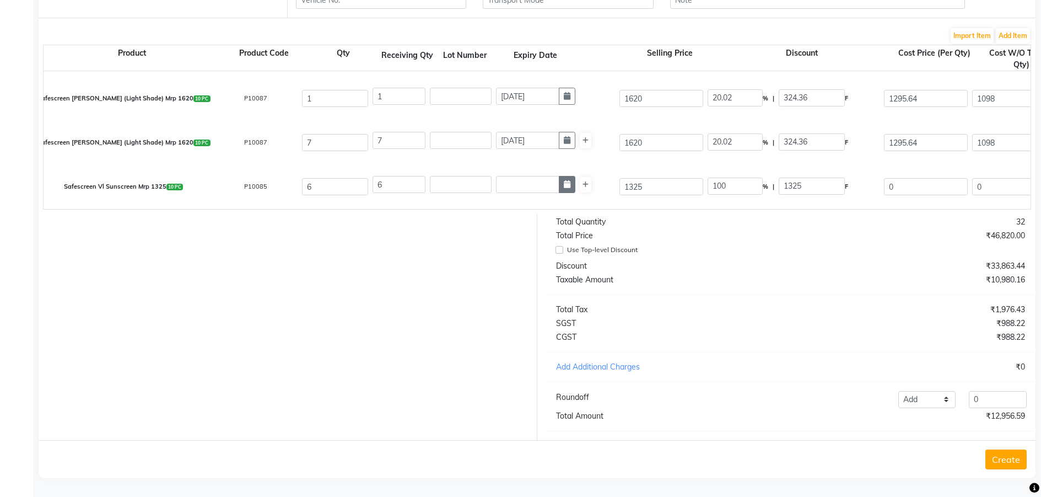
click at [574, 178] on button "button" at bounding box center [567, 184] width 17 height 17
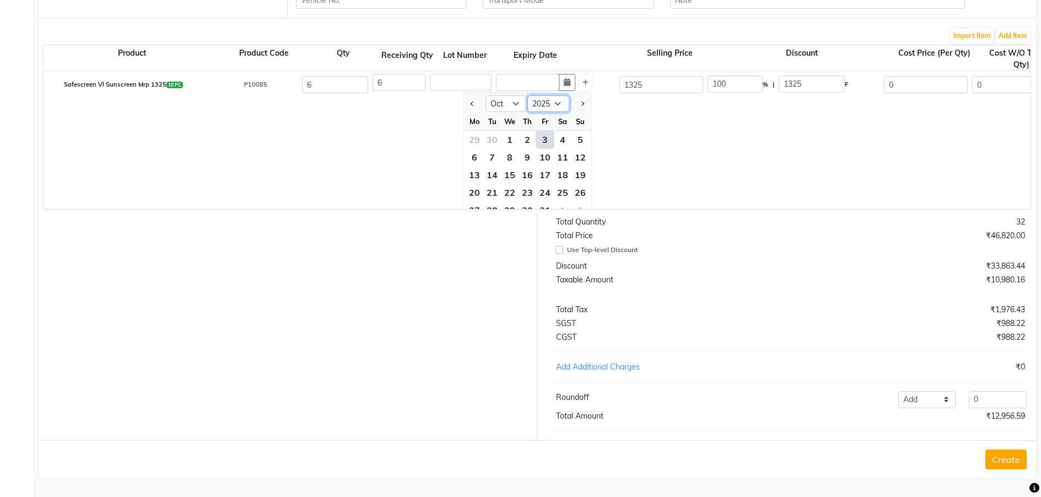
drag, startPoint x: 556, startPoint y: 93, endPoint x: 556, endPoint y: 101, distance: 8.8
click at [556, 95] on select "2015 2016 2017 2018 2019 2020 2021 2022 2023 2024 2025 2026 2027 2028 2029 2030…" at bounding box center [549, 103] width 42 height 17
click at [528, 95] on select "2015 2016 2017 2018 2019 2020 2021 2022 2023 2024 2025 2026 2027 2028 2029 2030…" at bounding box center [549, 103] width 42 height 17
click at [508, 95] on select "Jan Feb Mar Apr May Jun [DATE] Aug Sep Oct Nov Dec" at bounding box center [507, 103] width 42 height 17
click at [486, 95] on select "Jan Feb Mar Apr May Jun [DATE] Aug Sep Oct Nov Dec" at bounding box center [507, 103] width 42 height 17
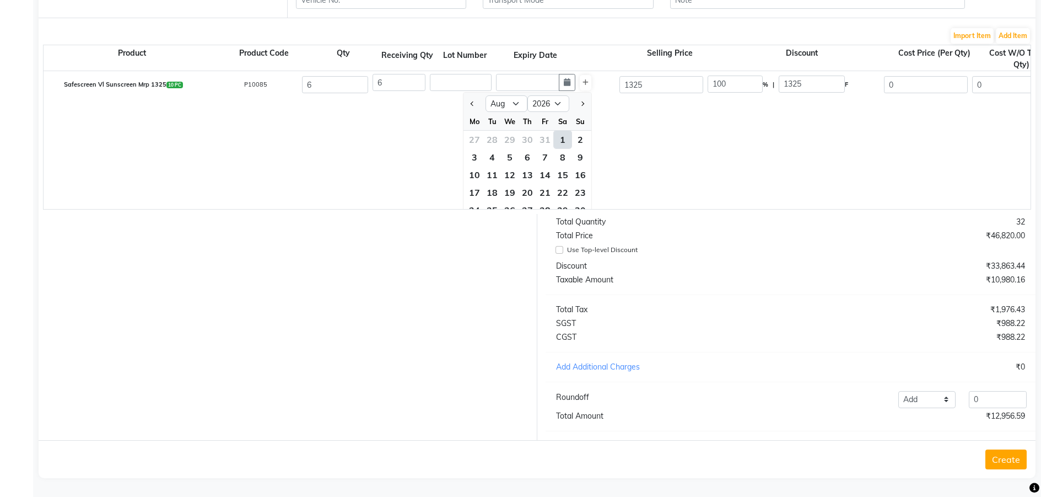
click at [559, 133] on div "1" at bounding box center [563, 140] width 18 height 18
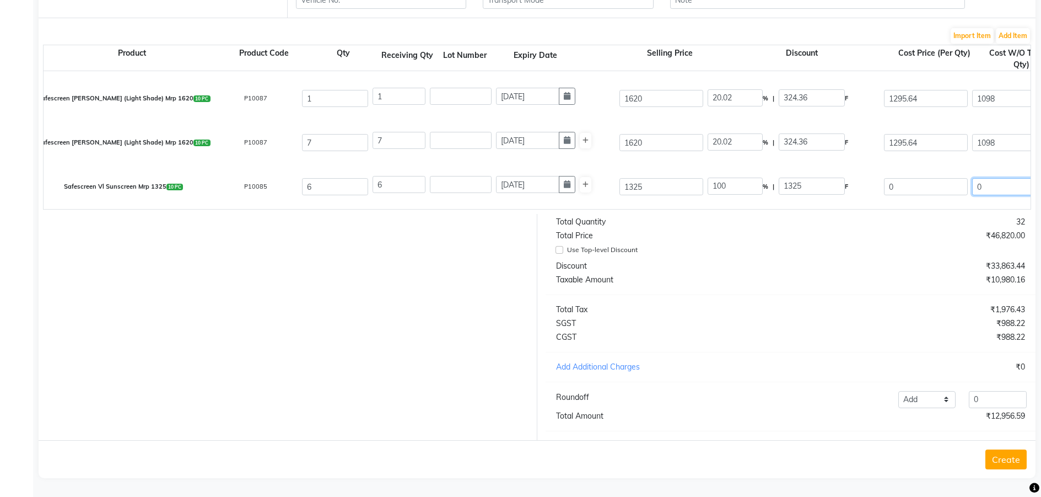
drag, startPoint x: 1003, startPoint y: 179, endPoint x: 865, endPoint y: 177, distance: 137.8
click at [892, 177] on div "Safescreen Vl Sunscreen Mrp 1325 10 PC P10085 6 6 [DATE] 1325 100 % | 1325 F 0 …" at bounding box center [1030, 187] width 1991 height 44
click at [820, 258] on div "Total Quantity 32 Total Price ₹46,820.00 Use Top-level Discount Discount ₹33,86…" at bounding box center [790, 327] width 507 height 226
click at [1016, 29] on button "Add Item" at bounding box center [1013, 35] width 34 height 15
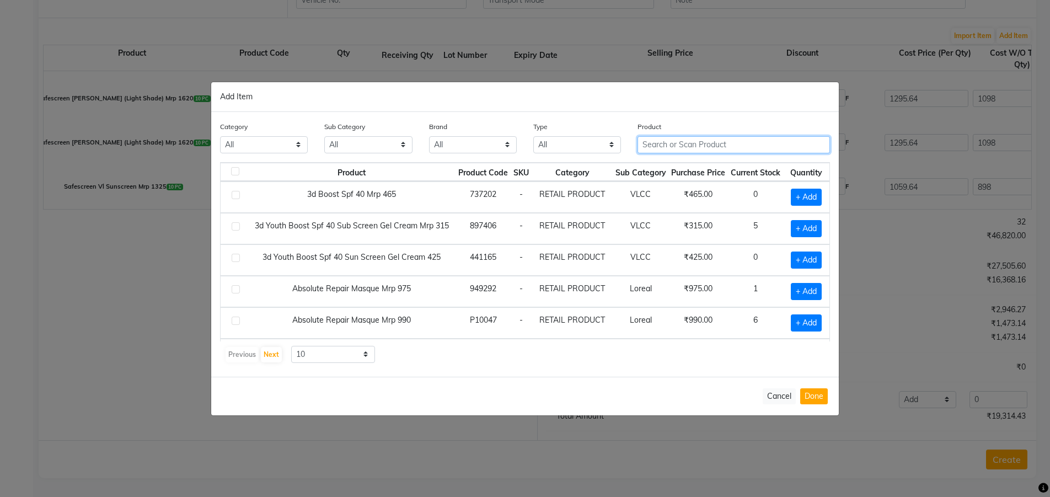
click at [706, 150] on input "text" at bounding box center [733, 144] width 192 height 17
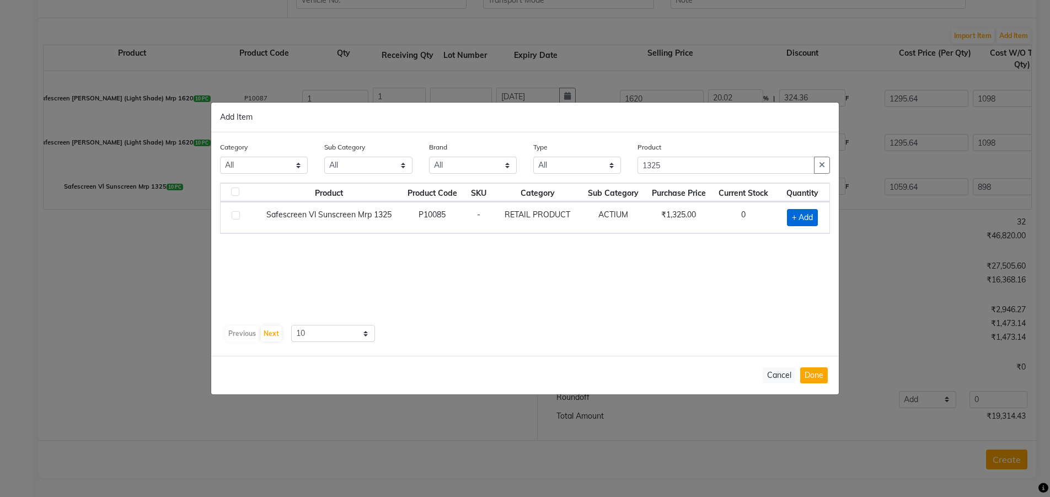
click at [787, 218] on span "+ Add" at bounding box center [802, 217] width 31 height 17
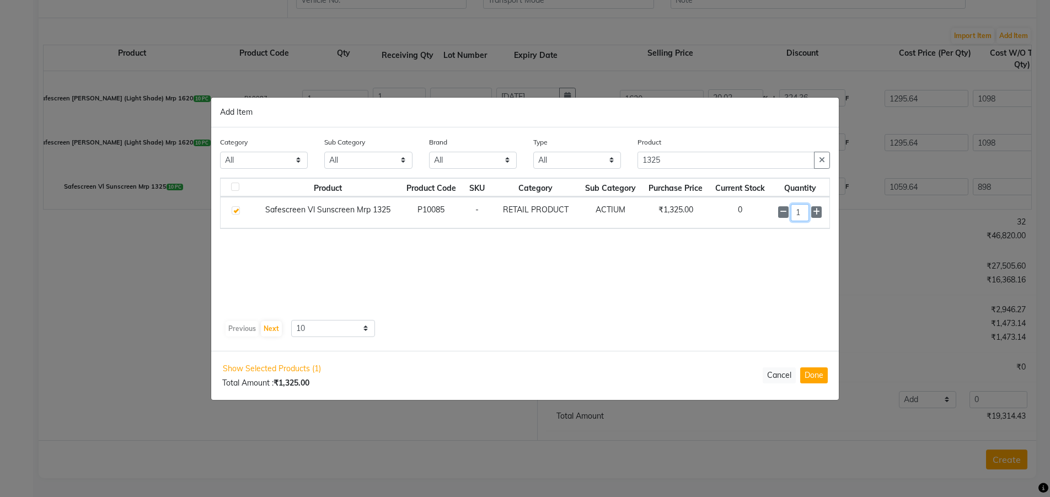
drag, startPoint x: 783, startPoint y: 208, endPoint x: 773, endPoint y: 209, distance: 9.4
click at [773, 209] on td "1" at bounding box center [800, 212] width 58 height 31
click at [638, 311] on div "Product Product Code SKU Category Sub Category Purchase Price Current Stock Qua…" at bounding box center [525, 247] width 610 height 138
click at [808, 371] on button "Done" at bounding box center [814, 375] width 28 height 16
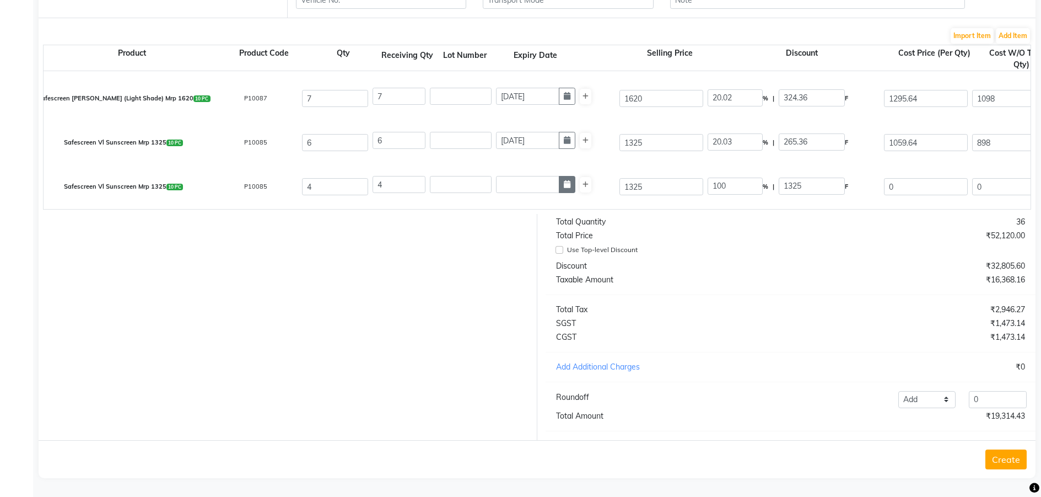
click at [570, 181] on button "button" at bounding box center [567, 184] width 17 height 17
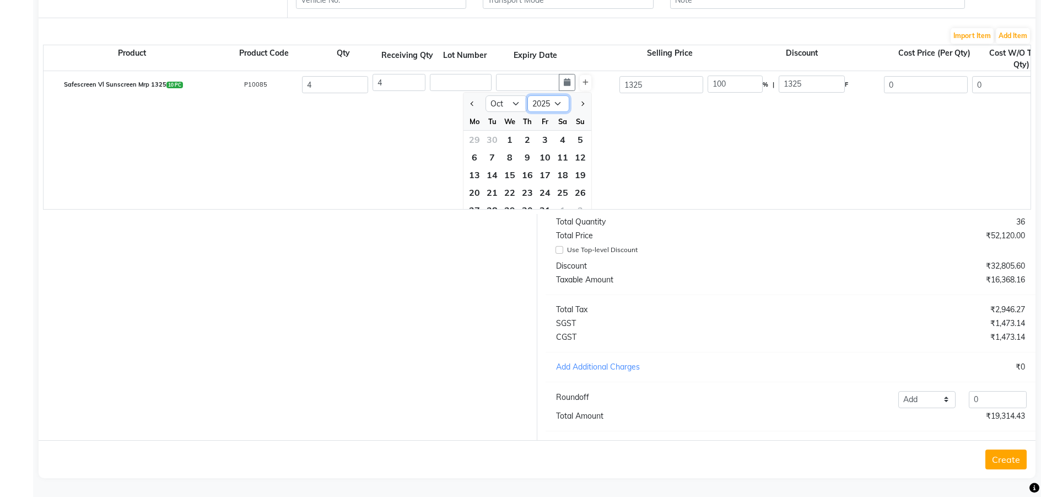
drag, startPoint x: 556, startPoint y: 95, endPoint x: 557, endPoint y: 101, distance: 6.7
click at [556, 95] on select "2015 2016 2017 2018 2019 2020 2021 2022 2023 2024 2025 2026 2027 2028 2029 2030…" at bounding box center [549, 103] width 42 height 17
click at [528, 95] on select "2015 2016 2017 2018 2019 2020 2021 2022 2023 2024 2025 2026 2027 2028 2029 2030…" at bounding box center [549, 103] width 42 height 17
click at [515, 97] on select "Jan Feb Mar Apr May Jun [DATE] Aug Sep Oct Nov Dec" at bounding box center [507, 103] width 42 height 17
click at [486, 95] on select "Jan Feb Mar Apr May Jun [DATE] Aug Sep Oct Nov Dec" at bounding box center [507, 103] width 42 height 17
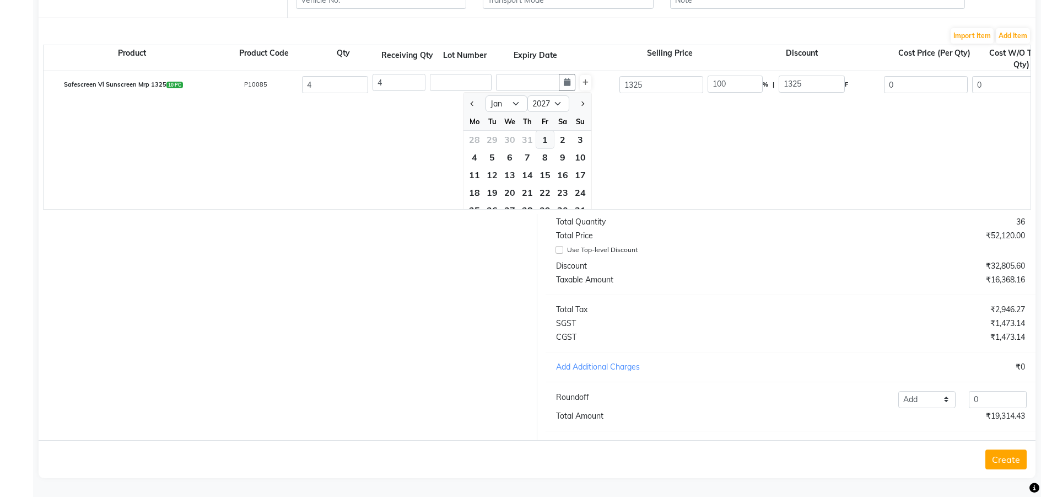
click at [542, 133] on div "1" at bounding box center [545, 140] width 18 height 18
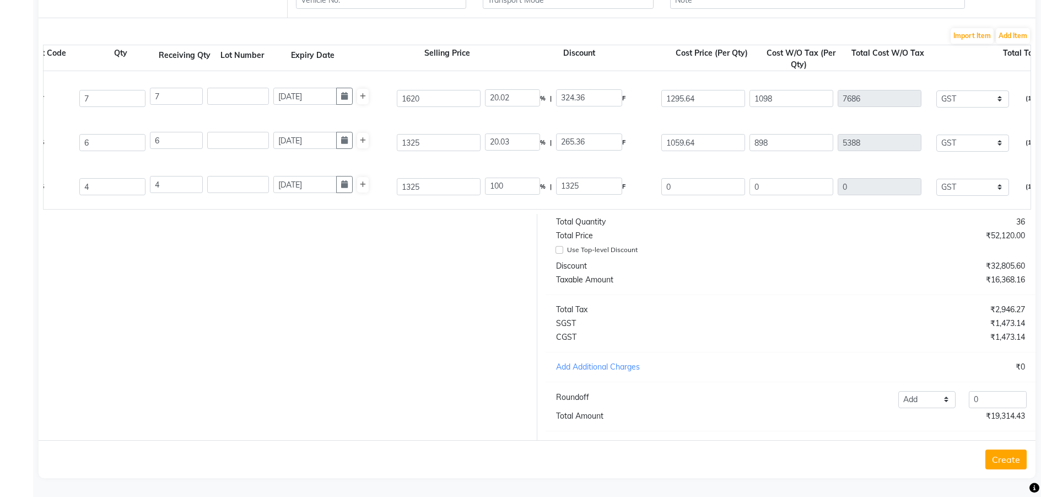
scroll to position [0, 228]
drag, startPoint x: 817, startPoint y: 172, endPoint x: 688, endPoint y: 186, distance: 129.8
click at [689, 186] on div "Safescreen Vl Sunscreen Mrp 1325 10 PC P10085 4 4 [DATE] 1325 100 % | 1325 F 0 …" at bounding box center [803, 187] width 1991 height 44
click at [699, 285] on div "Taxable Amount" at bounding box center [669, 280] width 243 height 12
click at [797, 302] on div "Total Quantity 36 Total Price ₹52,120.00 Use Top-level Discount Discount ₹28,56…" at bounding box center [790, 327] width 507 height 226
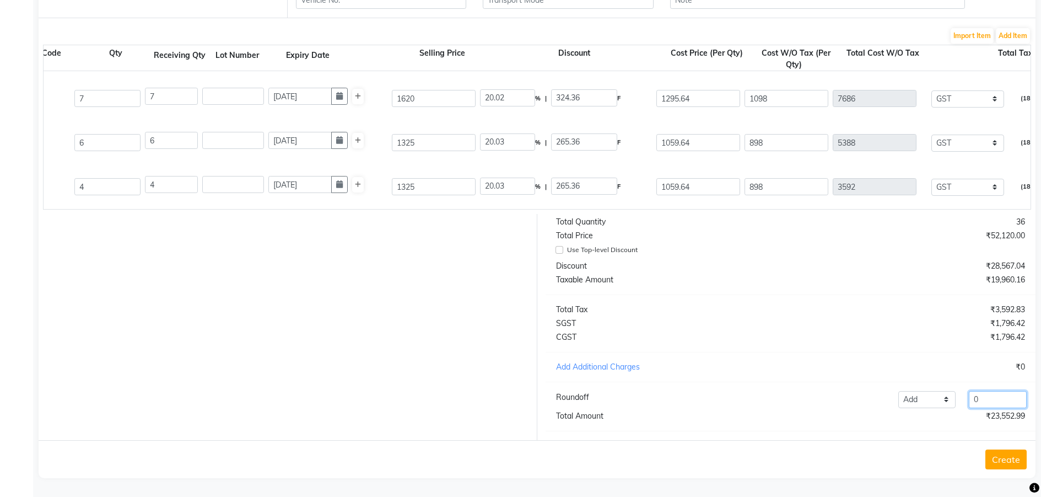
click at [981, 403] on input "0" at bounding box center [998, 399] width 58 height 17
click at [1004, 456] on button "Create" at bounding box center [1006, 459] width 41 height 20
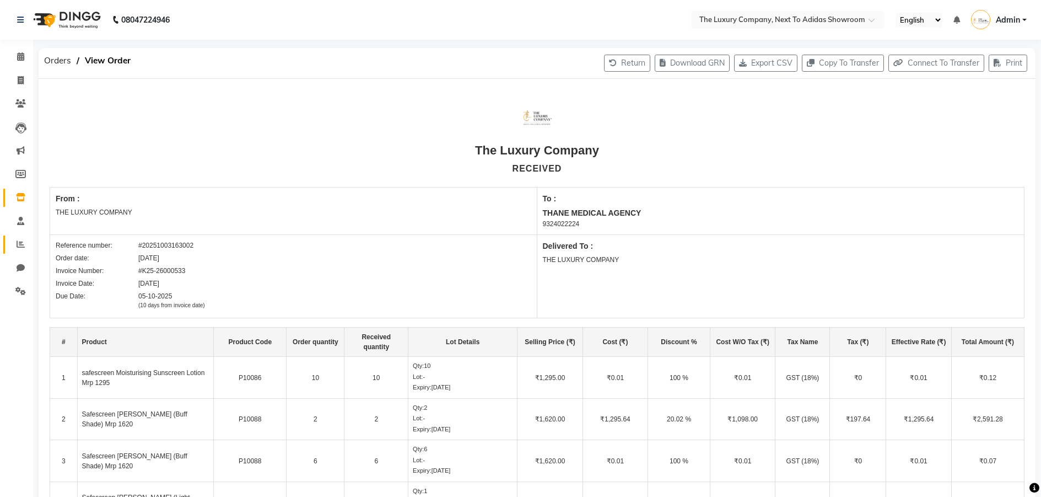
click at [14, 241] on span at bounding box center [20, 244] width 19 height 13
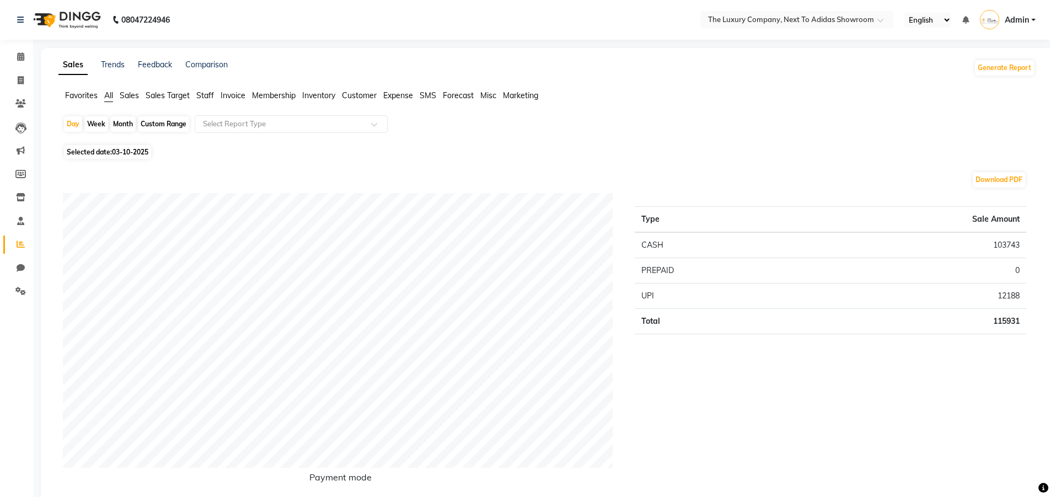
click at [389, 124] on div "Day Week Month Custom Range Select Report Type" at bounding box center [546, 128] width 967 height 26
click at [360, 127] on div at bounding box center [291, 124] width 192 height 11
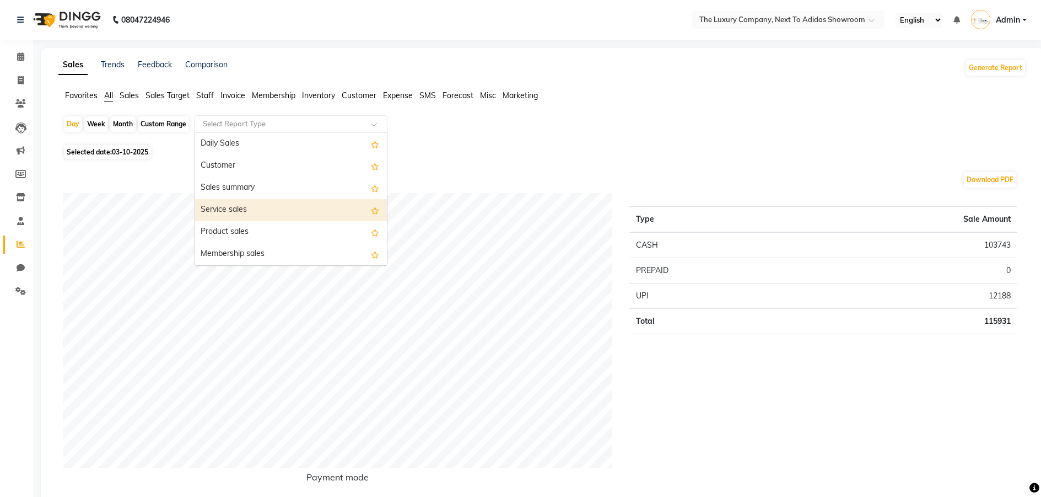
click at [279, 212] on div "Service sales" at bounding box center [291, 210] width 192 height 22
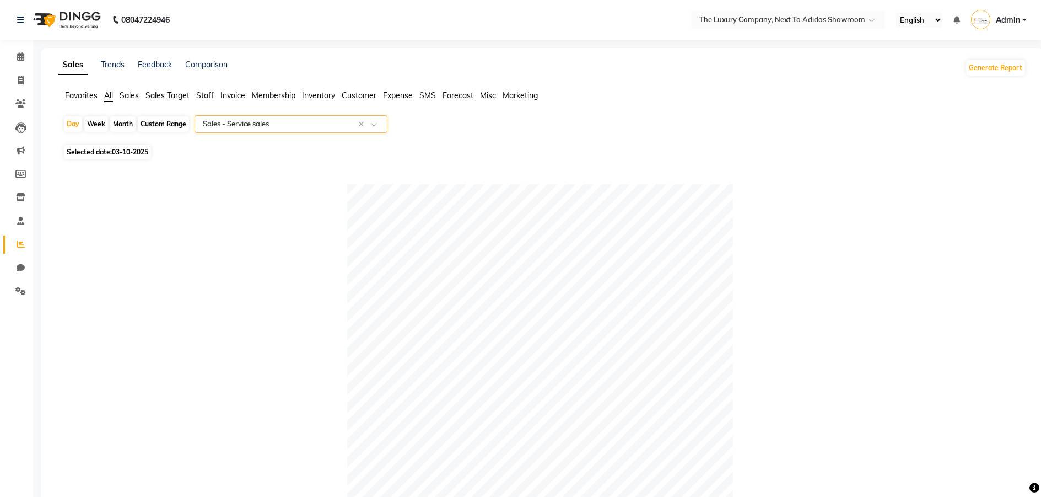
click at [279, 128] on input "text" at bounding box center [280, 124] width 159 height 11
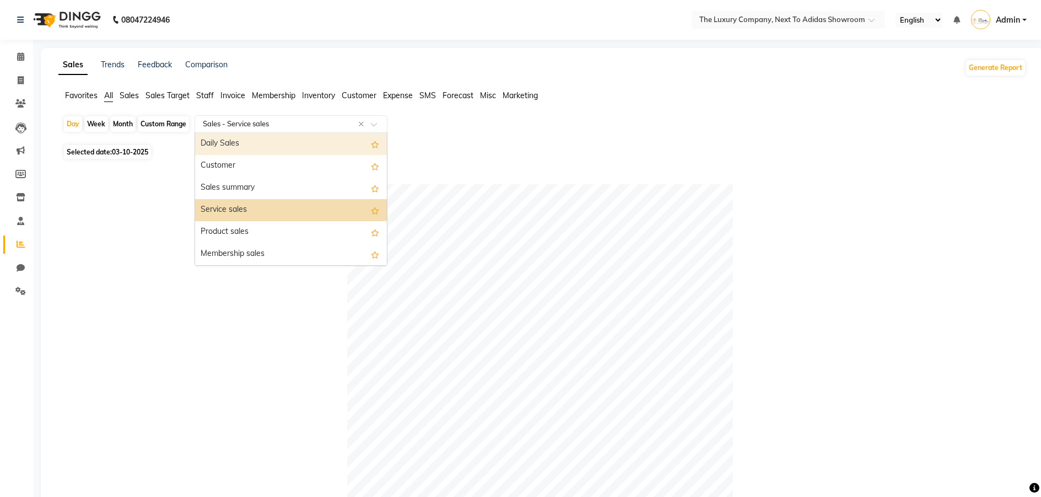
click at [283, 150] on div "Daily Sales" at bounding box center [291, 144] width 192 height 22
